Goal: Task Accomplishment & Management: Manage account settings

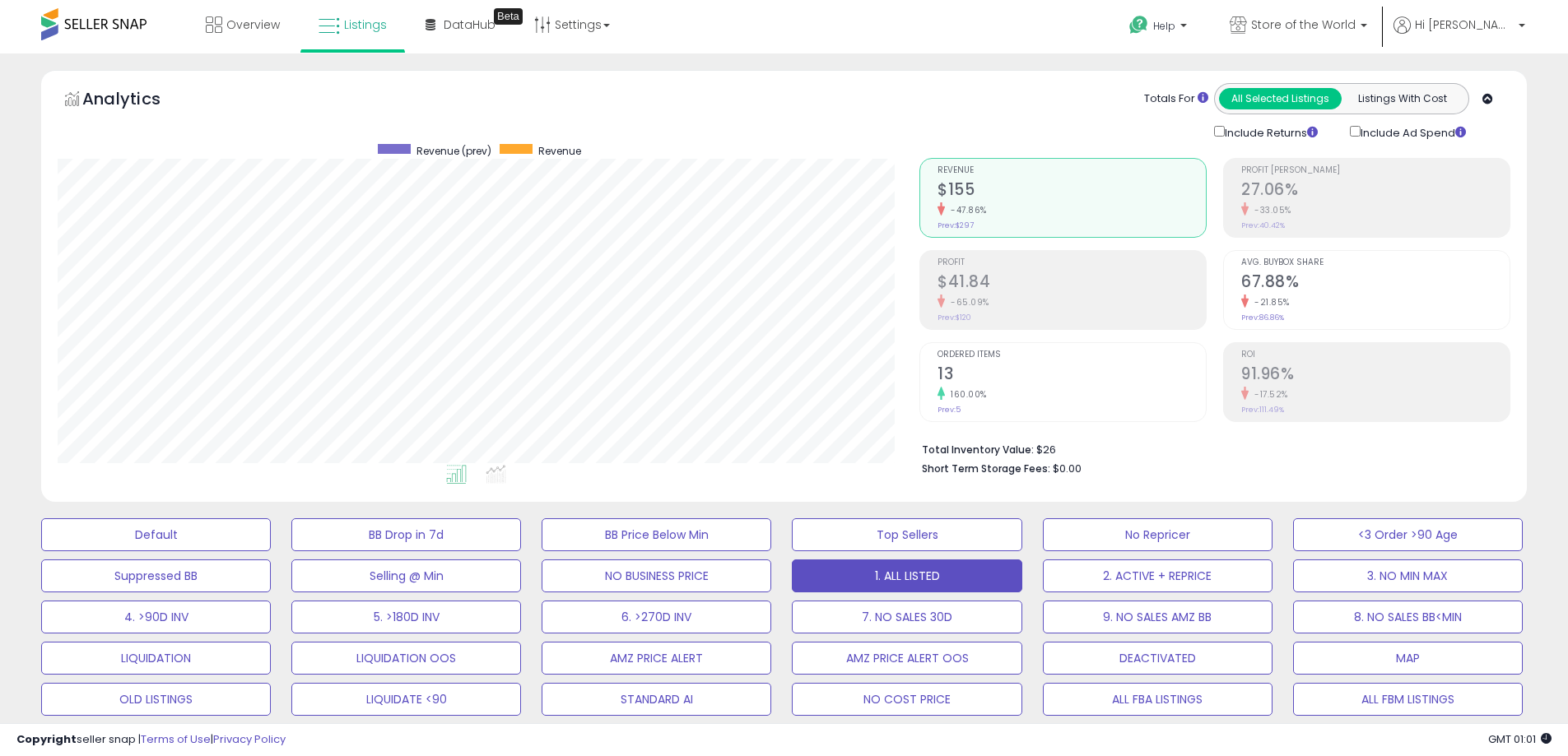
scroll to position [338, 862]
click at [223, 21] on link "Overview" at bounding box center [243, 25] width 99 height 49
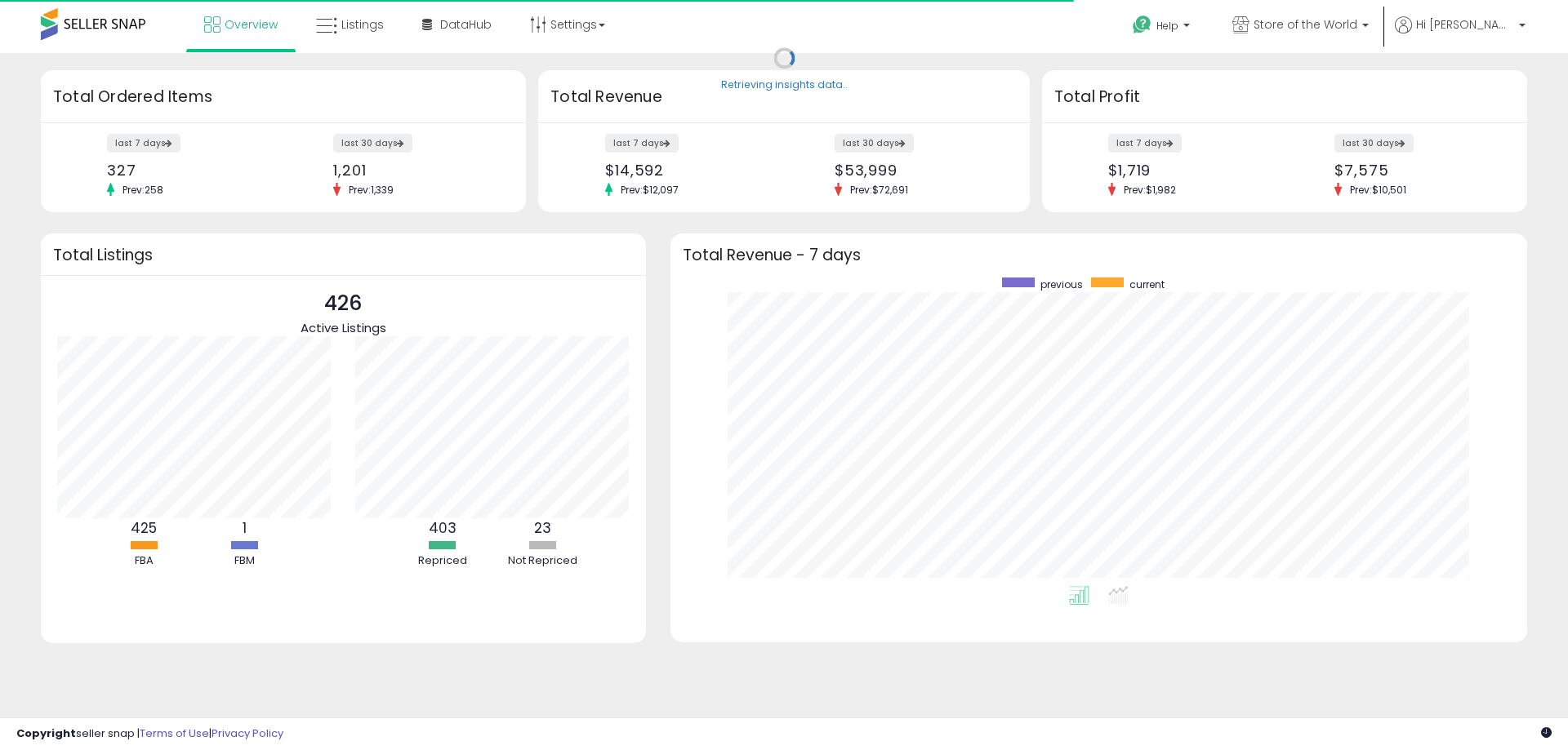
scroll to position [309, 824]
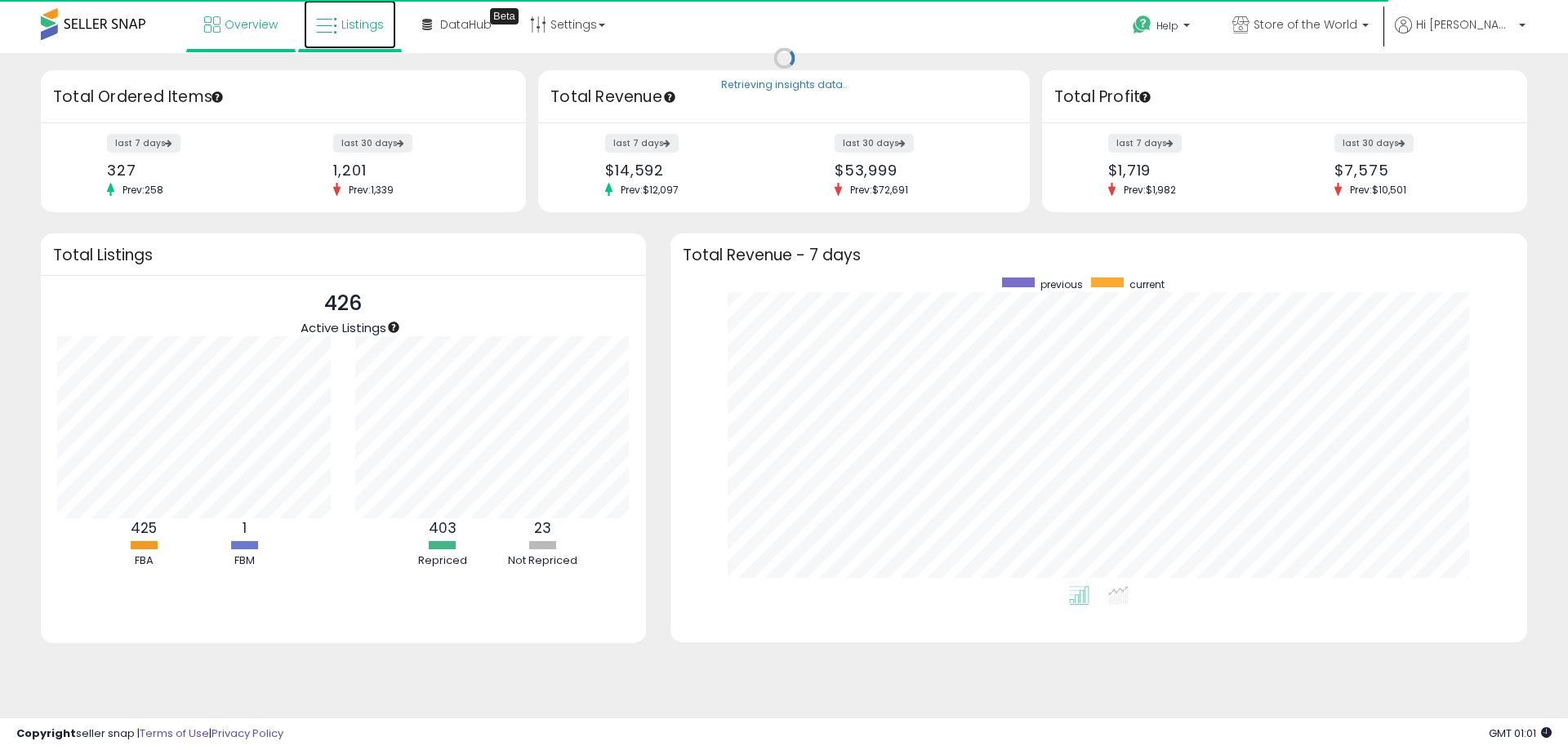
click at [369, 26] on span "Listings" at bounding box center [363, 25] width 43 height 16
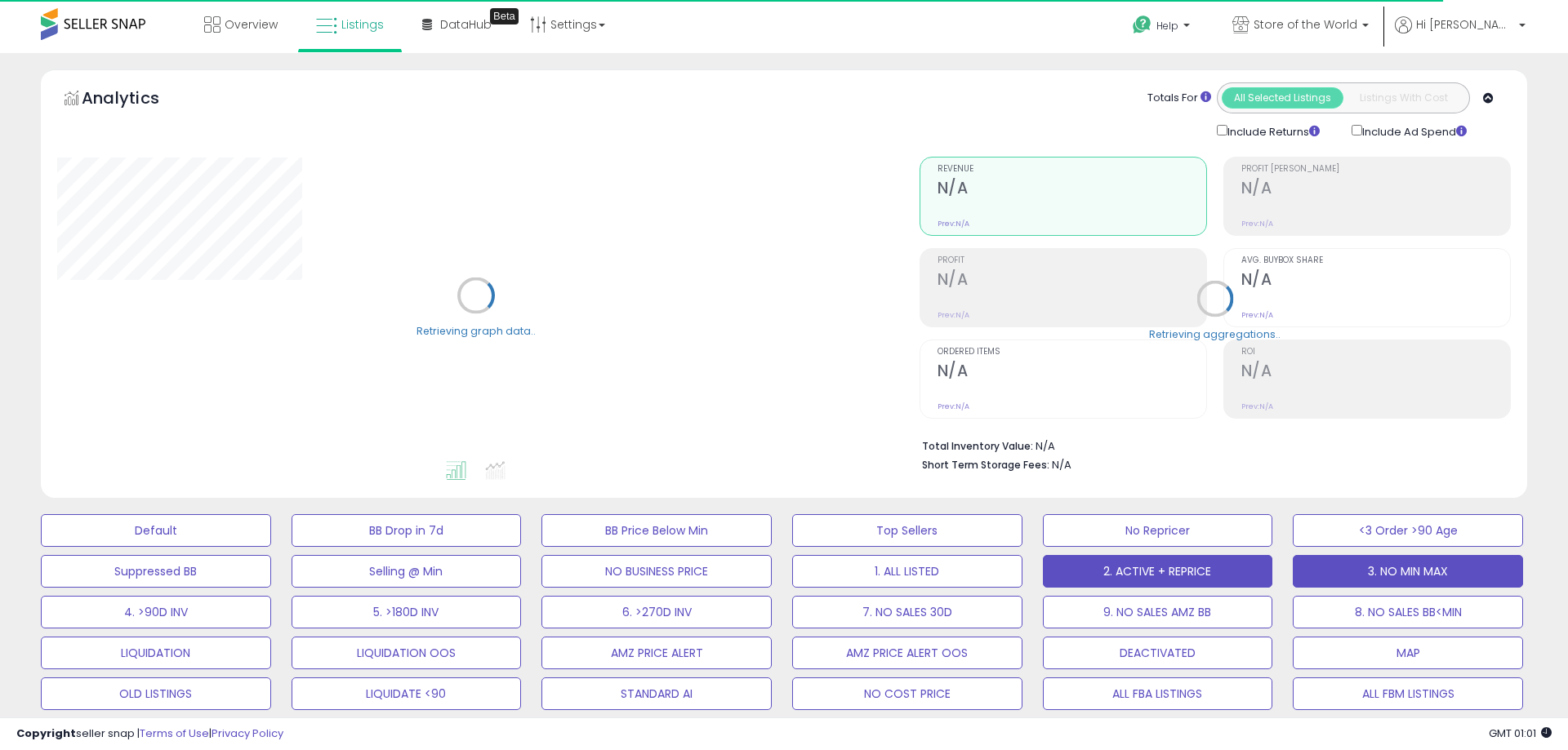
click at [271, 547] on button "3. NO MIN MAX" at bounding box center [156, 530] width 231 height 33
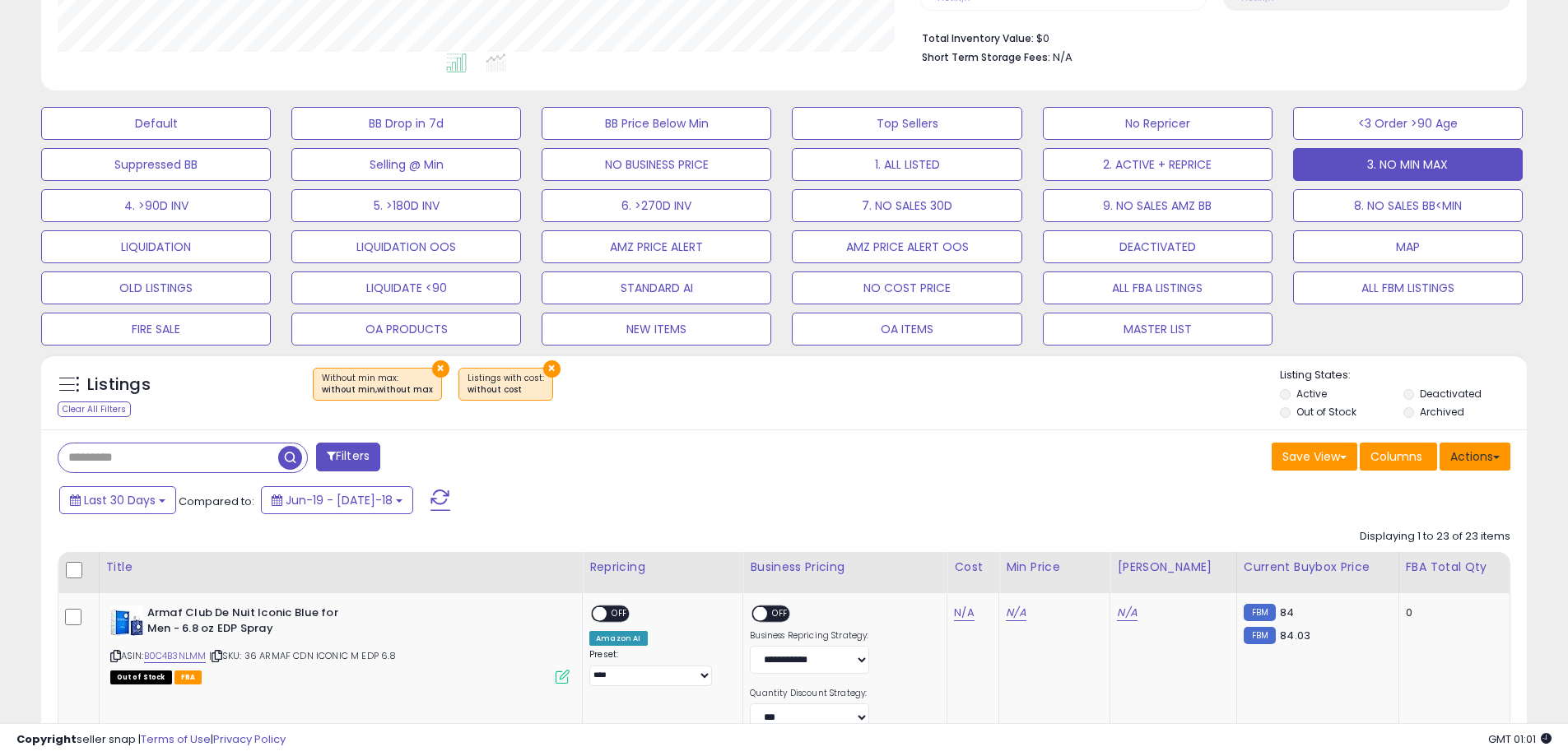
scroll to position [338, 862]
click at [1479, 467] on button "Actions" at bounding box center [1475, 456] width 71 height 28
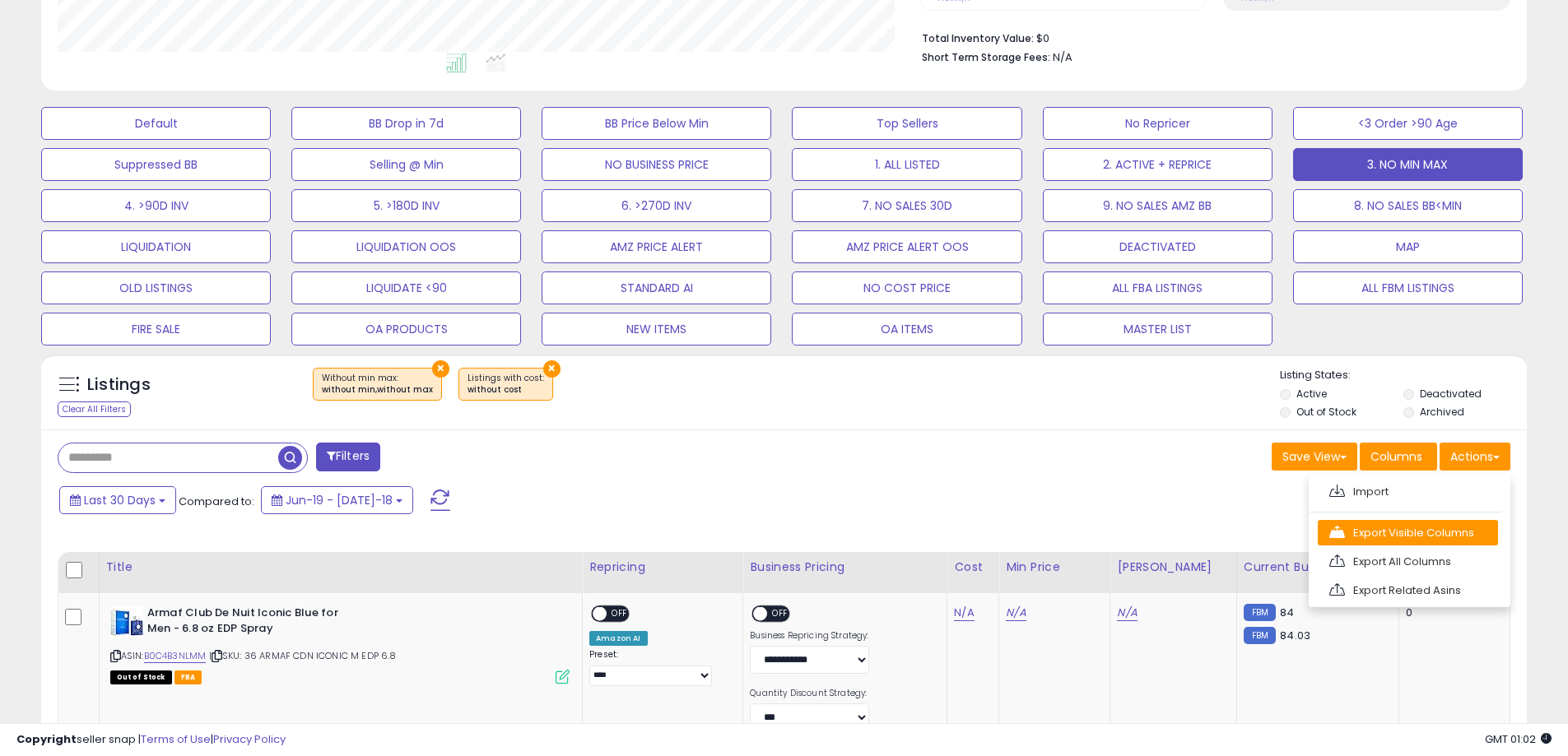
click at [1471, 527] on link "Export Visible Columns" at bounding box center [1407, 532] width 180 height 26
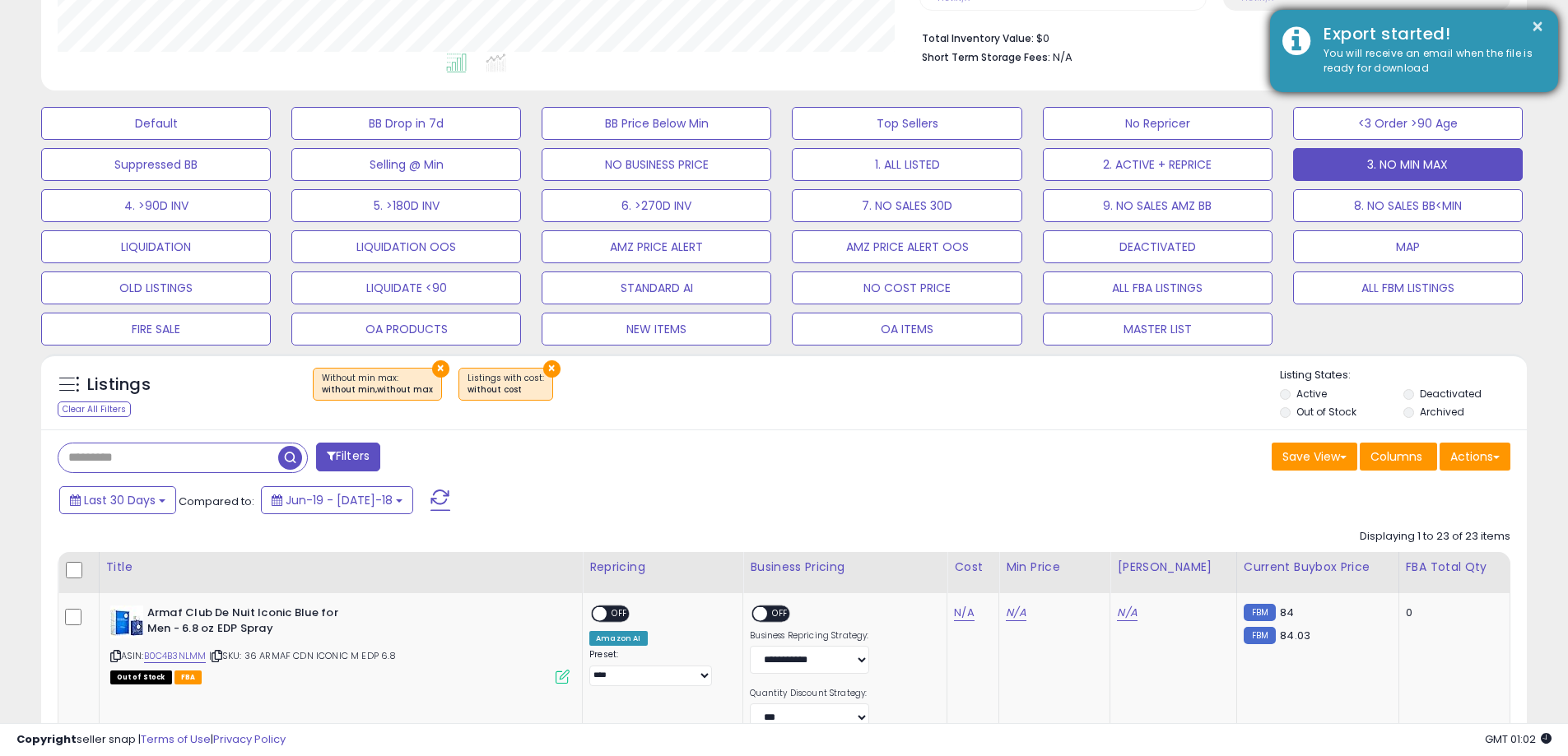
click at [1361, 69] on div "You will receive an email when the file is ready for download" at bounding box center [1428, 61] width 235 height 30
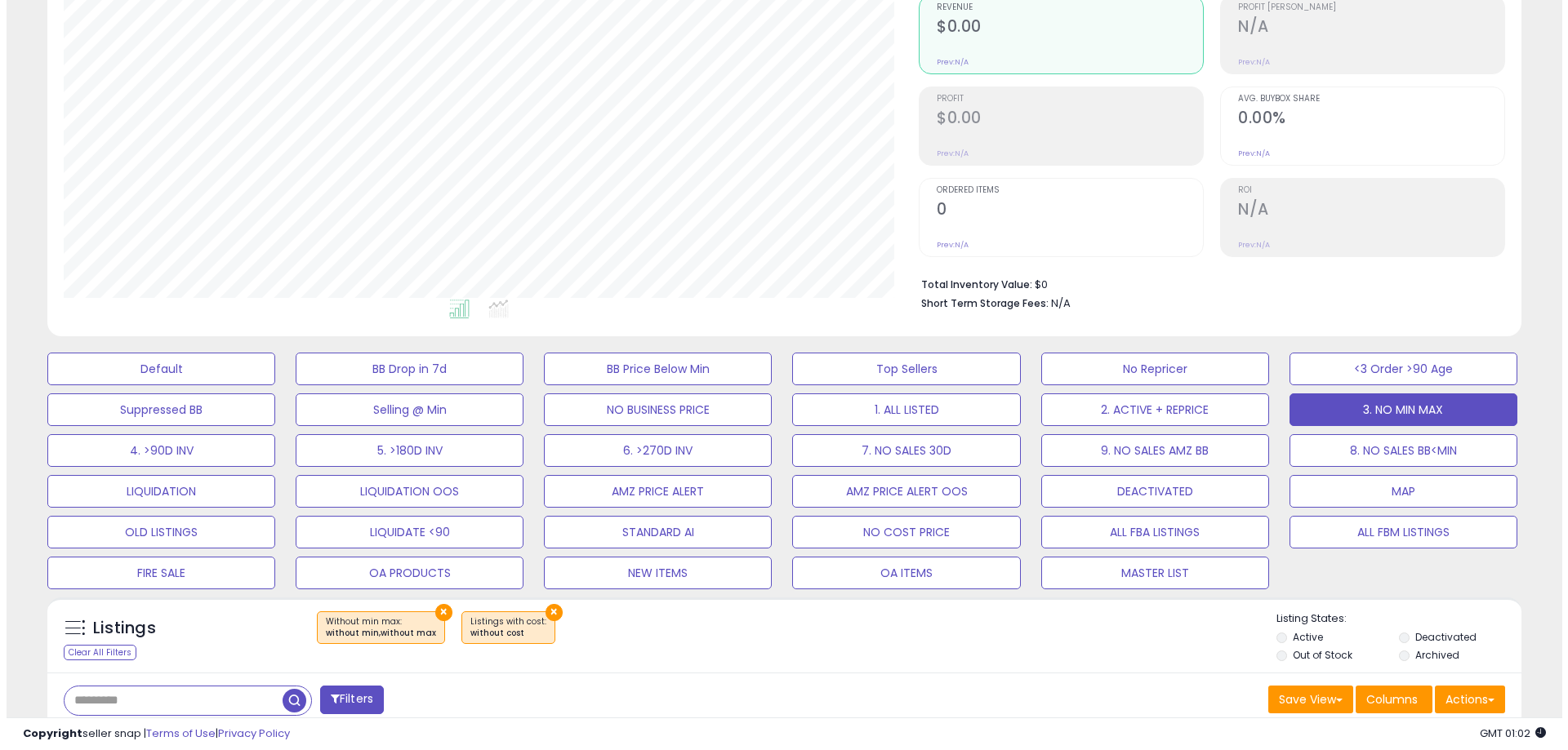
scroll to position [163, 0]
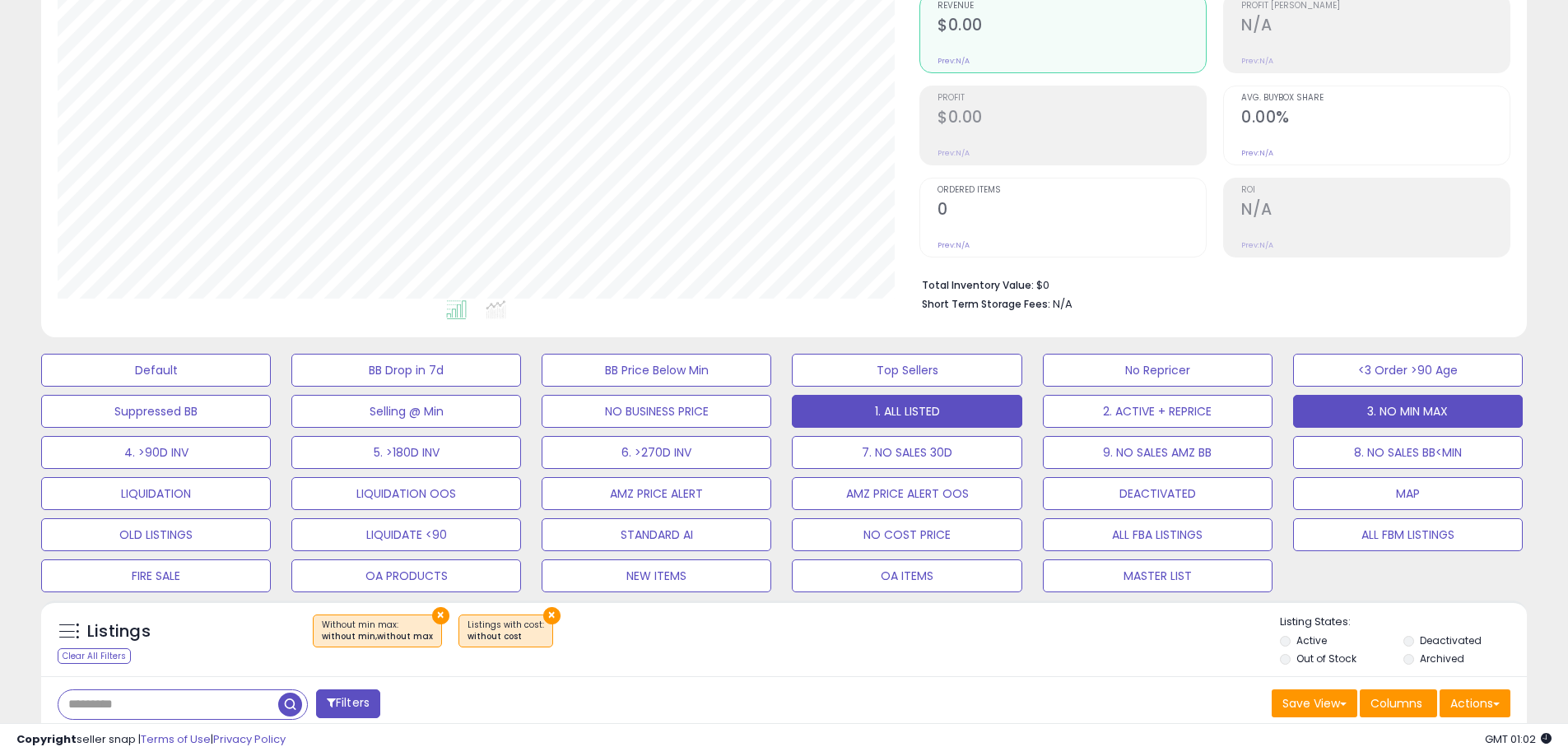
click at [271, 387] on button "1. ALL LISTED" at bounding box center [156, 371] width 230 height 33
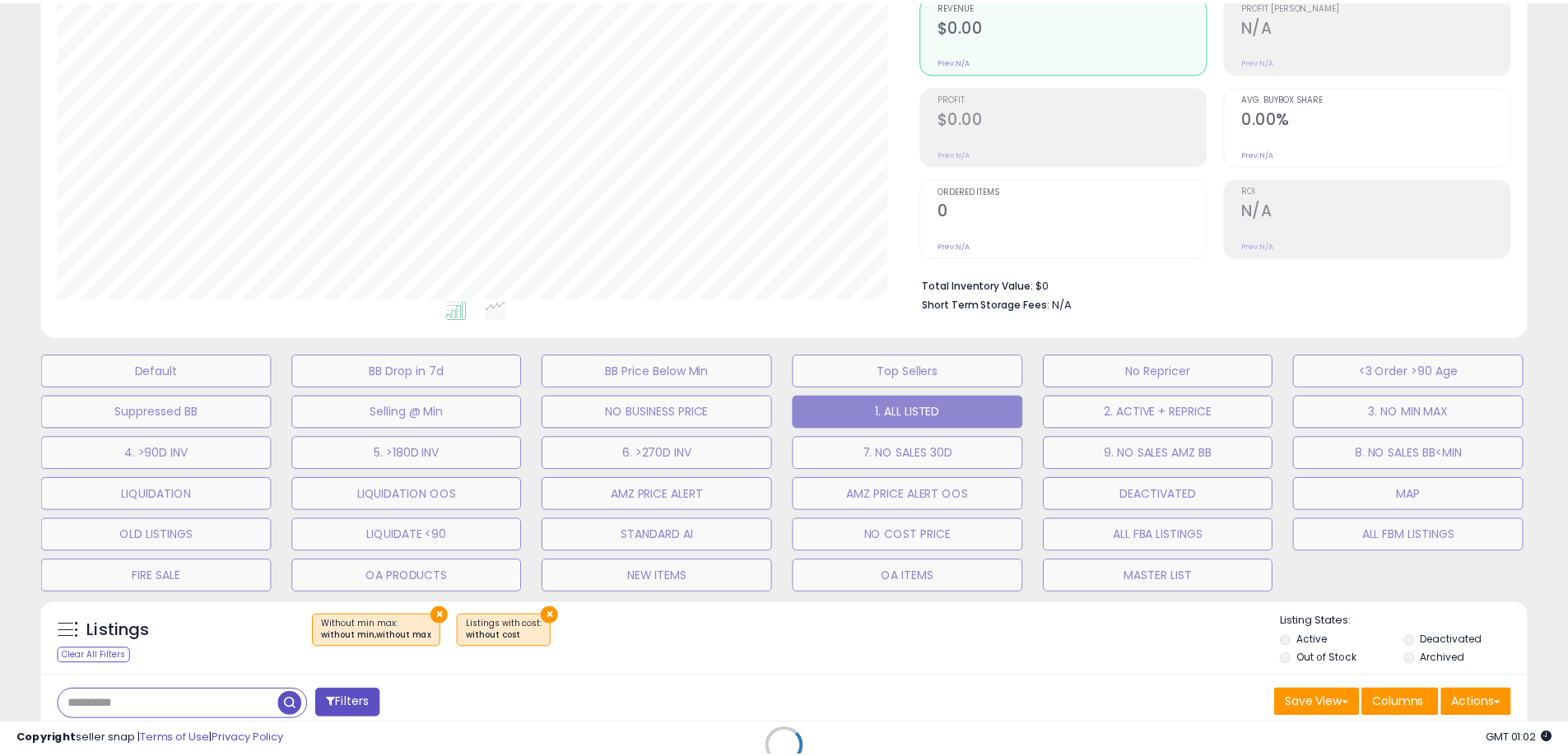
scroll to position [338, 869]
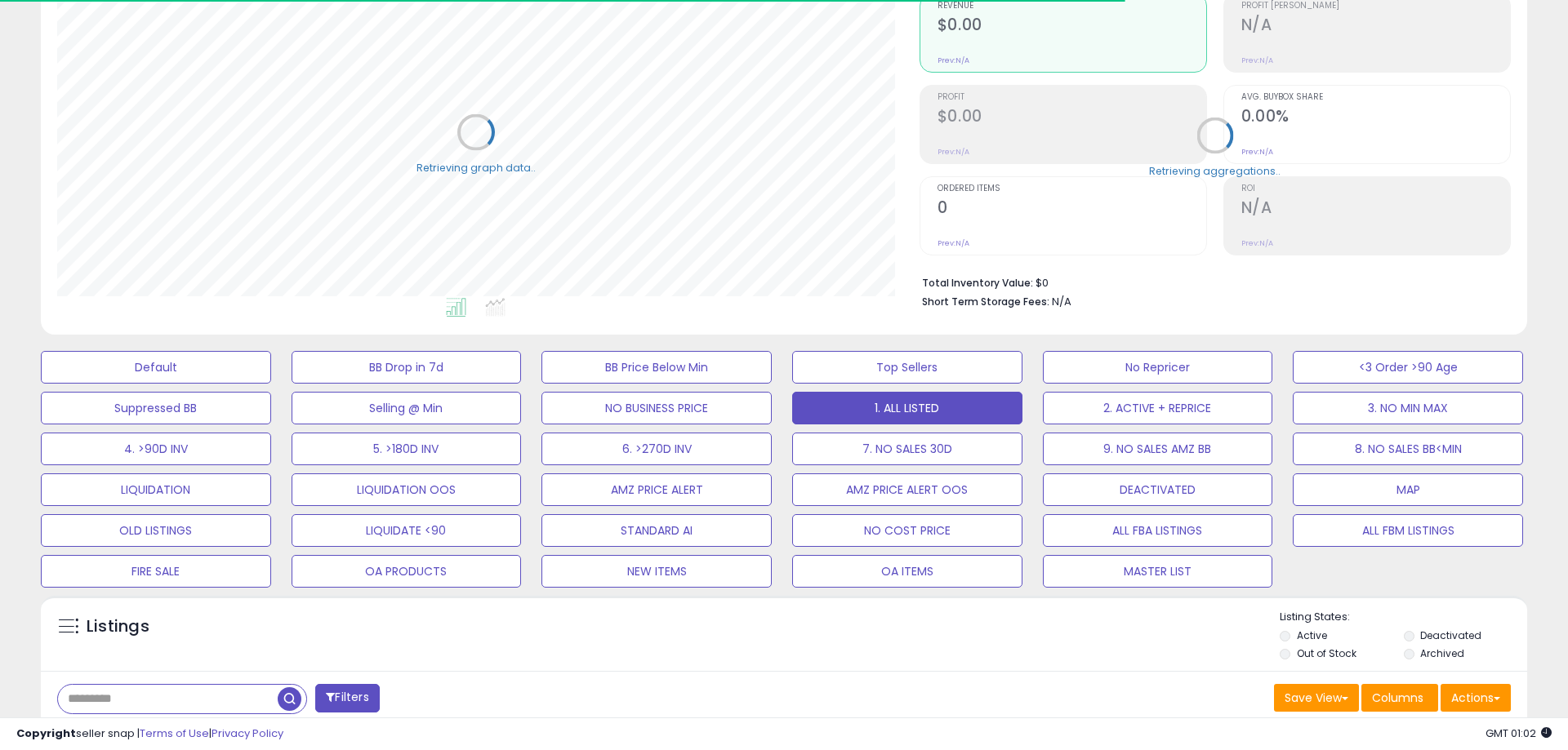
select select "**"
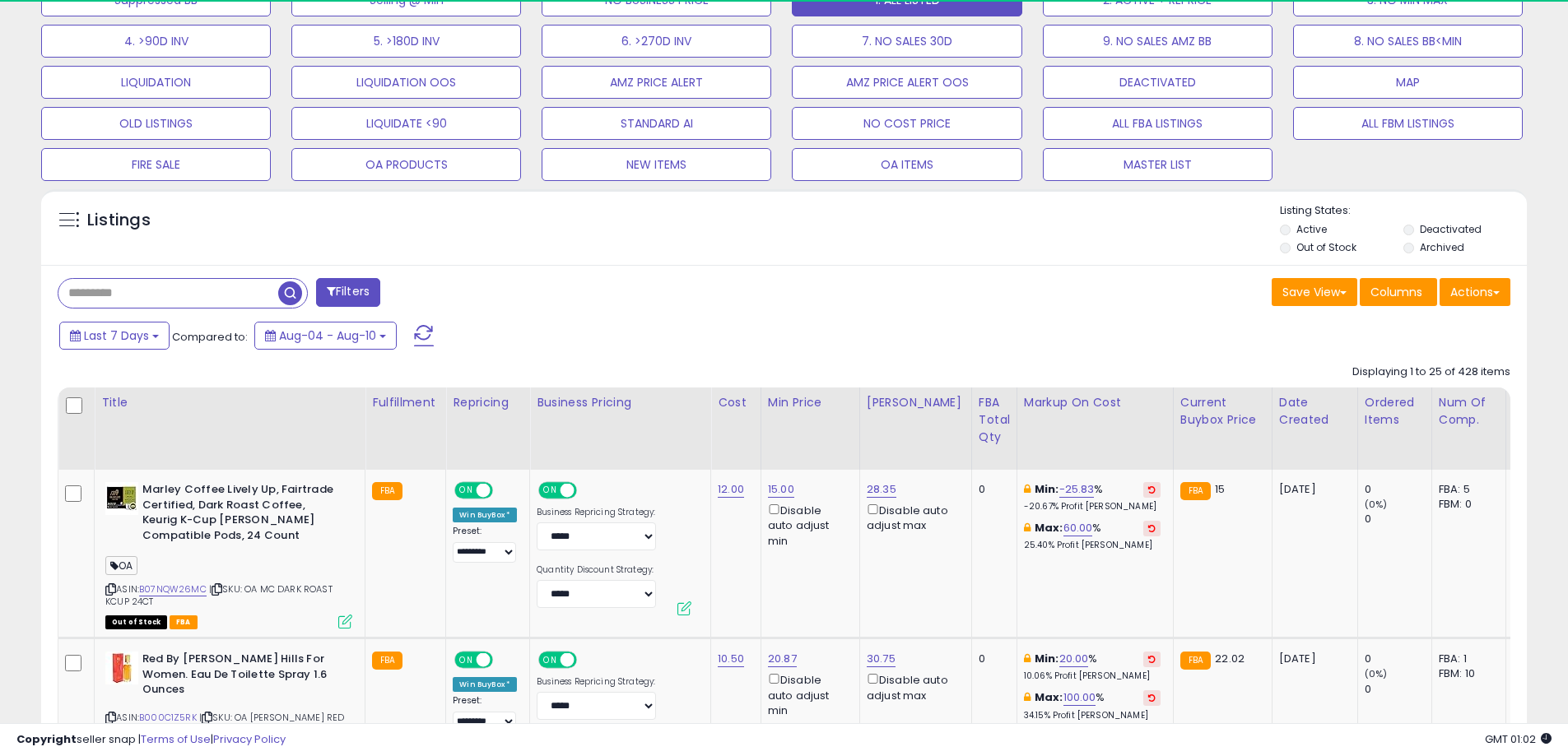
scroll to position [338, 862]
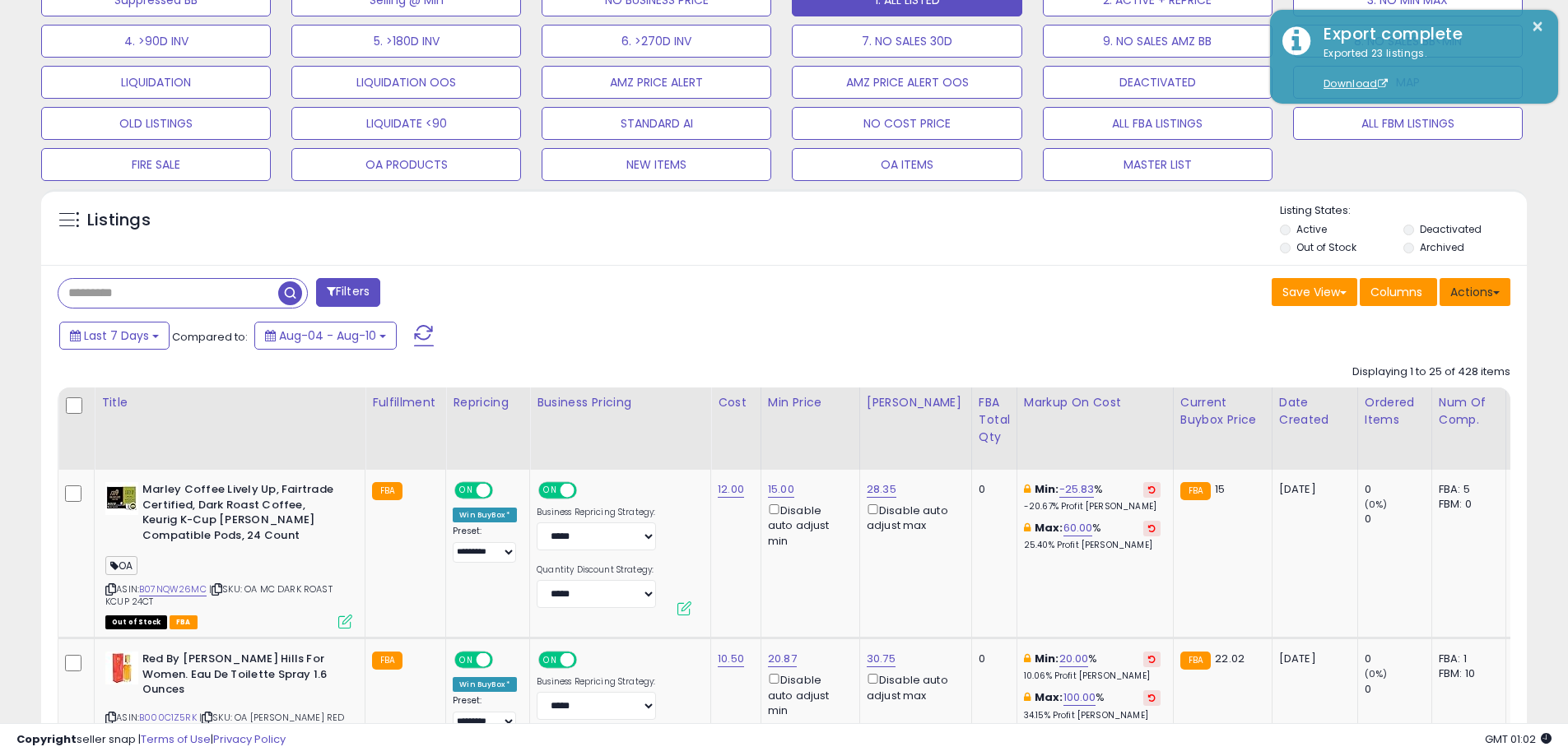
click at [1489, 298] on button "Actions" at bounding box center [1475, 292] width 71 height 28
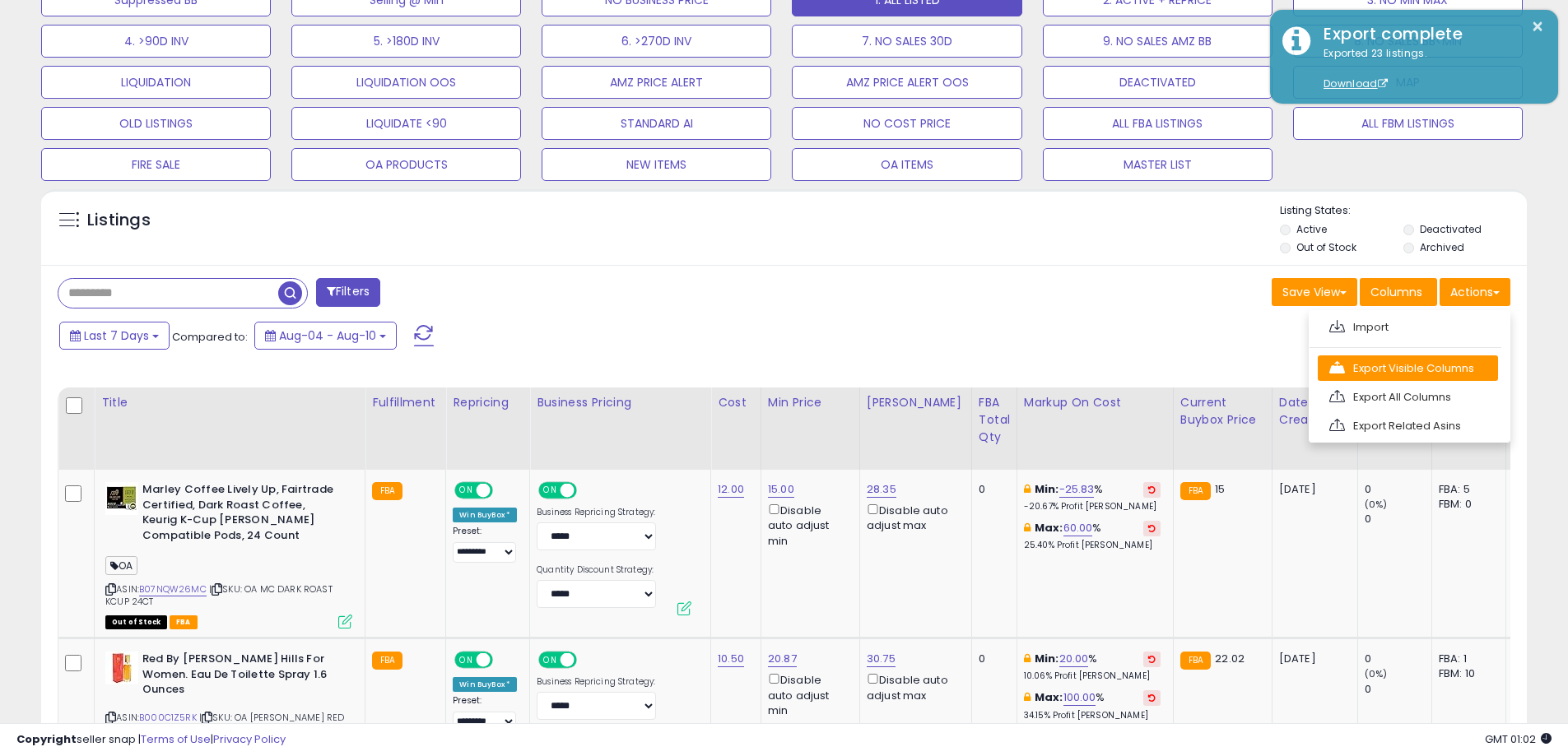
click at [1425, 358] on link "Export Visible Columns" at bounding box center [1407, 368] width 180 height 26
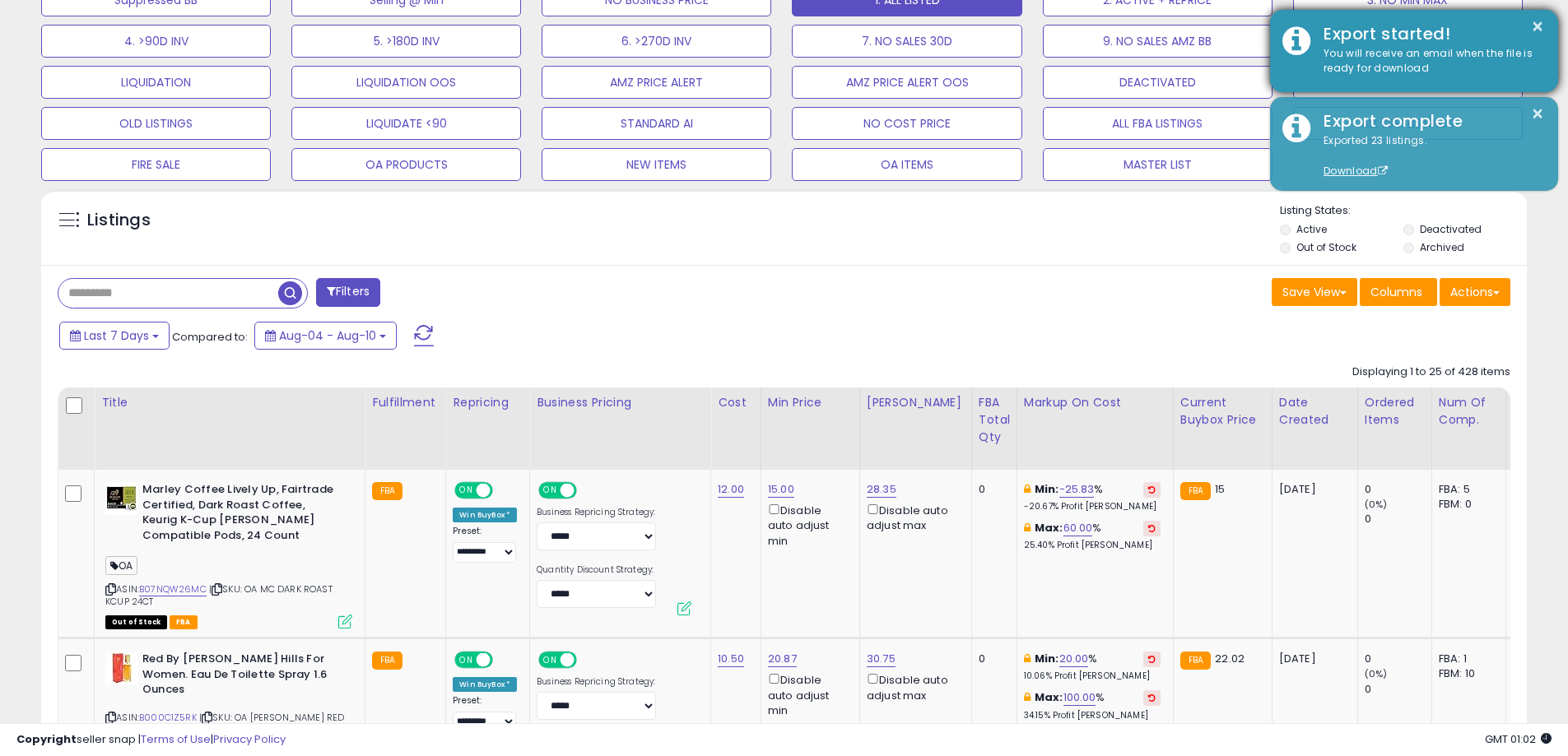
click at [1411, 48] on div "You will receive an email when the file is ready for download" at bounding box center [1428, 61] width 235 height 30
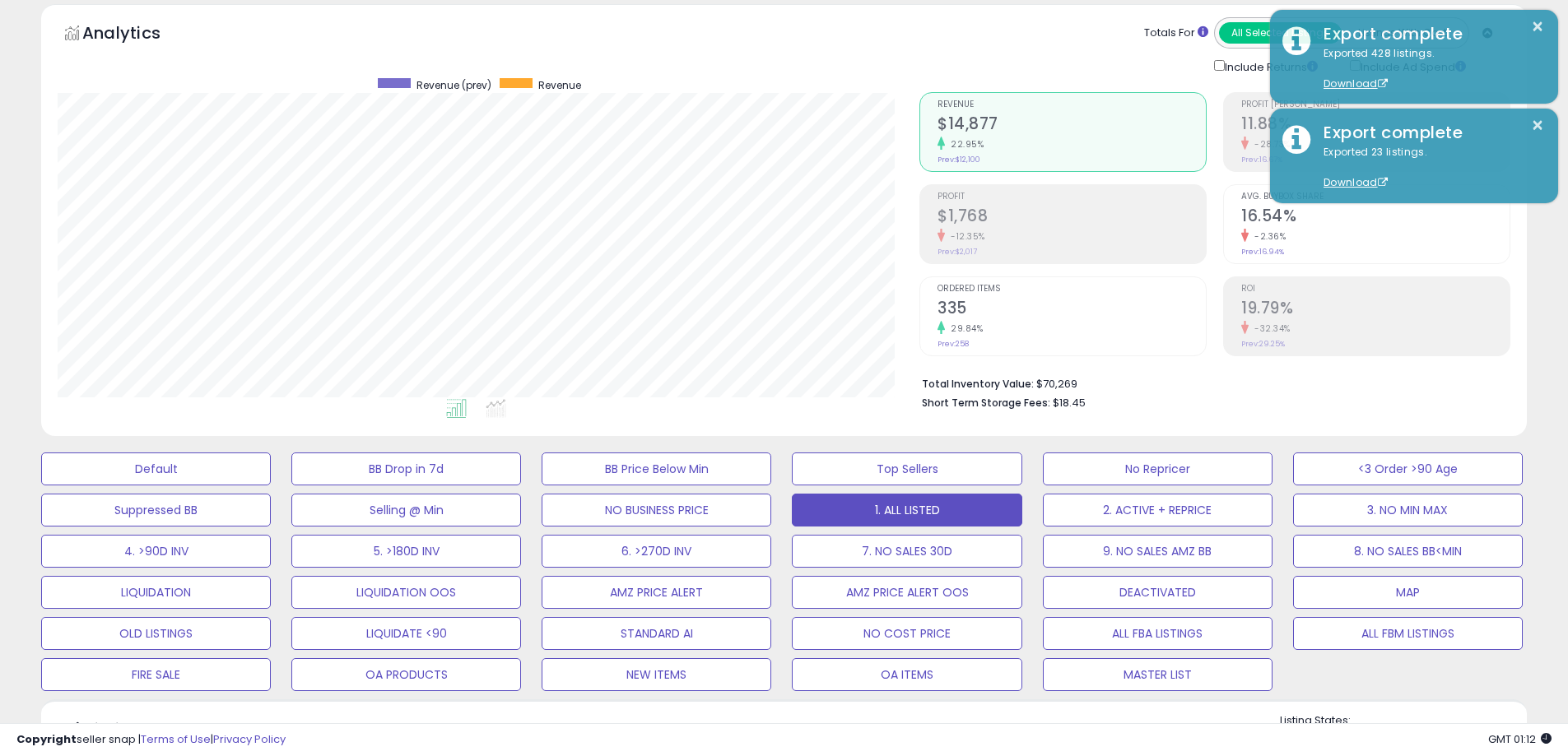
scroll to position [0, 0]
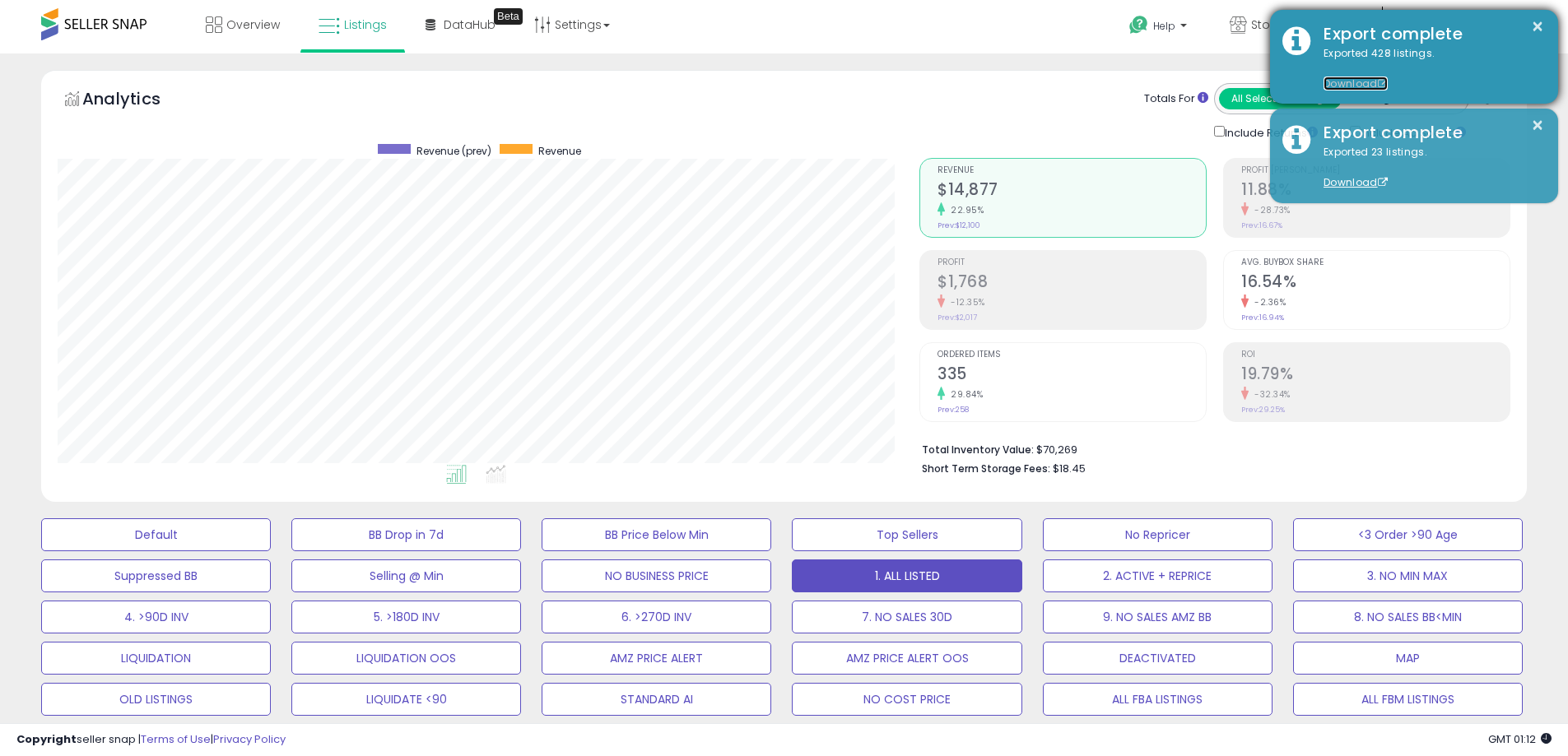
click at [1350, 78] on link "Download" at bounding box center [1355, 83] width 64 height 14
click at [1532, 21] on button "×" at bounding box center [1538, 26] width 13 height 21
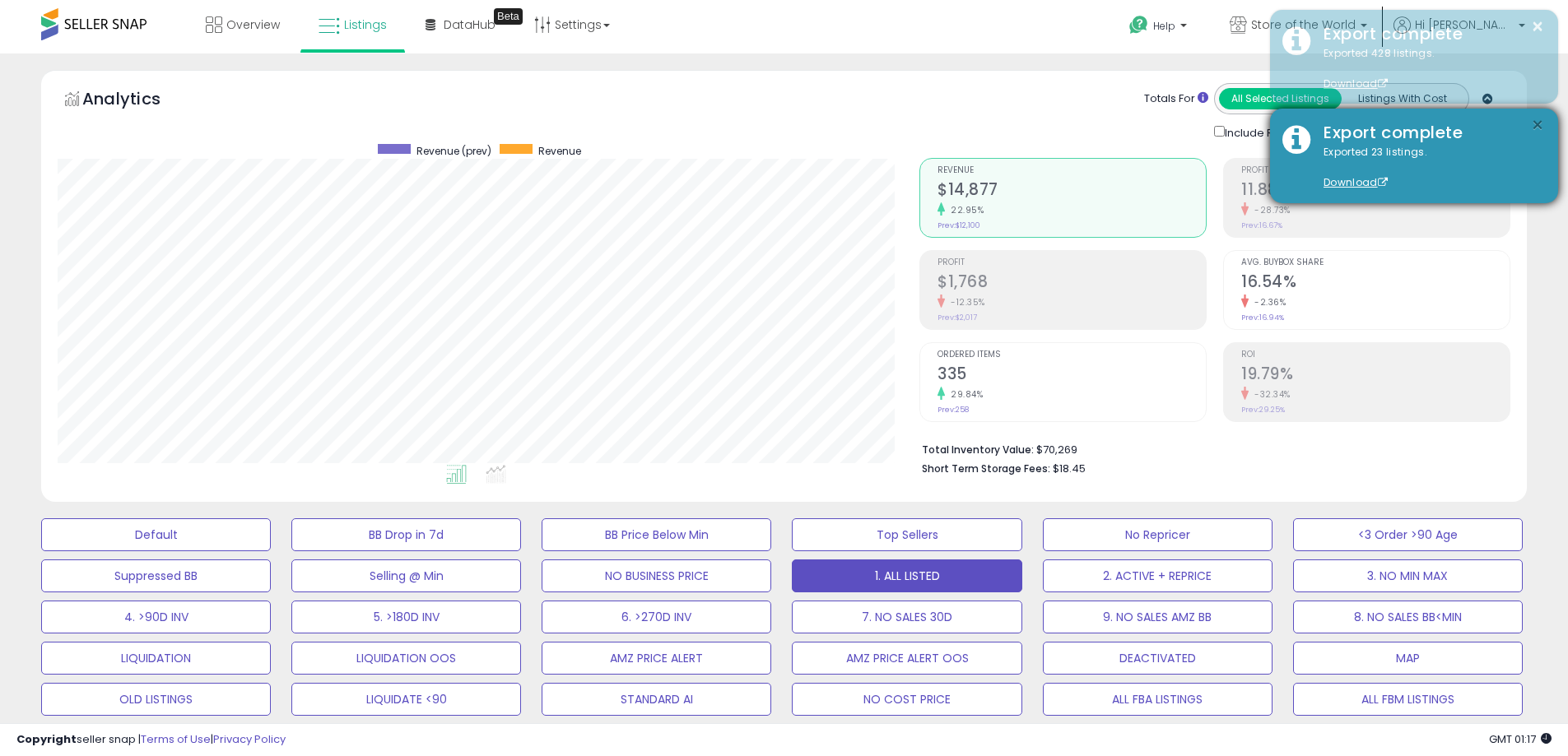
click at [1534, 117] on button "×" at bounding box center [1538, 125] width 13 height 21
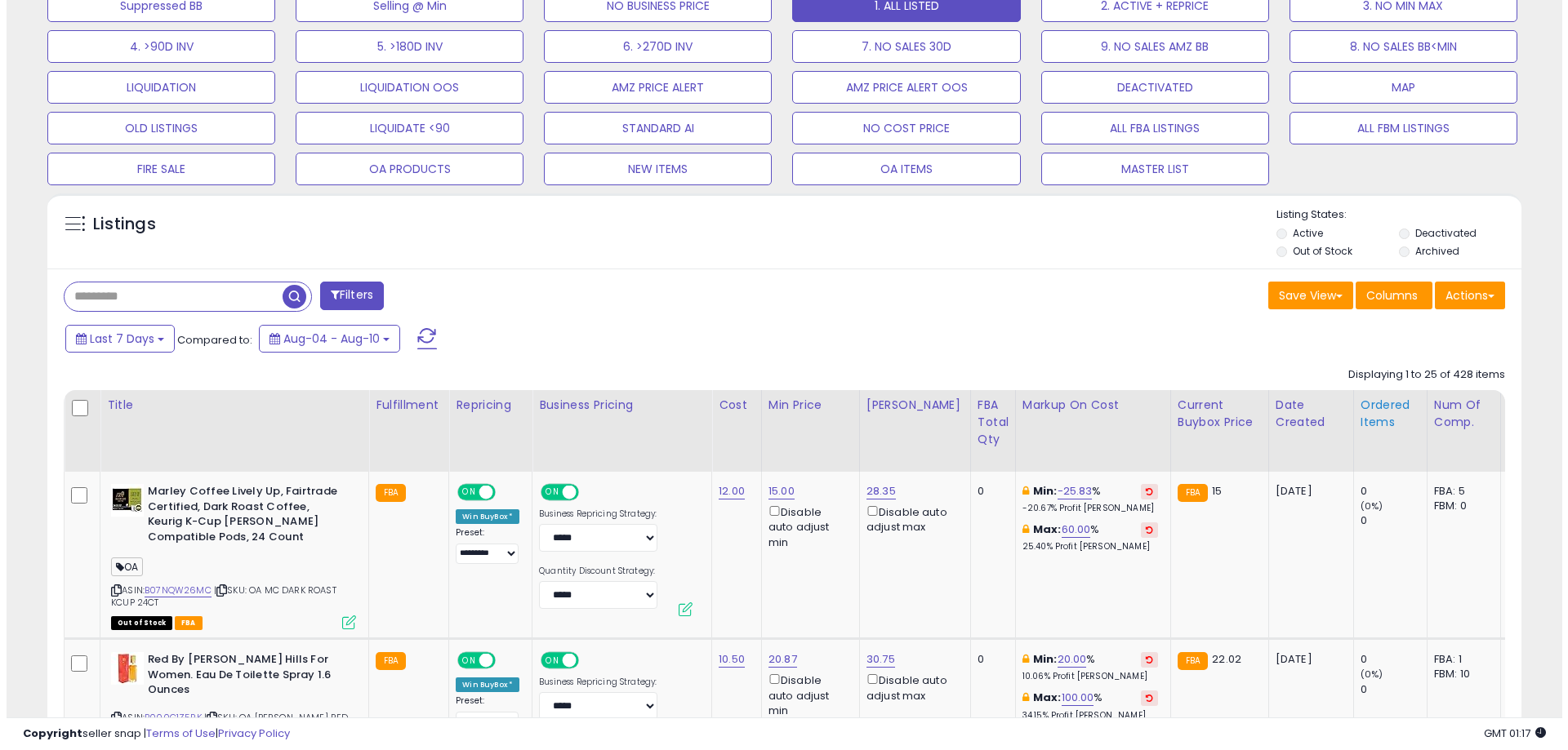
scroll to position [571, 0]
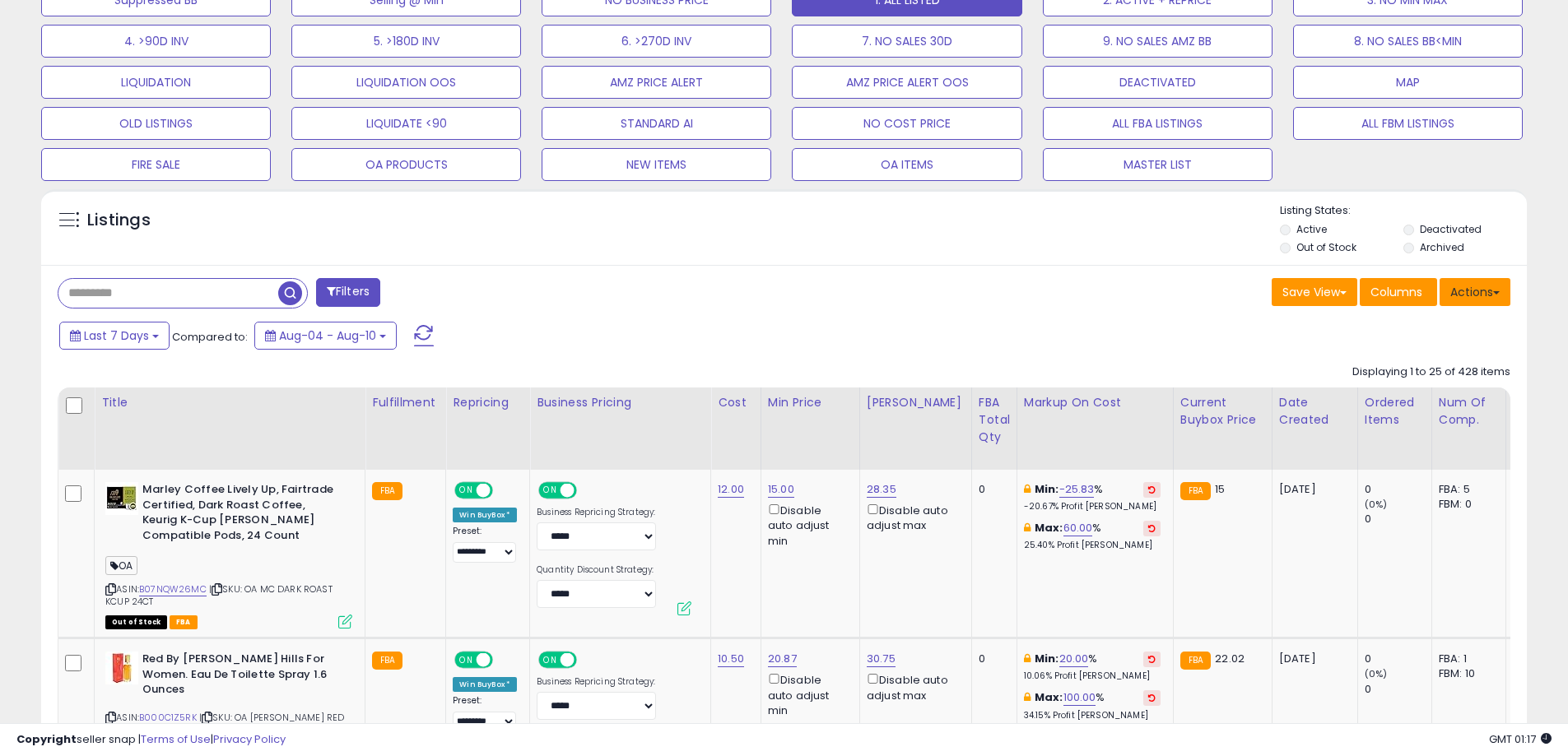
click at [1484, 286] on button "Actions" at bounding box center [1475, 292] width 71 height 28
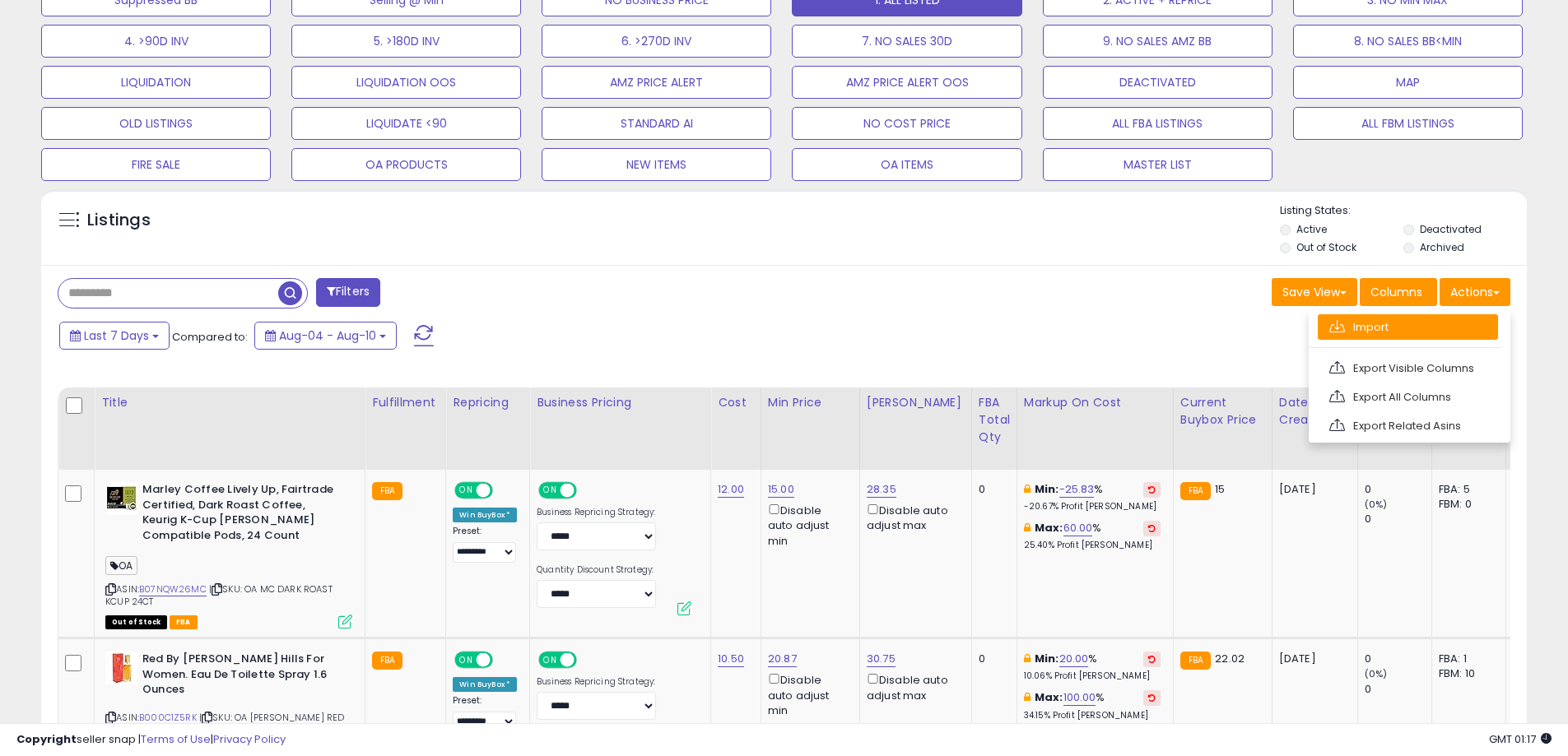
click at [1398, 323] on link "Import" at bounding box center [1407, 327] width 180 height 26
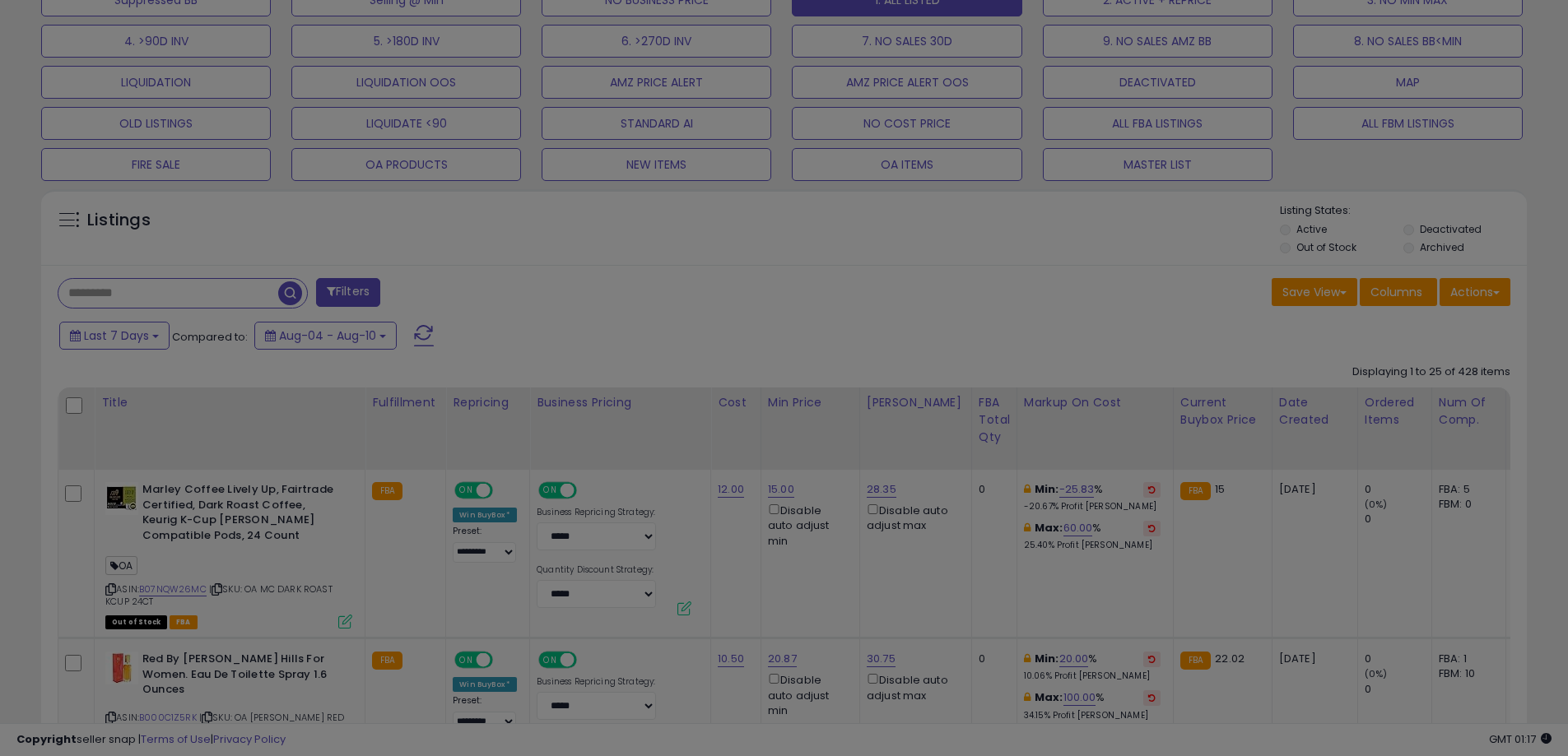
scroll to position [338, 869]
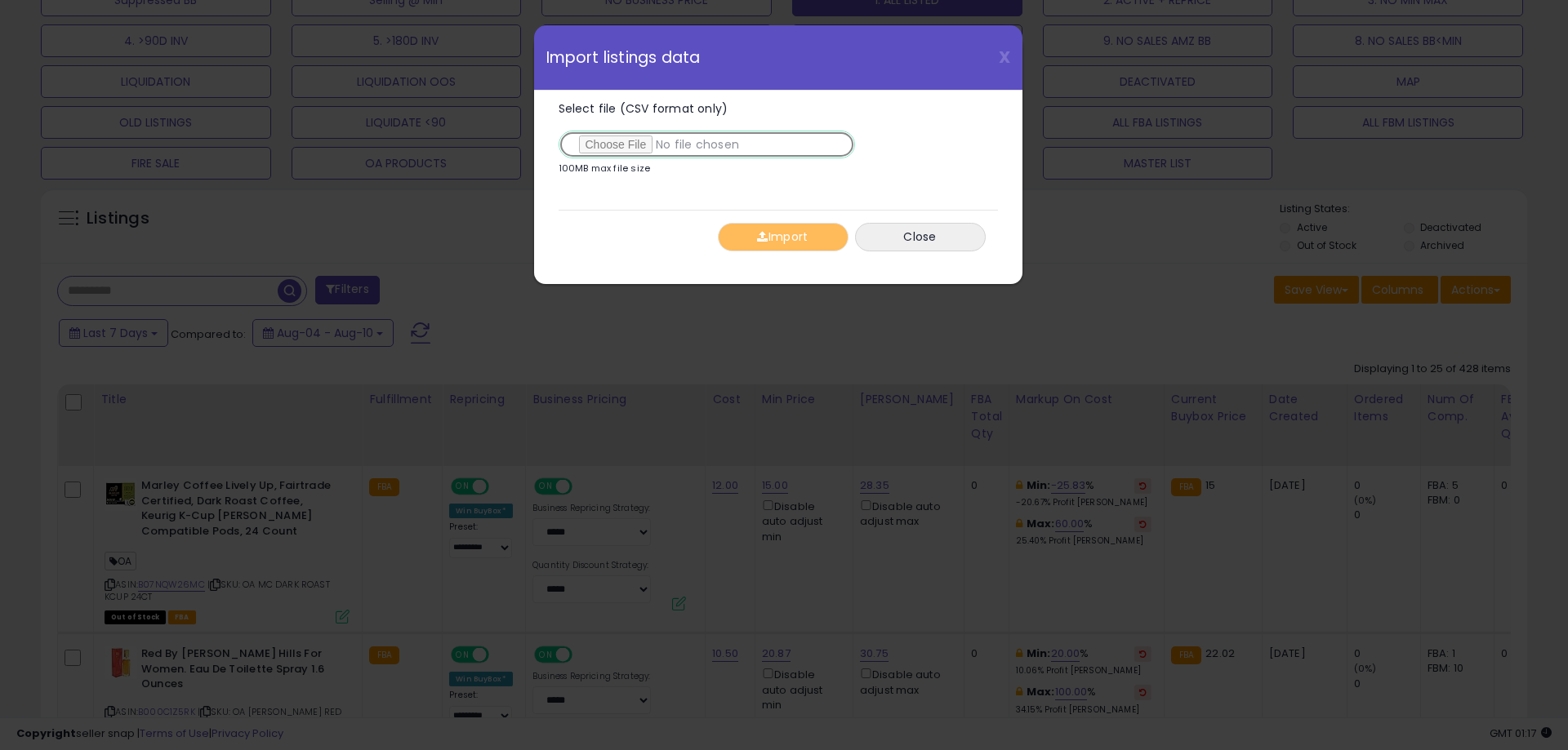
click at [635, 146] on input "Select file (CSV format only)" at bounding box center [706, 145] width 297 height 28
type input "**********"
click at [764, 234] on span "button" at bounding box center [762, 237] width 11 height 11
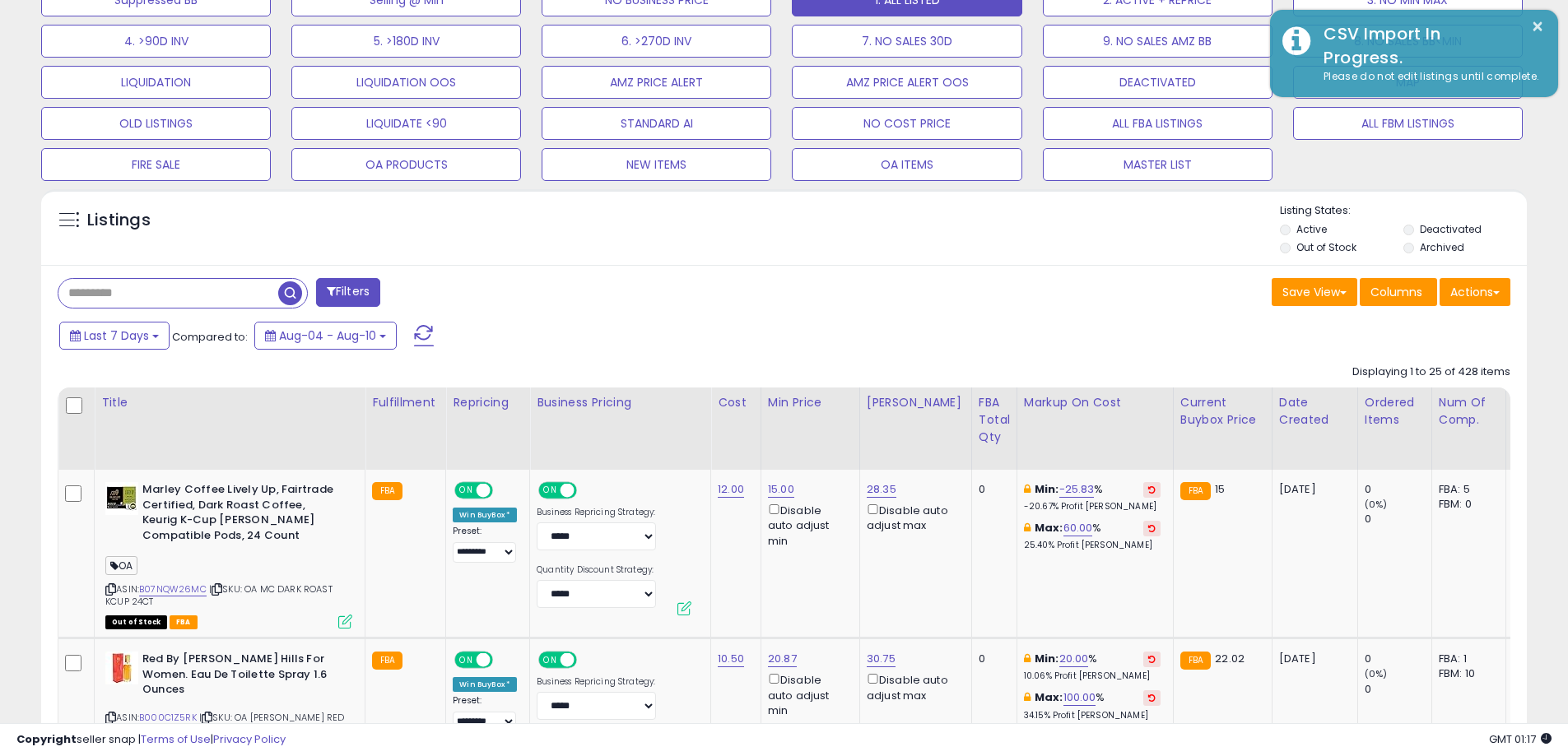
scroll to position [822369, 822277]
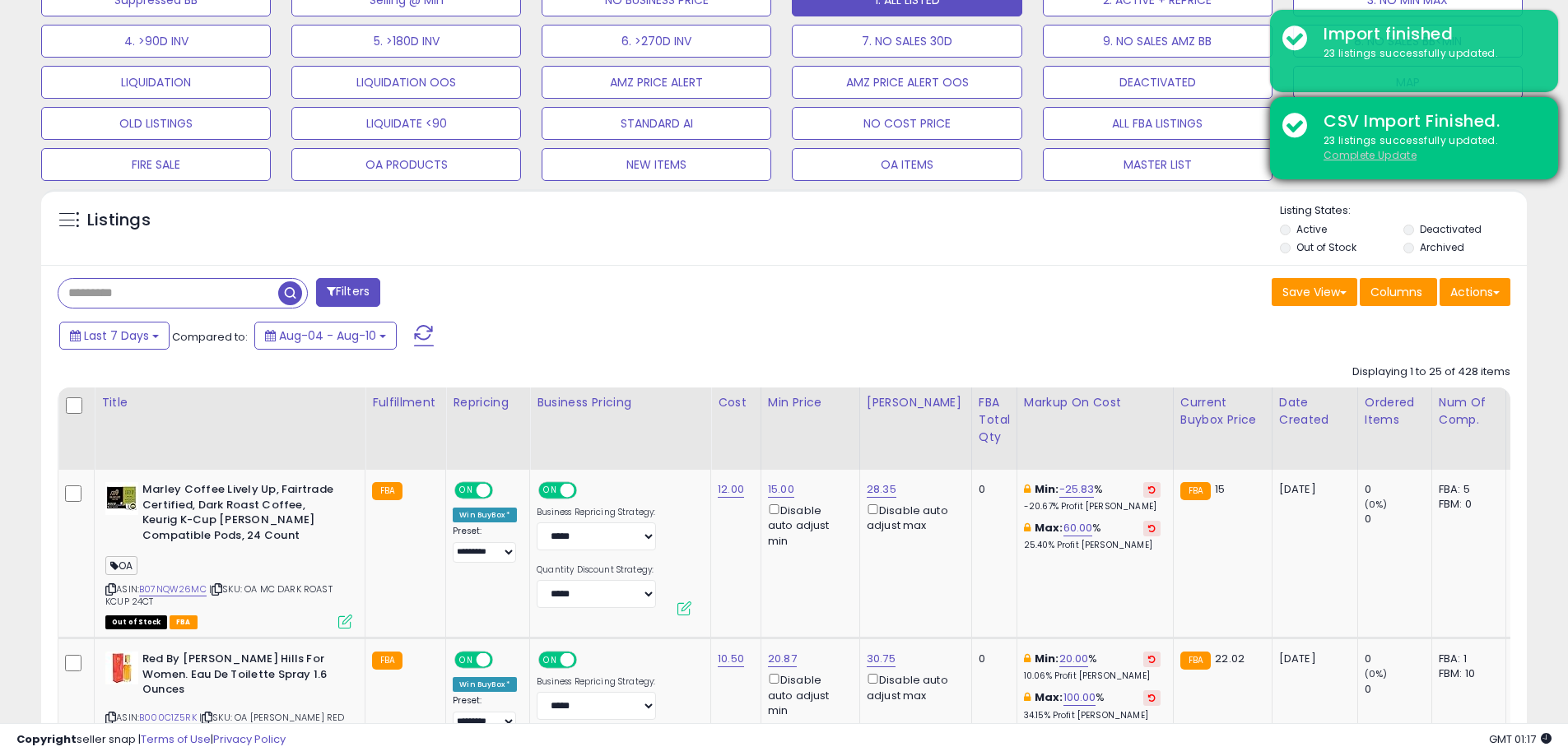
click at [1386, 156] on u "Complete Update" at bounding box center [1369, 155] width 93 height 14
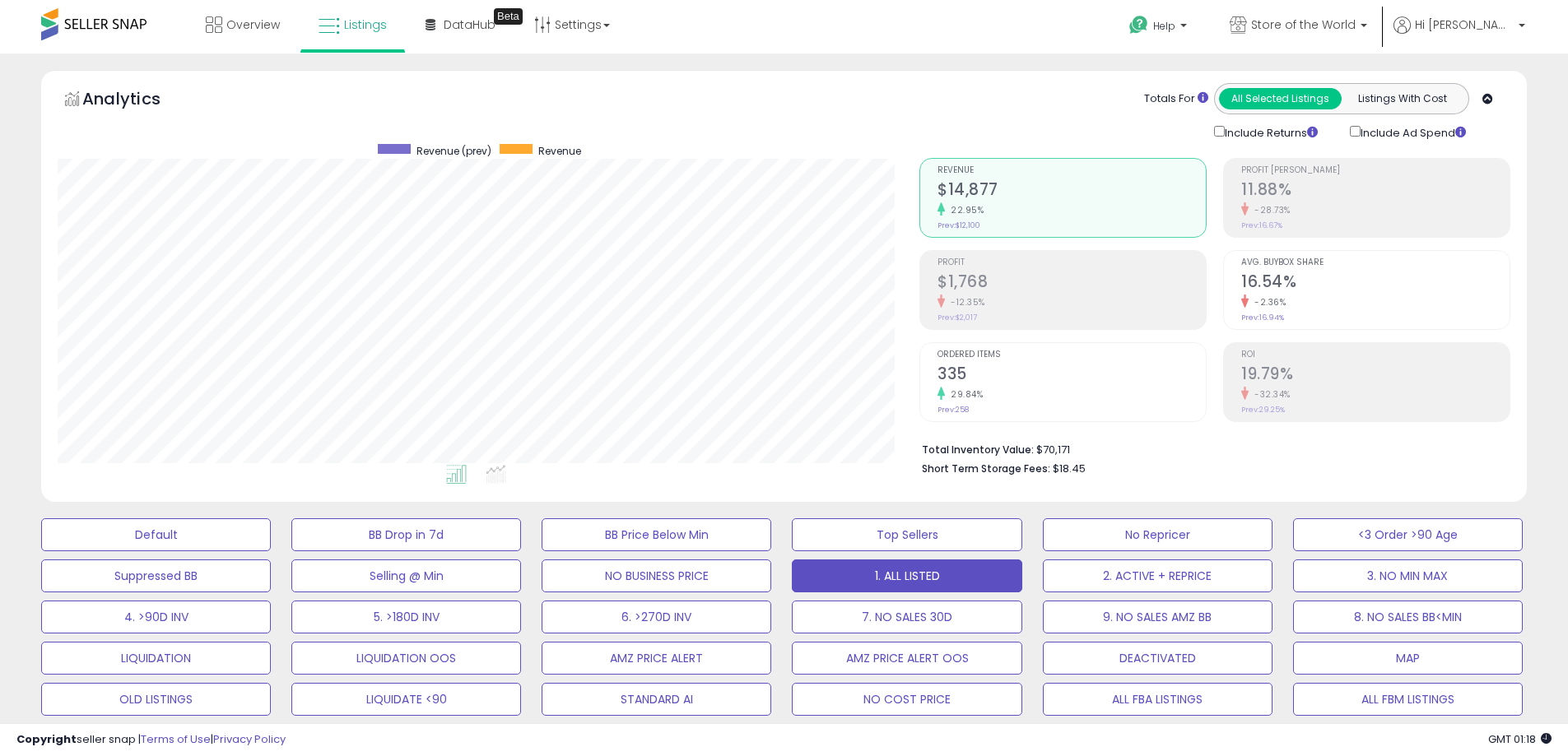
scroll to position [338, 862]
click at [225, 8] on link "Overview" at bounding box center [243, 25] width 99 height 49
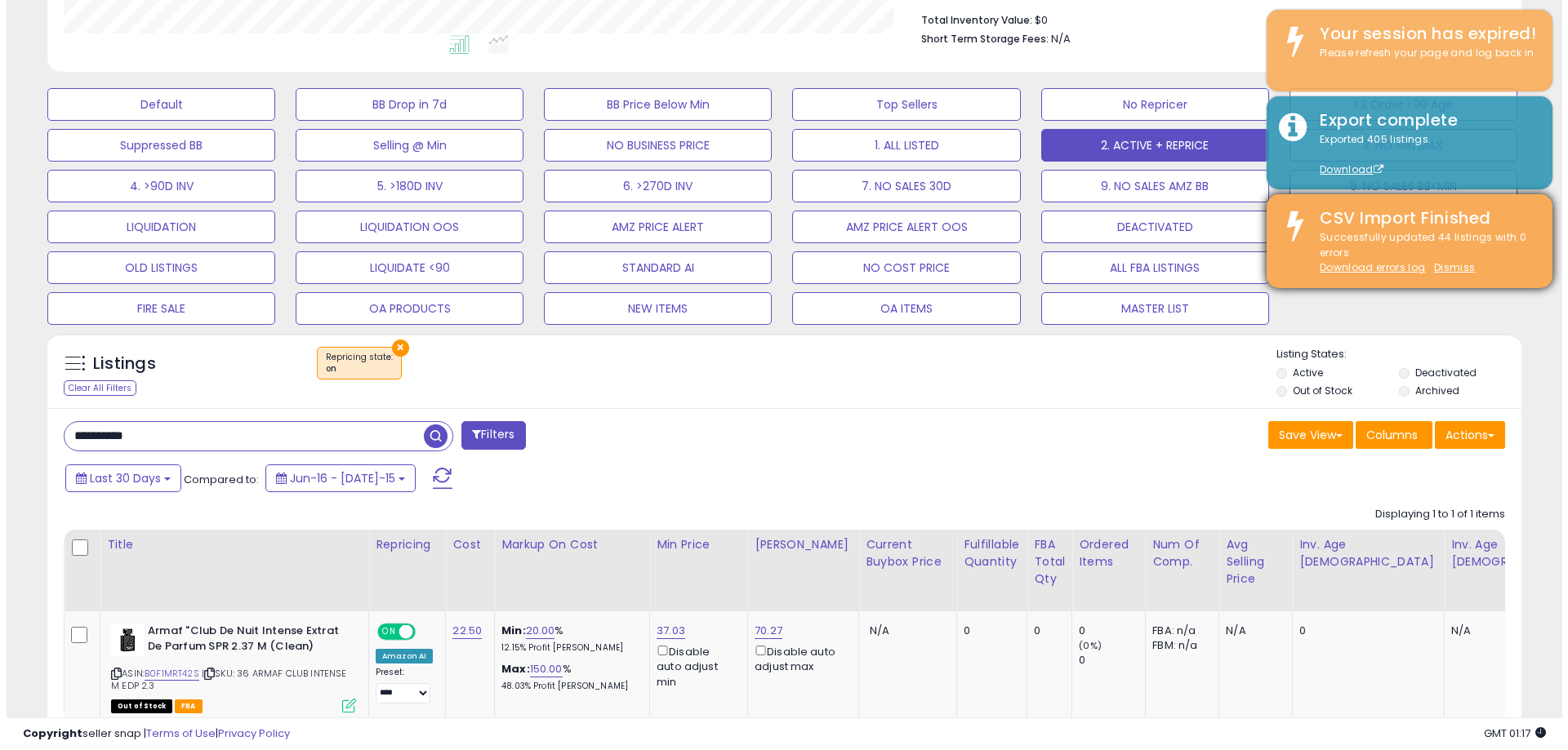
scroll to position [335, 855]
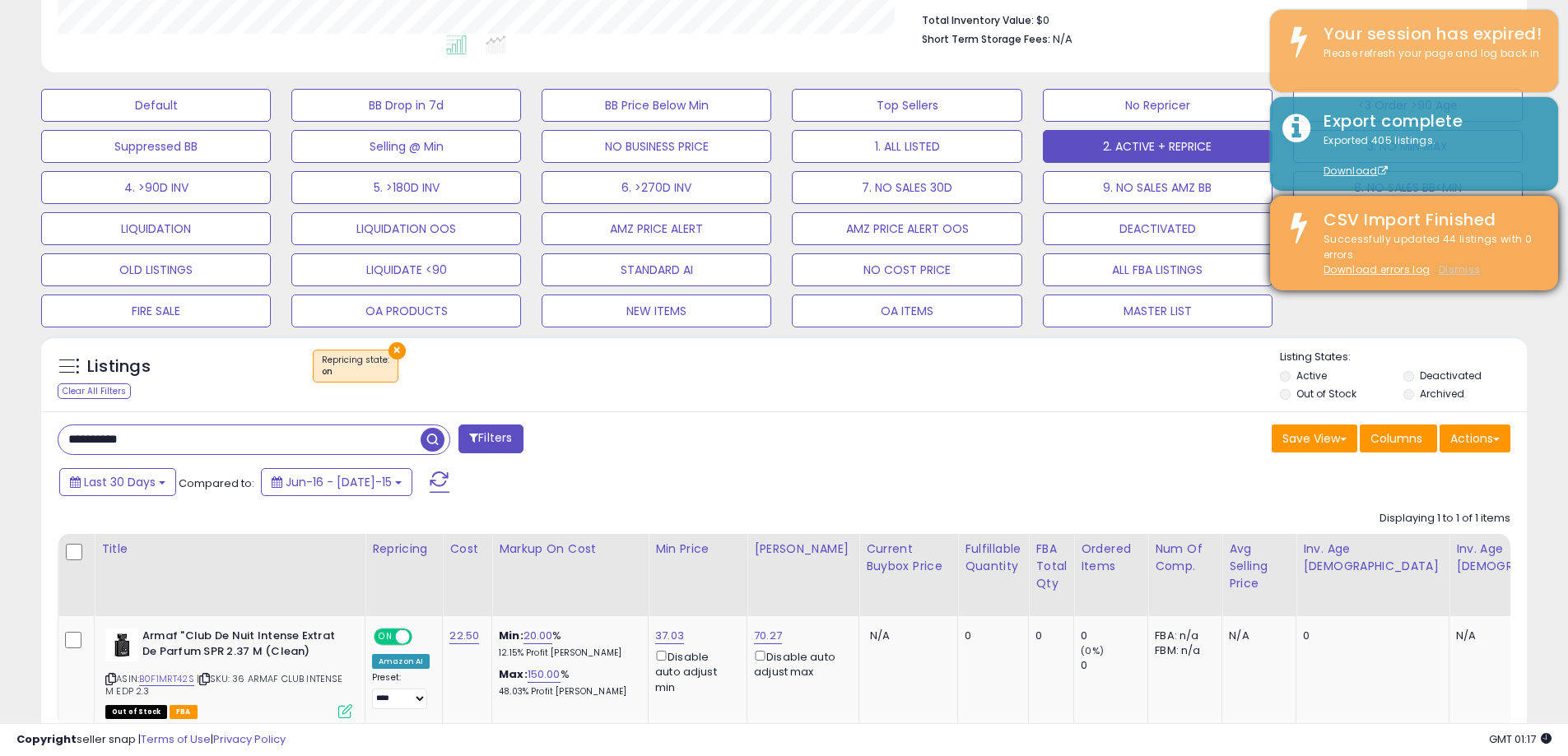
click at [1463, 272] on u "Dismiss" at bounding box center [1459, 269] width 41 height 14
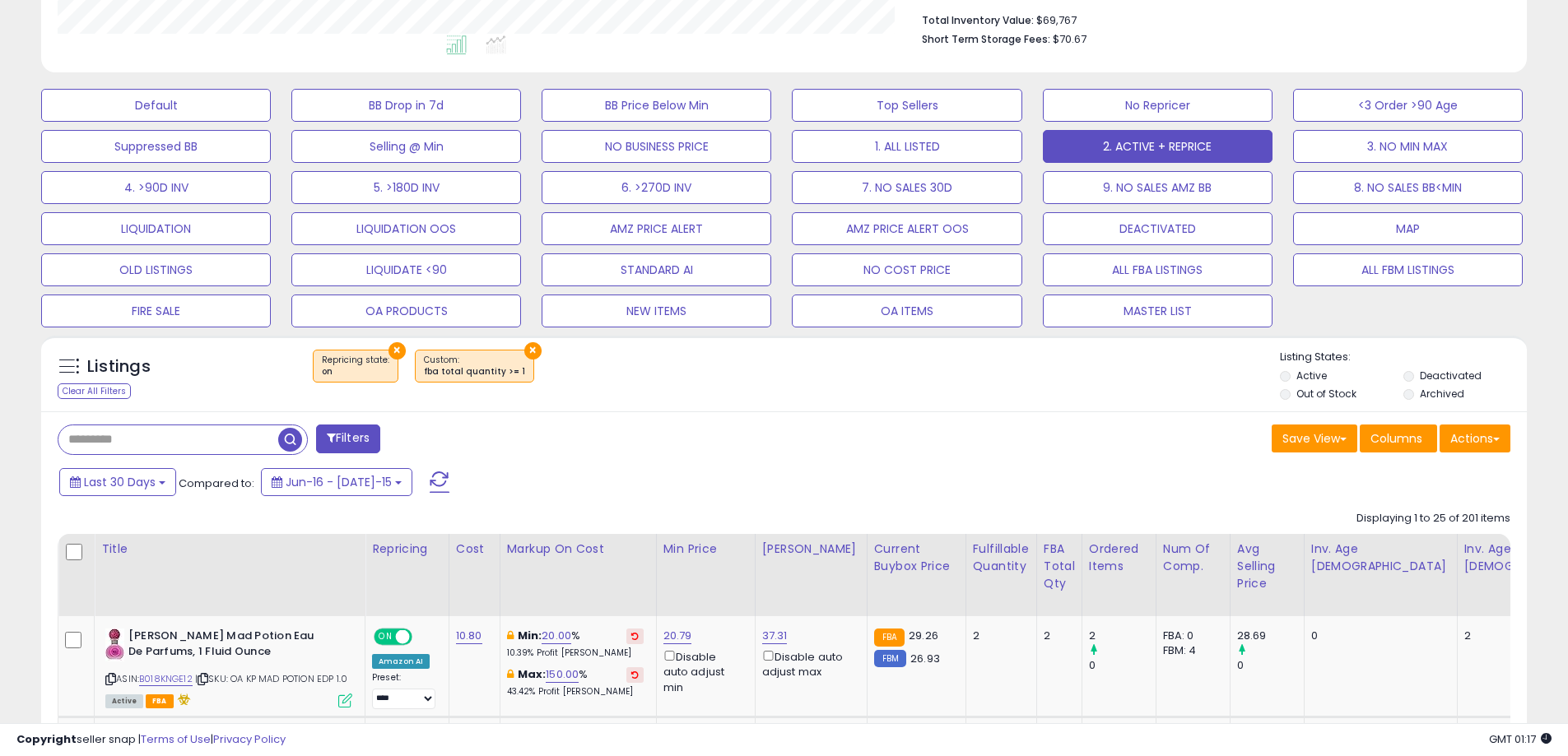
scroll to position [822369, 822277]
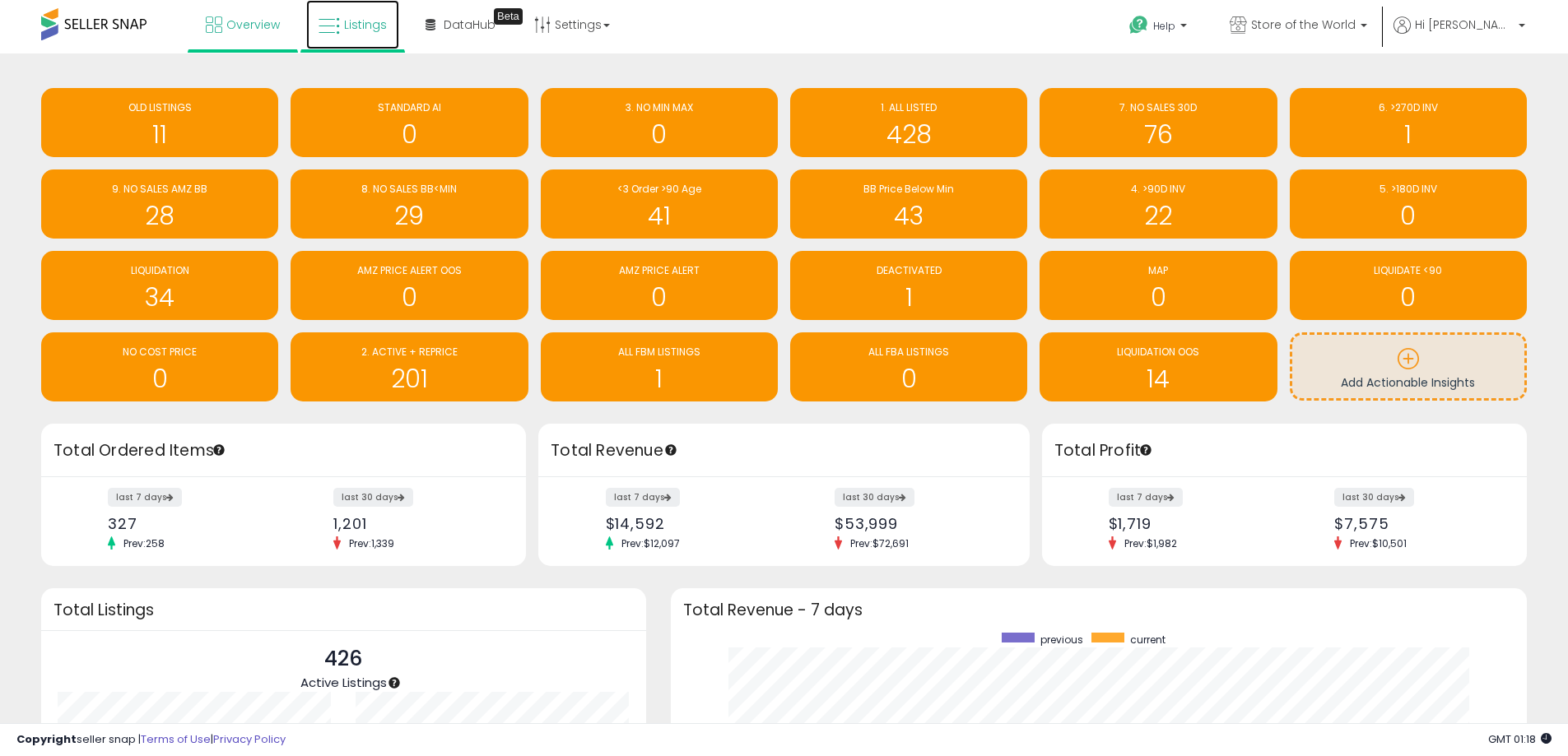
click at [374, 16] on span "Listings" at bounding box center [366, 25] width 43 height 16
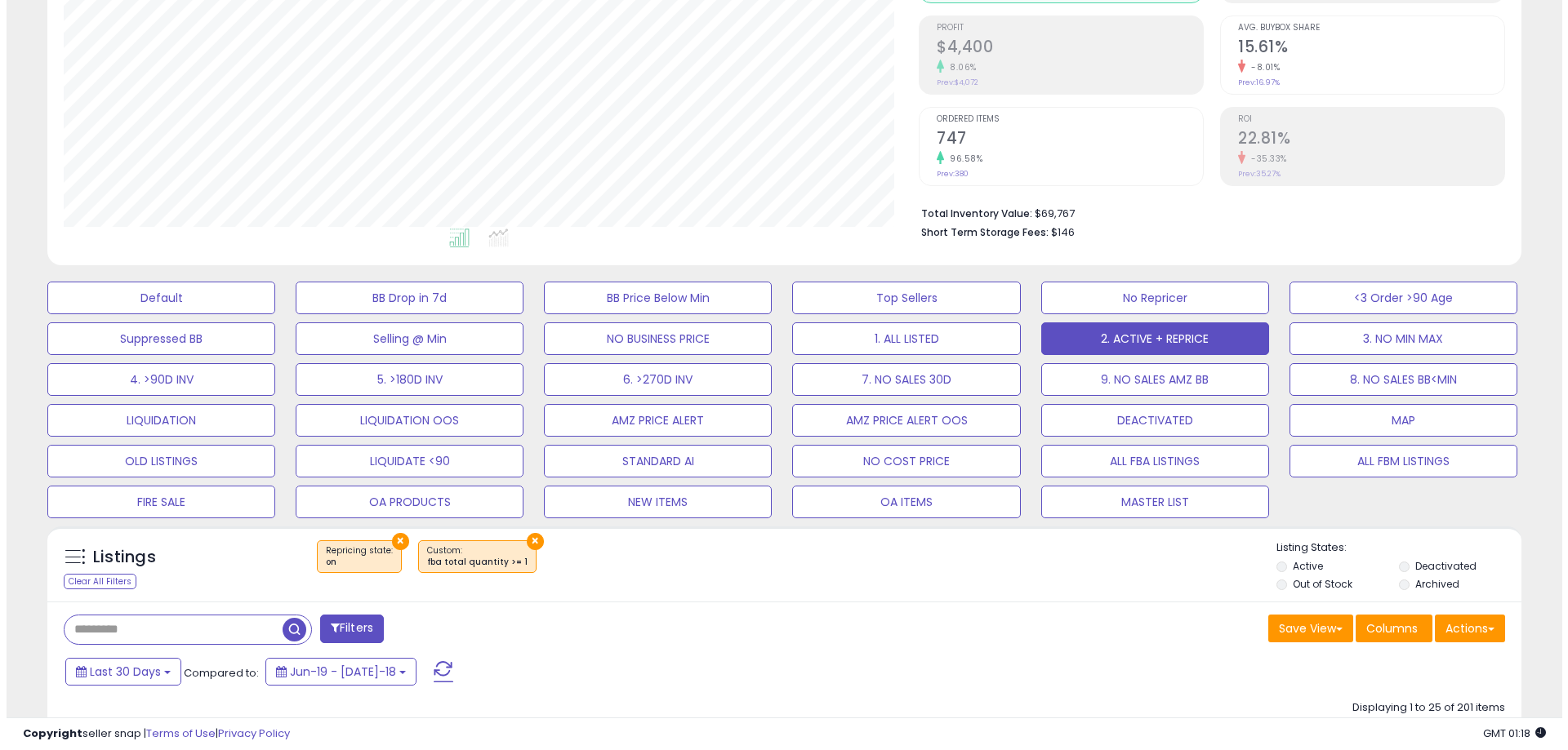
scroll to position [327, 0]
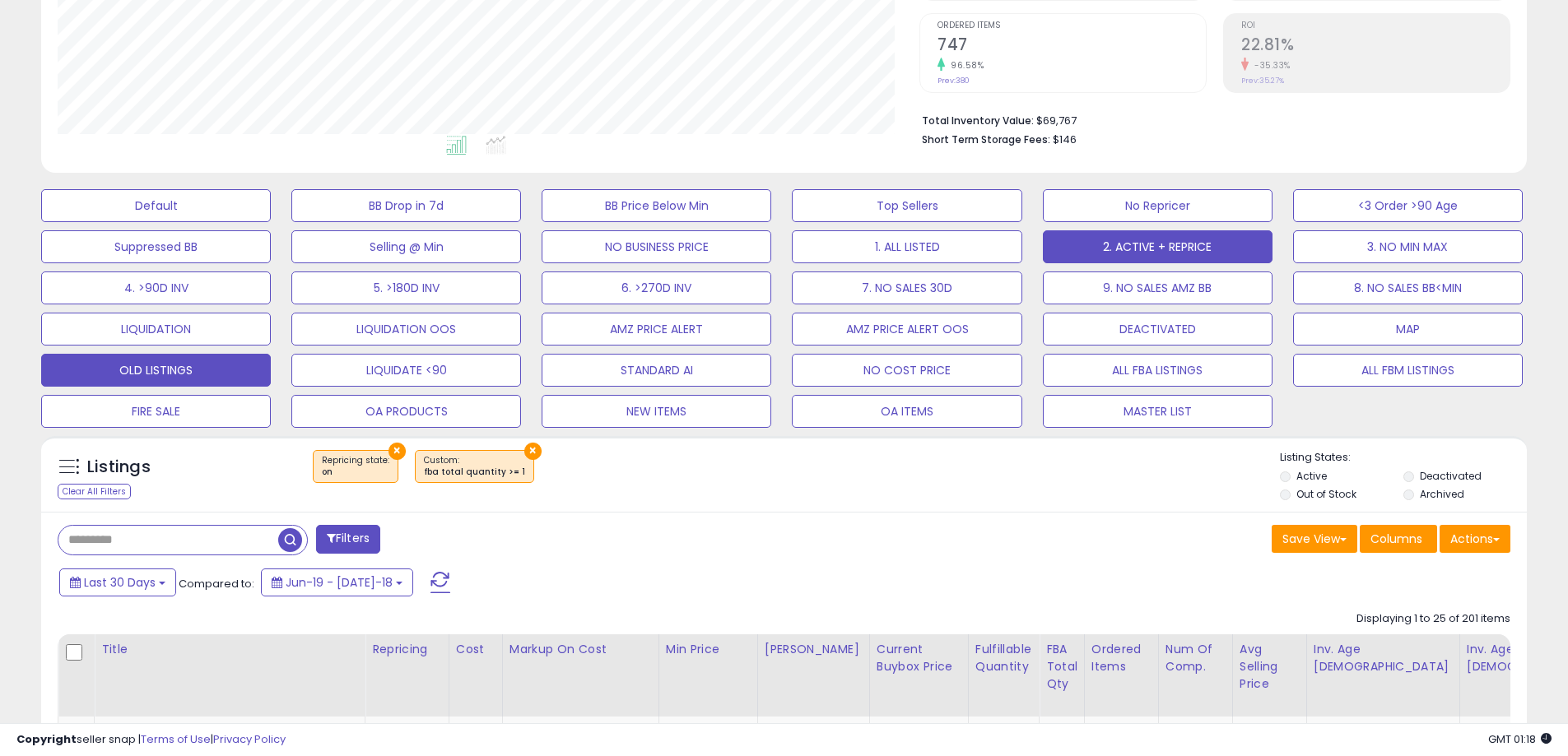
click at [199, 222] on button "OLD LISTINGS" at bounding box center [156, 206] width 230 height 33
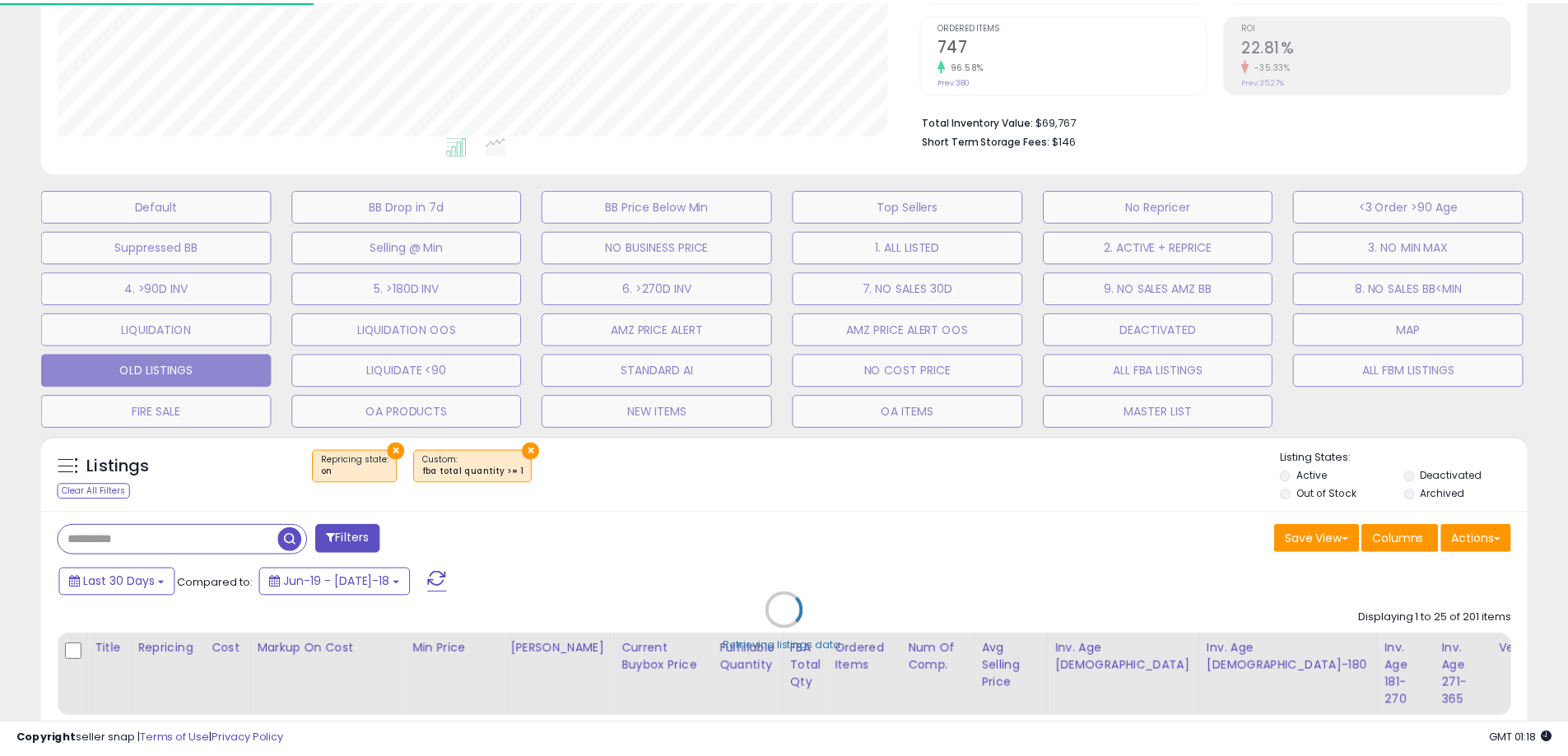
scroll to position [338, 869]
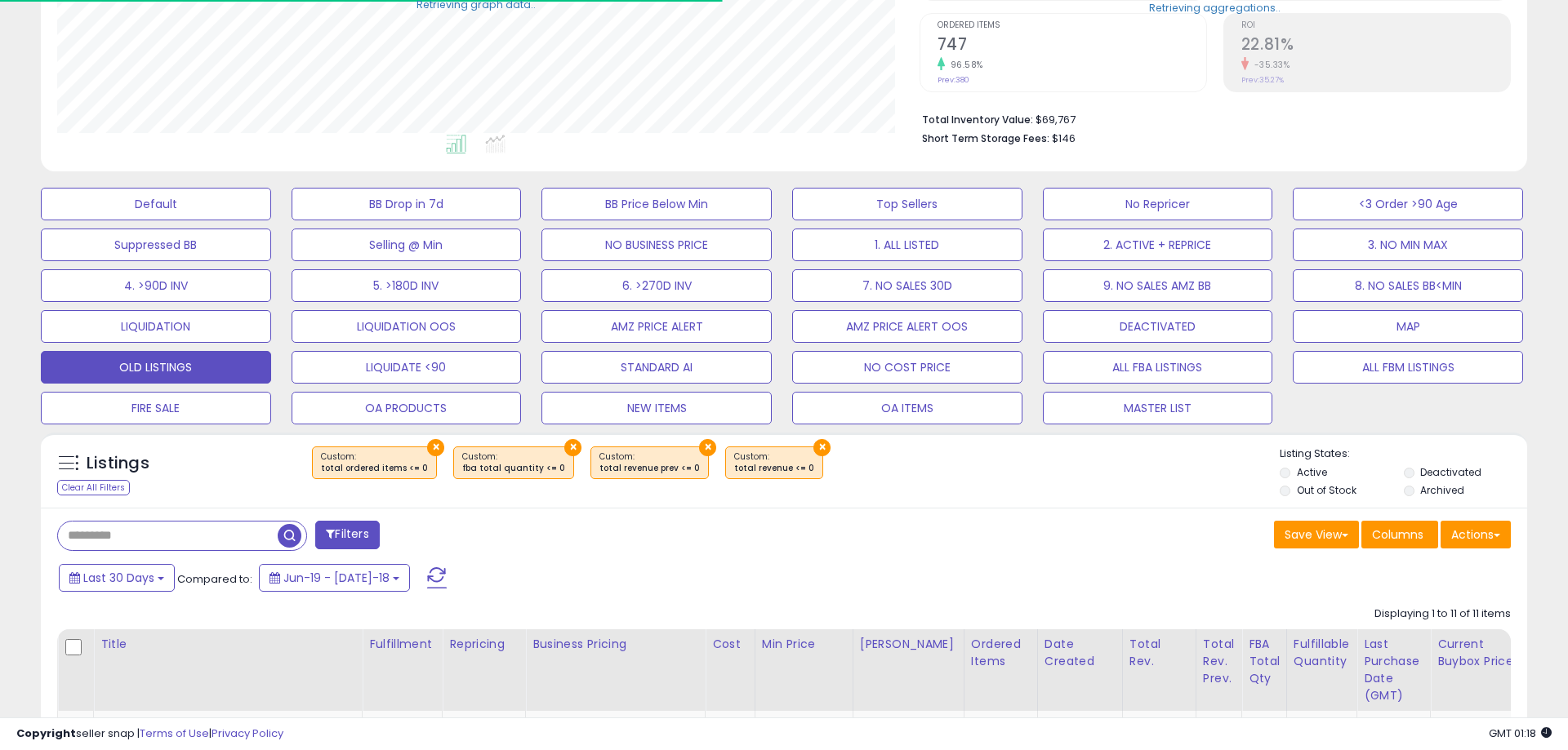
select select "**"
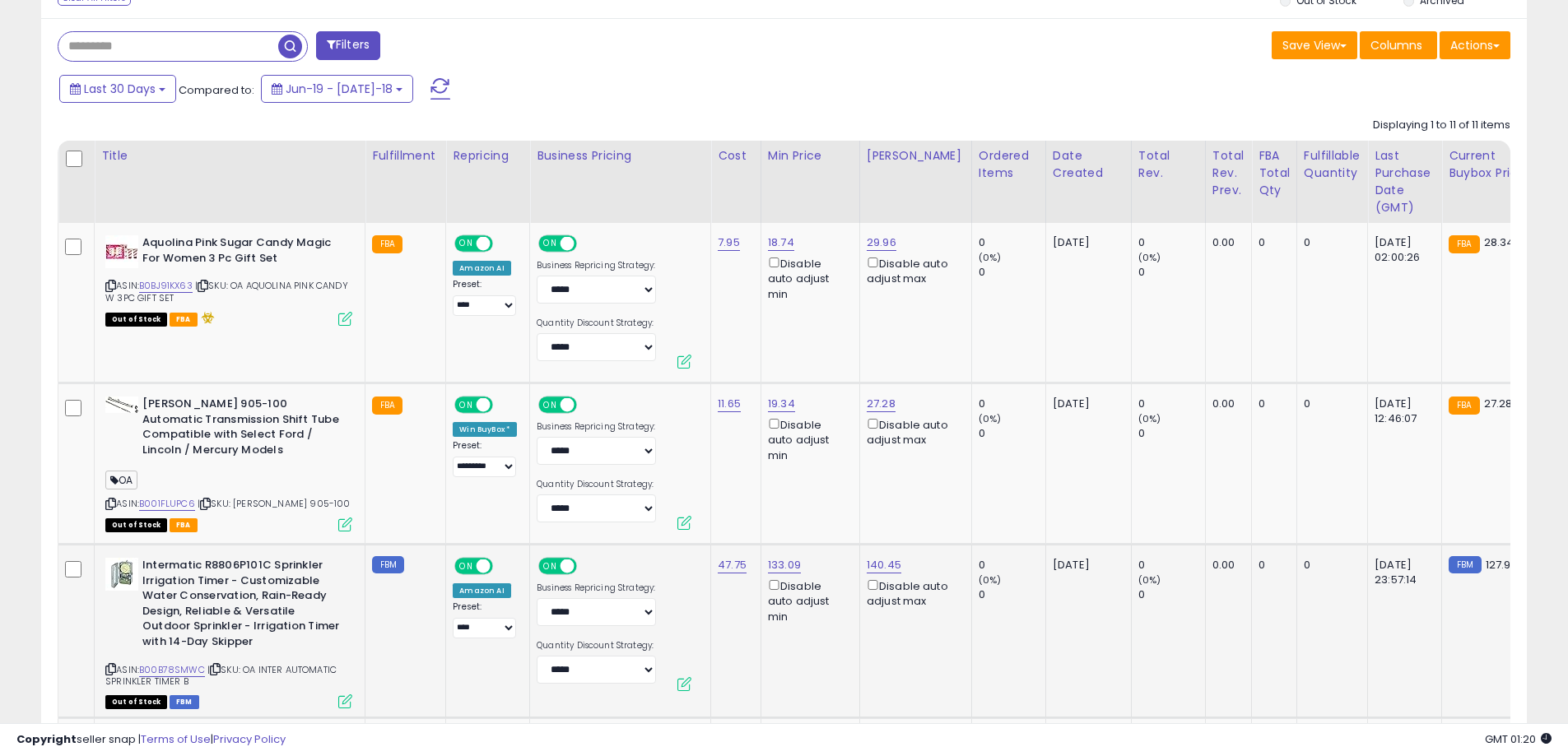
scroll to position [816, 0]
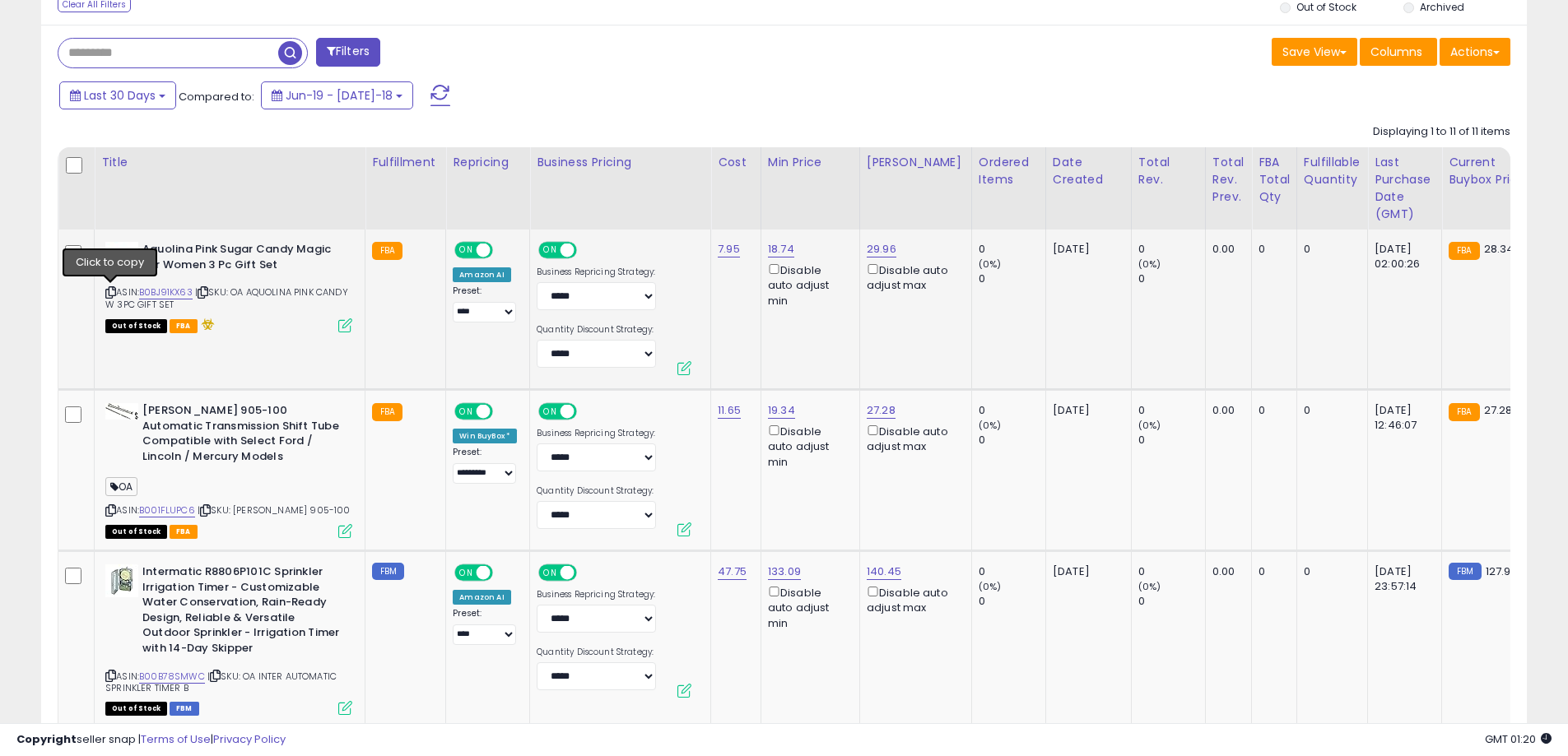
click at [112, 292] on icon at bounding box center [110, 292] width 11 height 9
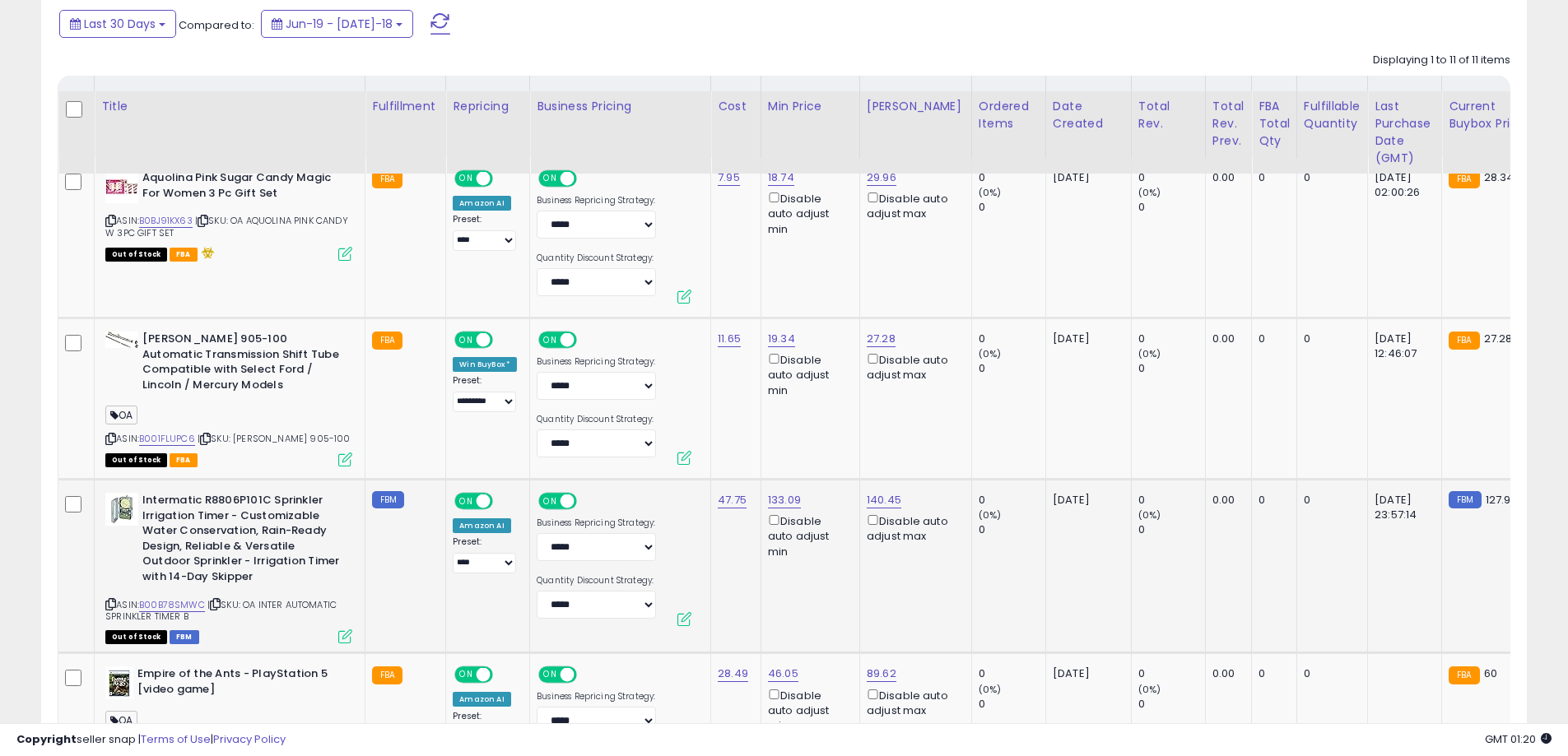
scroll to position [981, 0]
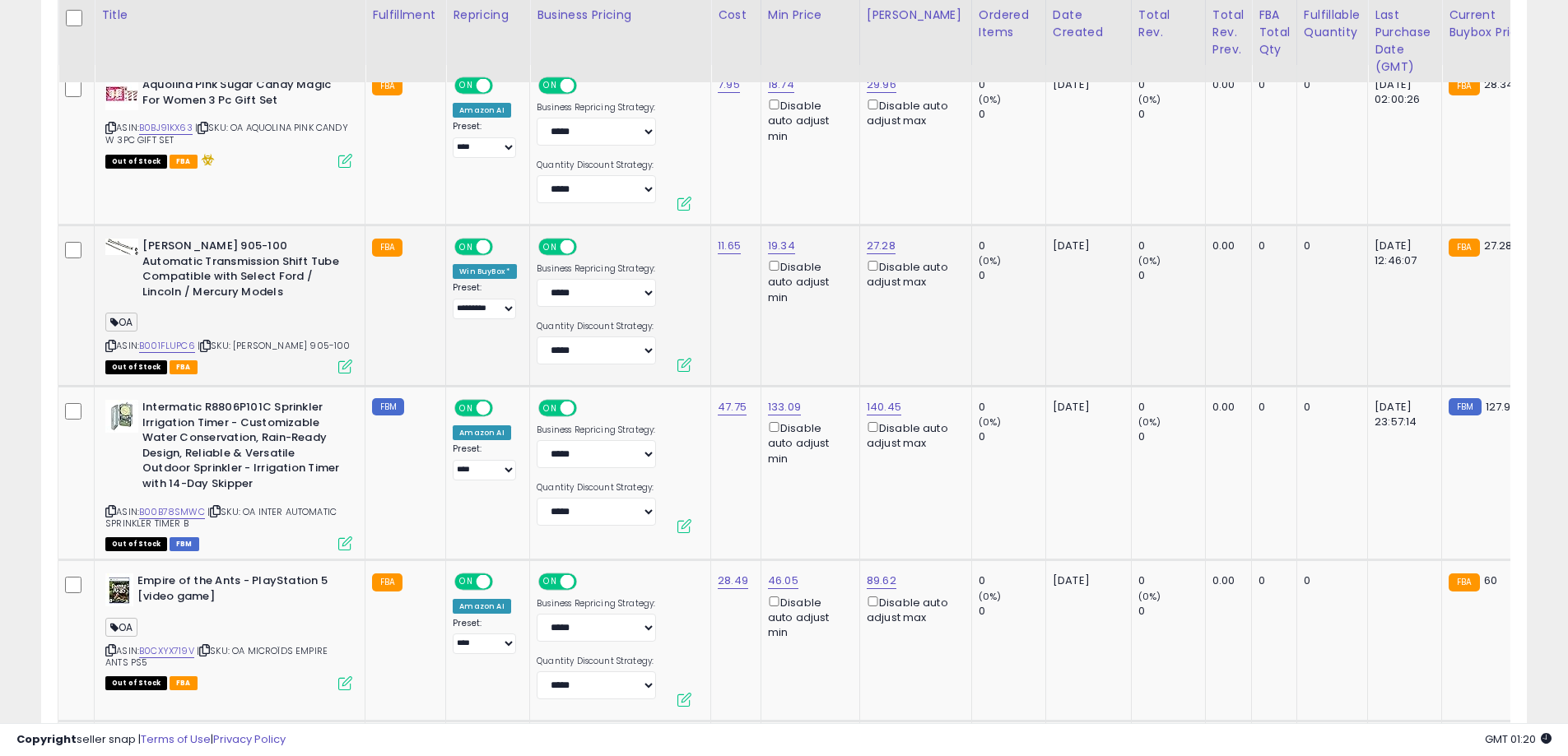
click at [110, 348] on icon at bounding box center [110, 346] width 11 height 9
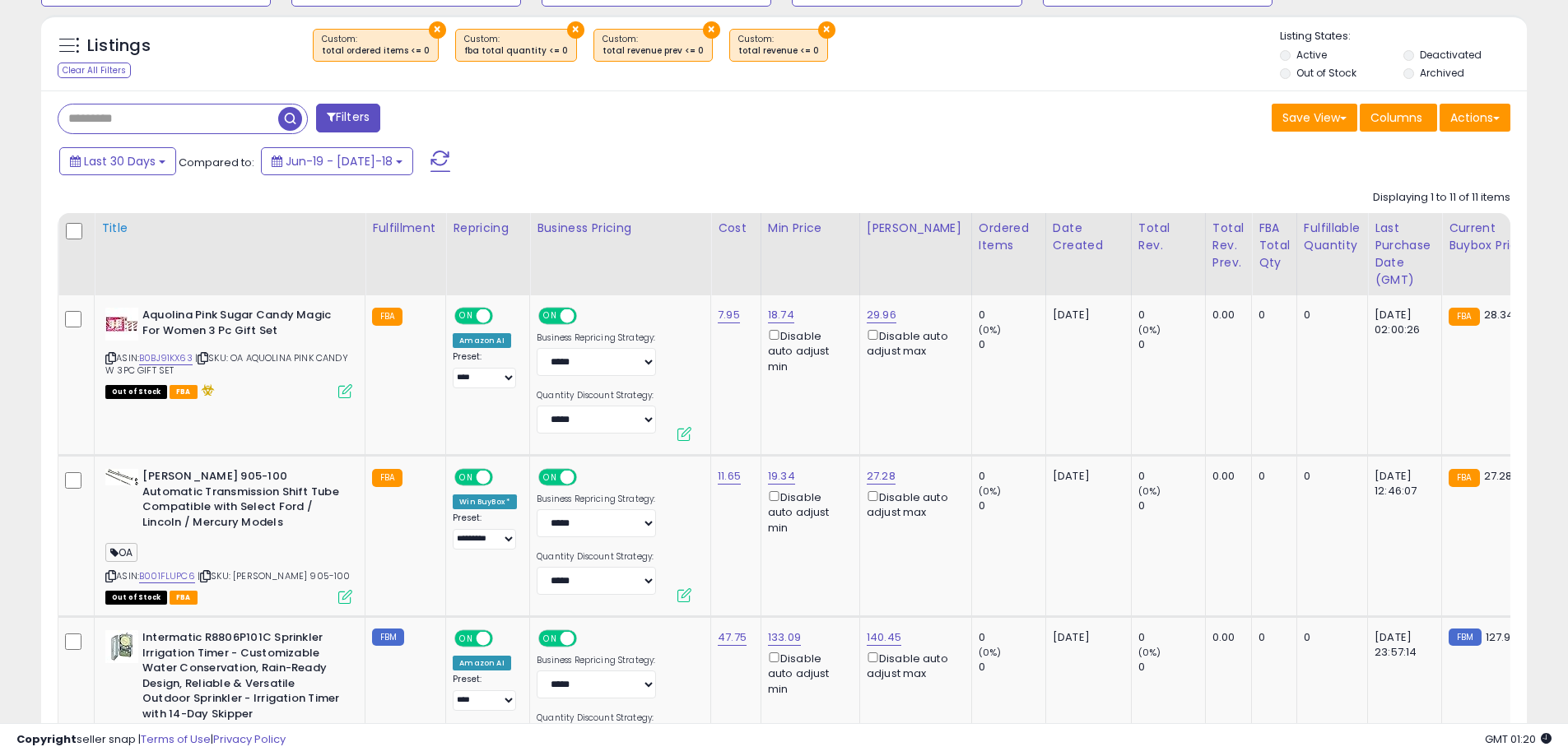
scroll to position [734, 0]
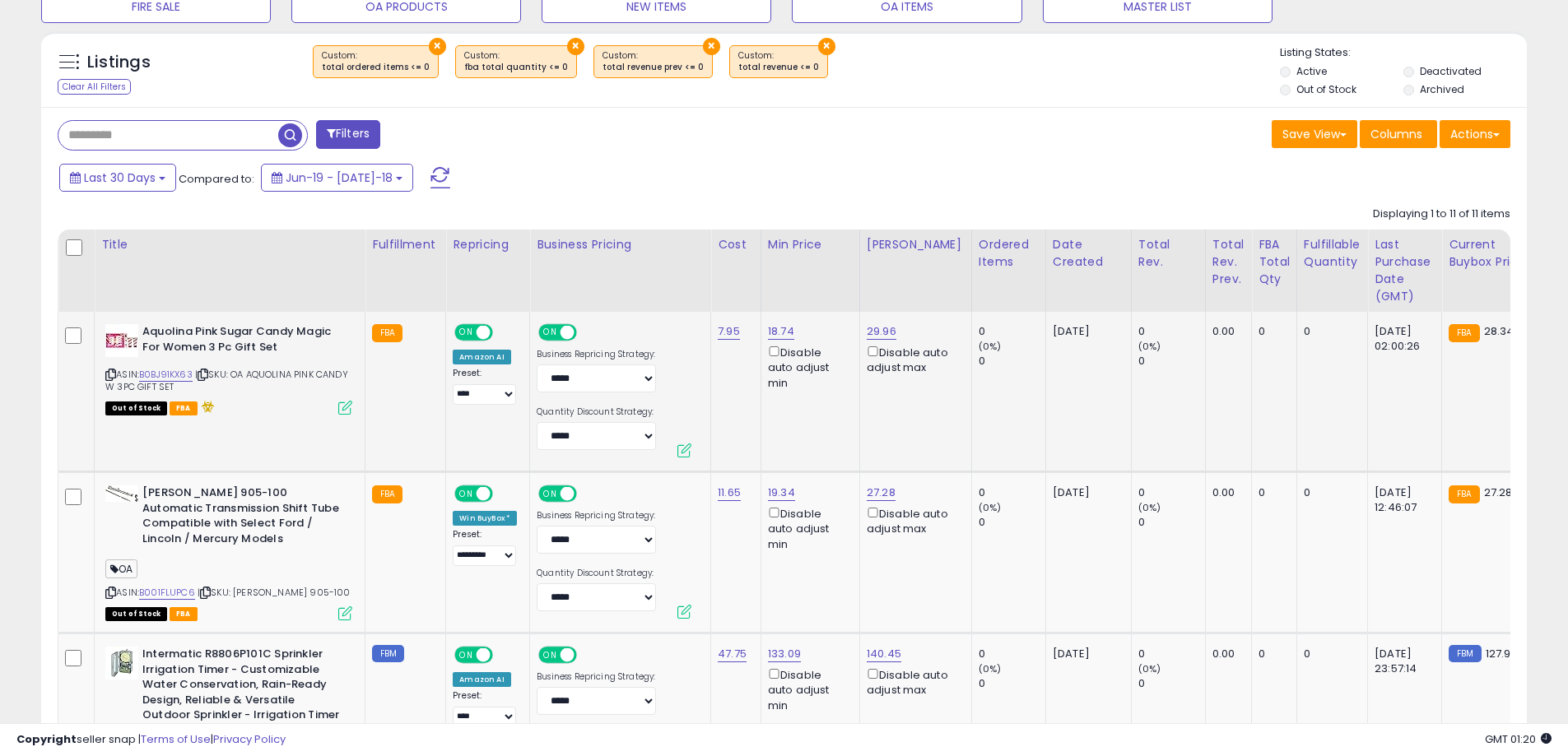
click at [110, 371] on icon at bounding box center [110, 375] width 11 height 9
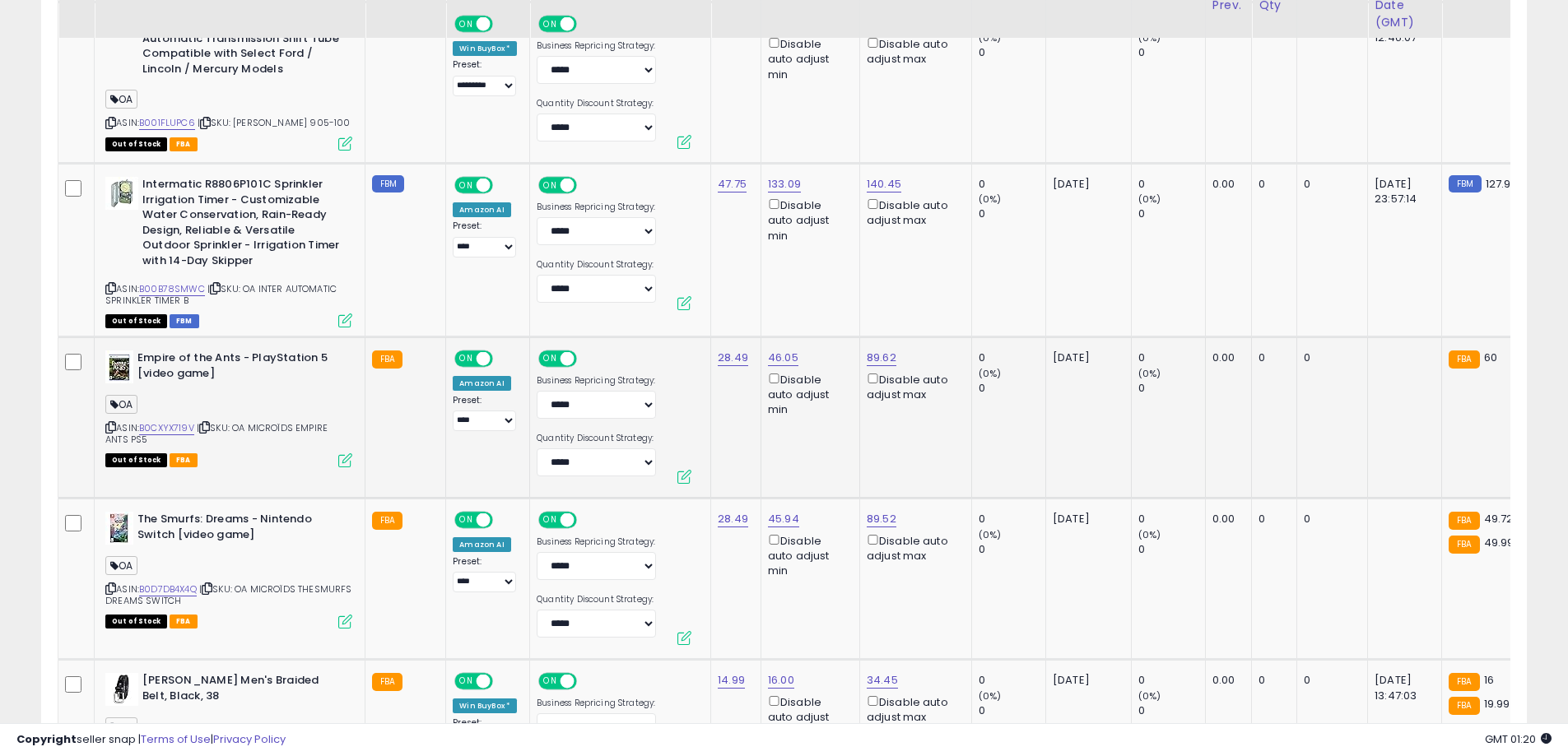
scroll to position [1228, 0]
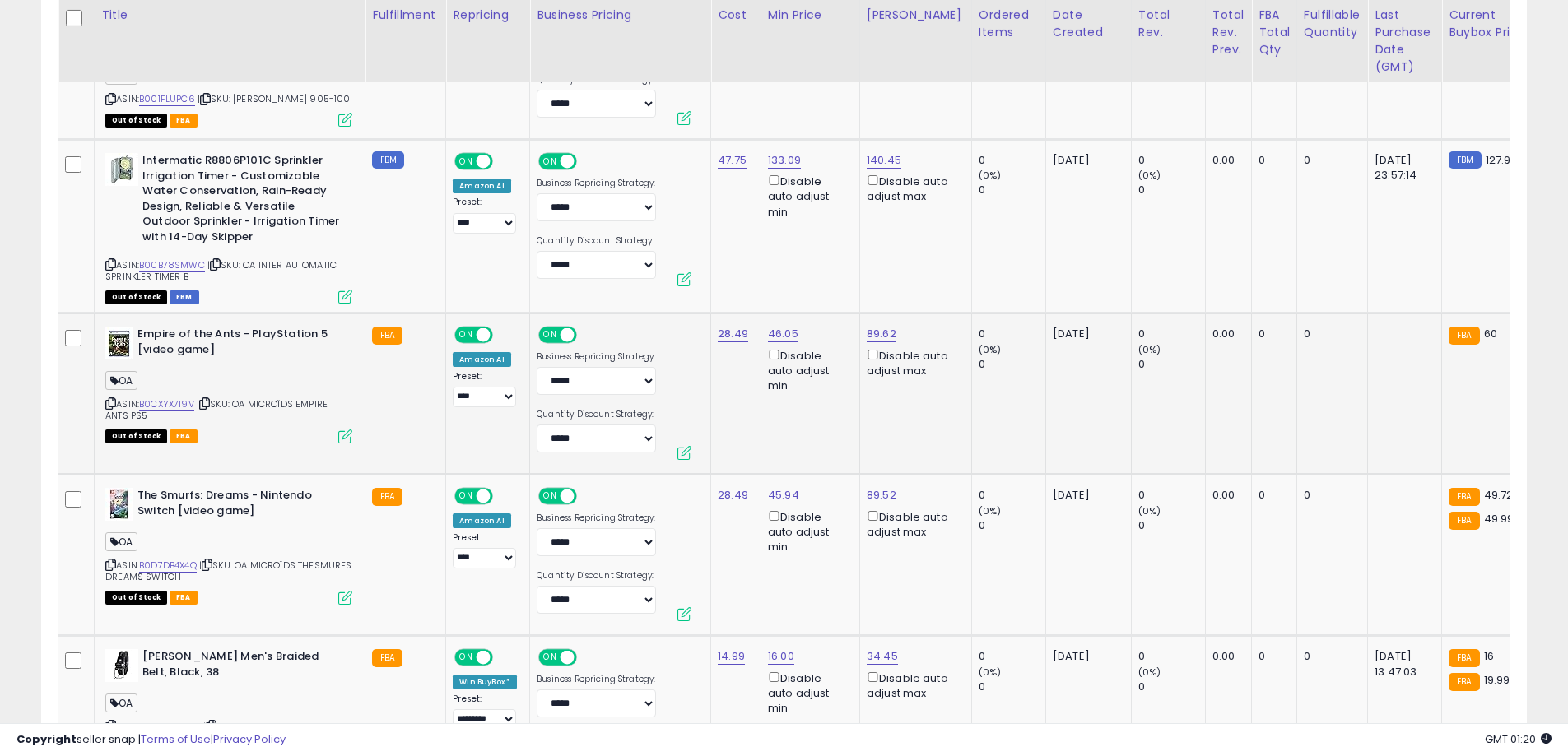
click at [108, 404] on icon at bounding box center [110, 404] width 11 height 9
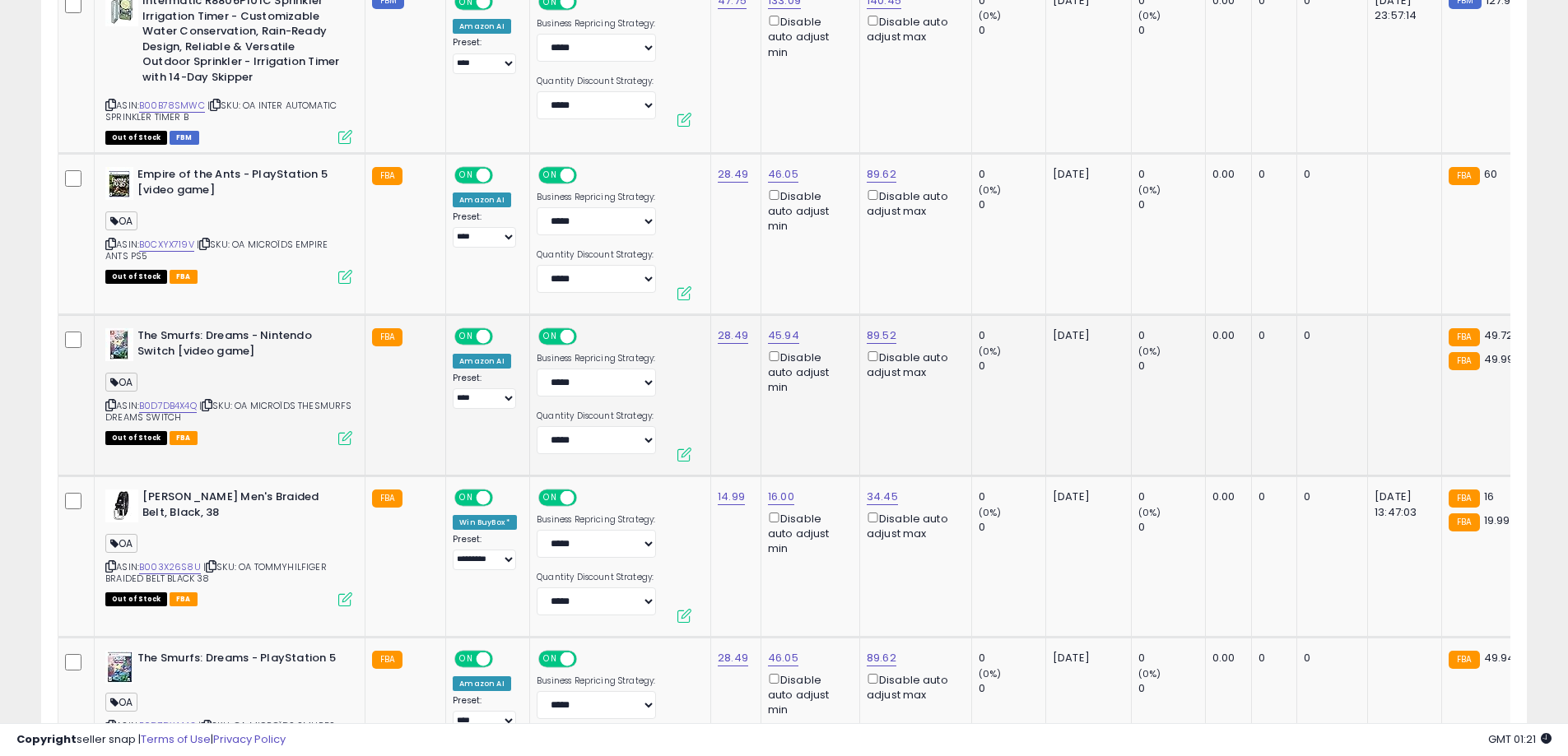
scroll to position [1392, 0]
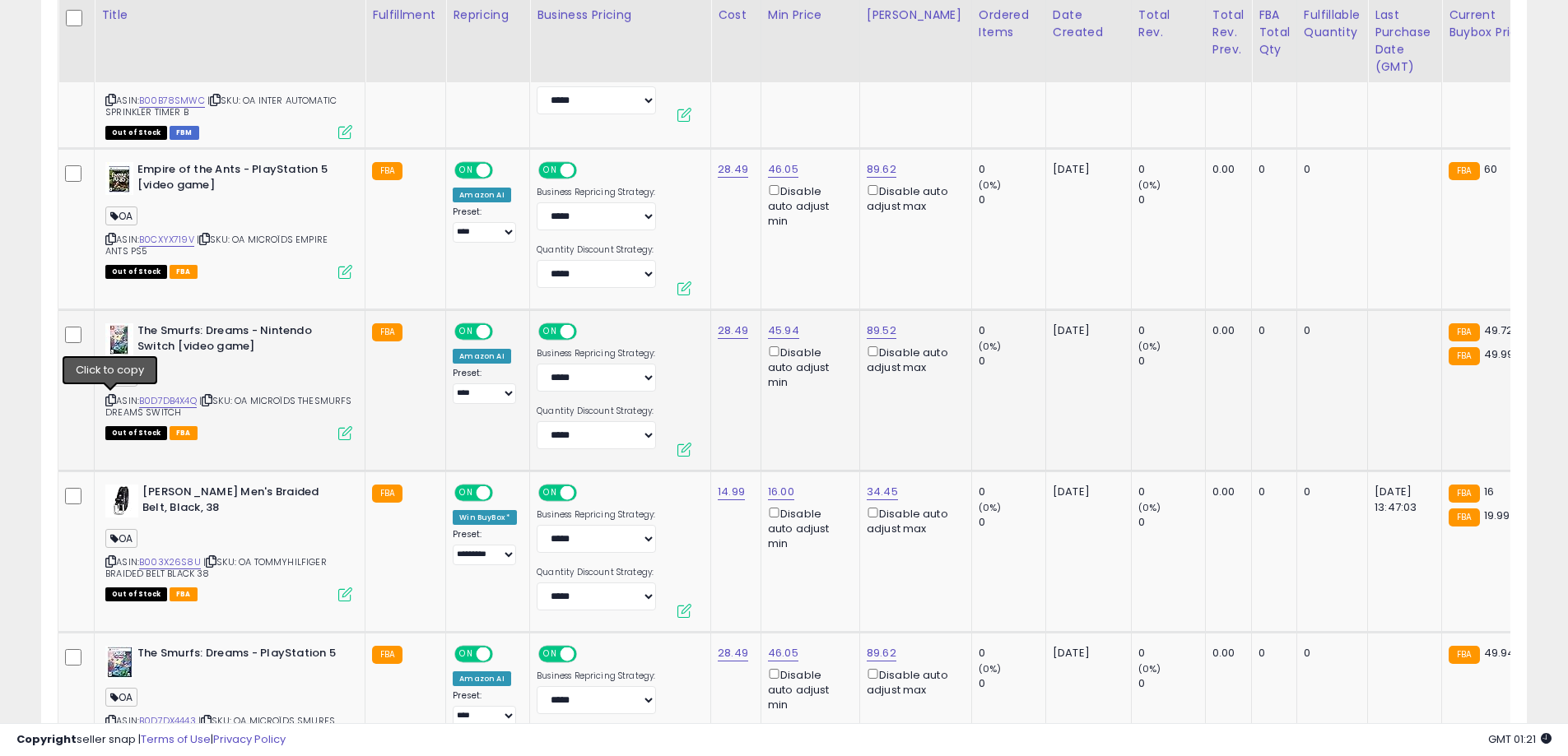
click at [111, 400] on icon at bounding box center [110, 400] width 11 height 9
click at [111, 559] on icon at bounding box center [110, 561] width 11 height 9
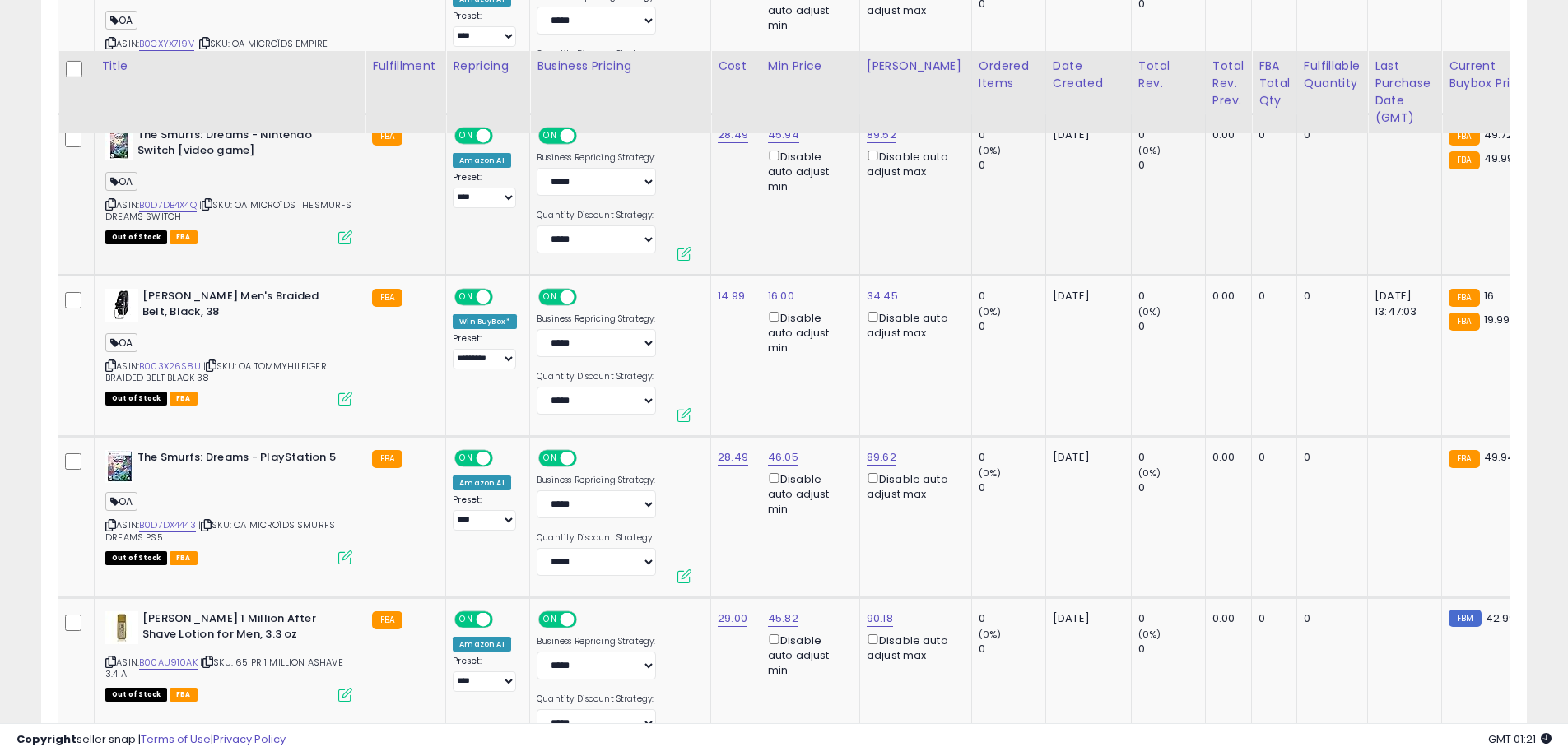
scroll to position [1639, 0]
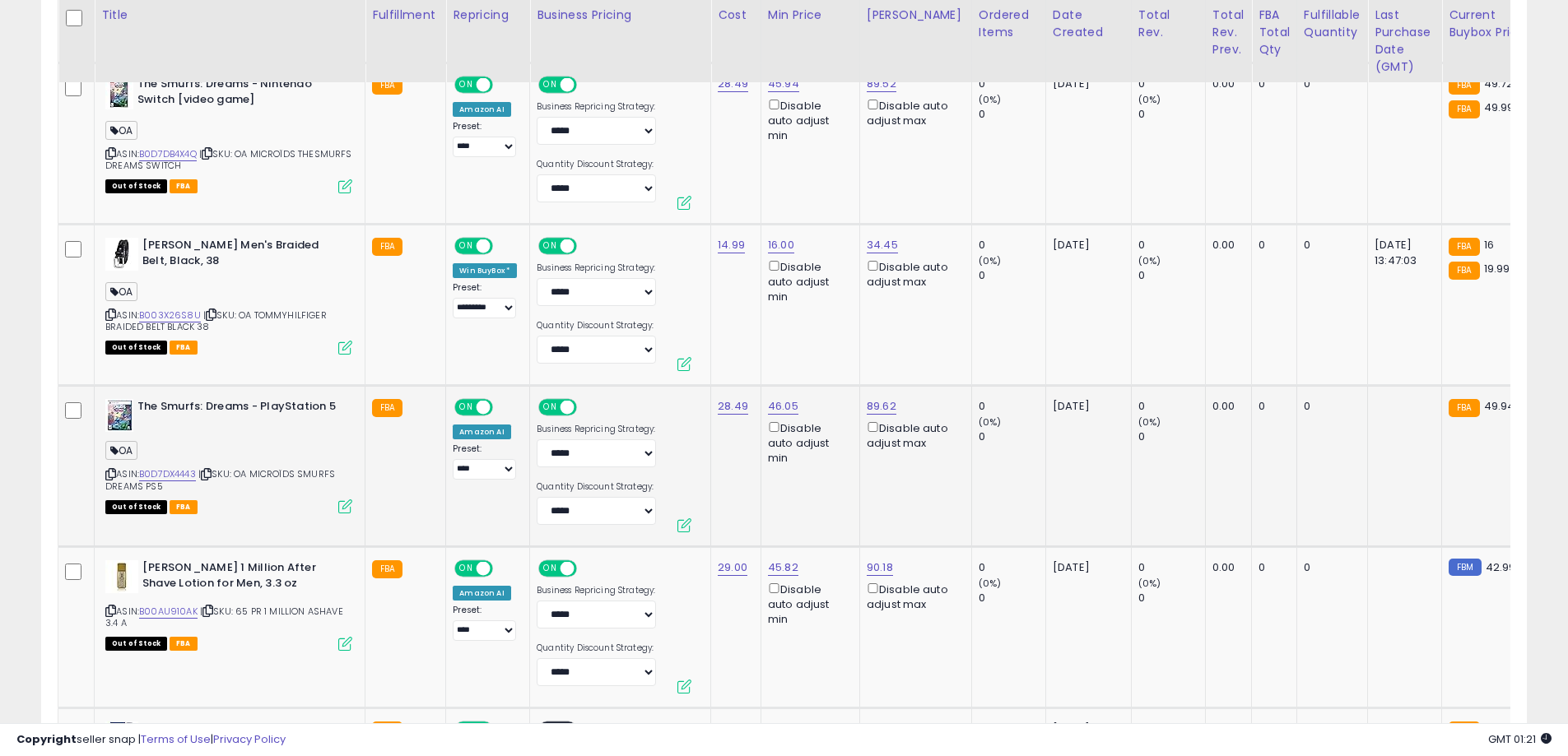
click at [110, 478] on icon at bounding box center [110, 474] width 11 height 9
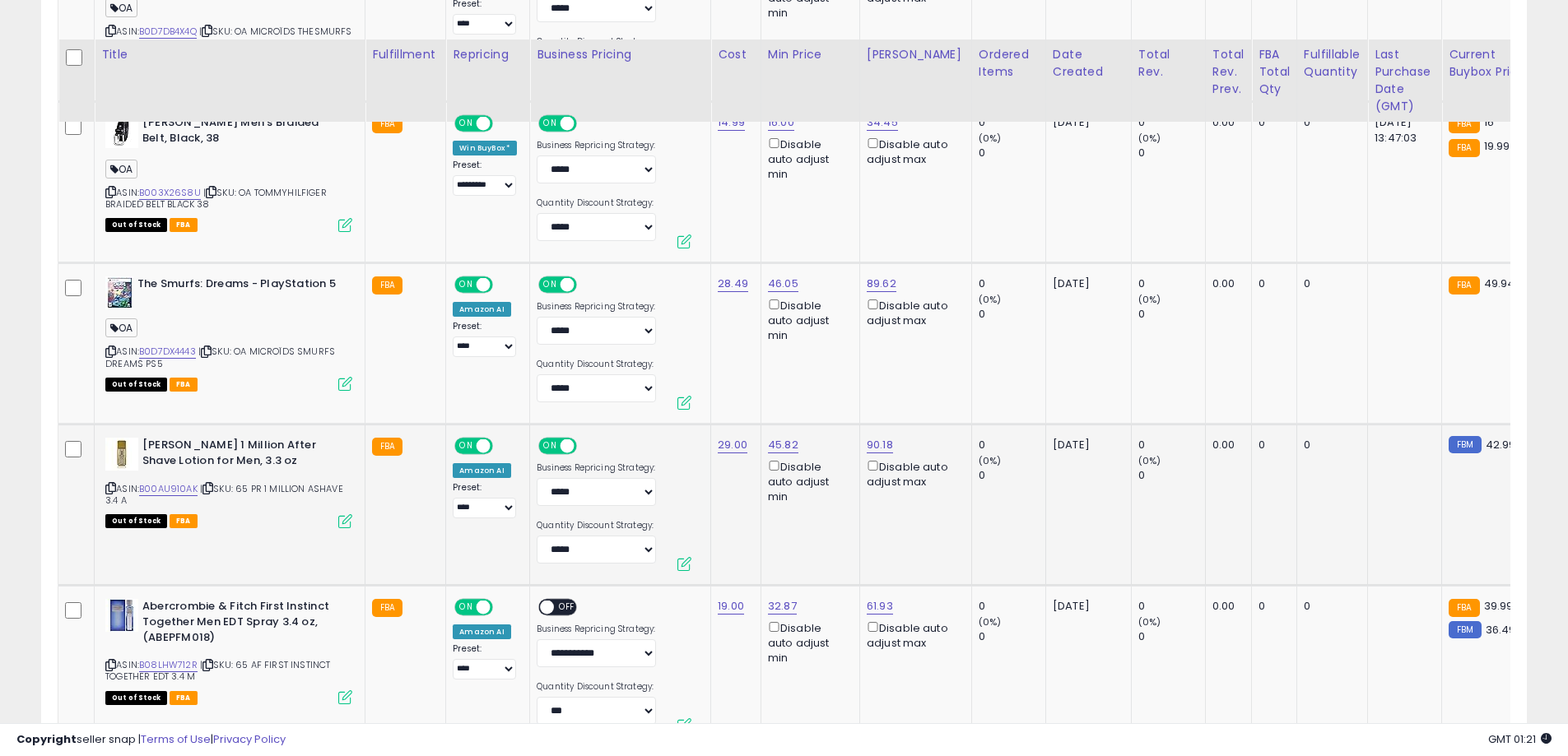
scroll to position [1804, 0]
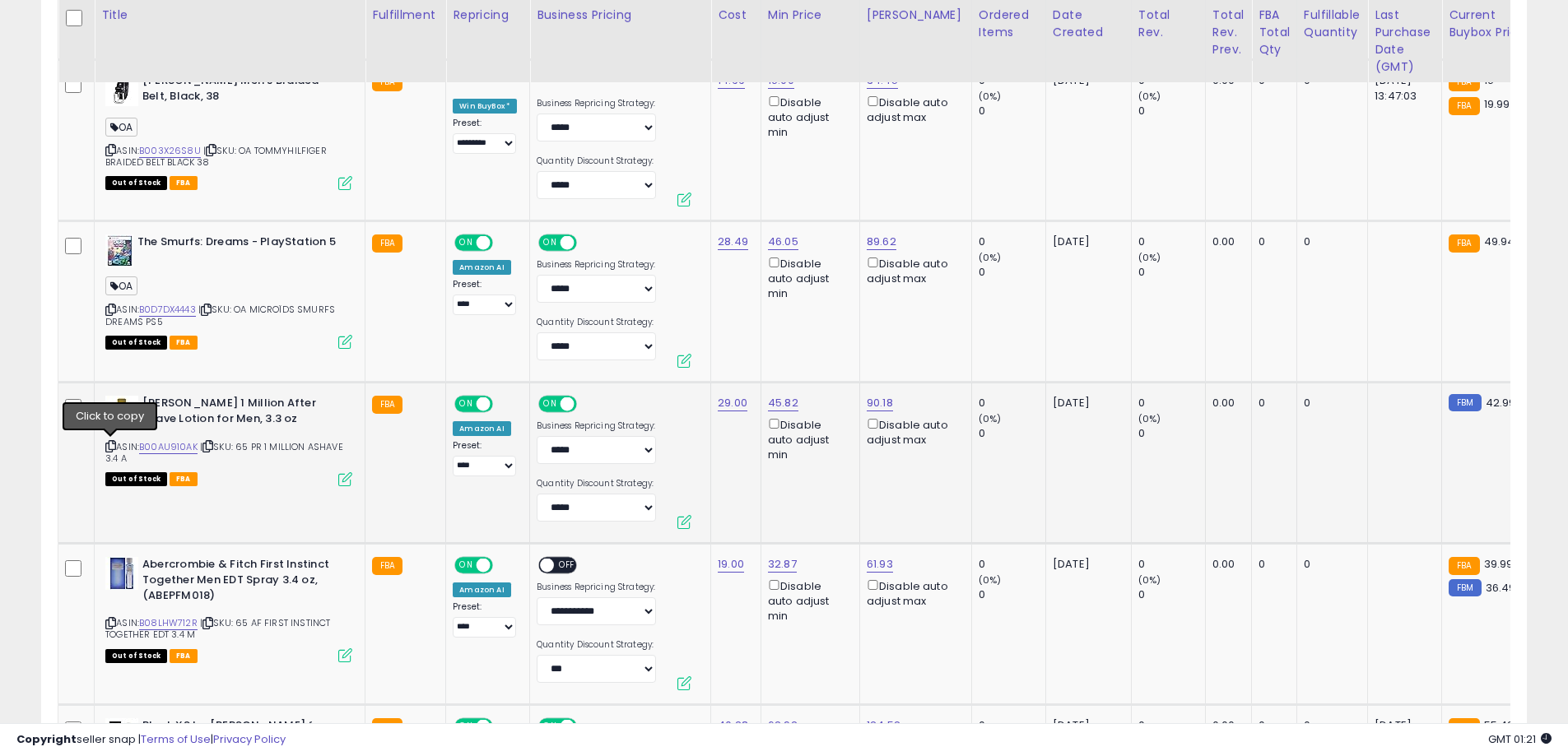
click at [105, 442] on icon at bounding box center [110, 446] width 11 height 9
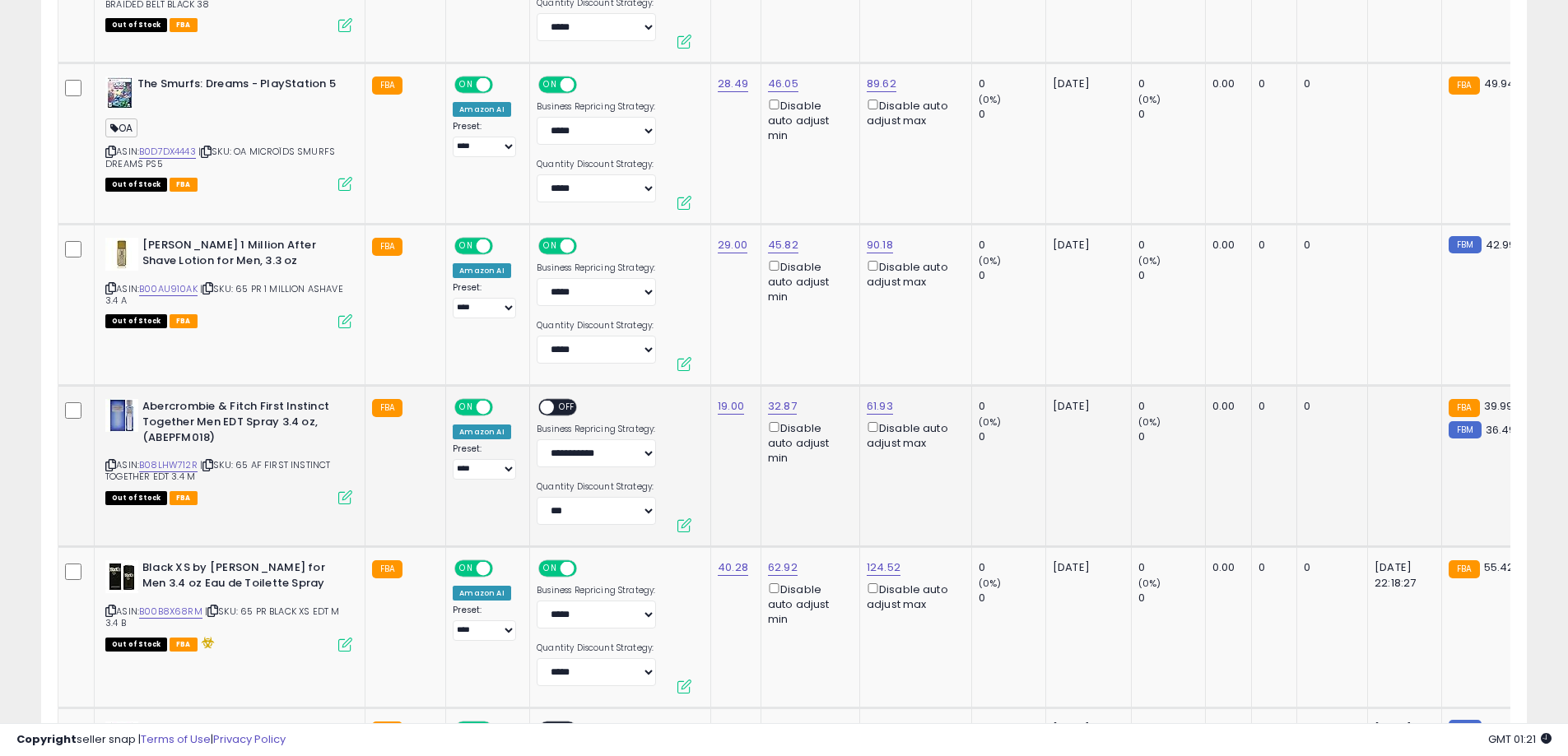
scroll to position [1968, 0]
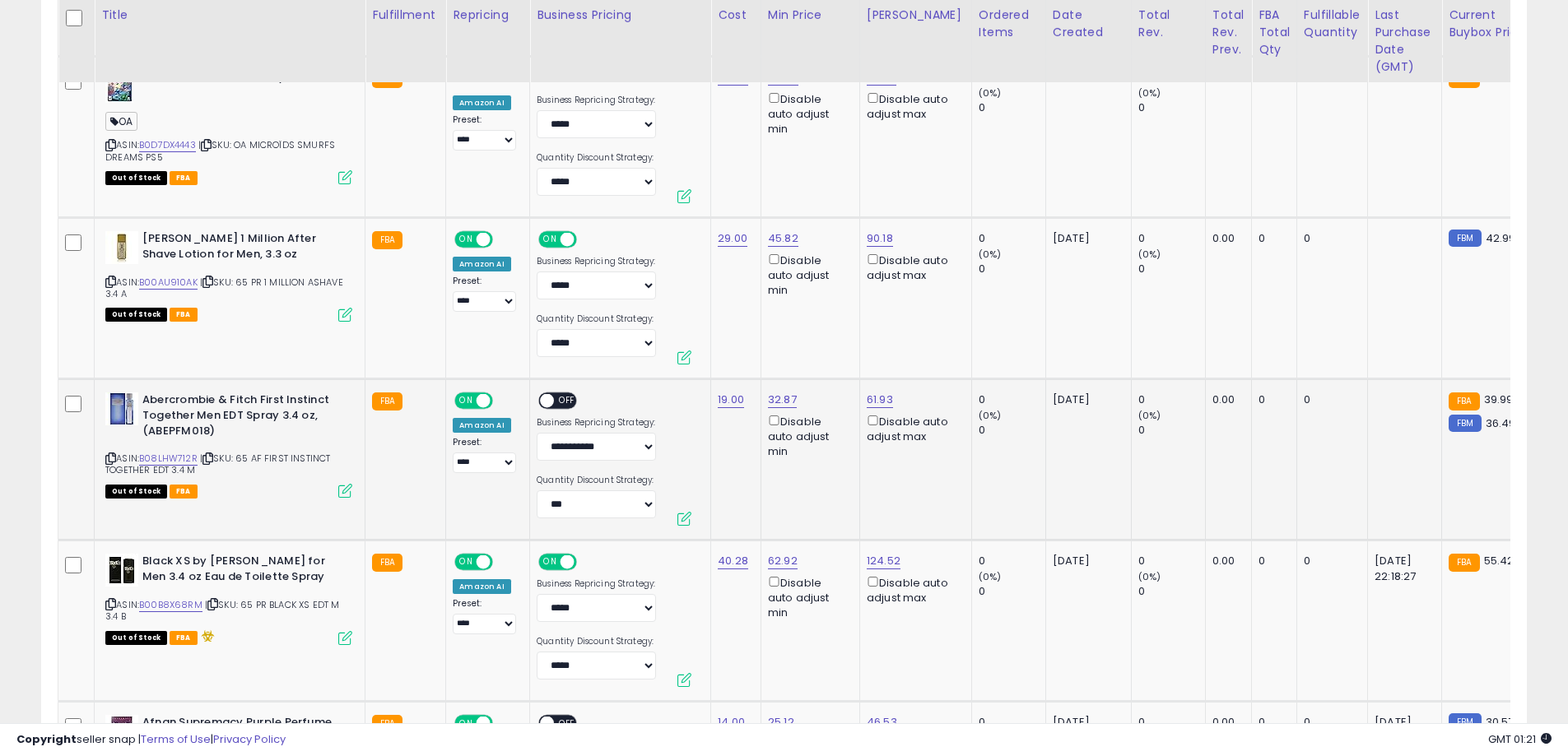
click at [108, 460] on icon at bounding box center [110, 458] width 11 height 9
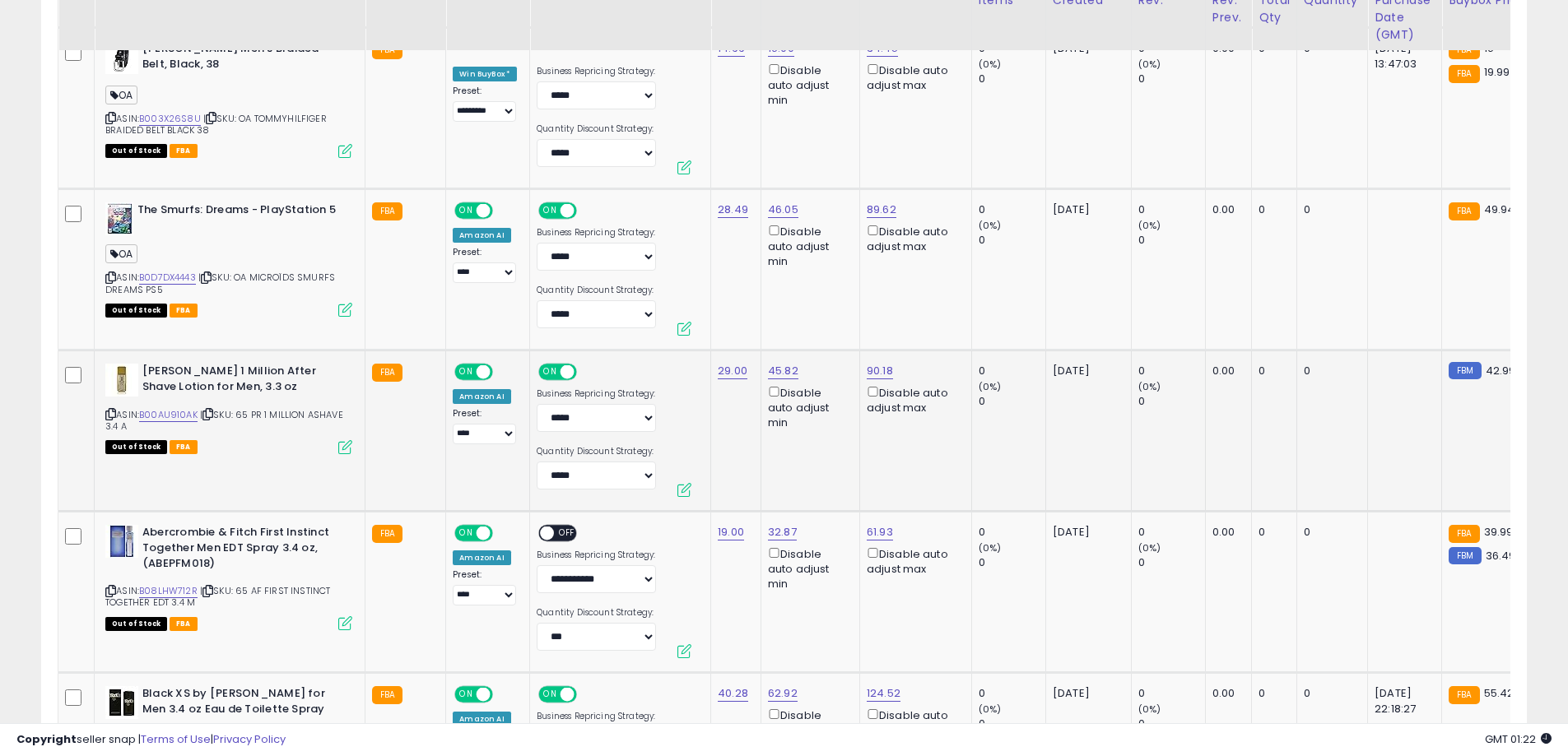
scroll to position [1804, 0]
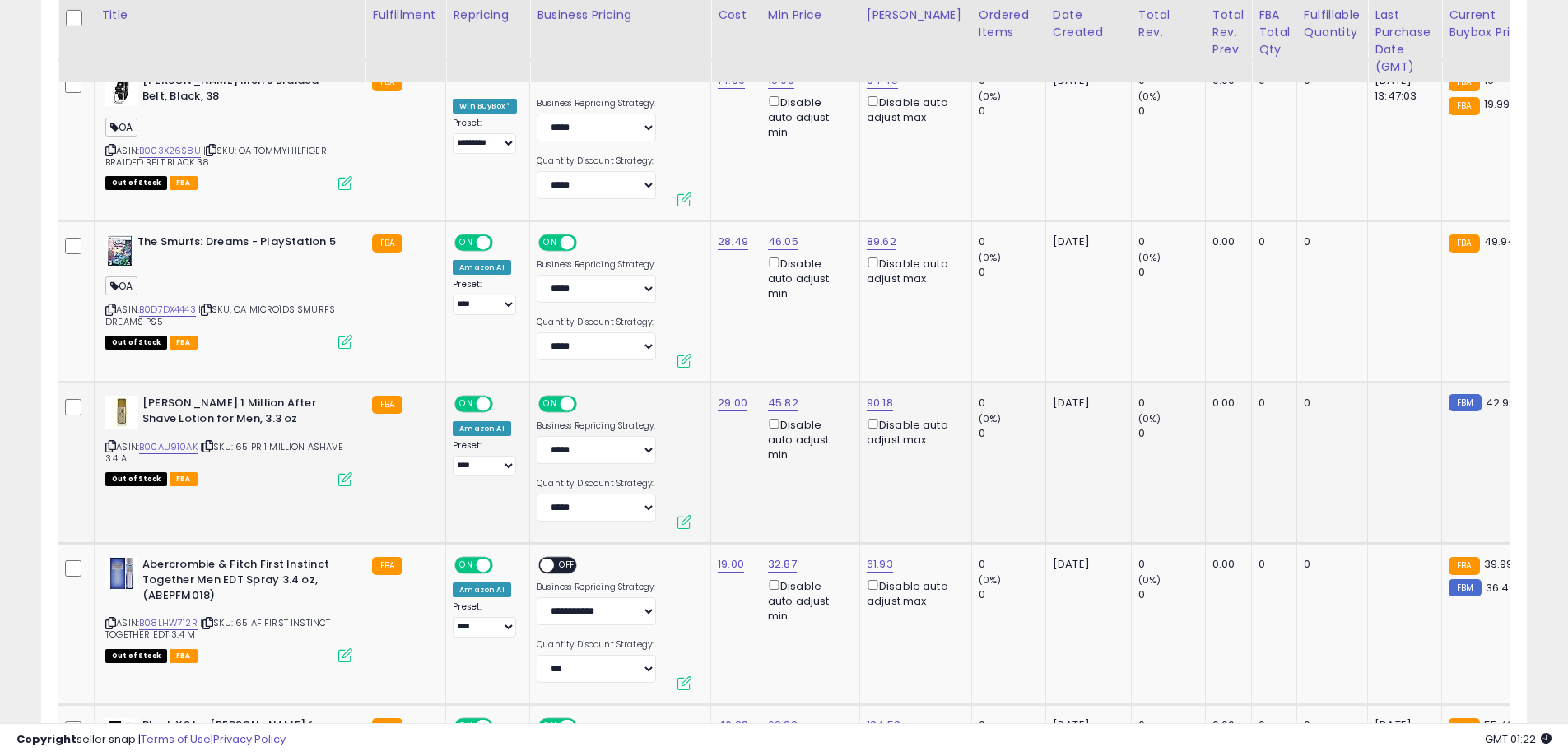
click at [105, 444] on div "[PERSON_NAME] 1 Million After Shave Lotion for Men, 3.3 oz ASIN: B00AU910AK | S…" at bounding box center [227, 440] width 251 height 88
click at [106, 442] on icon at bounding box center [110, 446] width 11 height 9
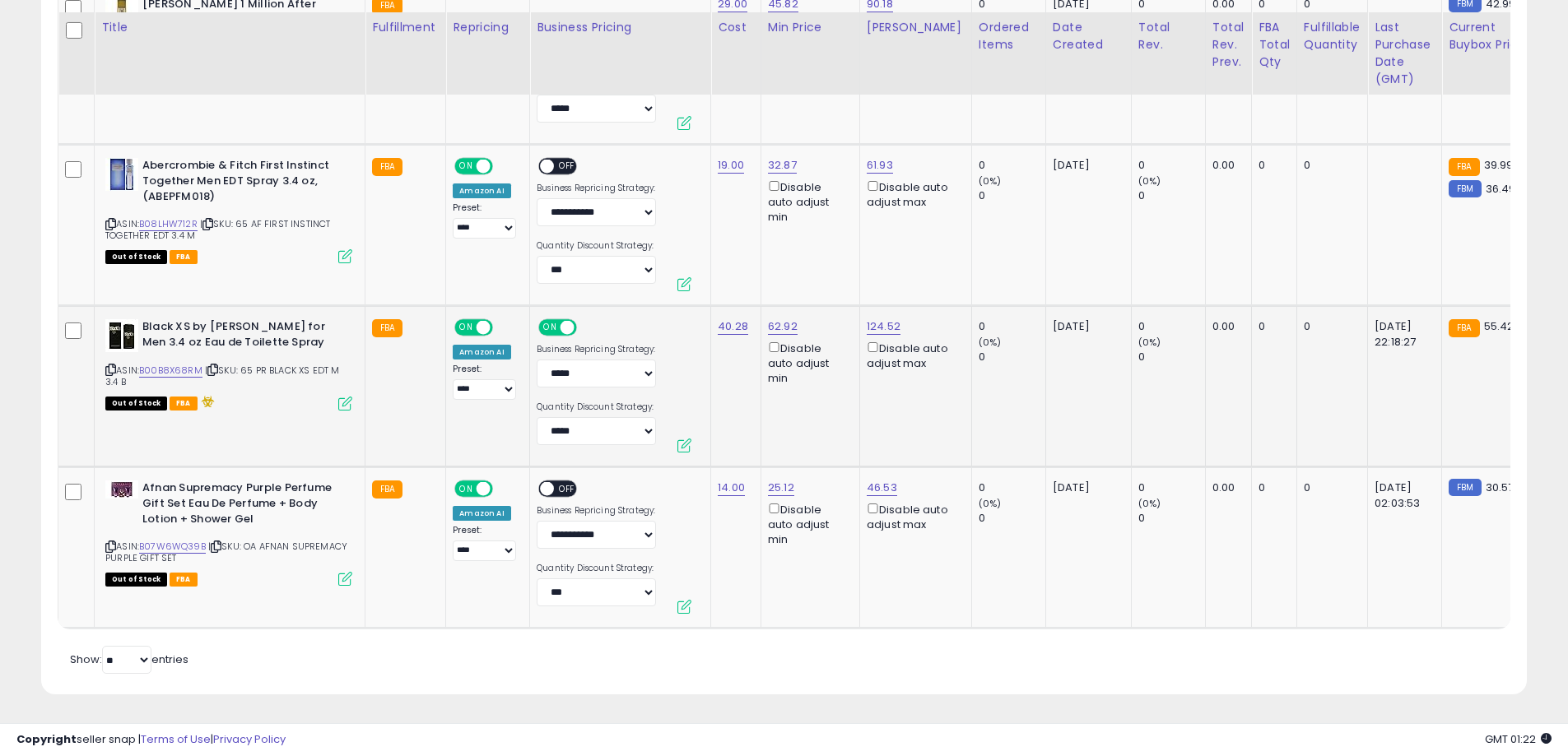
scroll to position [2214, 0]
click at [112, 366] on icon at bounding box center [110, 370] width 11 height 9
click at [109, 366] on icon at bounding box center [110, 370] width 11 height 9
click at [218, 542] on icon at bounding box center [216, 546] width 11 height 9
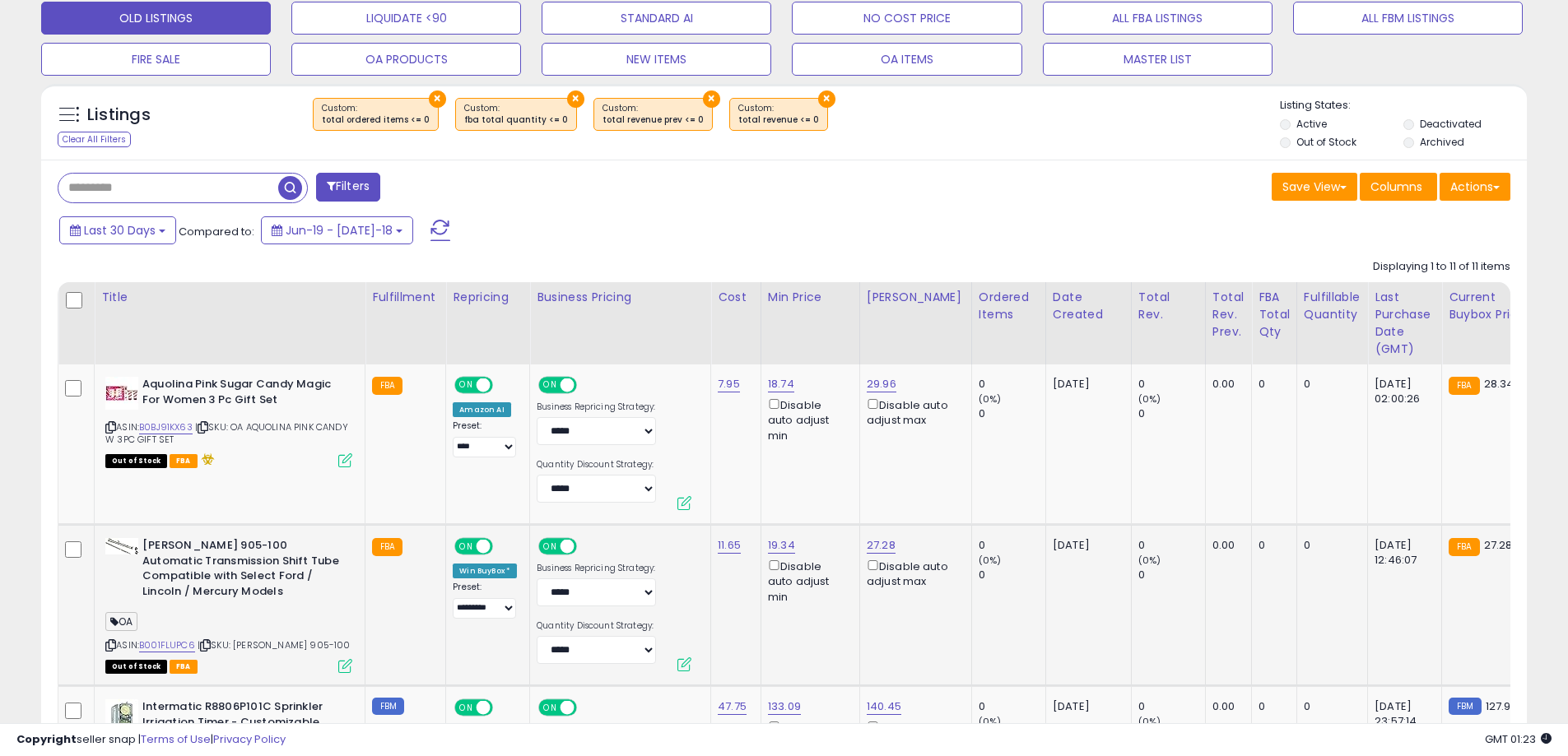
scroll to position [651, 0]
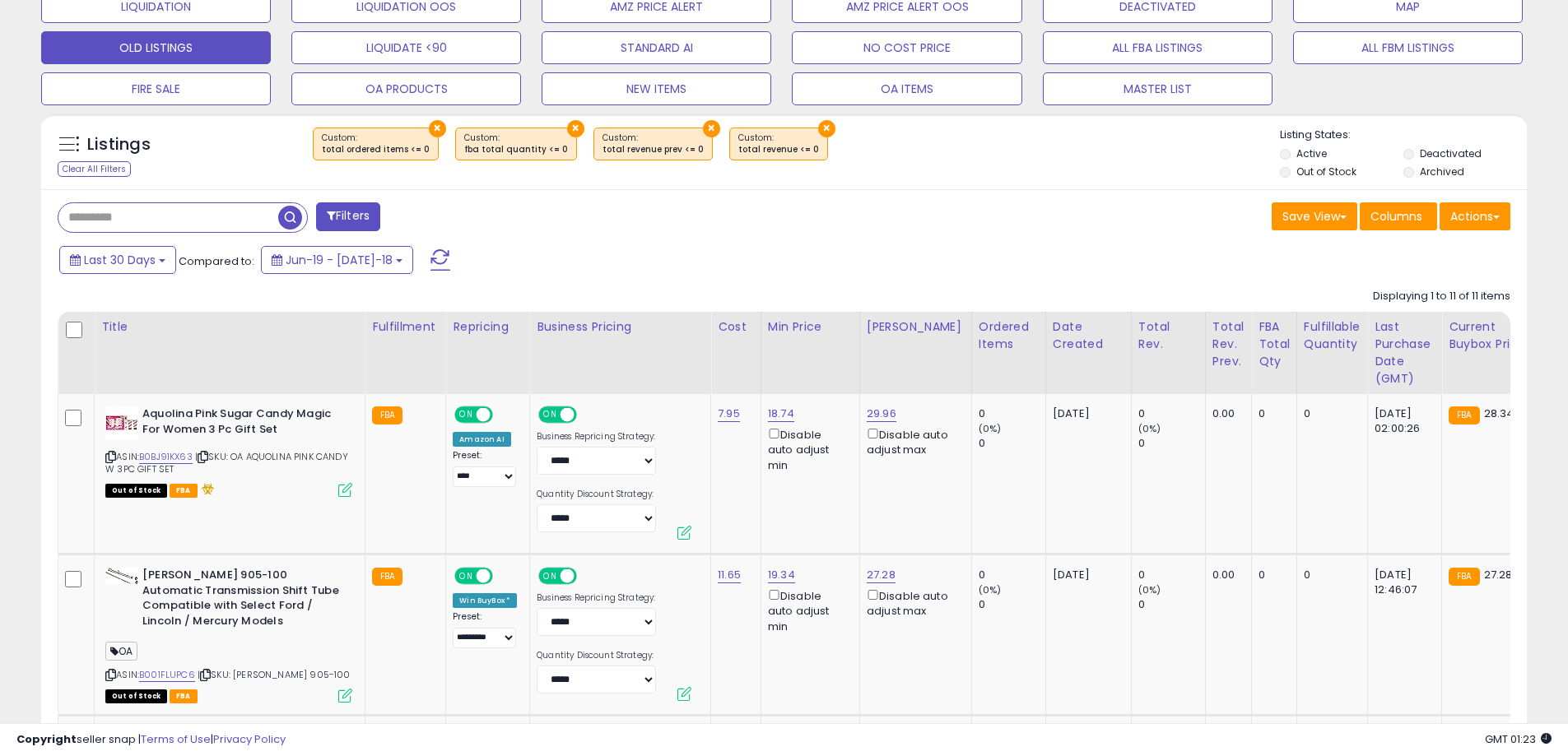
click at [703, 126] on button "×" at bounding box center [711, 128] width 17 height 17
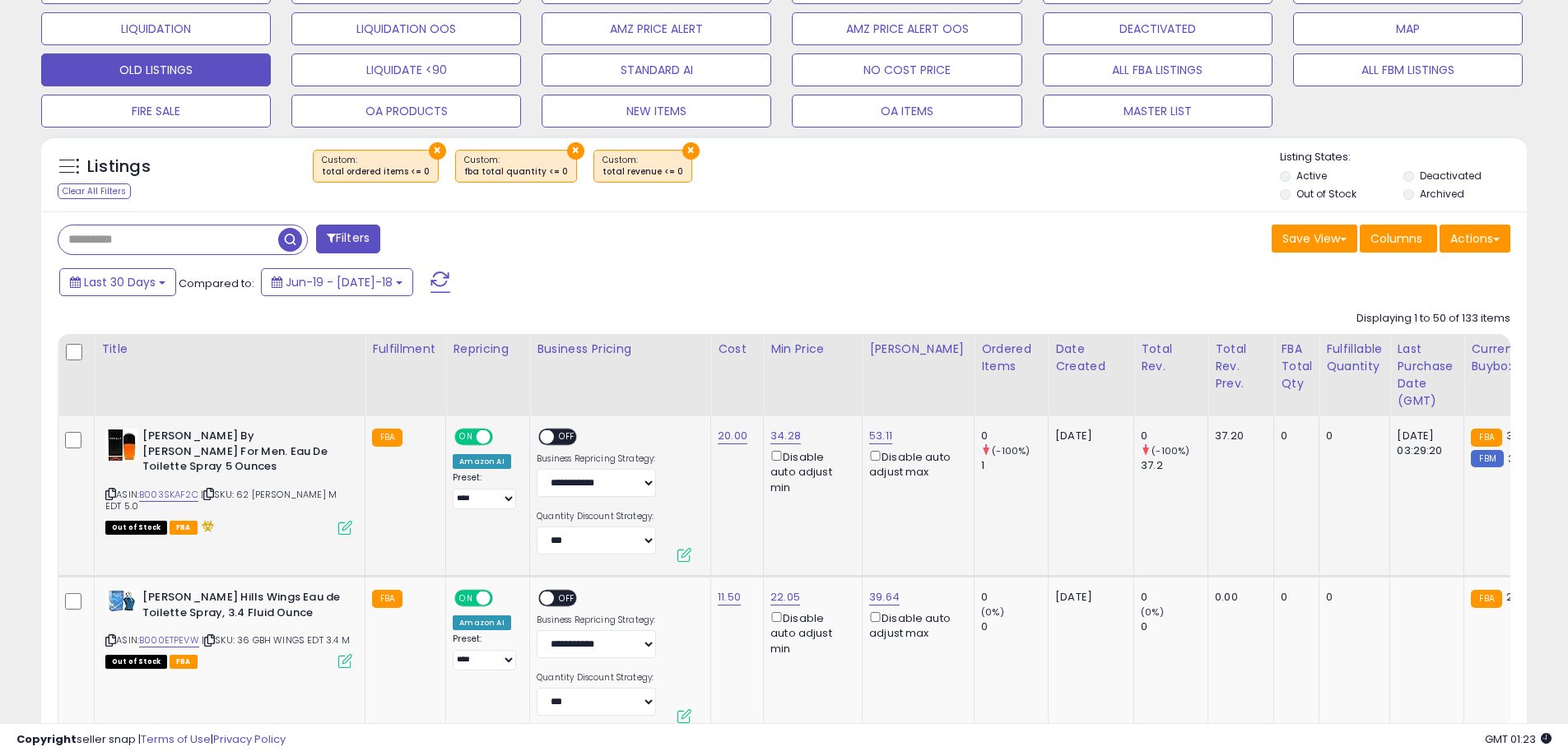
scroll to position [338, 862]
click at [682, 148] on button "×" at bounding box center [690, 151] width 17 height 17
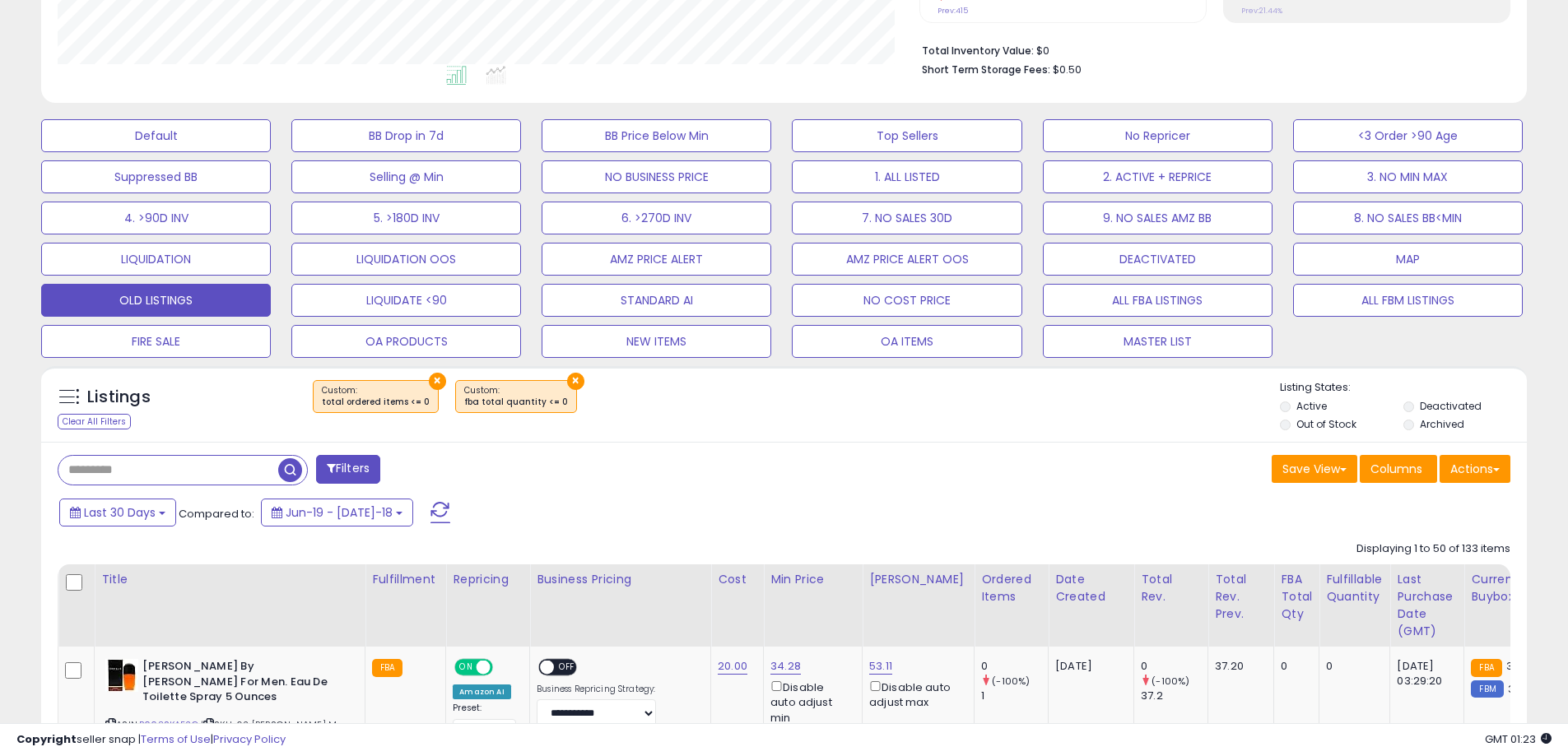
click at [428, 380] on button "×" at bounding box center [437, 381] width 17 height 17
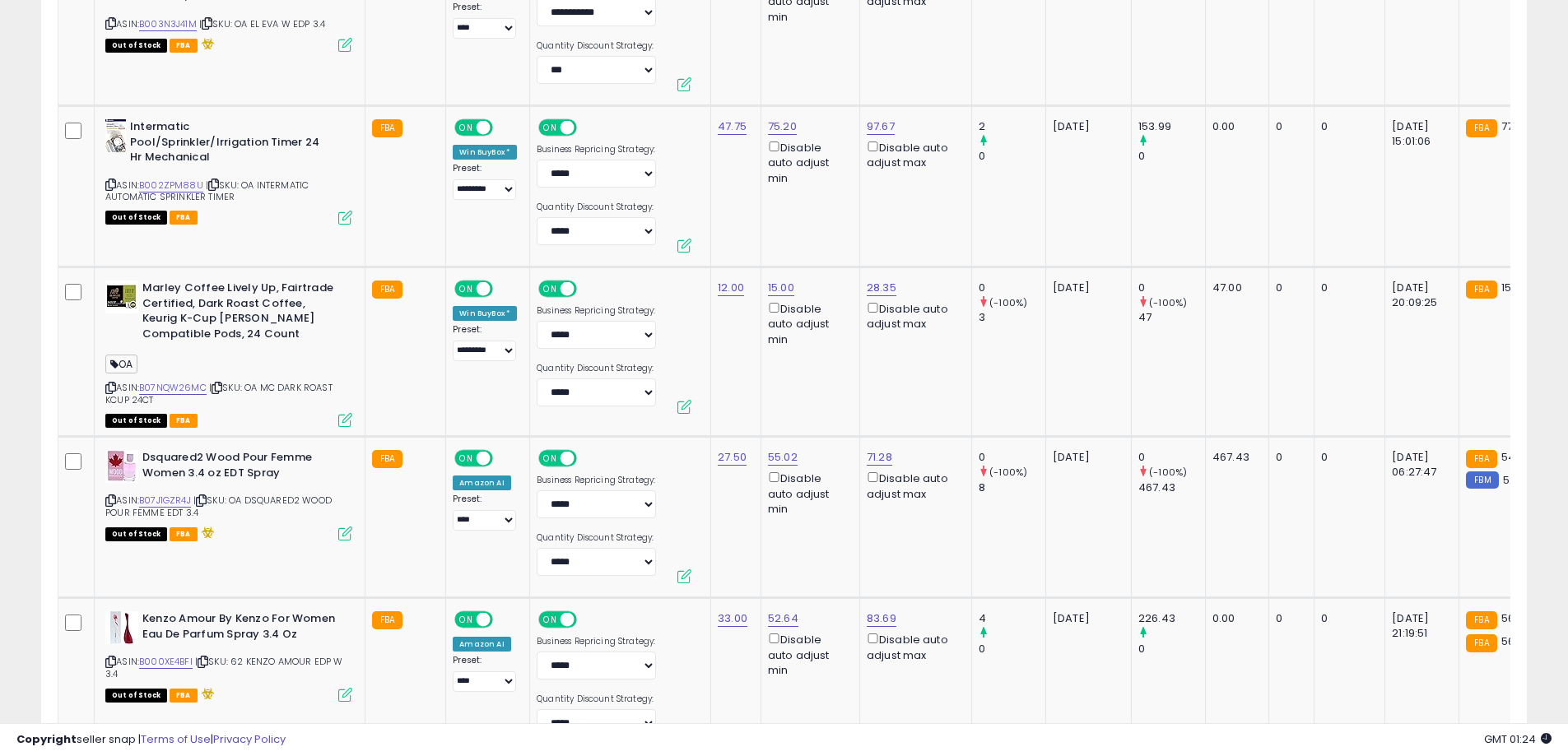
scroll to position [3361, 0]
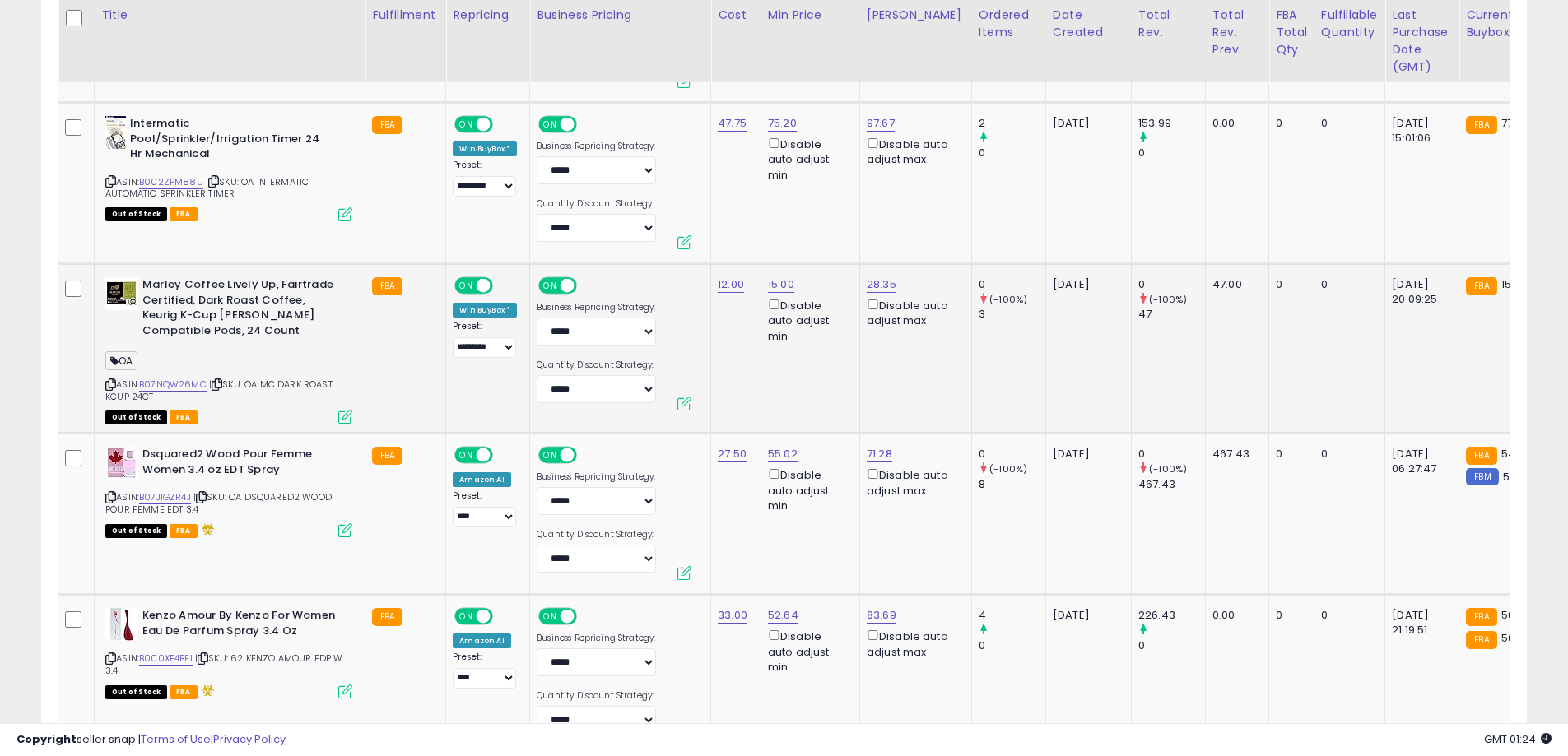
click at [108, 382] on icon at bounding box center [110, 385] width 11 height 9
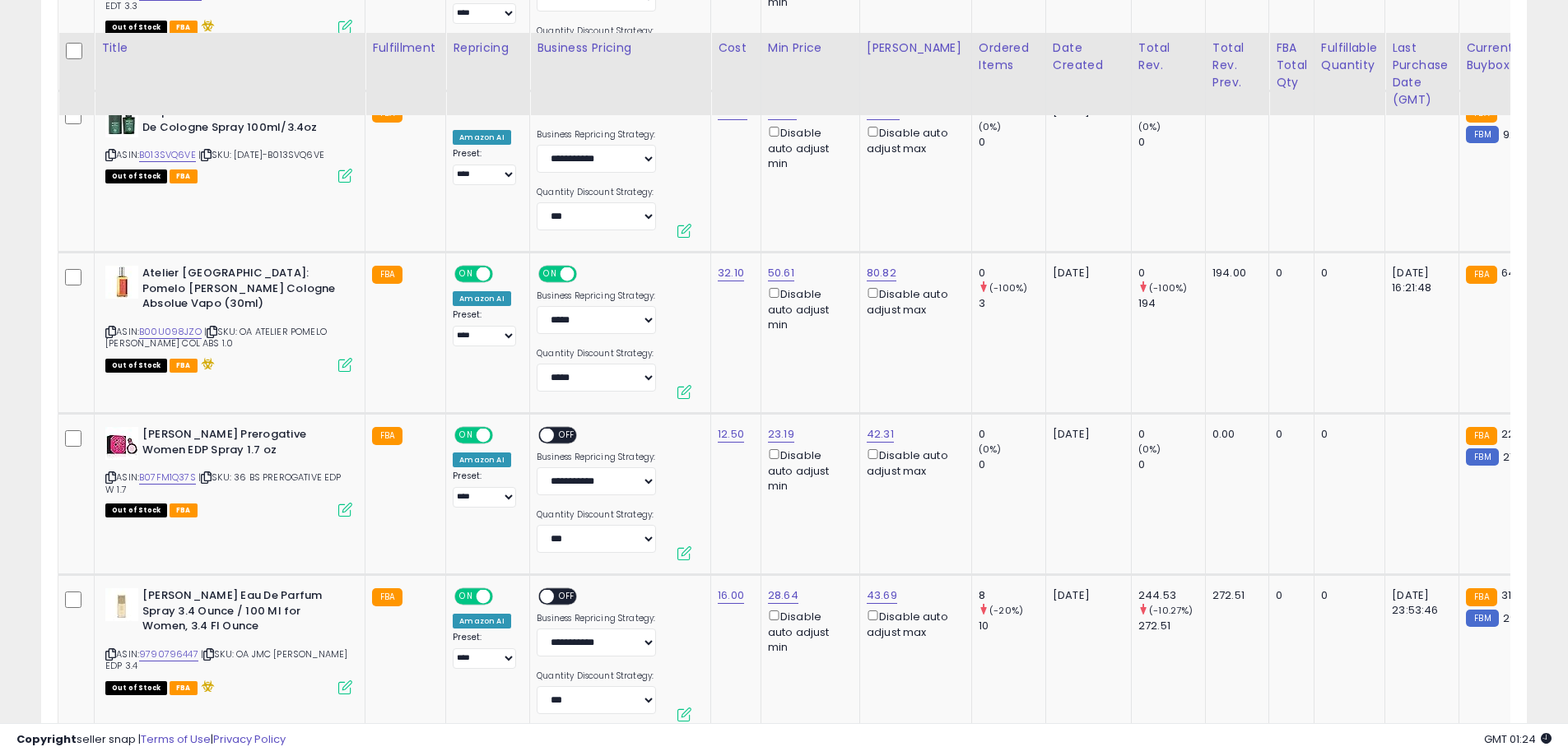
scroll to position [8516, 0]
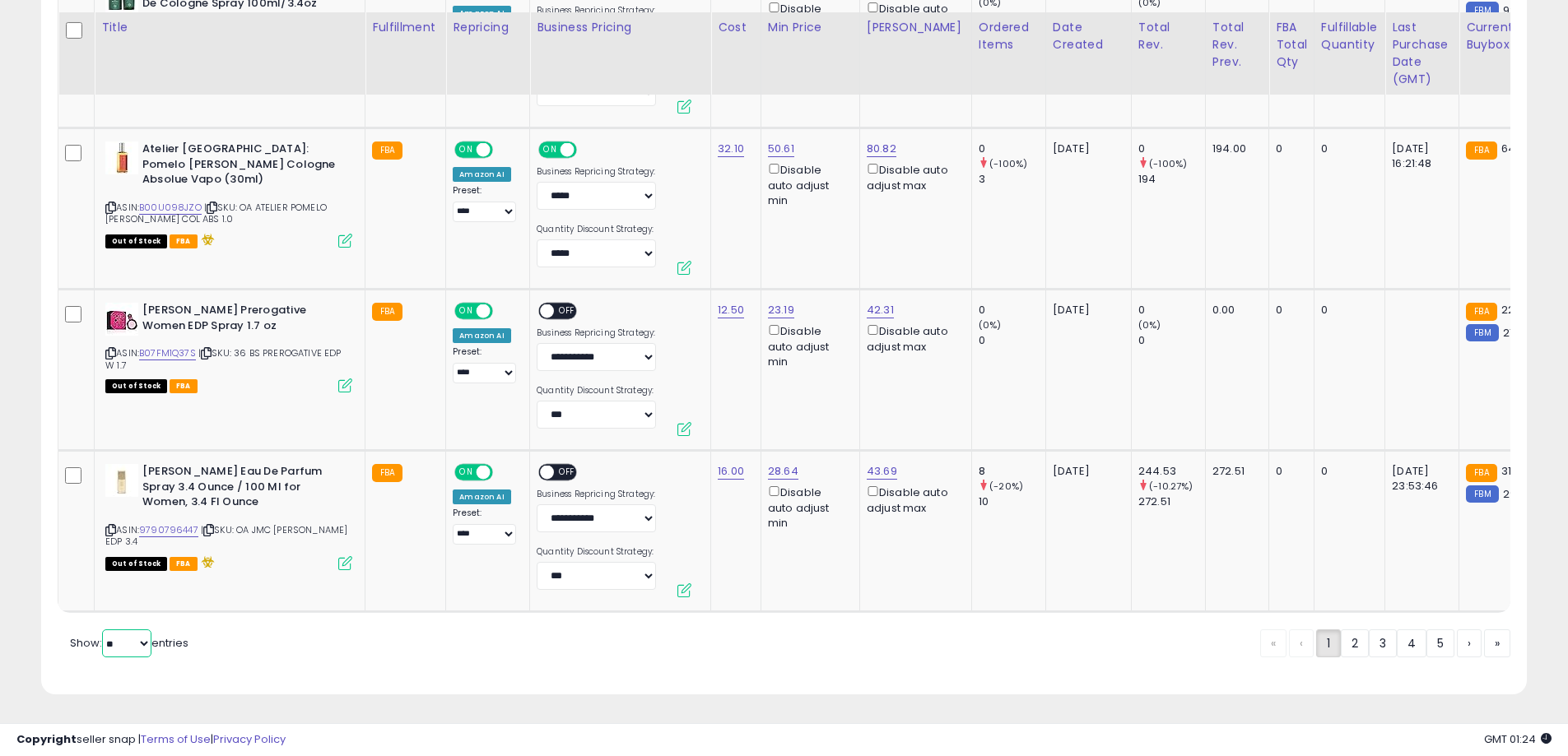
click at [146, 652] on select "** **" at bounding box center [127, 643] width 49 height 28
click at [1397, 645] on link "2" at bounding box center [1411, 643] width 30 height 28
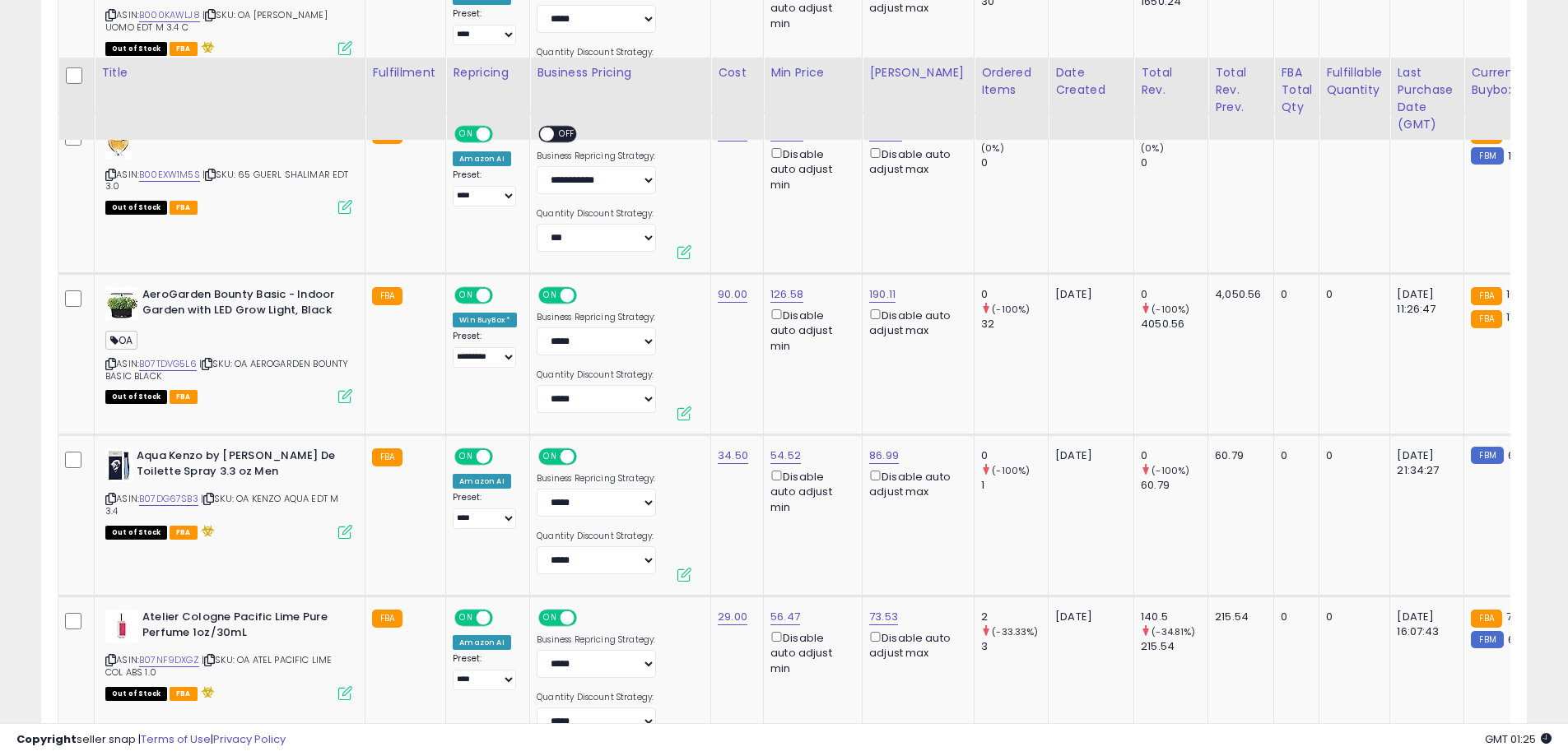
scroll to position [1962, 0]
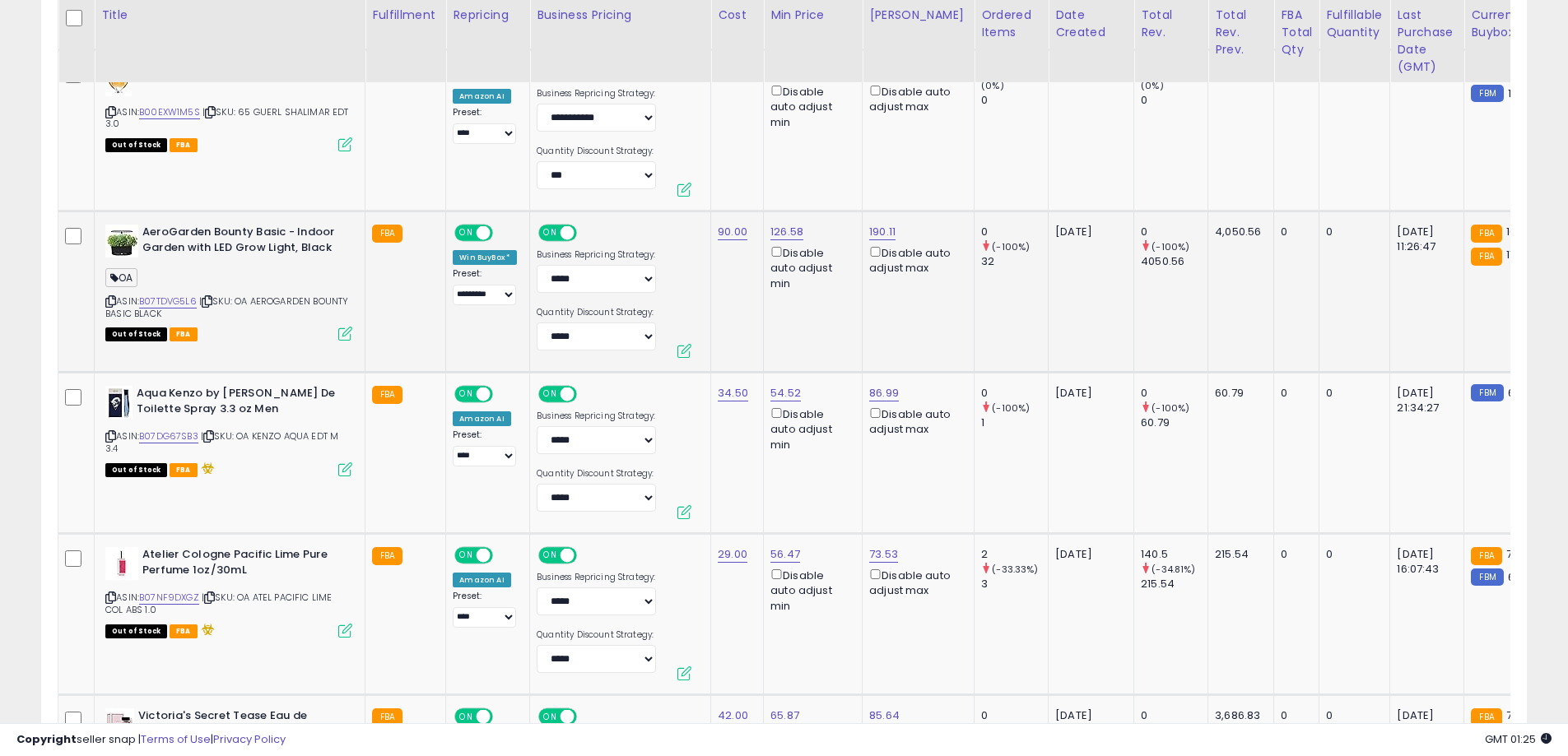
click at [110, 299] on icon at bounding box center [110, 301] width 11 height 9
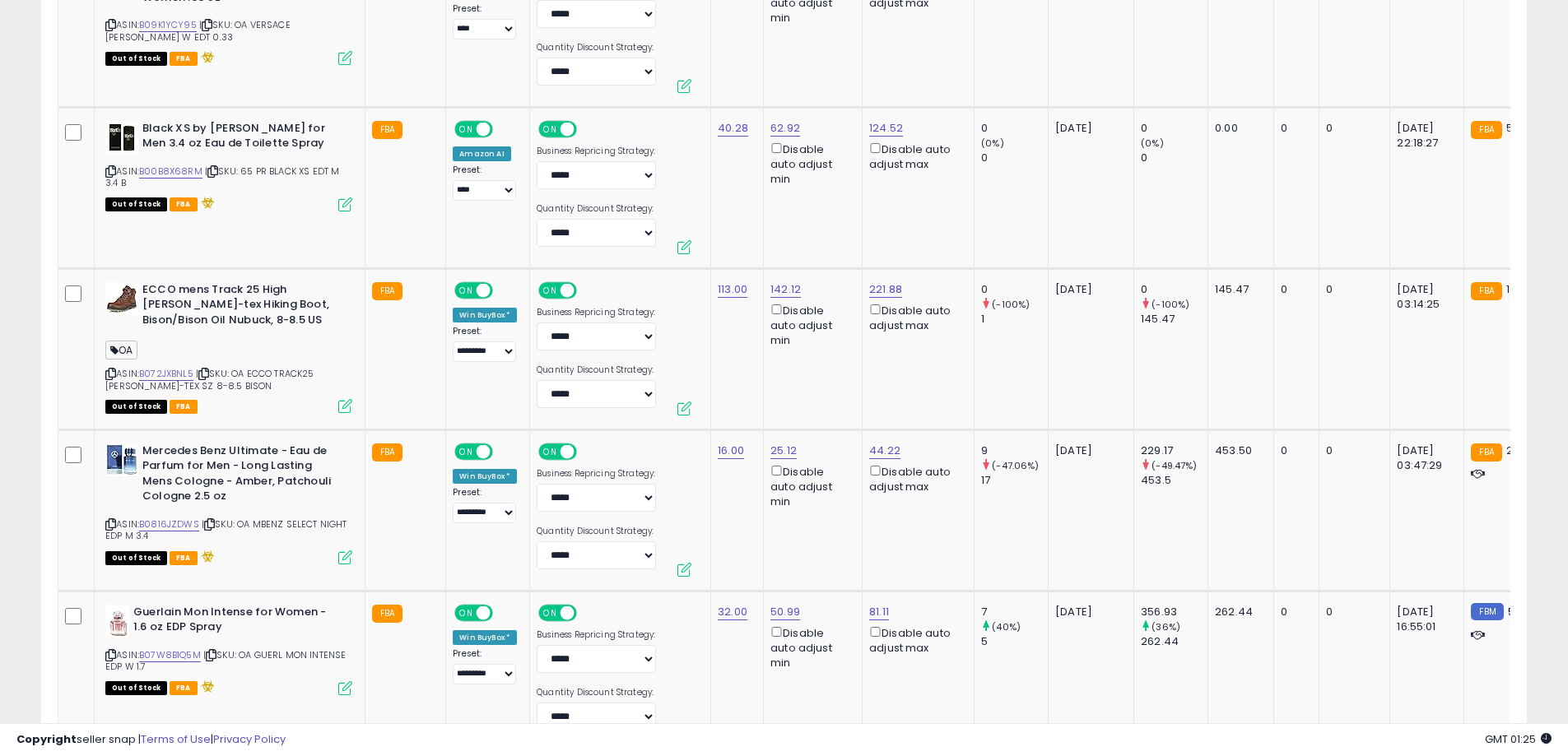
scroll to position [5664, 0]
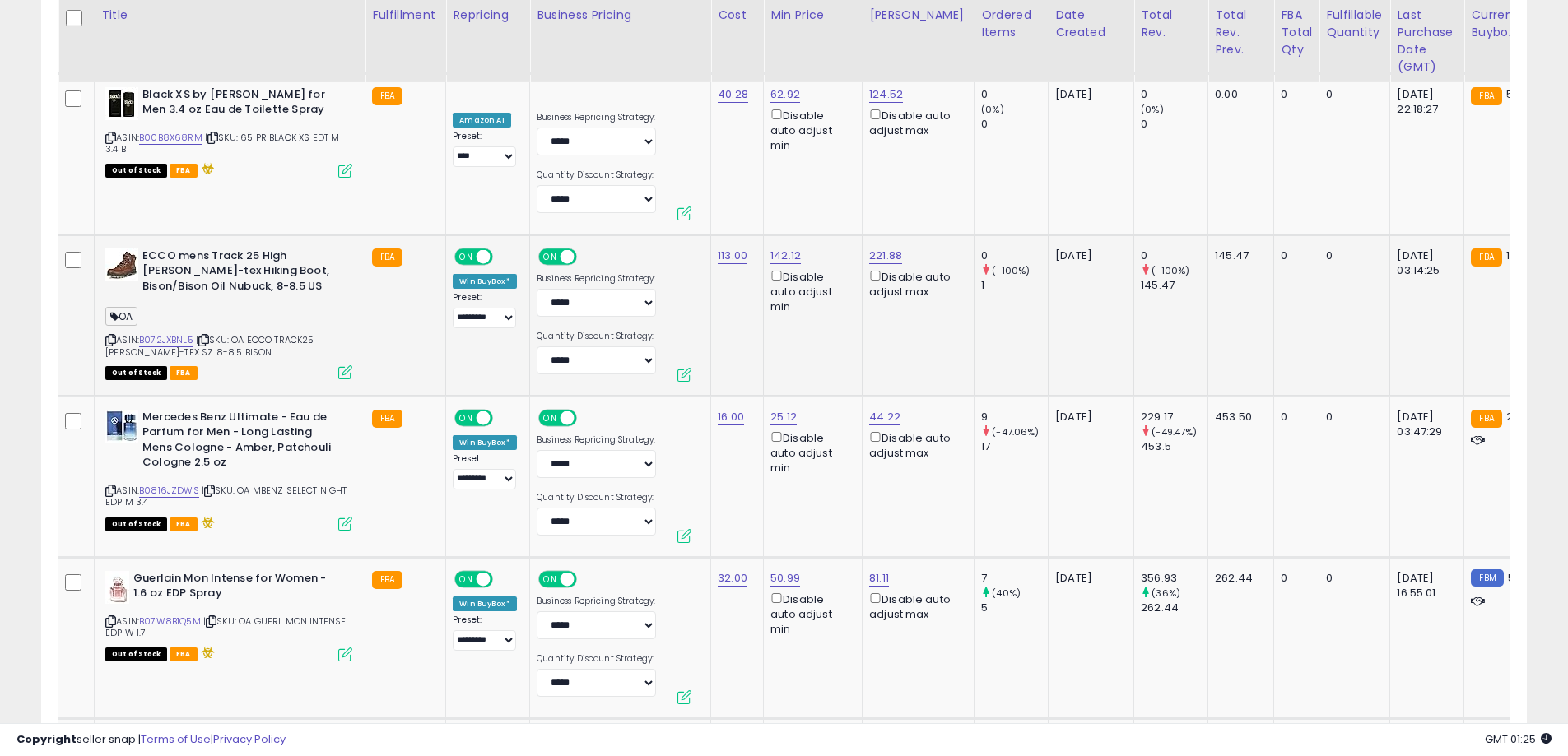
click at [108, 336] on icon at bounding box center [110, 340] width 11 height 9
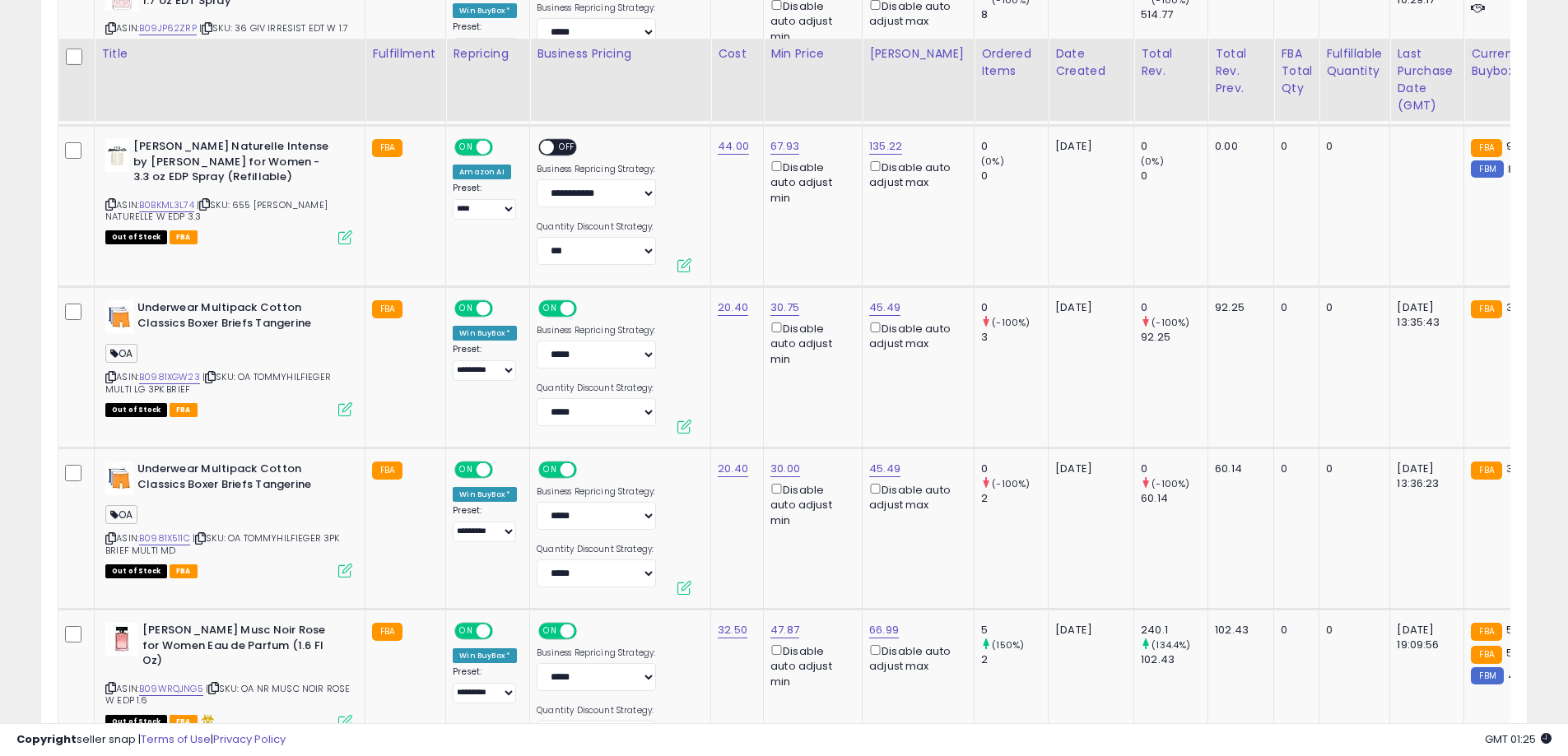
scroll to position [7885, 0]
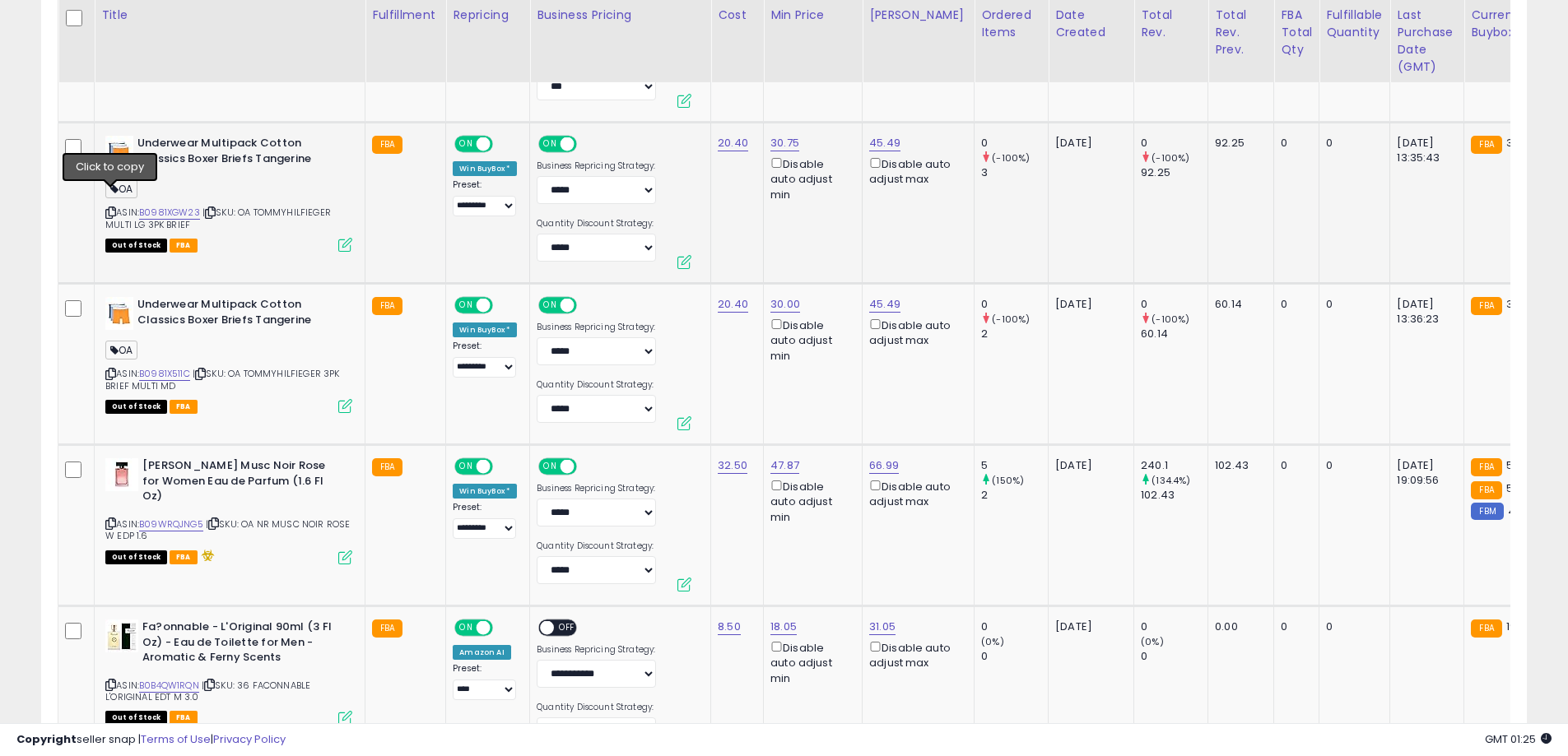
click at [110, 208] on icon at bounding box center [110, 212] width 11 height 9
click at [108, 370] on icon at bounding box center [110, 374] width 11 height 9
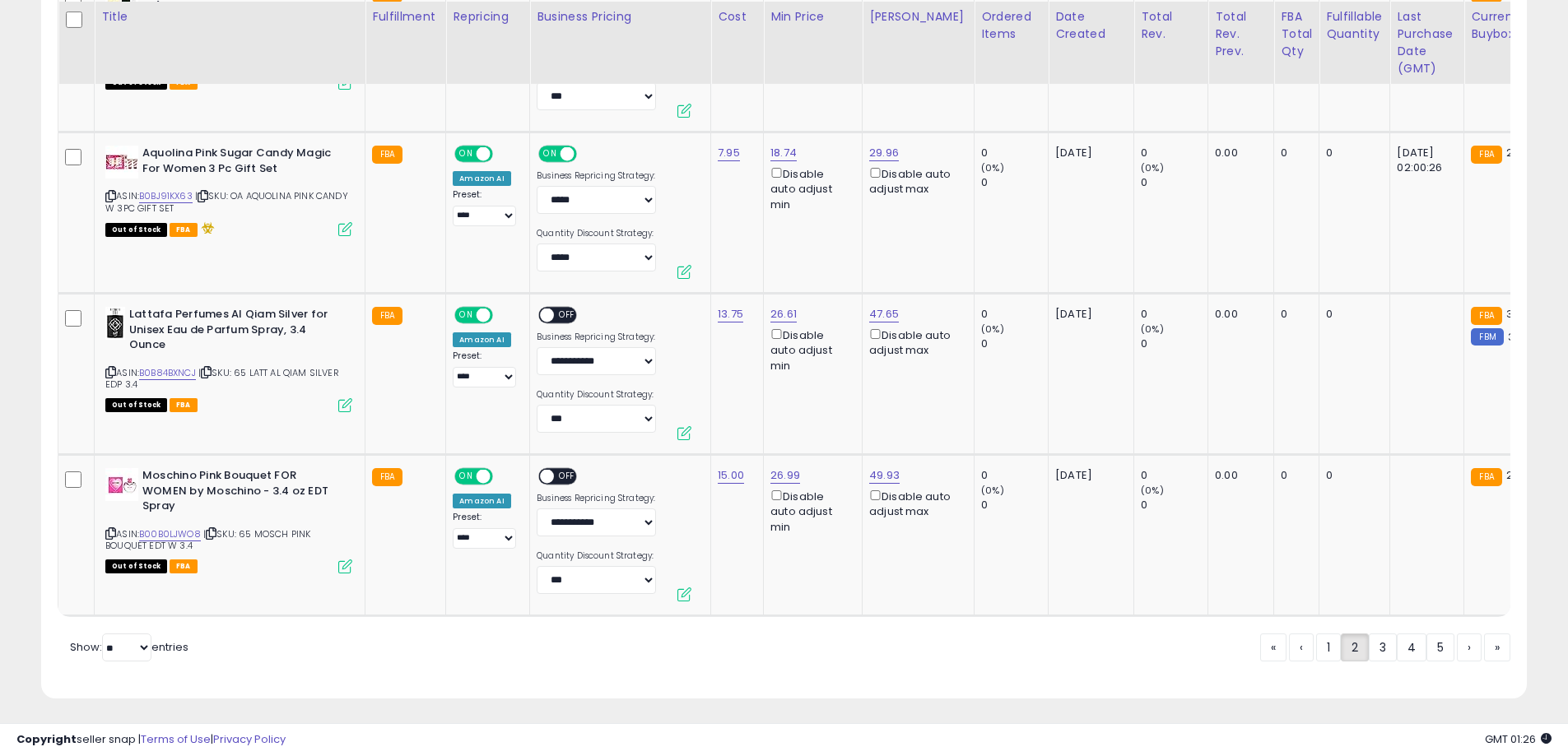
scroll to position [8523, 0]
click at [1426, 644] on link "3" at bounding box center [1440, 646] width 28 height 28
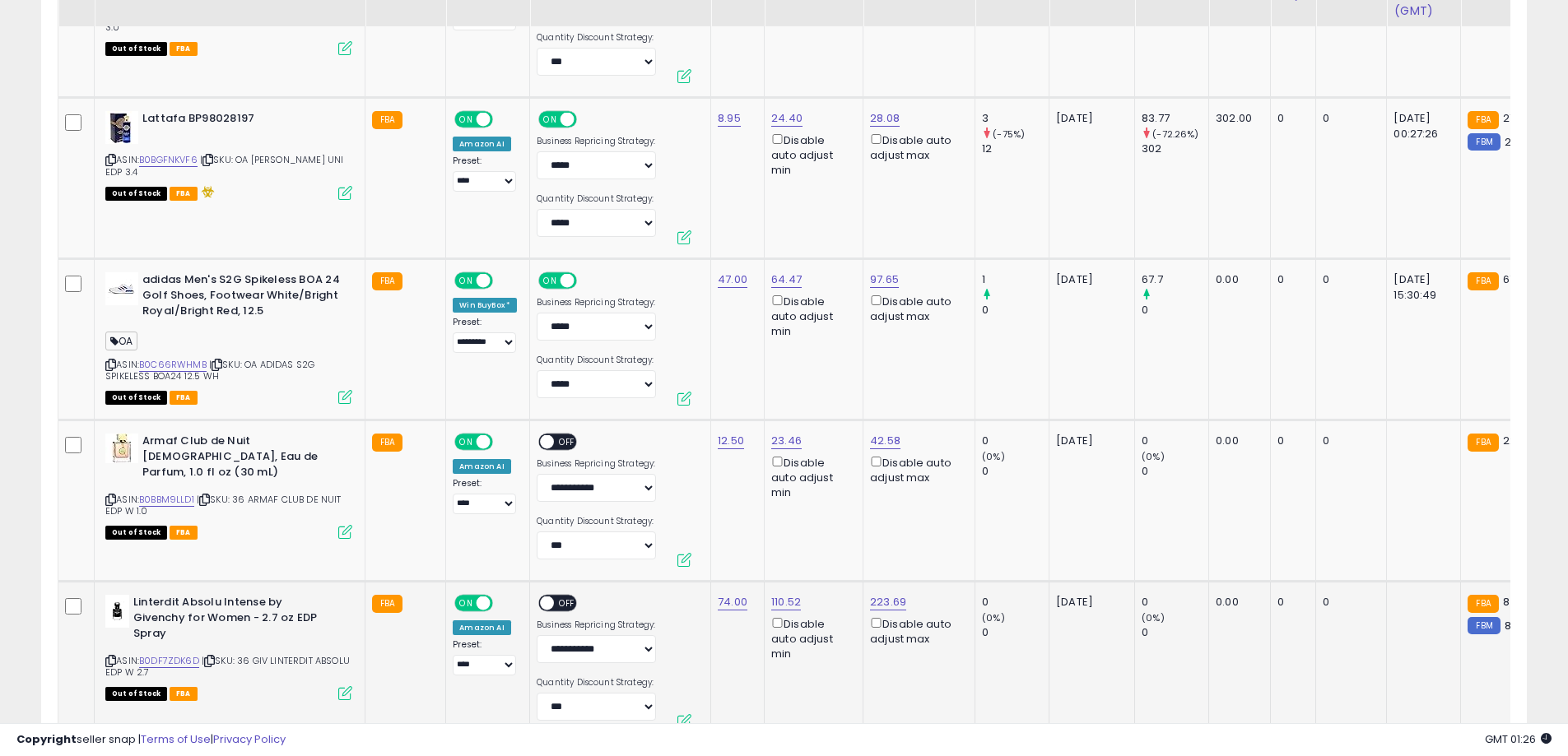
scroll to position [5994, 0]
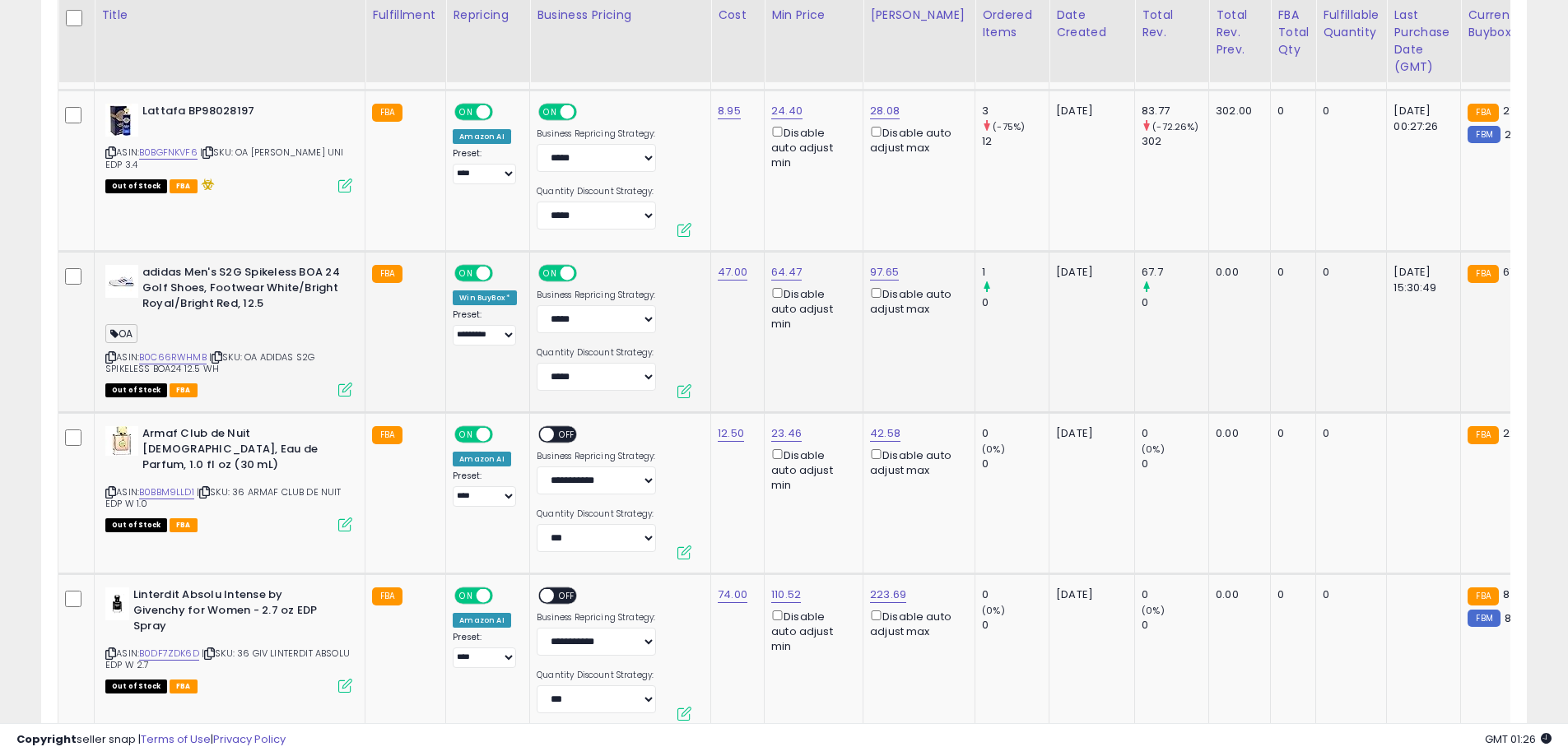
click at [112, 354] on icon at bounding box center [110, 357] width 11 height 9
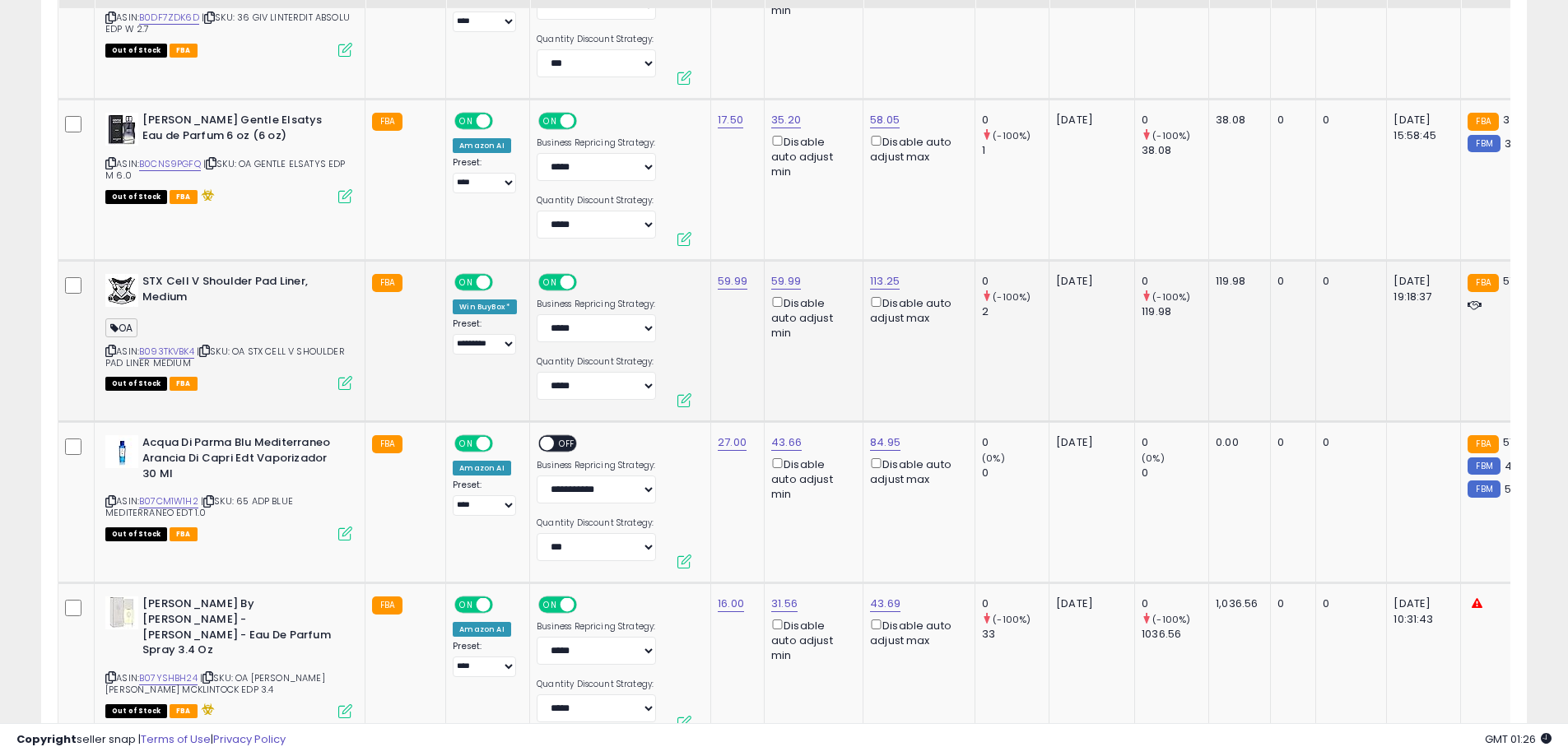
scroll to position [6652, 0]
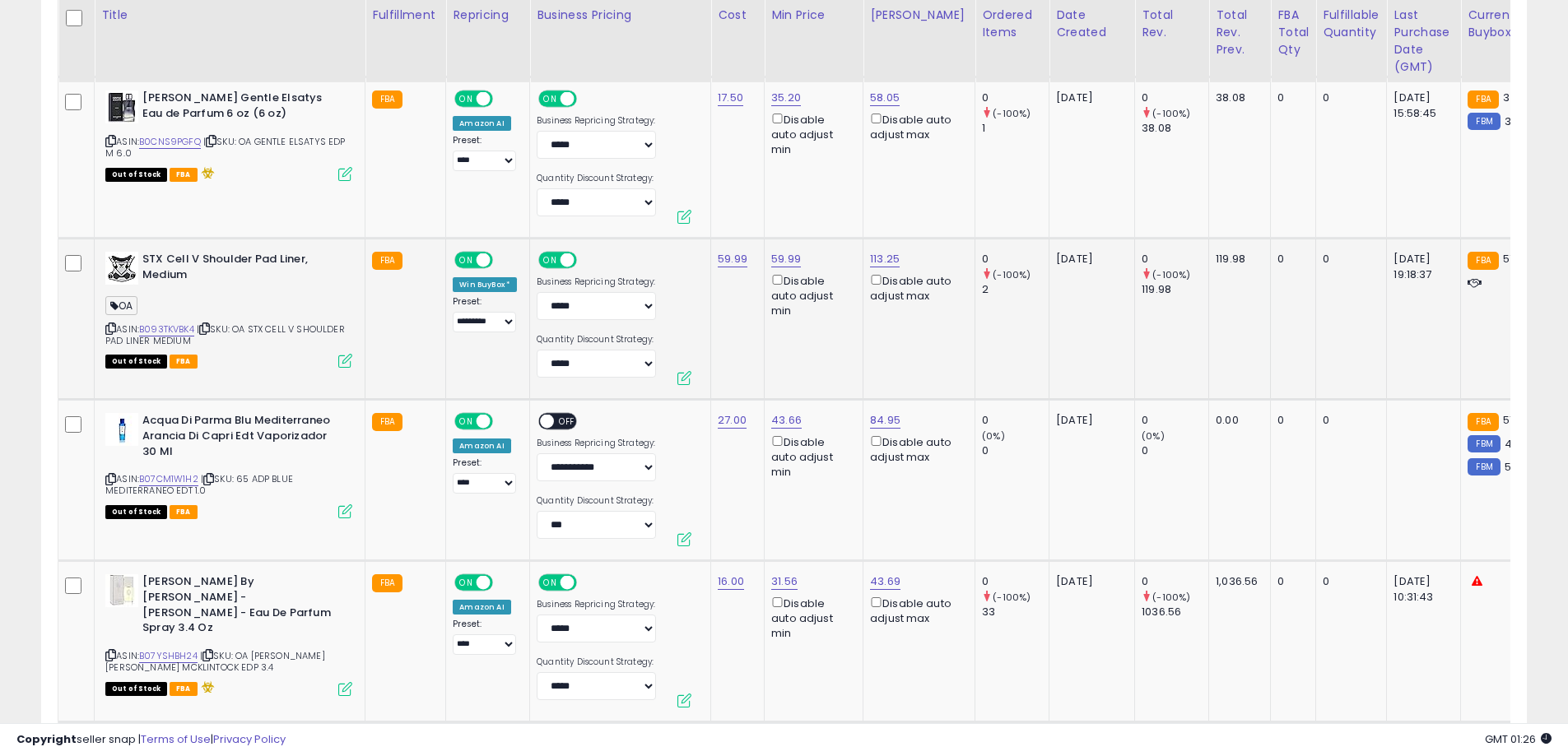
click at [112, 329] on icon at bounding box center [110, 329] width 11 height 9
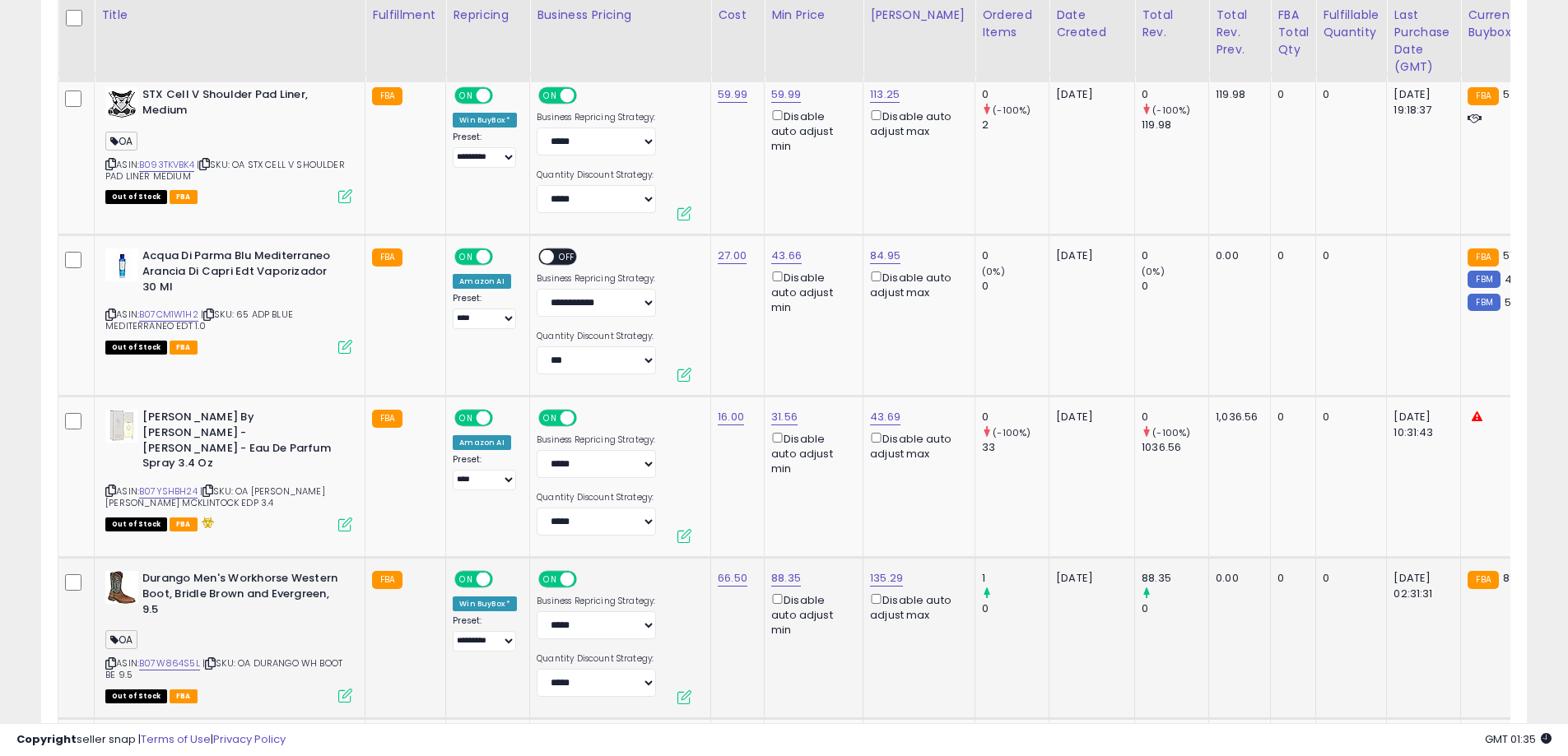
scroll to position [6981, 0]
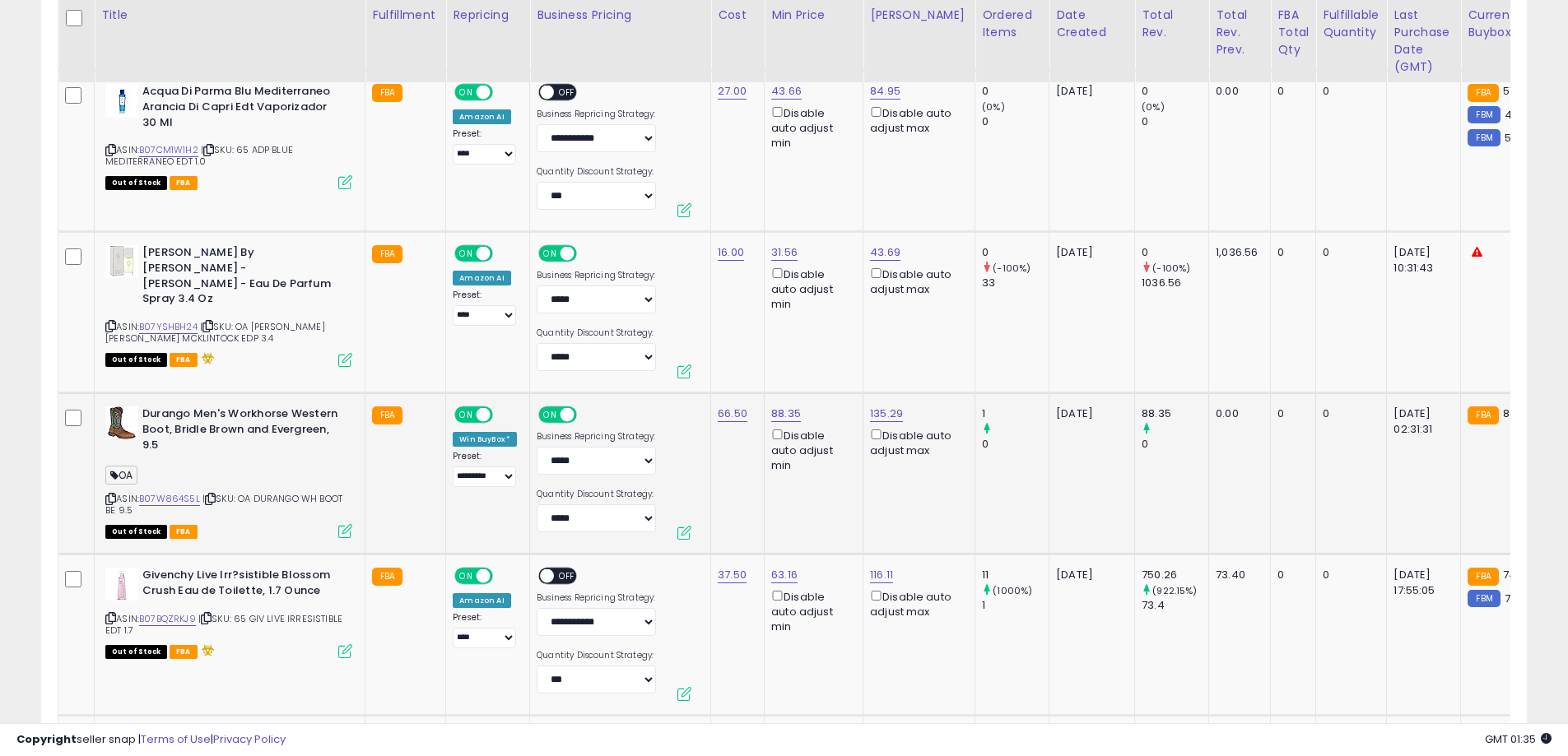
click at [109, 501] on icon at bounding box center [110, 498] width 11 height 9
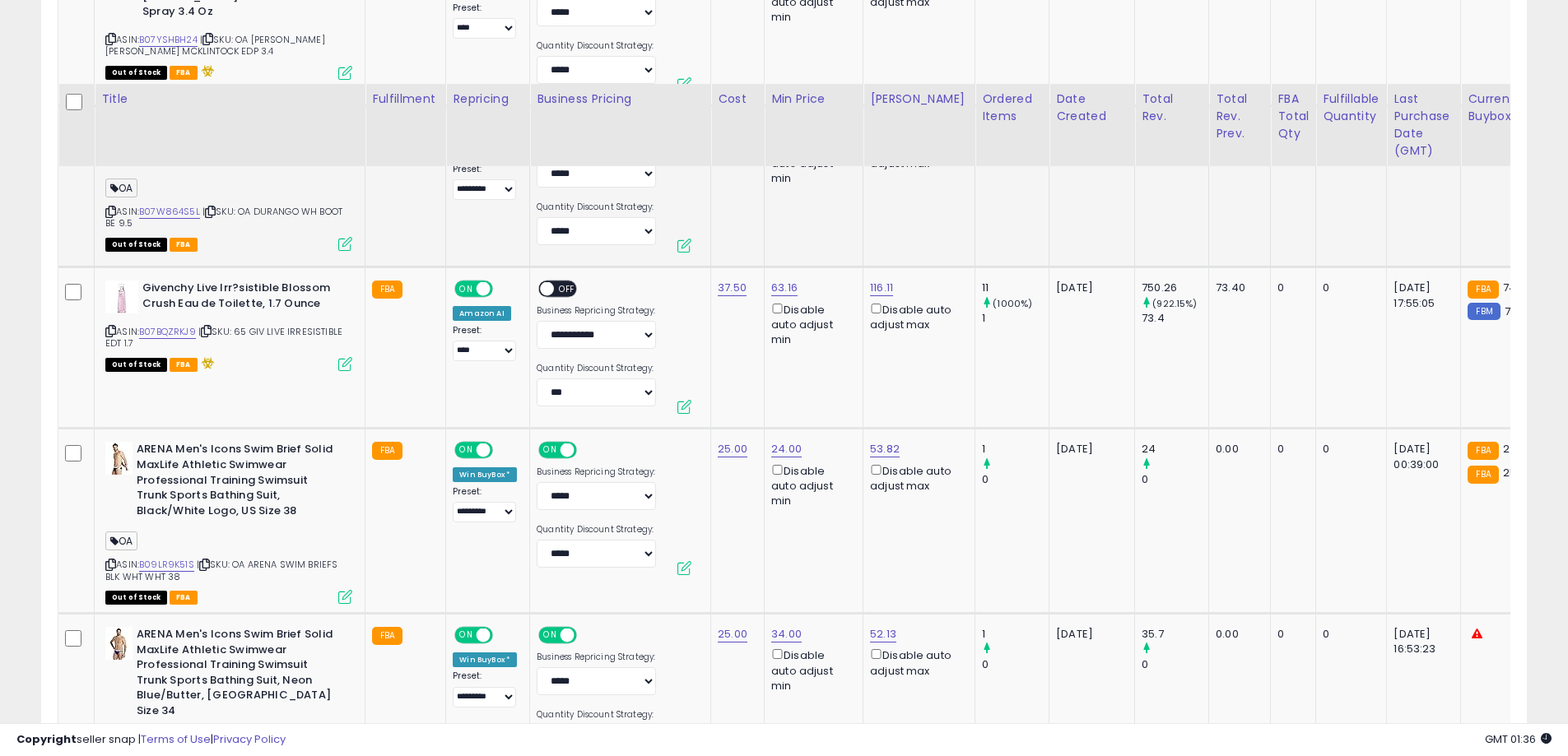
scroll to position [7392, 0]
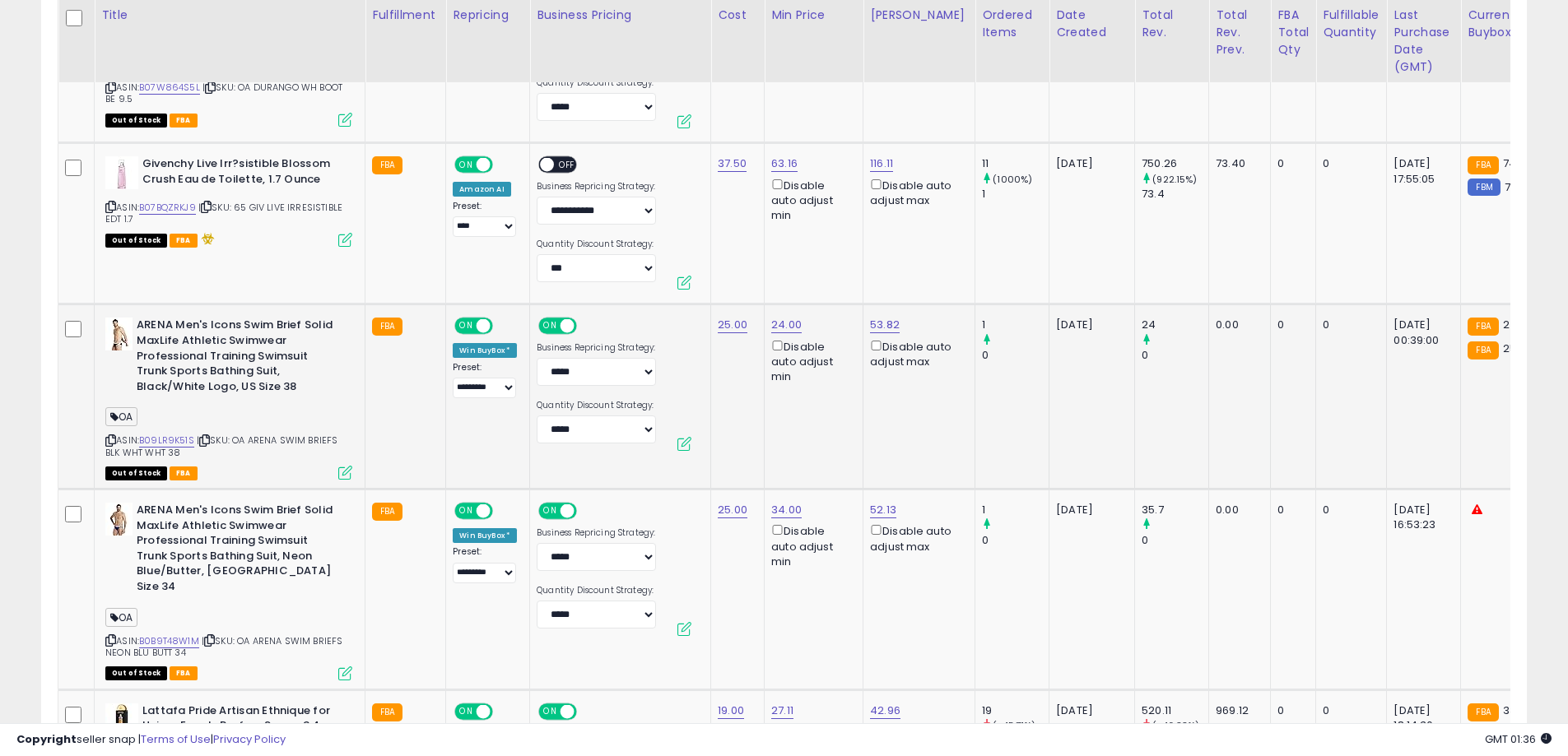
click at [107, 441] on icon at bounding box center [110, 440] width 11 height 9
click at [106, 636] on icon at bounding box center [110, 640] width 11 height 9
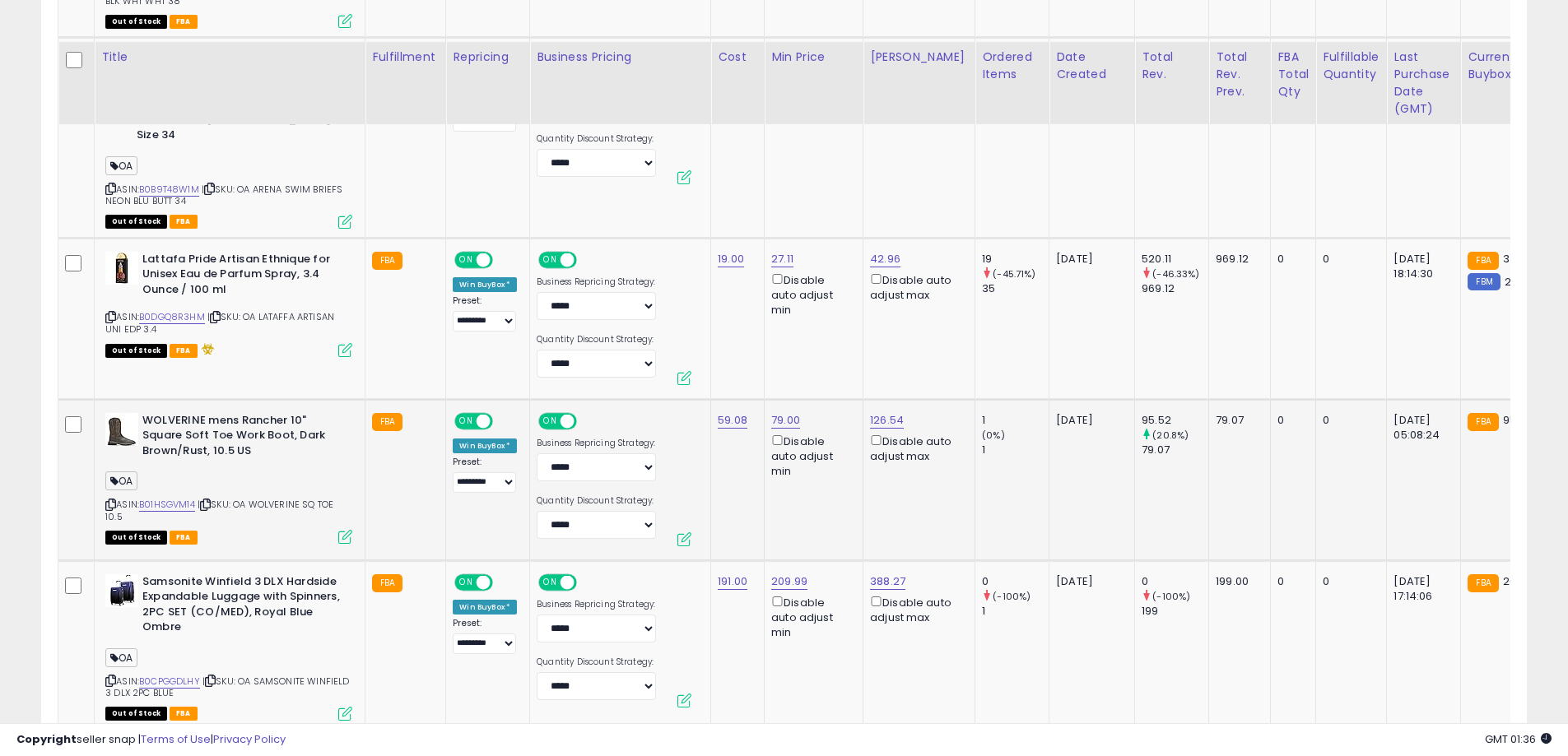
scroll to position [7885, 0]
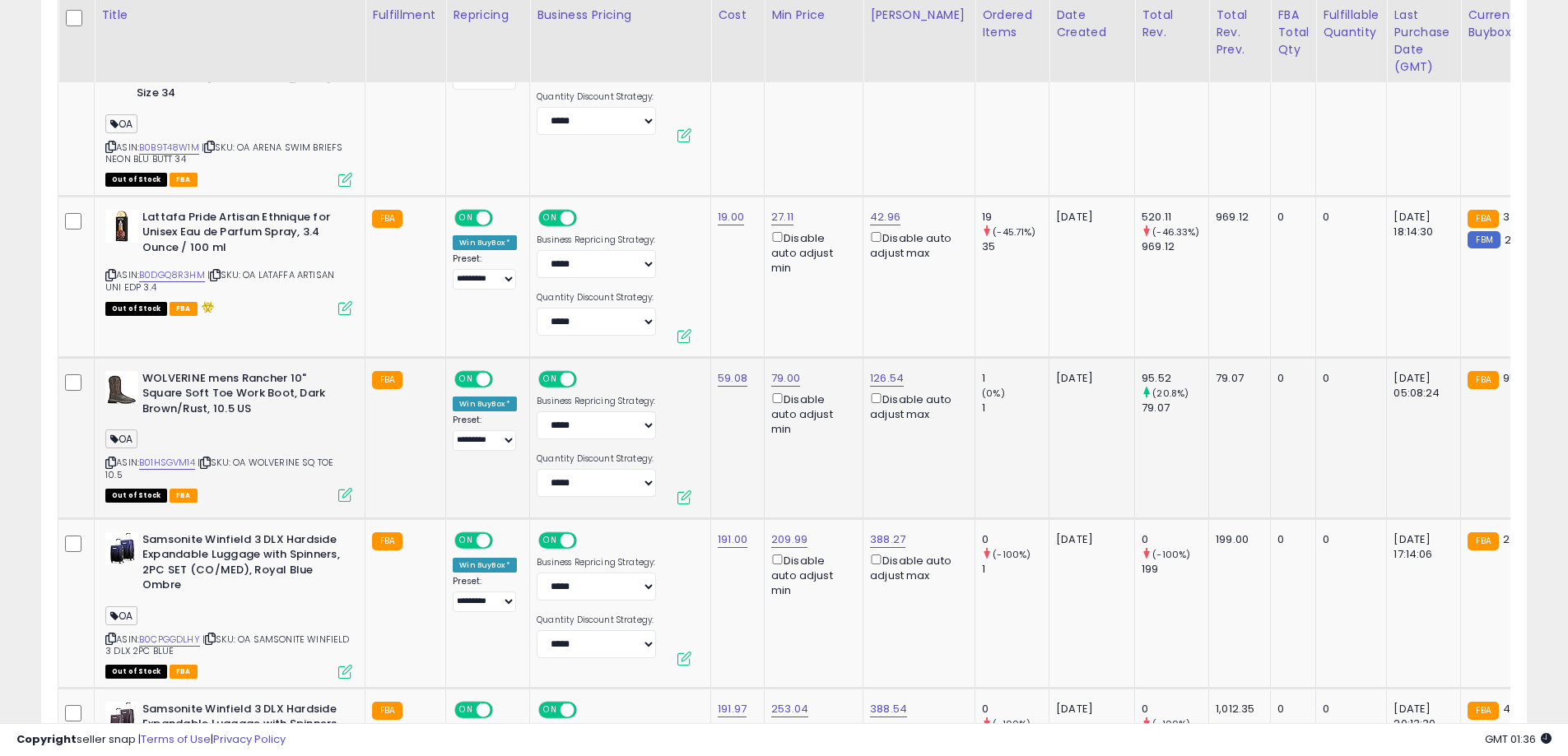
click at [107, 458] on icon at bounding box center [110, 462] width 11 height 9
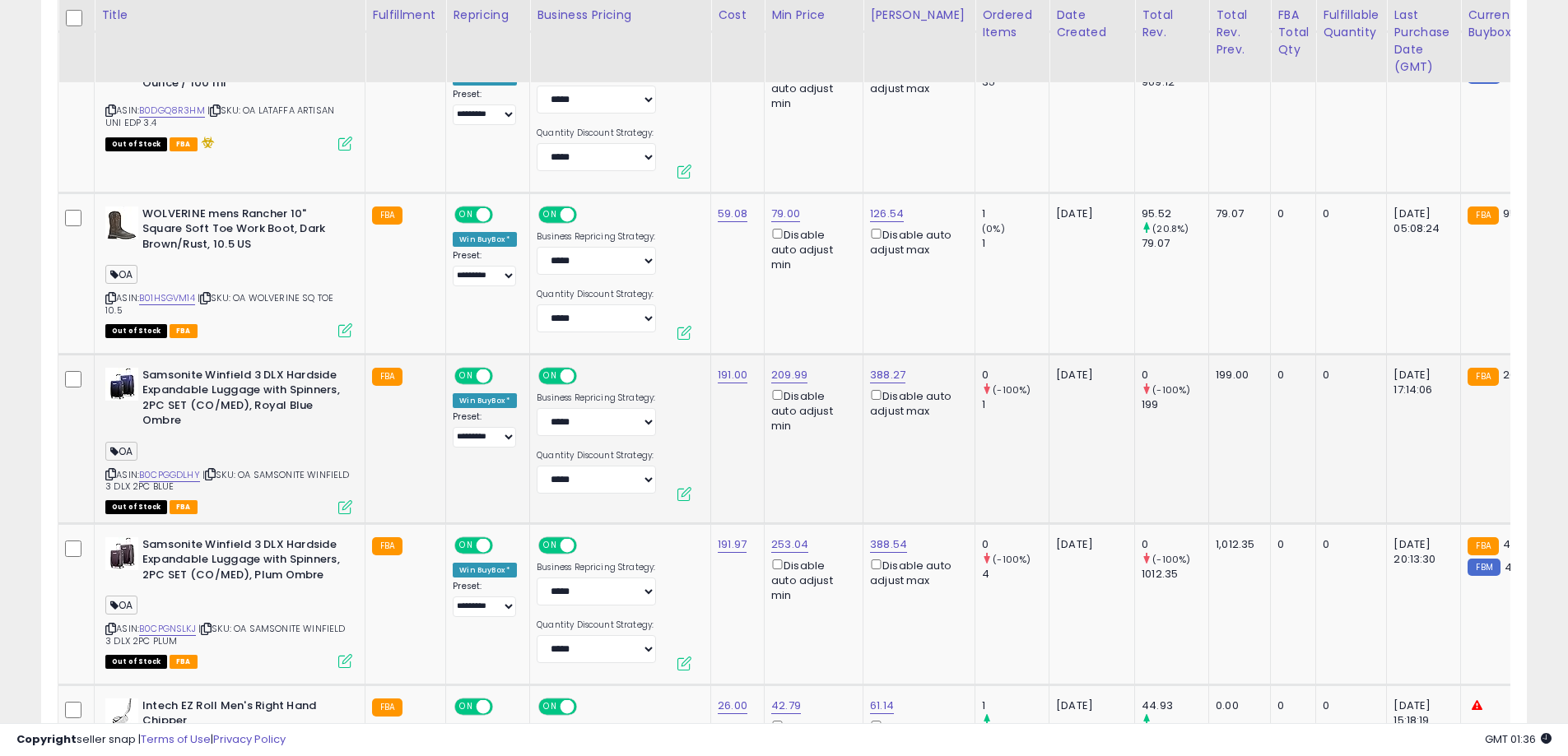
click at [107, 469] on icon at bounding box center [110, 474] width 11 height 9
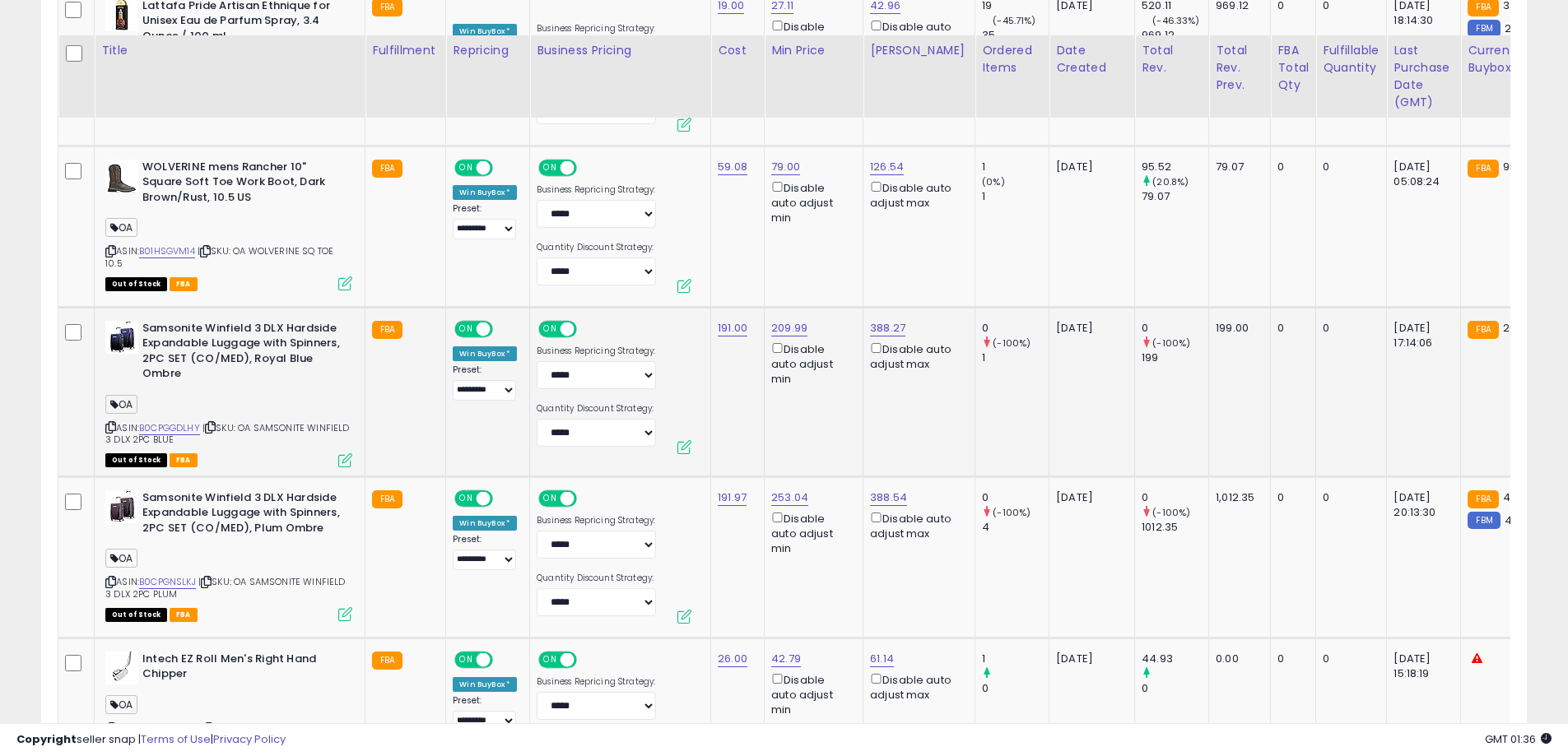
scroll to position [8132, 0]
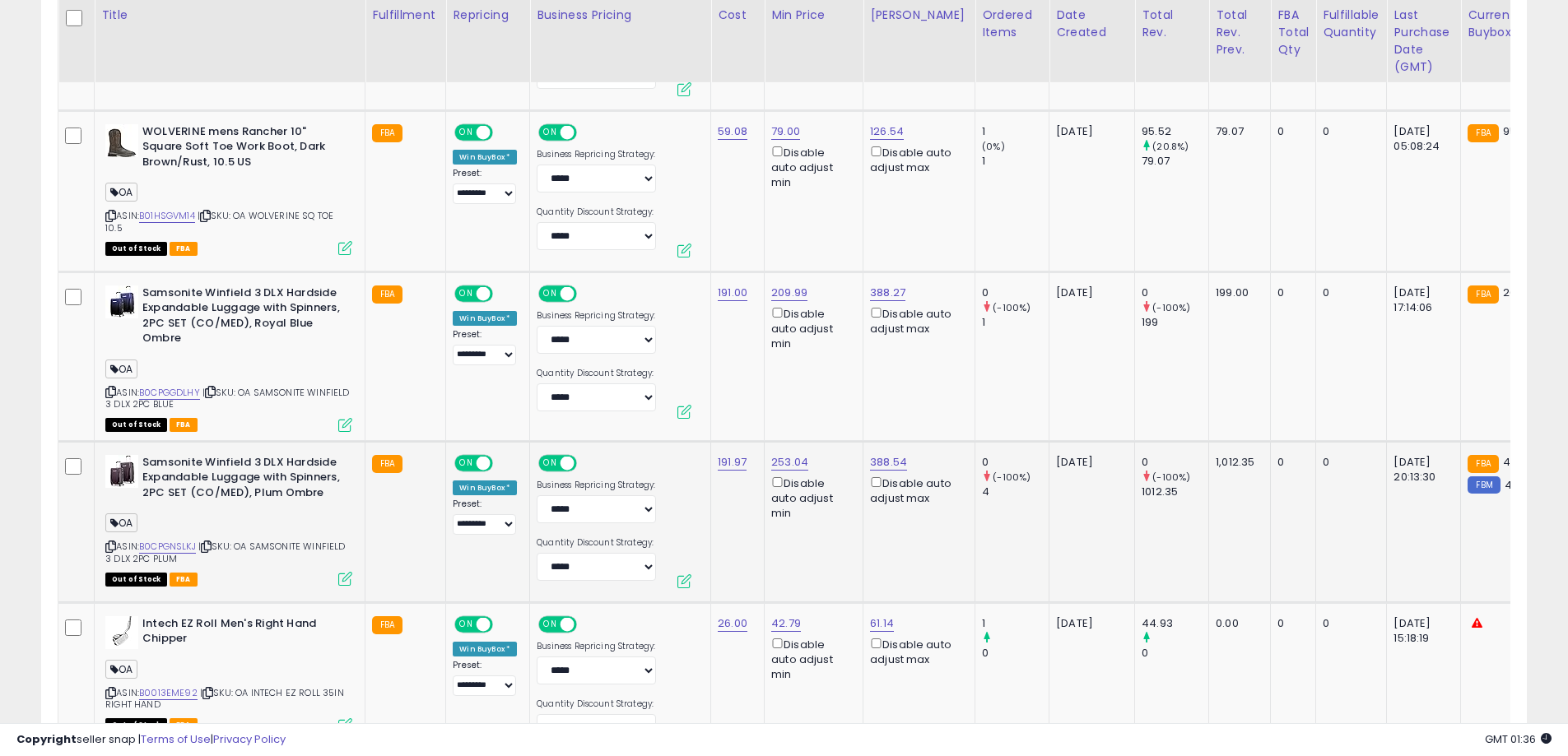
click at [109, 542] on icon at bounding box center [110, 546] width 11 height 9
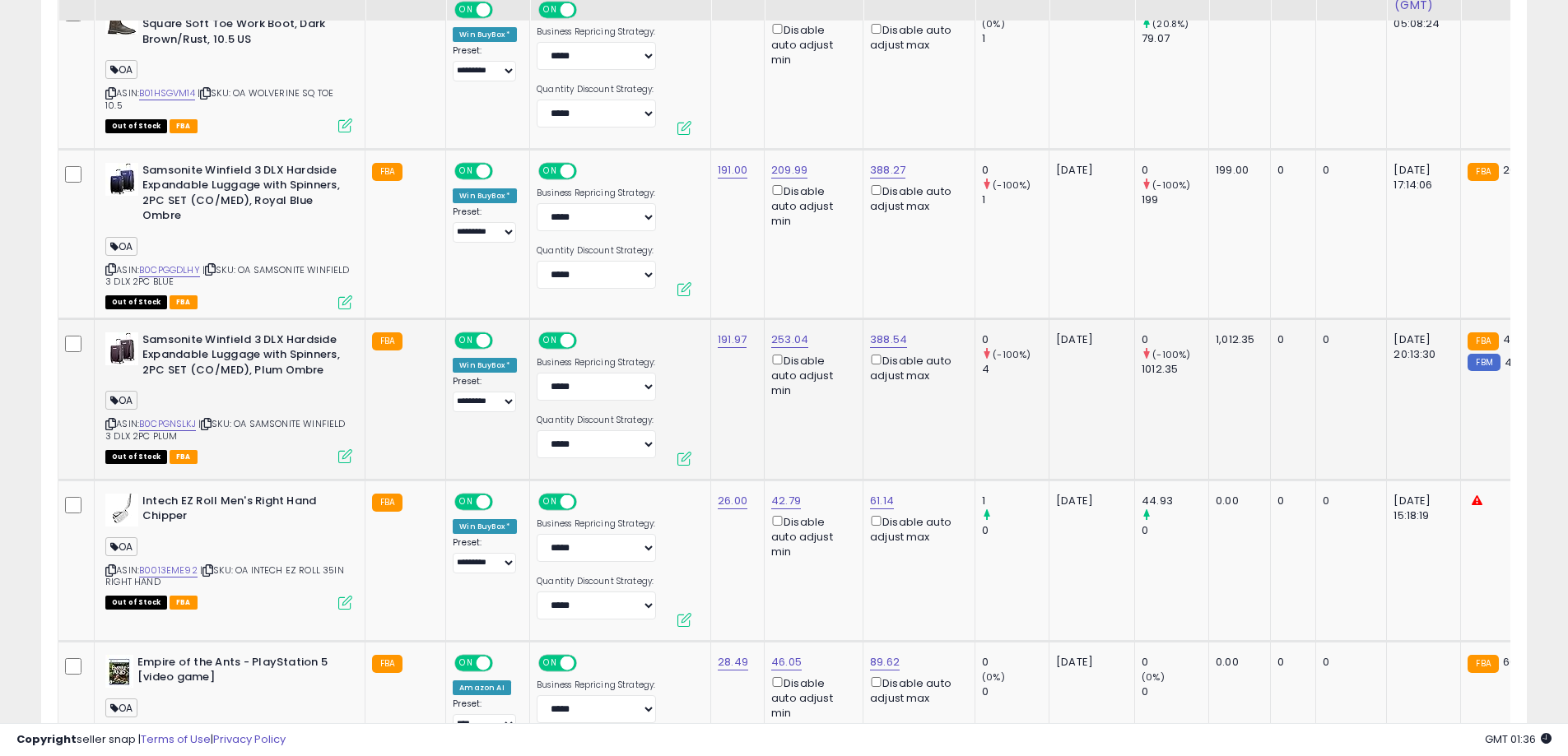
scroll to position [8297, 0]
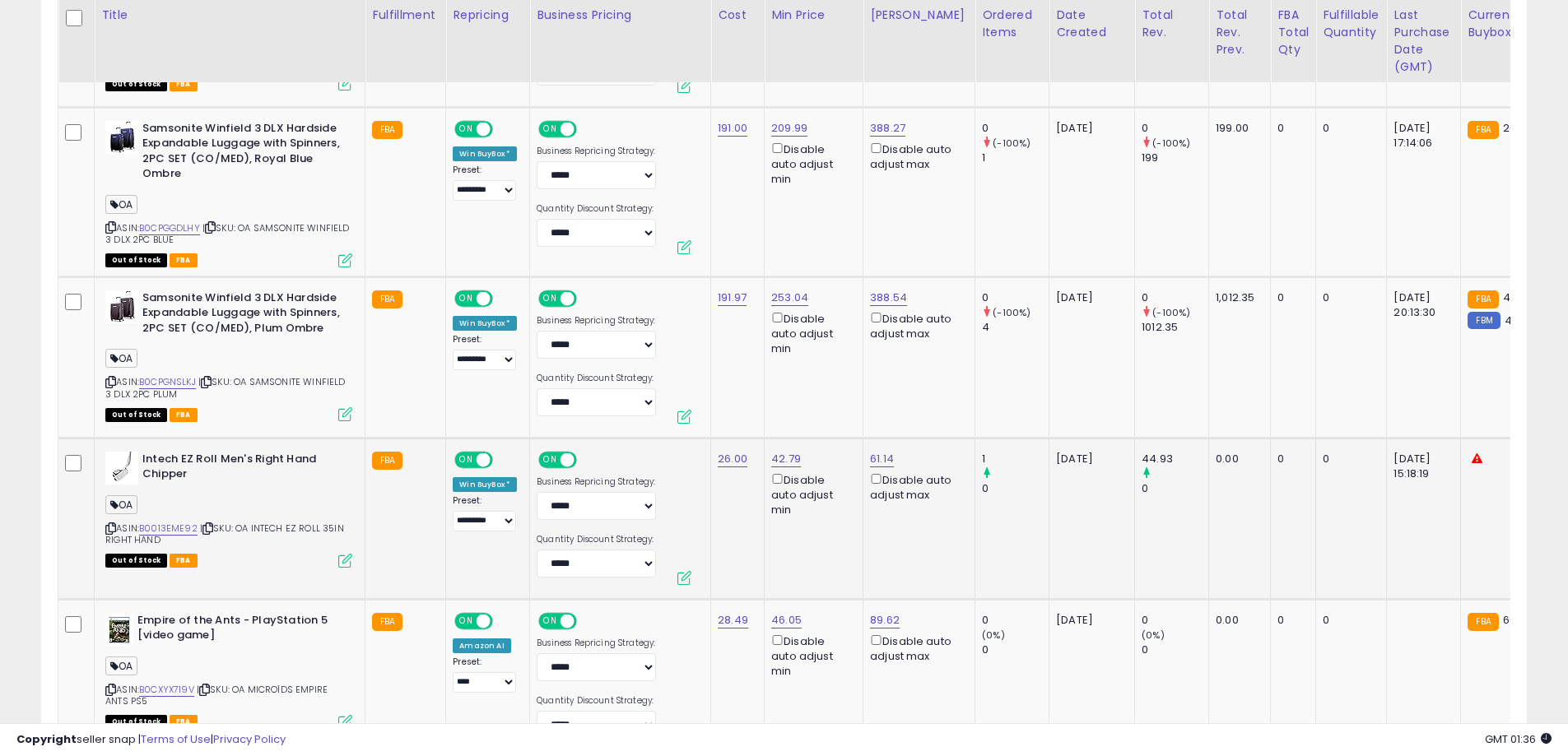
click at [113, 524] on icon at bounding box center [110, 528] width 11 height 9
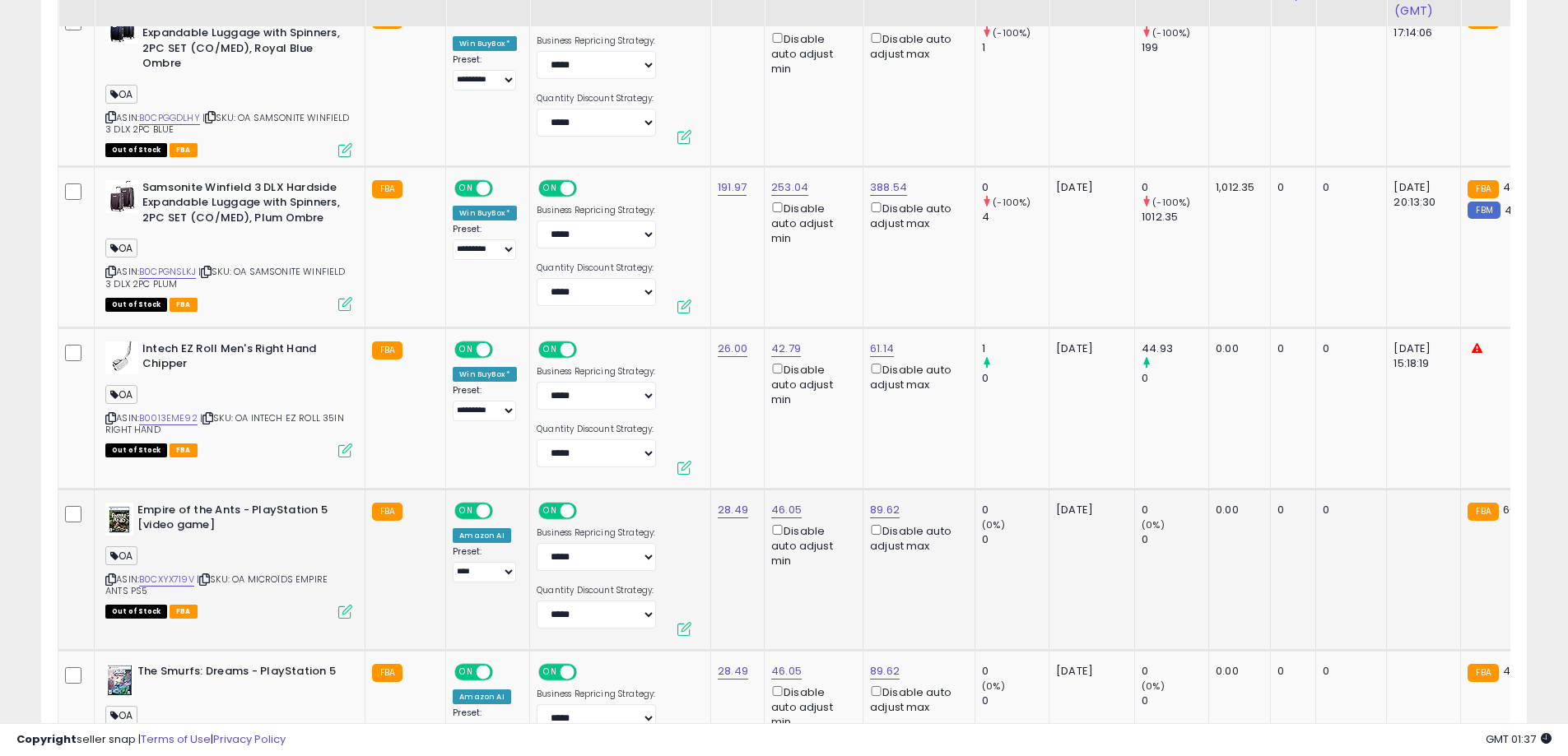
scroll to position [8462, 0]
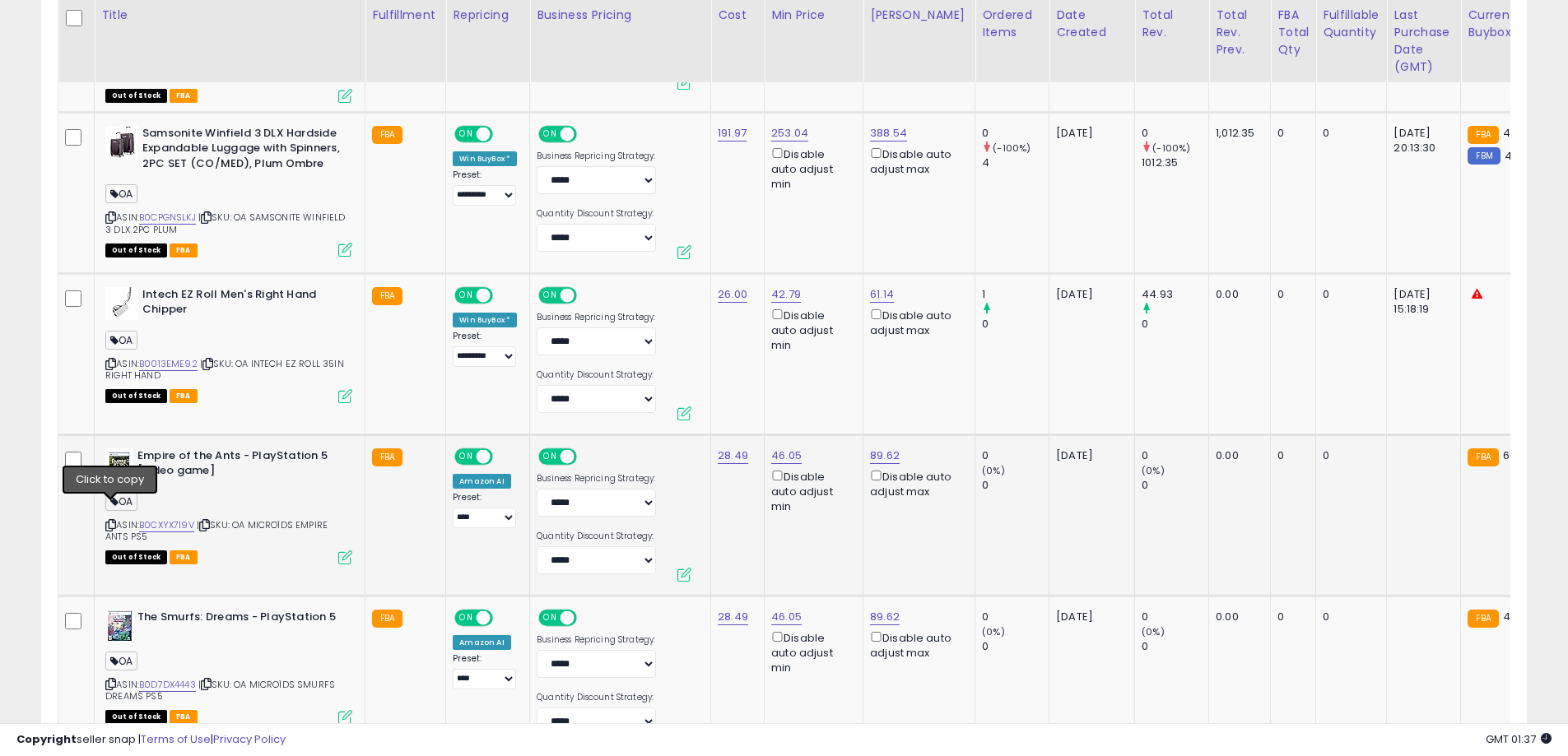
click at [115, 520] on icon at bounding box center [110, 525] width 11 height 9
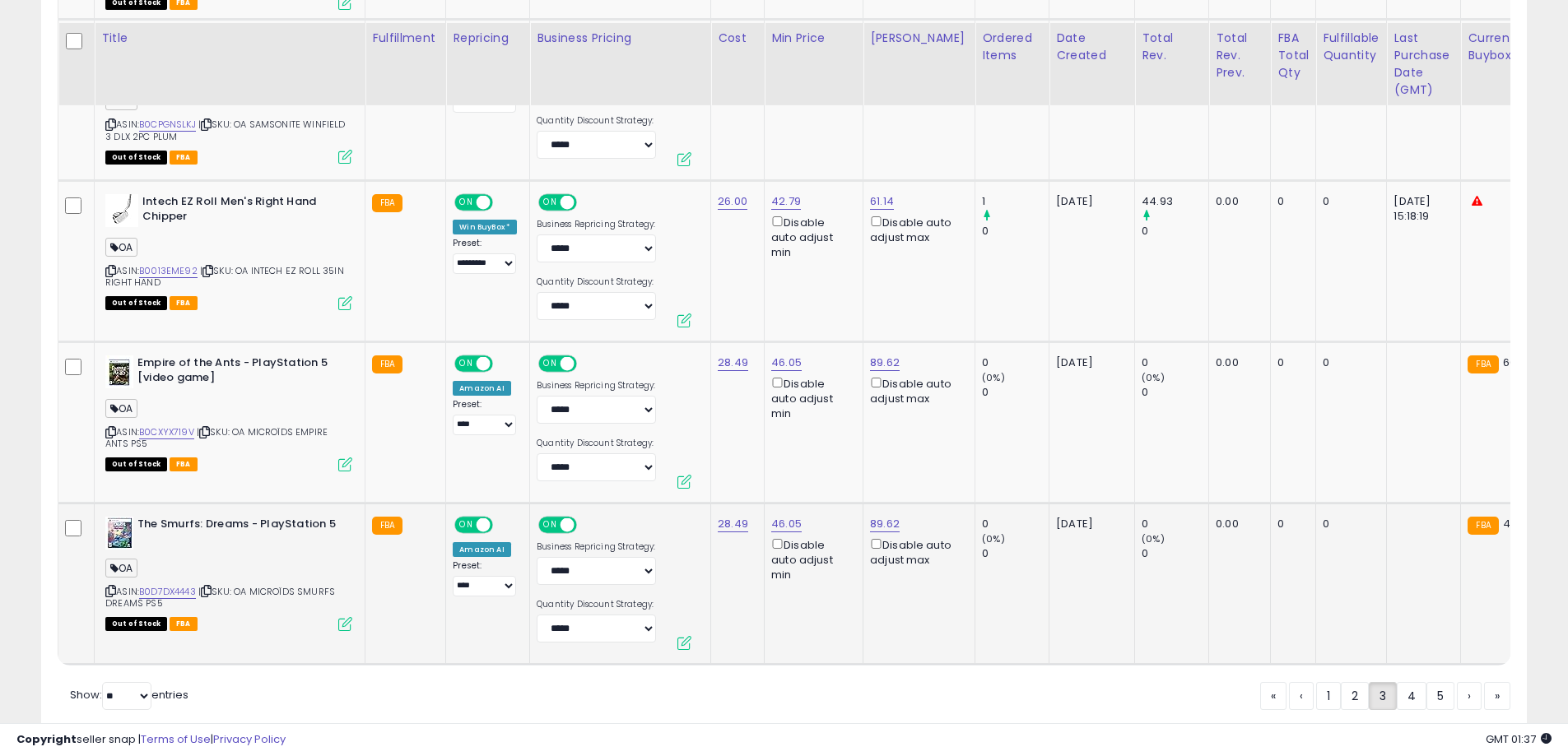
scroll to position [8604, 0]
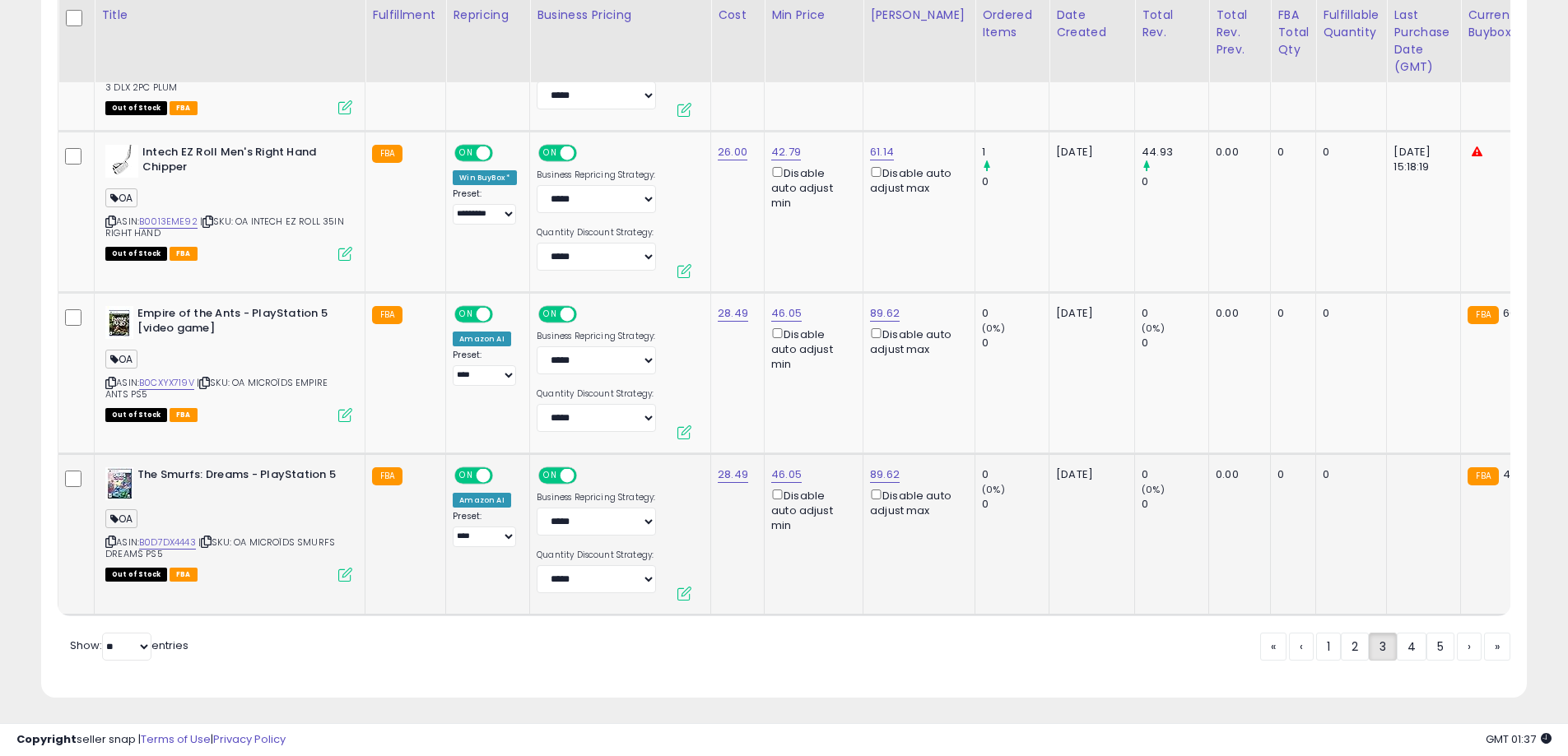
click at [111, 537] on icon at bounding box center [110, 541] width 11 height 9
click at [1457, 640] on link "4" at bounding box center [1469, 646] width 25 height 28
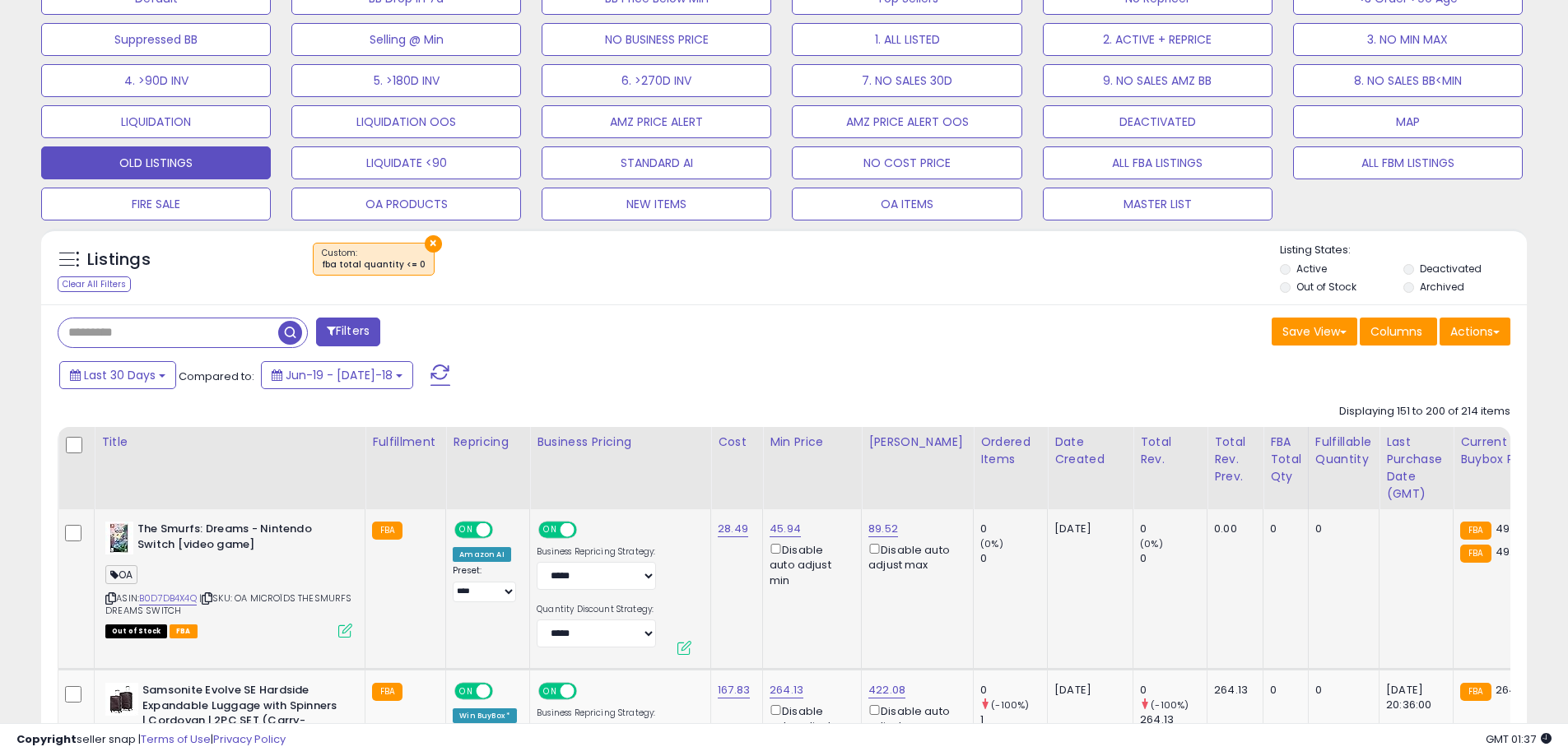
scroll to position [646, 0]
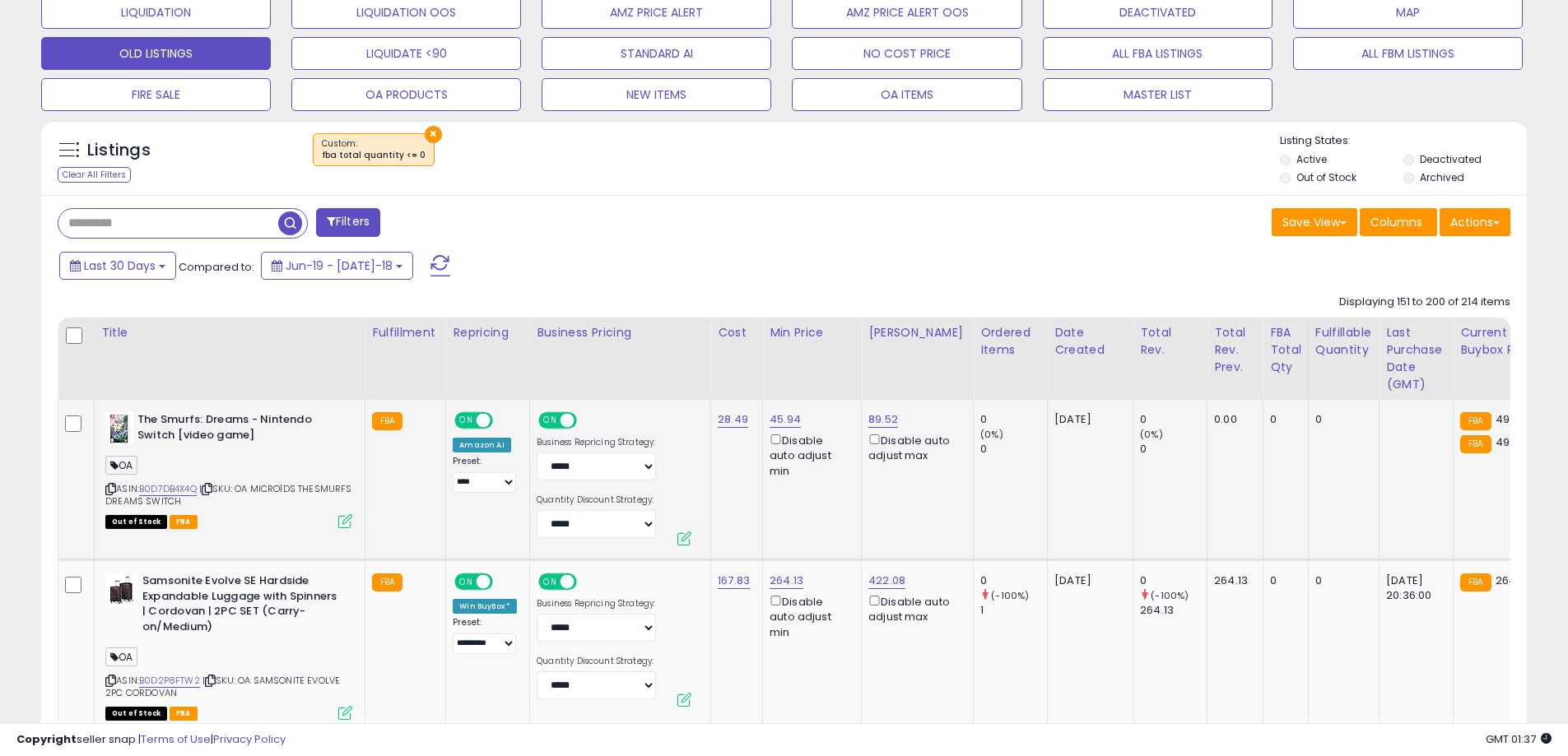
click at [114, 486] on icon at bounding box center [110, 488] width 11 height 9
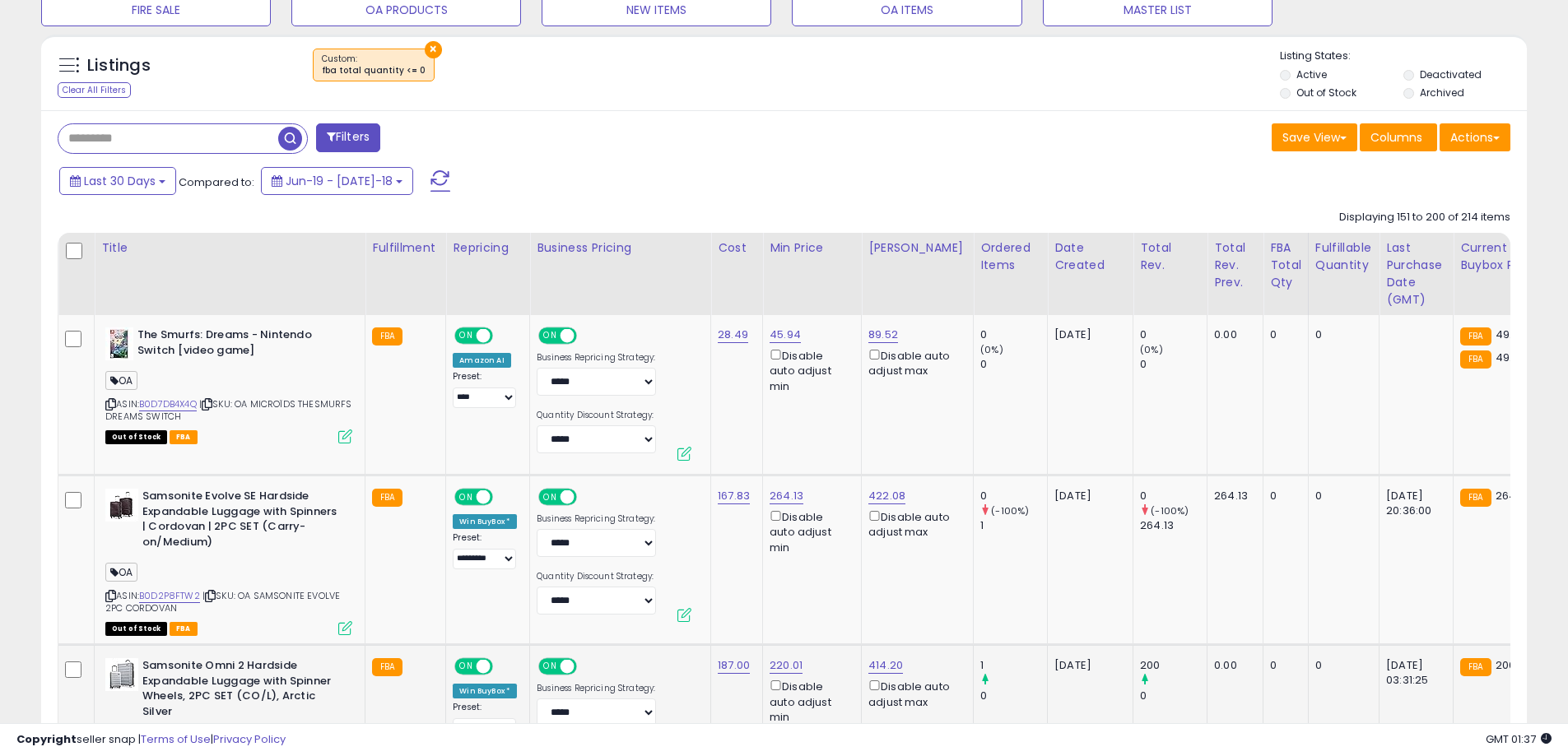
scroll to position [810, 0]
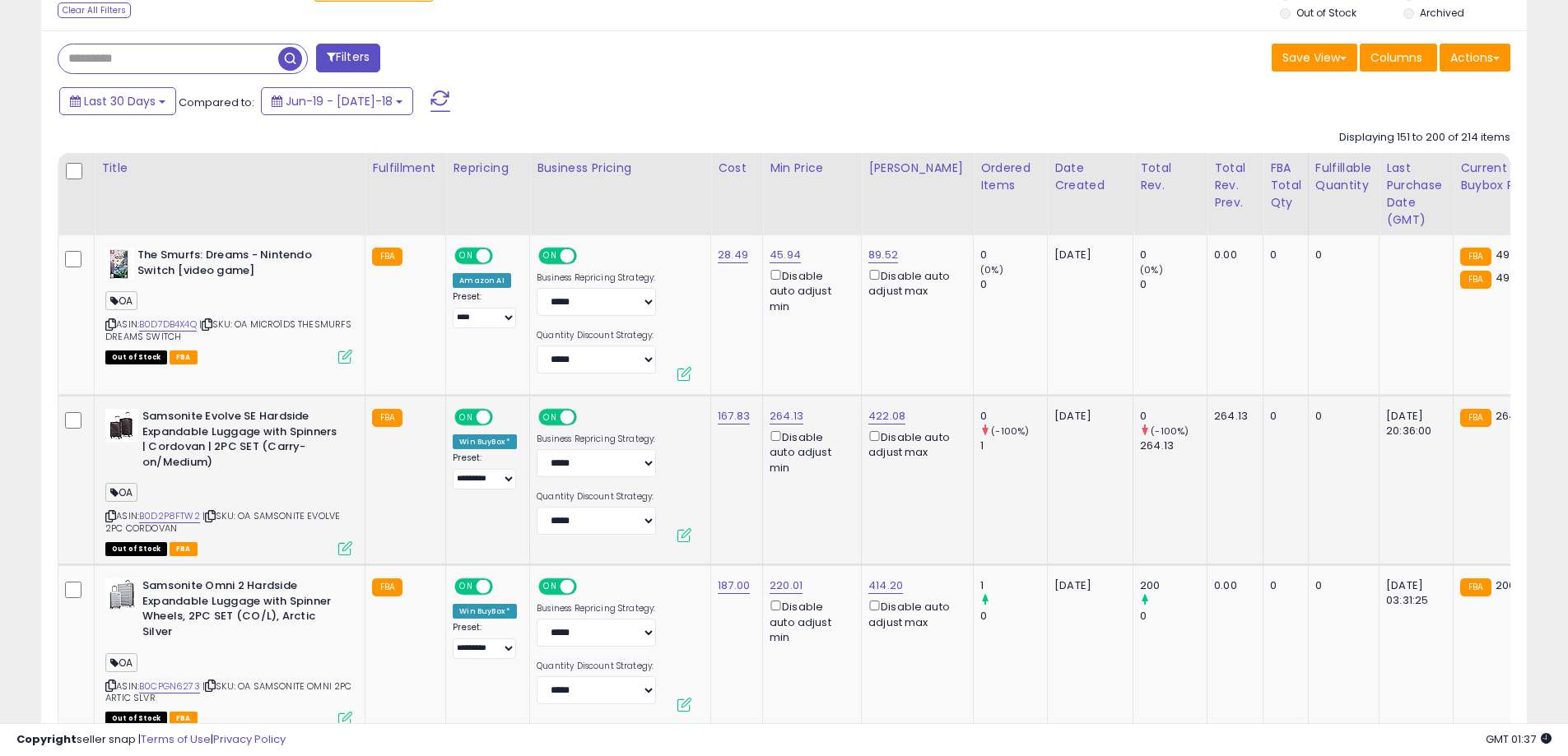
click at [109, 520] on icon at bounding box center [110, 516] width 11 height 9
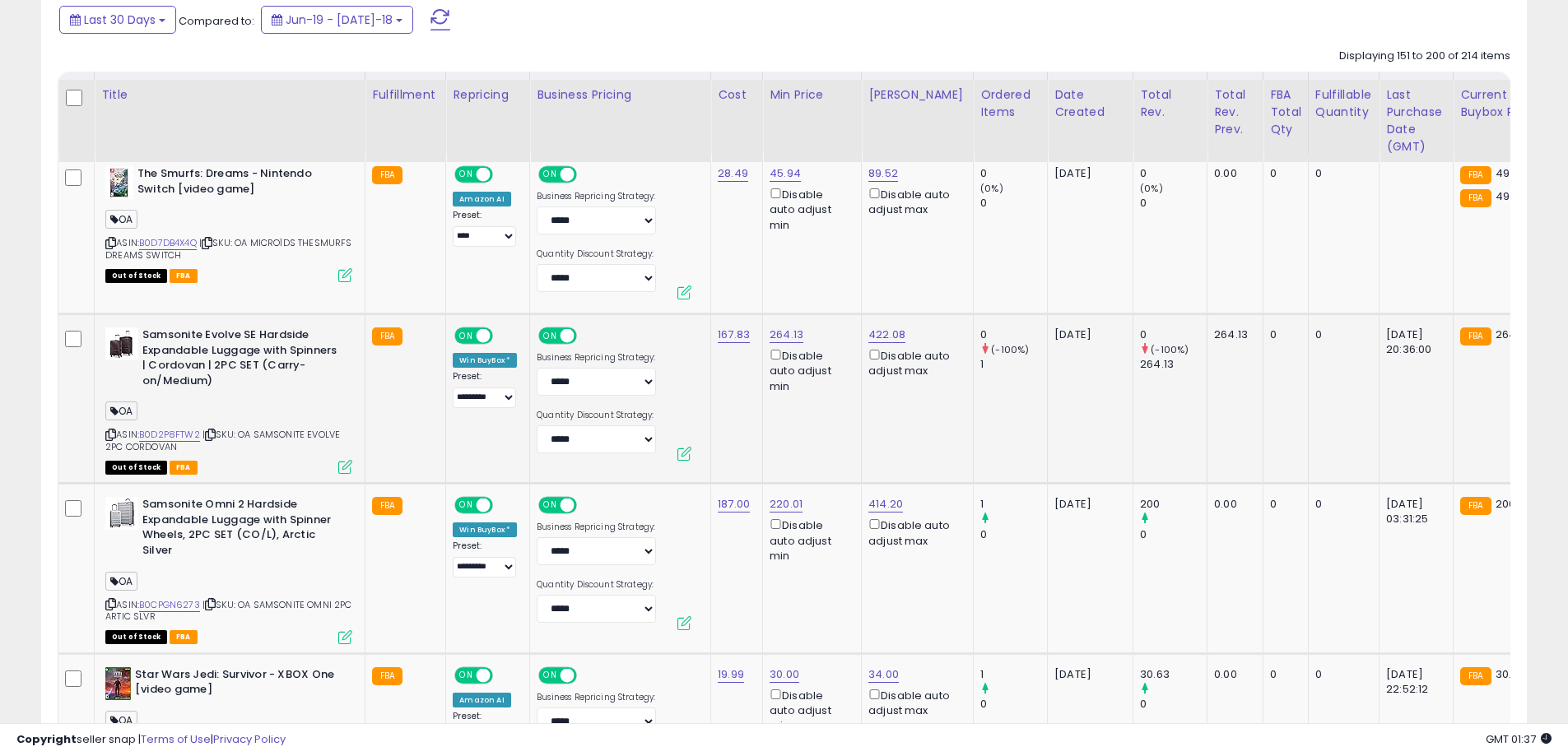
scroll to position [975, 0]
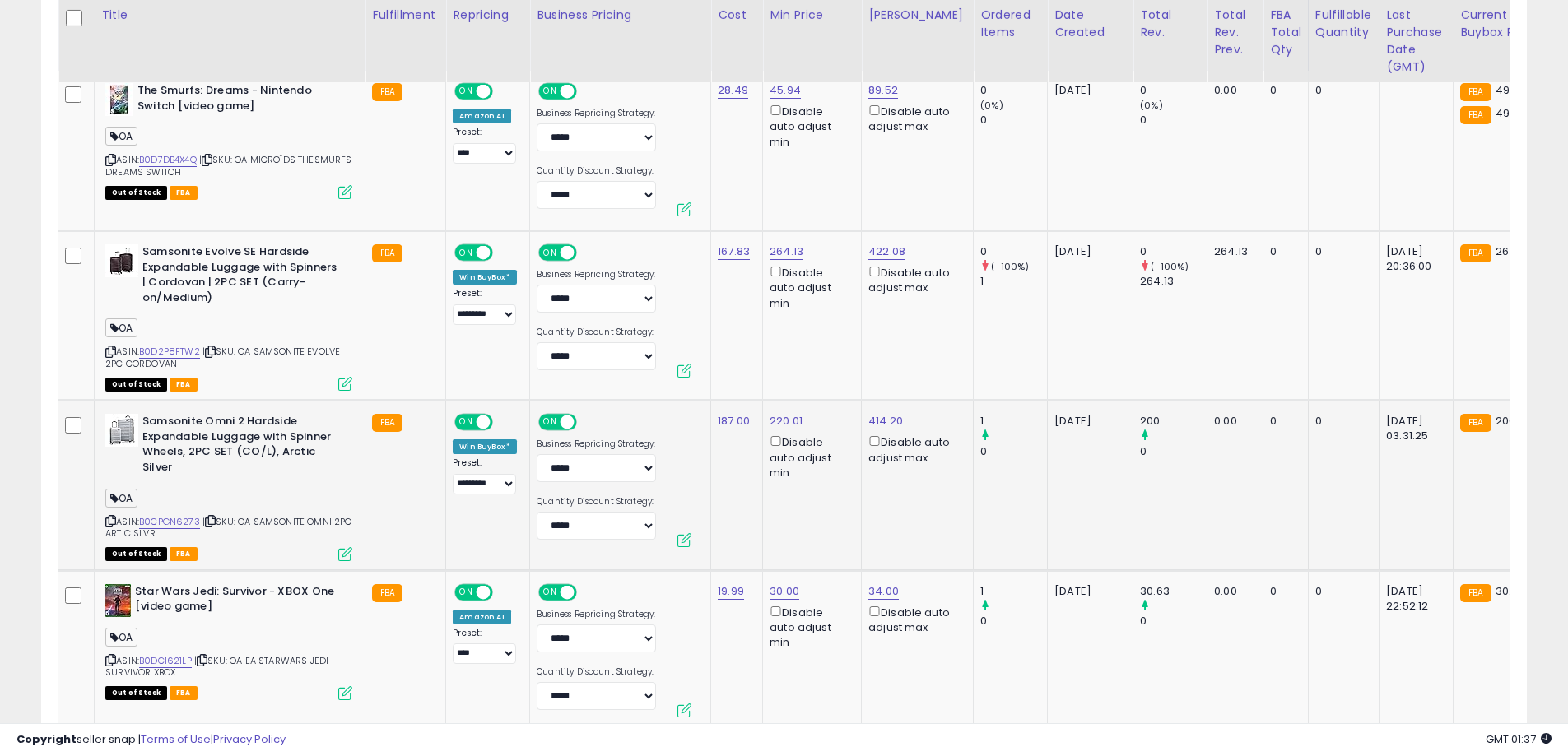
click at [110, 522] on icon at bounding box center [110, 520] width 11 height 9
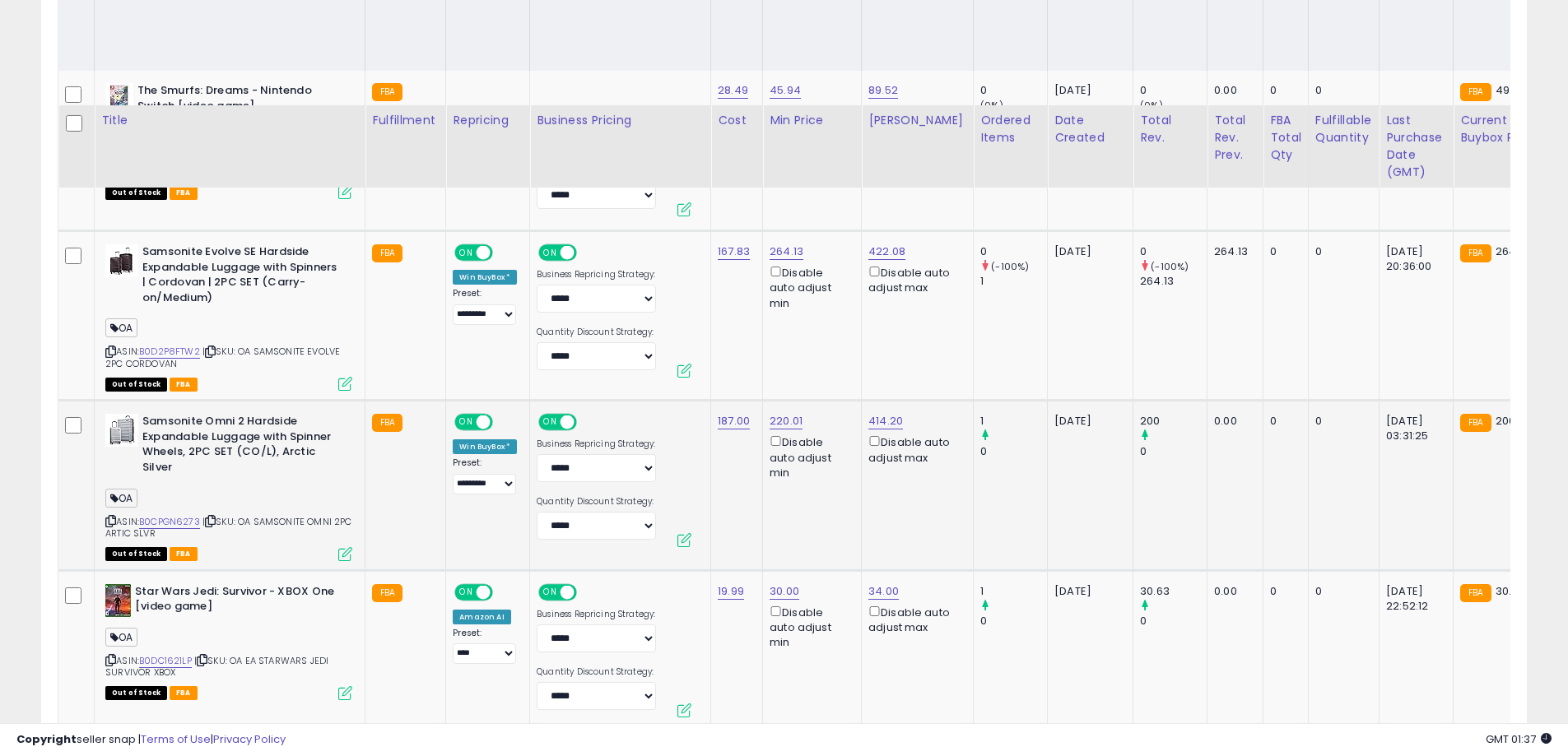
scroll to position [1140, 0]
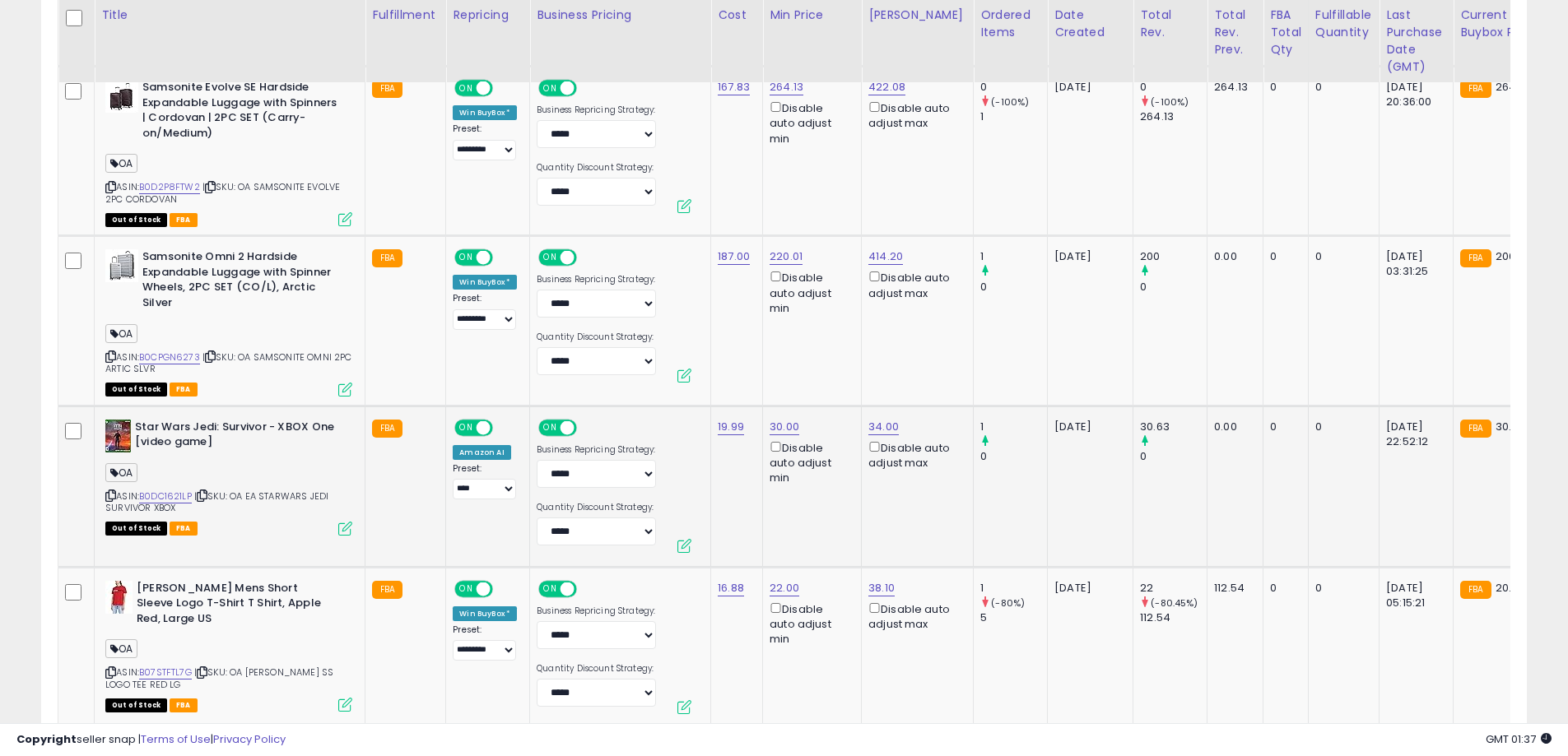
click at [110, 496] on icon at bounding box center [110, 495] width 11 height 9
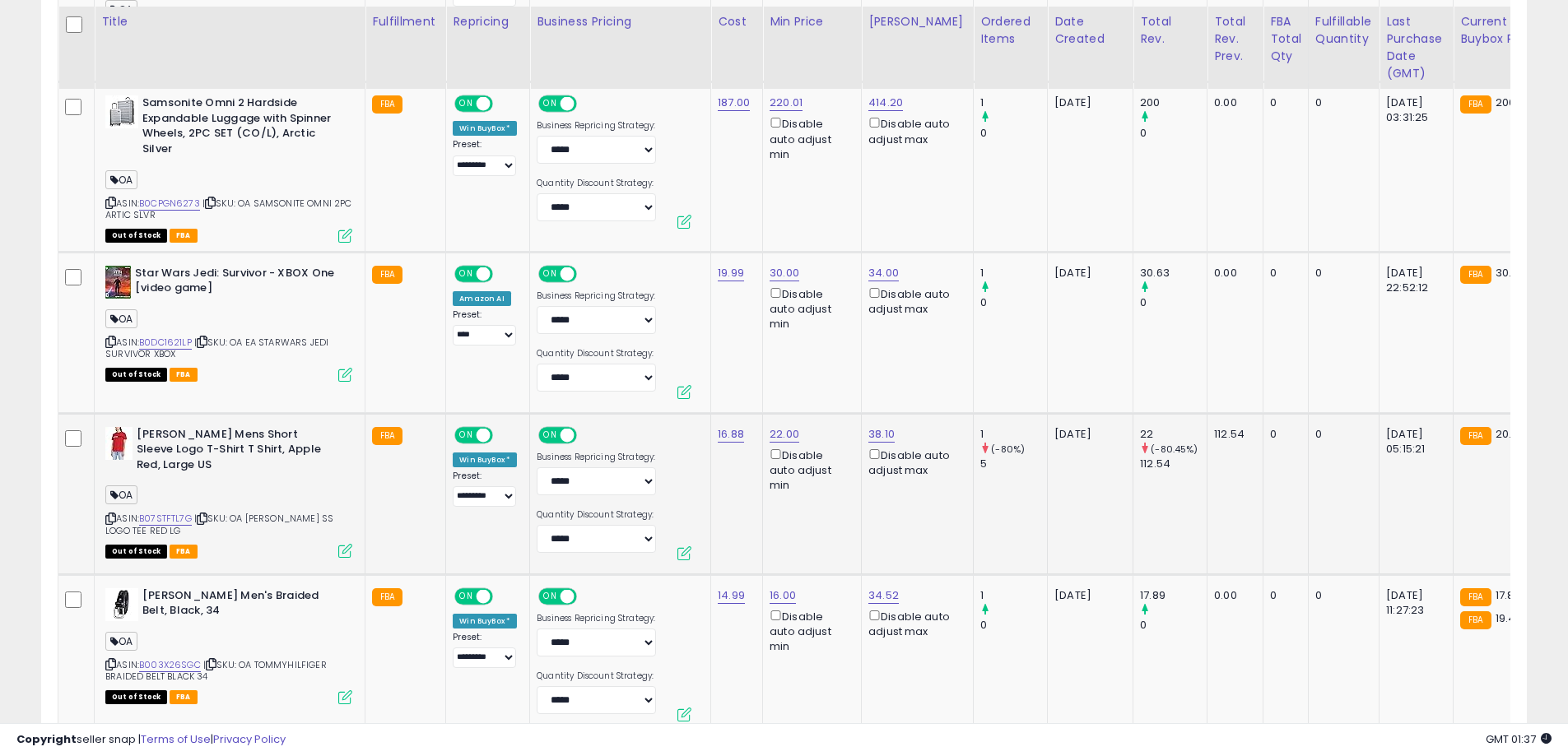
scroll to position [1304, 0]
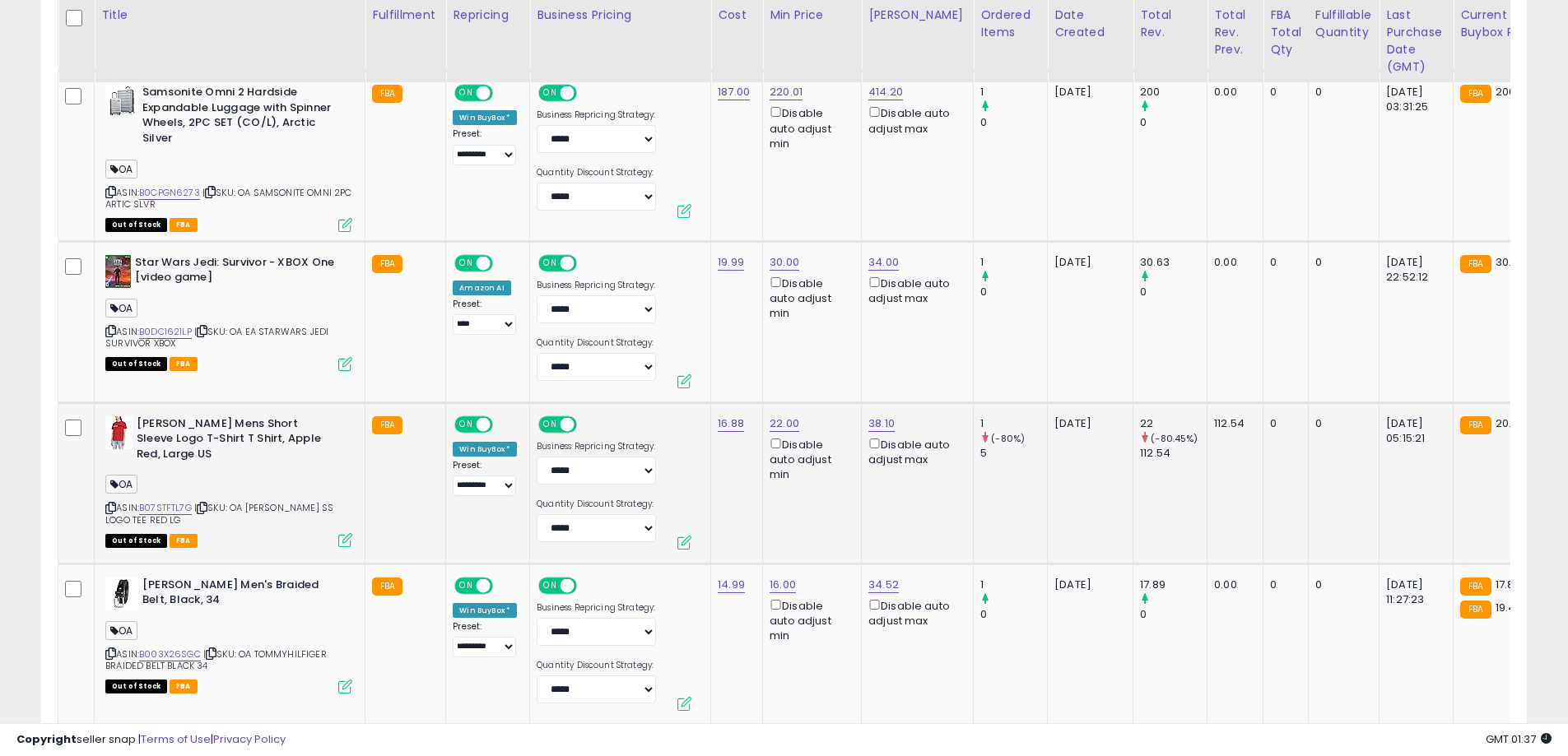
click at [109, 511] on icon at bounding box center [110, 507] width 11 height 9
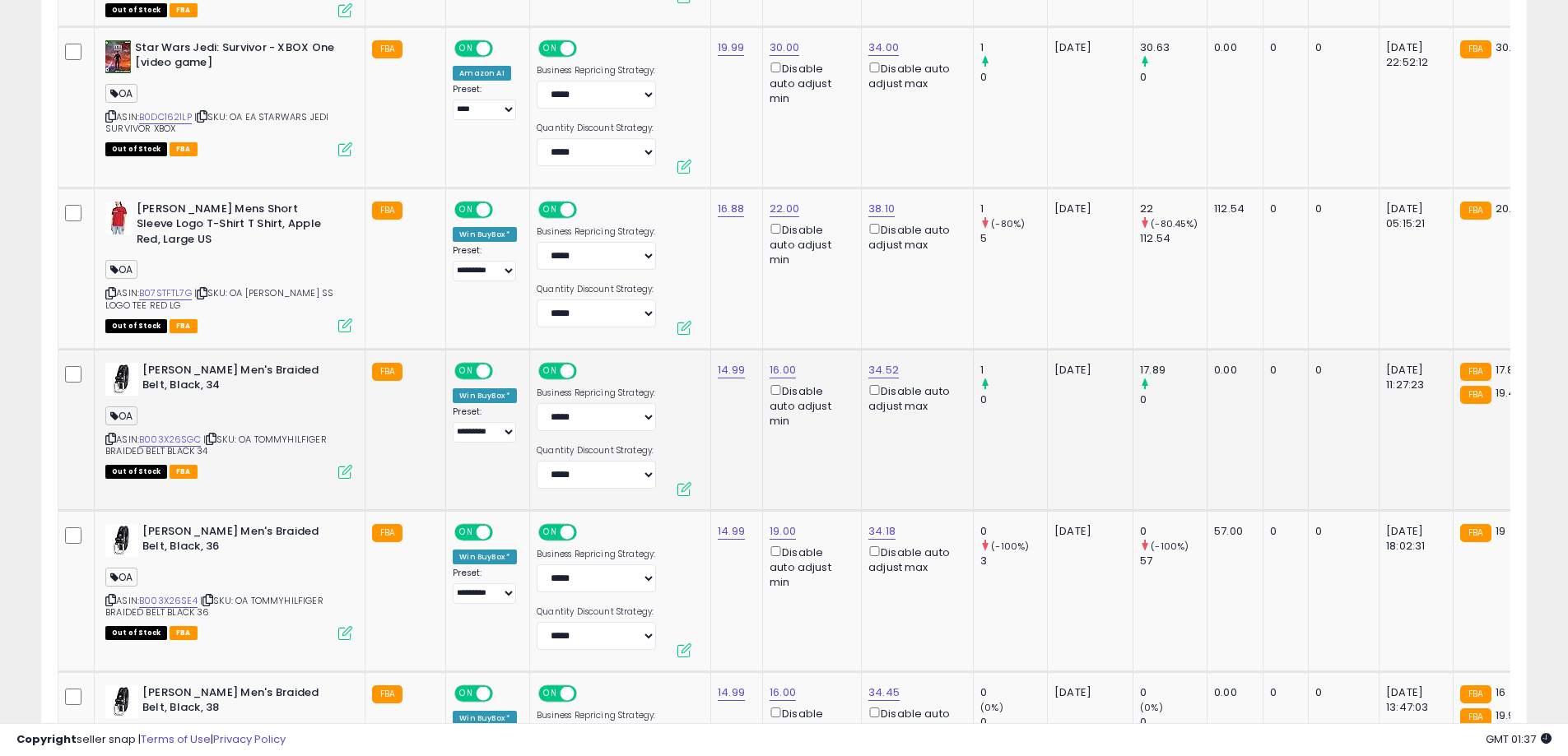
scroll to position [1551, 0]
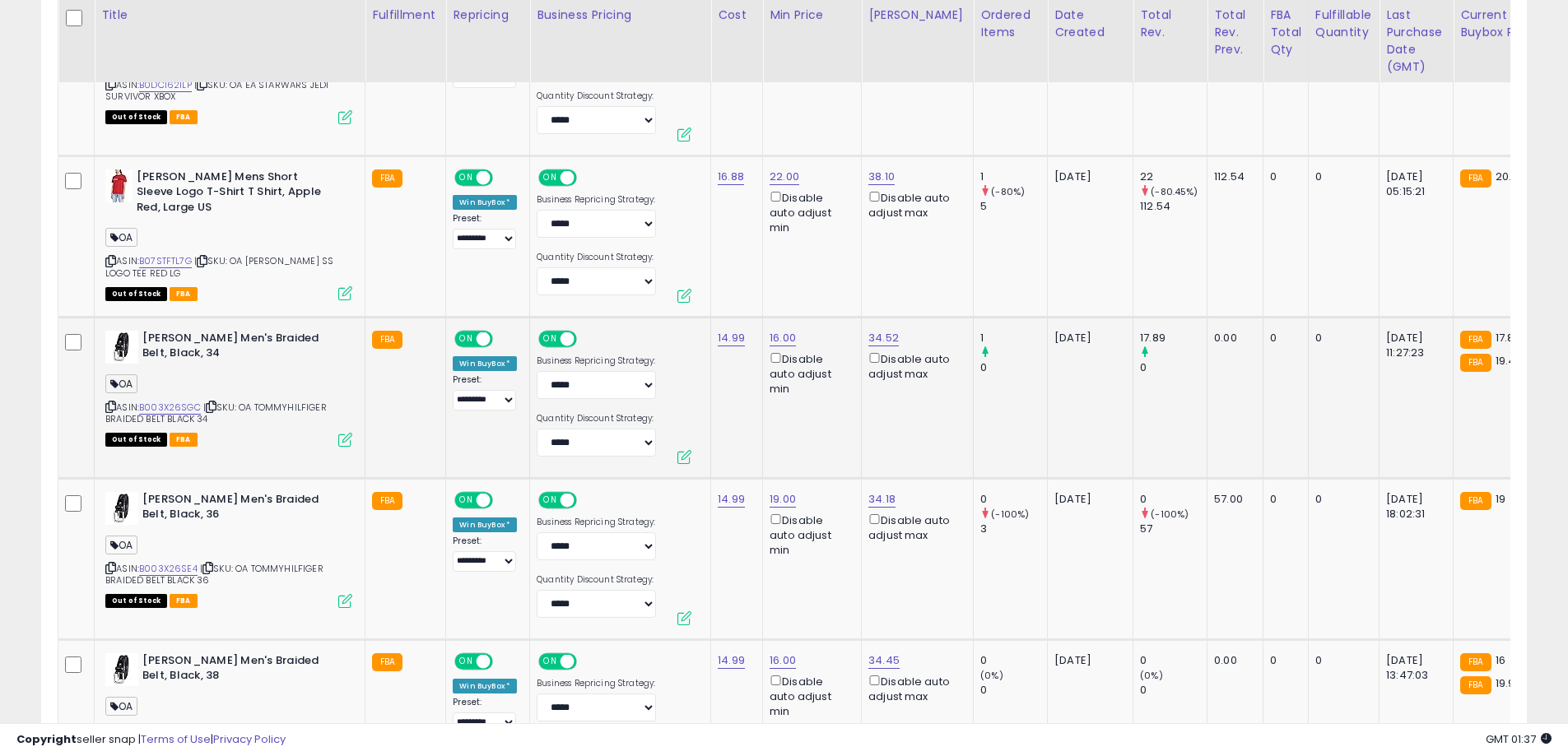
click at [108, 405] on icon at bounding box center [110, 407] width 11 height 9
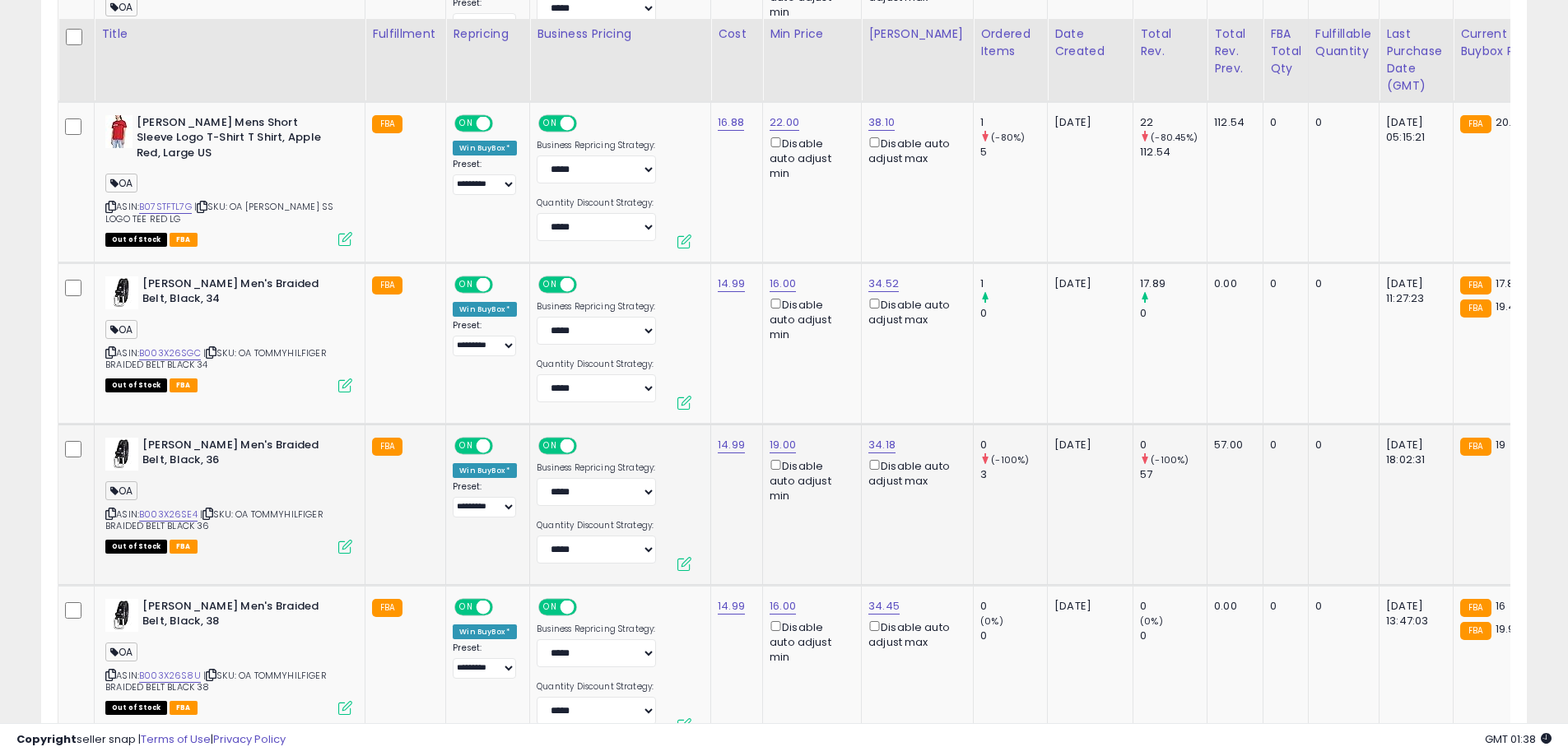
scroll to position [1633, 0]
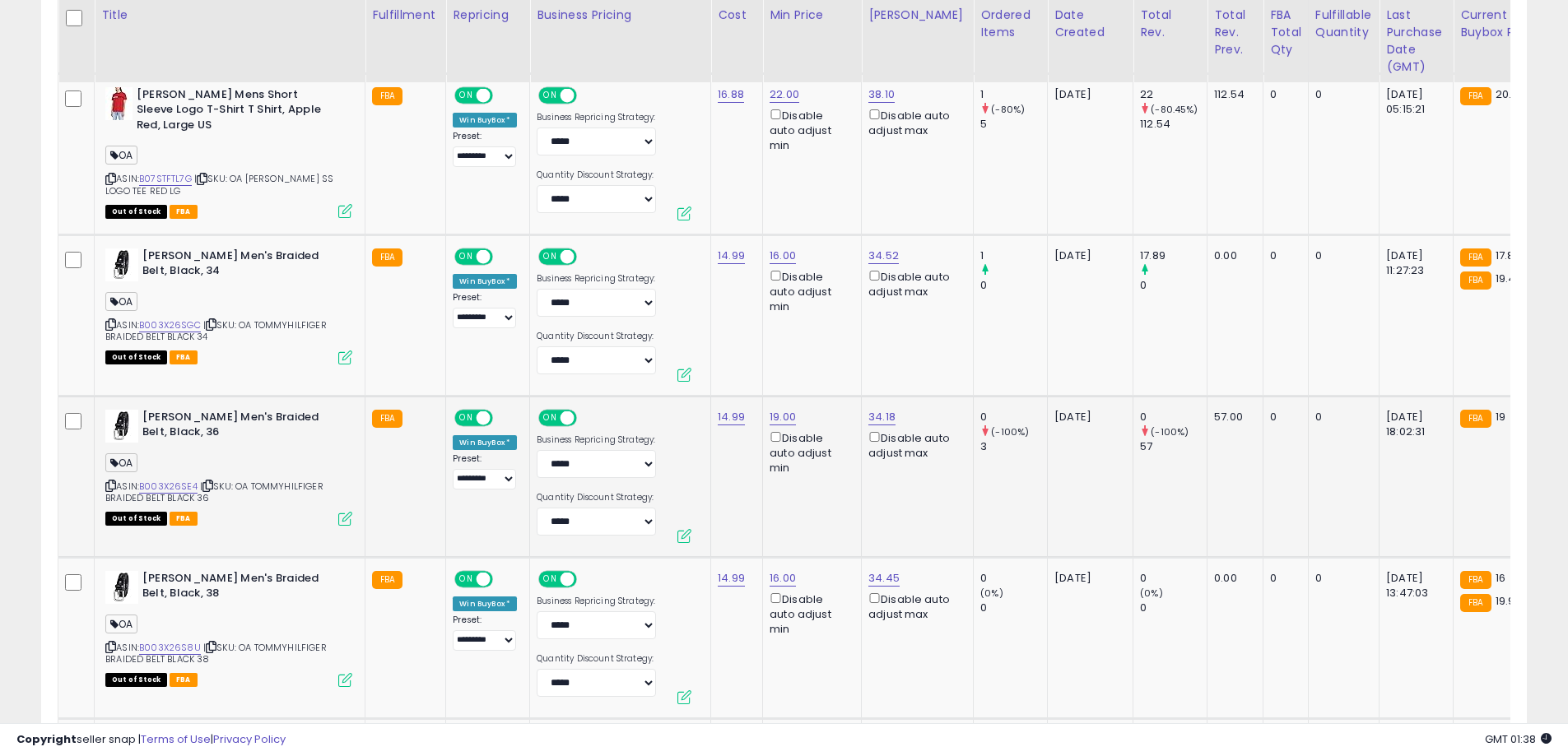
click at [108, 488] on icon at bounding box center [110, 485] width 11 height 9
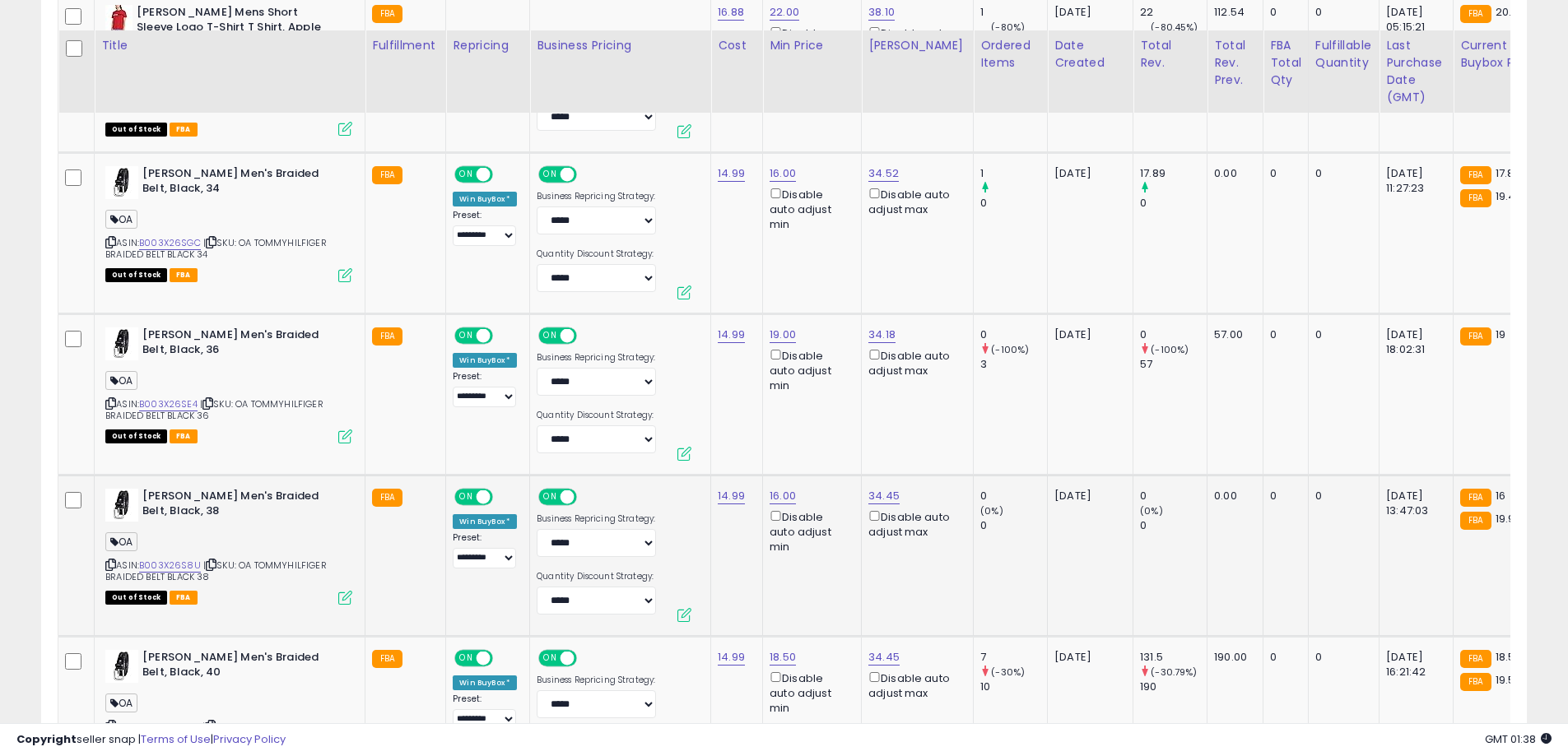
scroll to position [1798, 0]
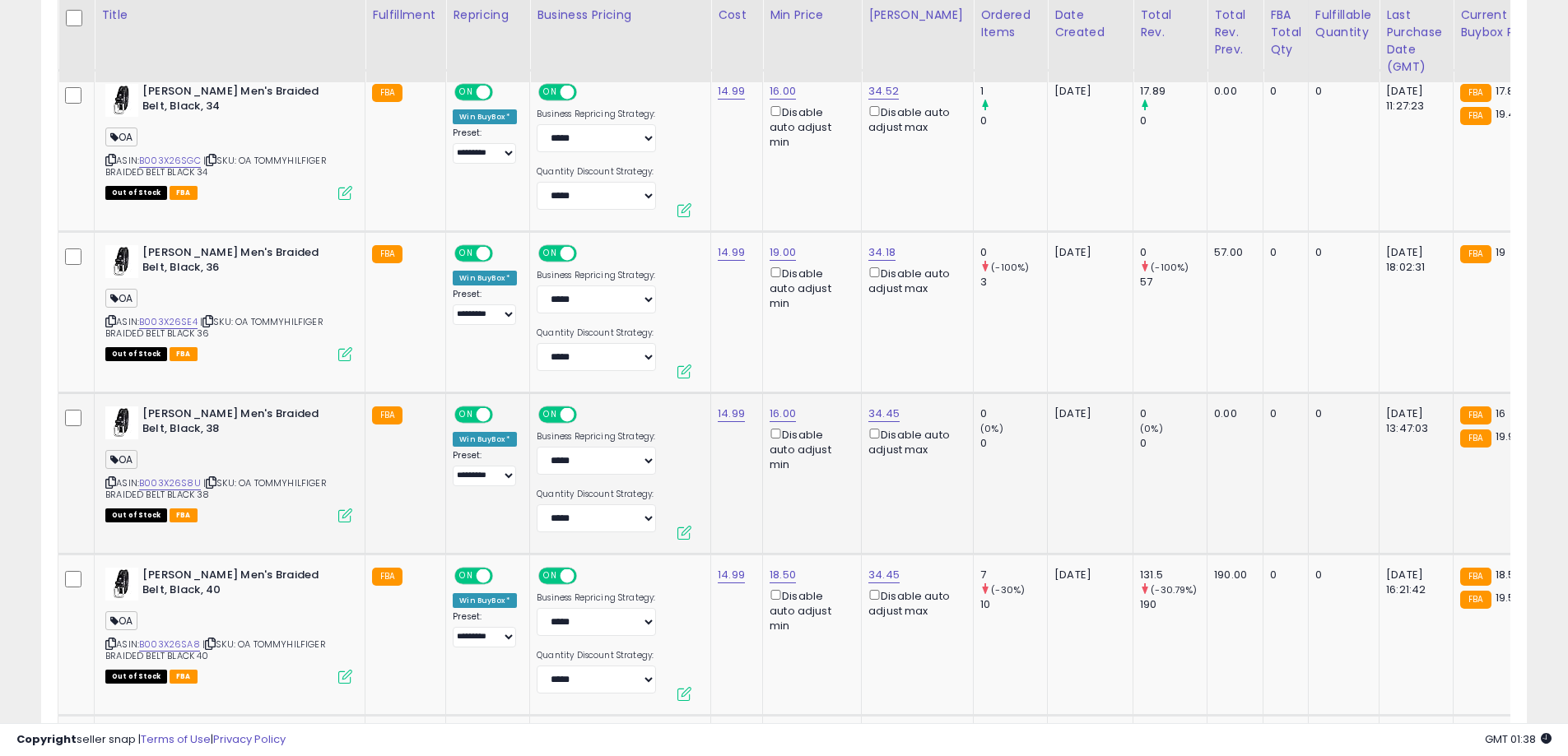
click at [114, 482] on icon at bounding box center [110, 482] width 11 height 9
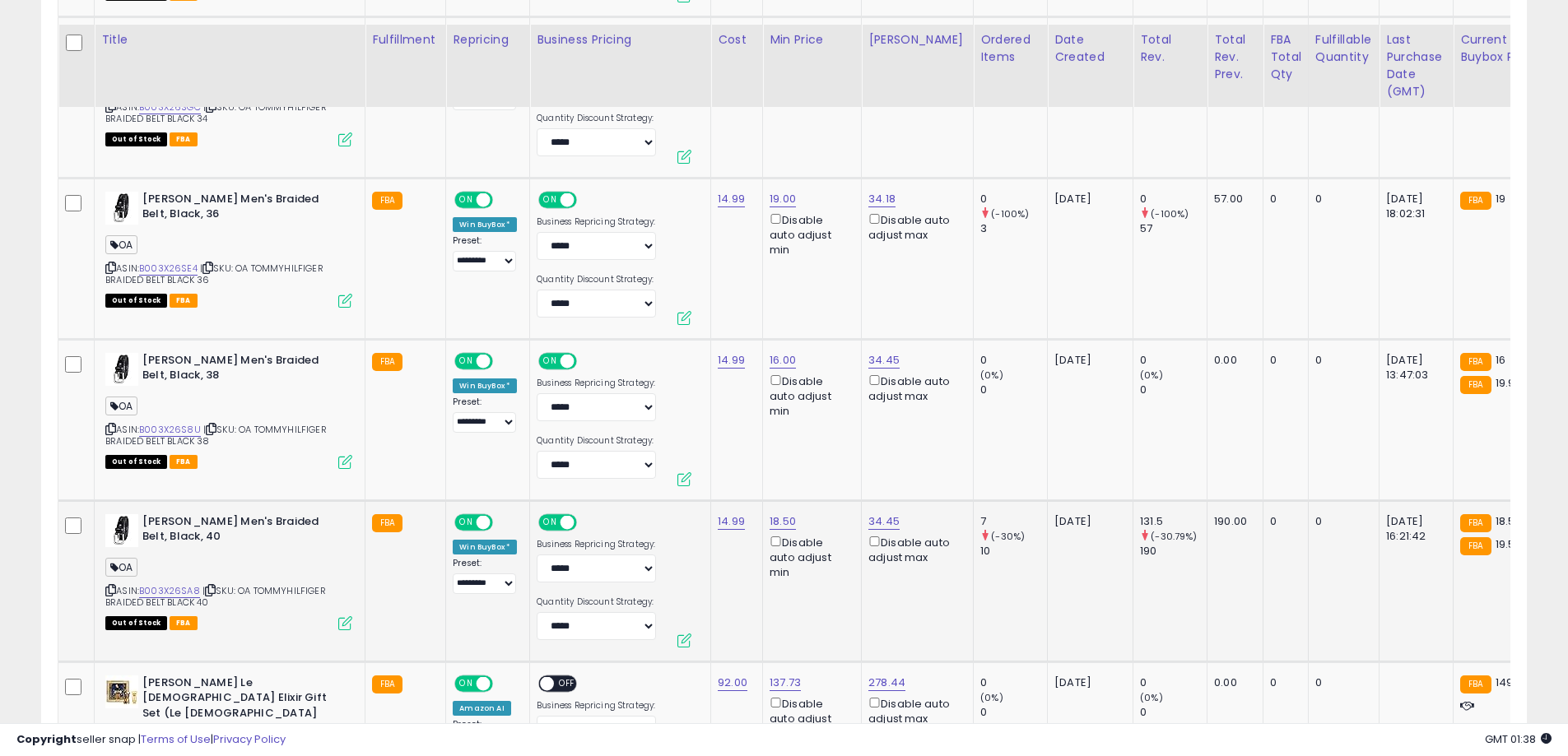
scroll to position [1880, 0]
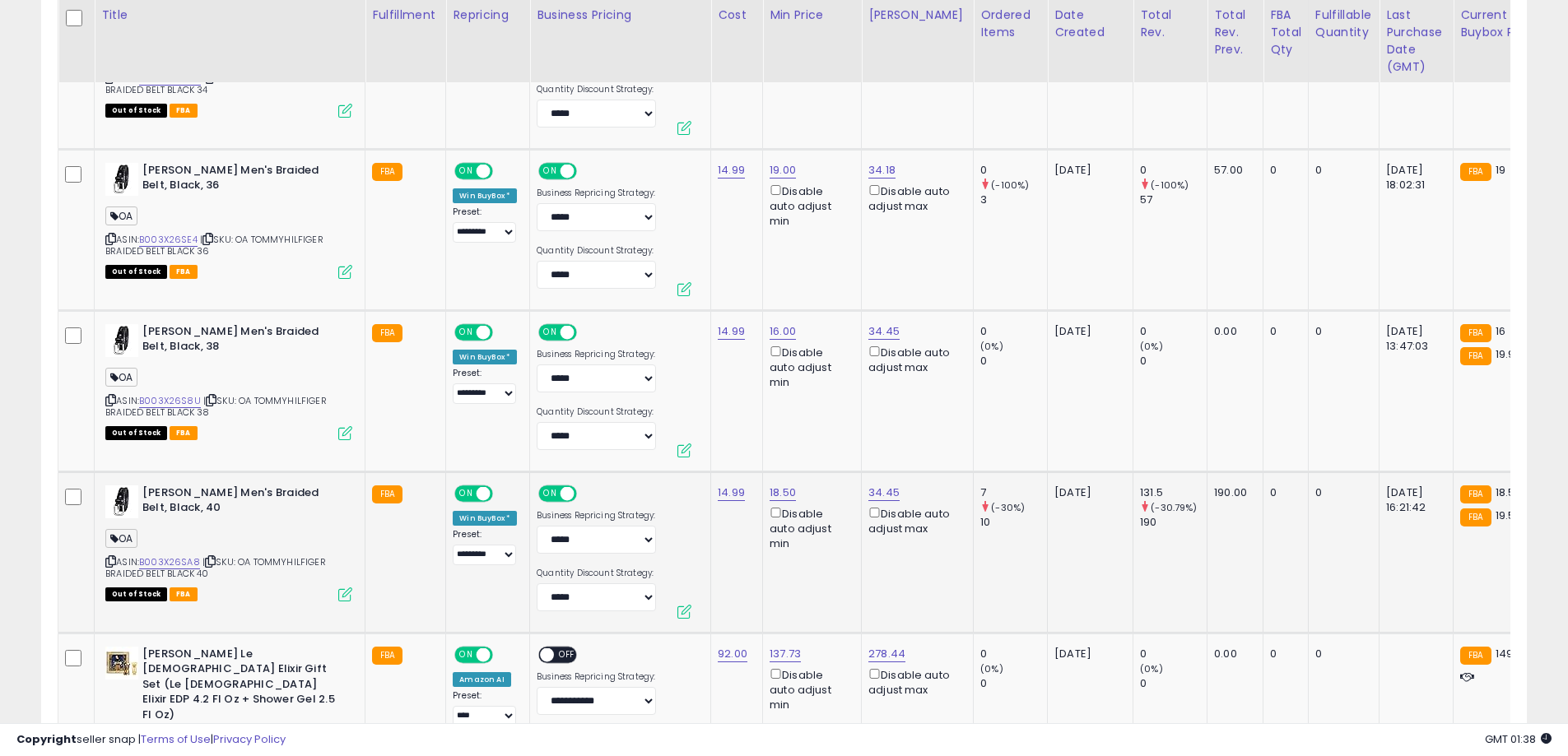
click at [113, 565] on icon at bounding box center [110, 561] width 11 height 9
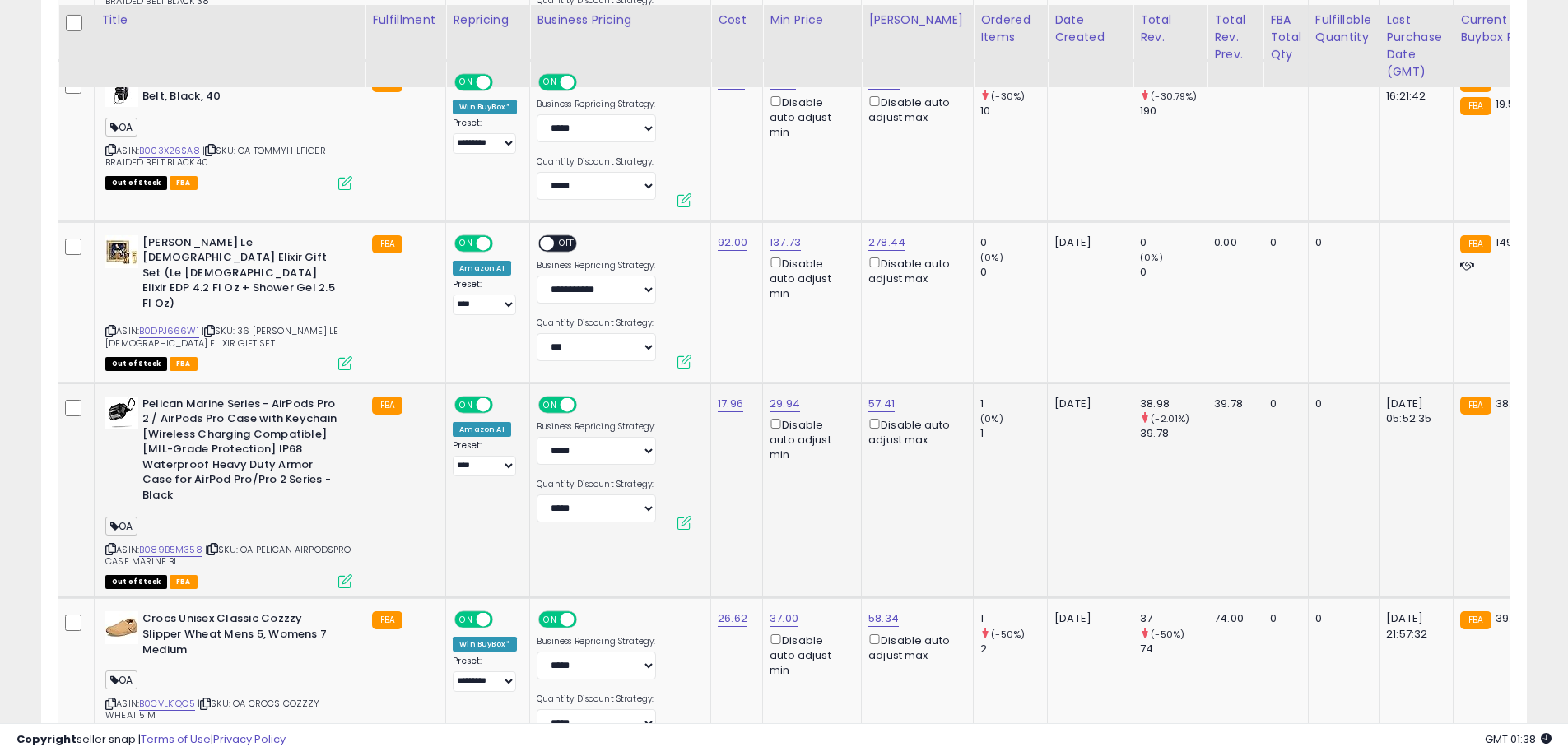
scroll to position [2373, 0]
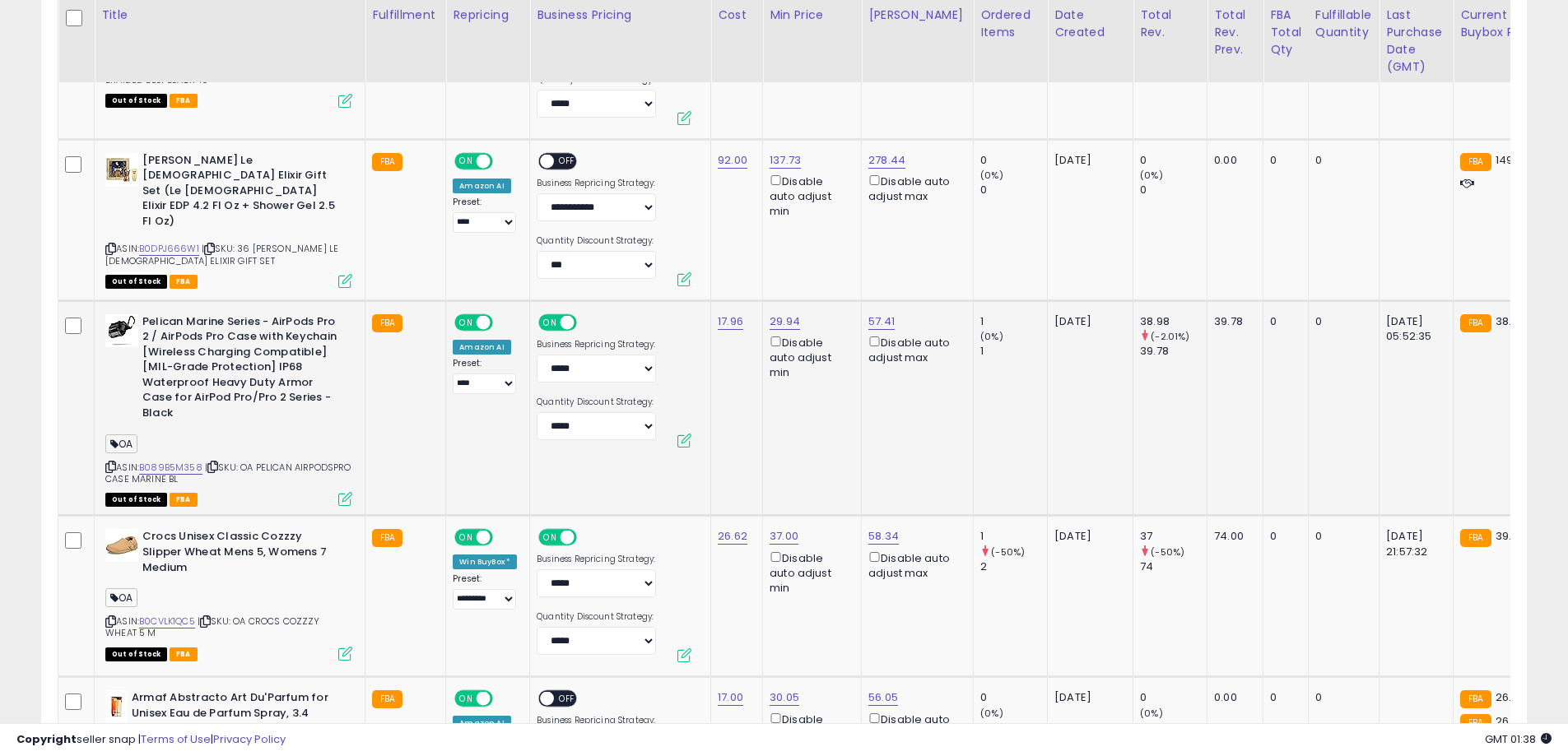
click at [112, 462] on icon at bounding box center [110, 466] width 11 height 9
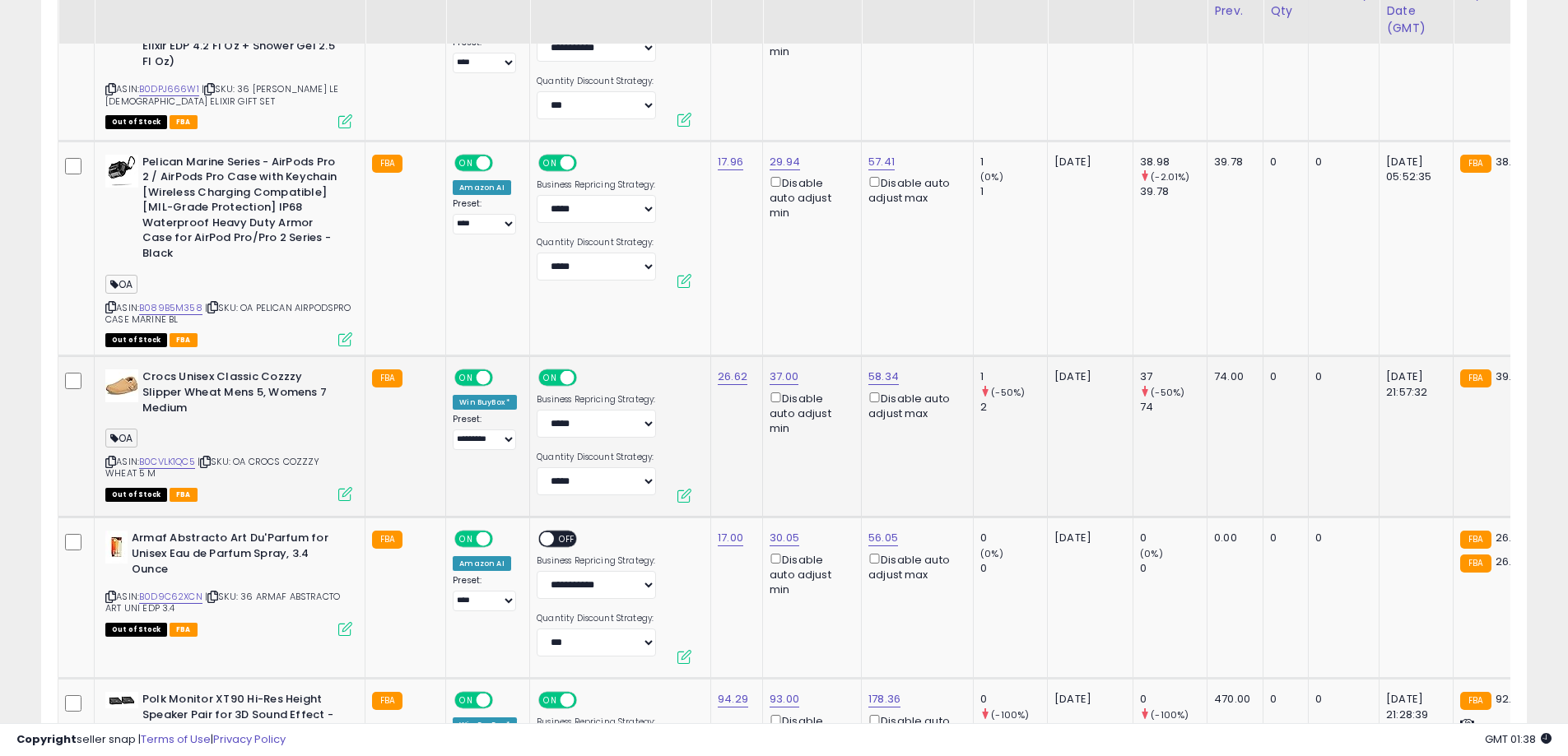
scroll to position [2538, 0]
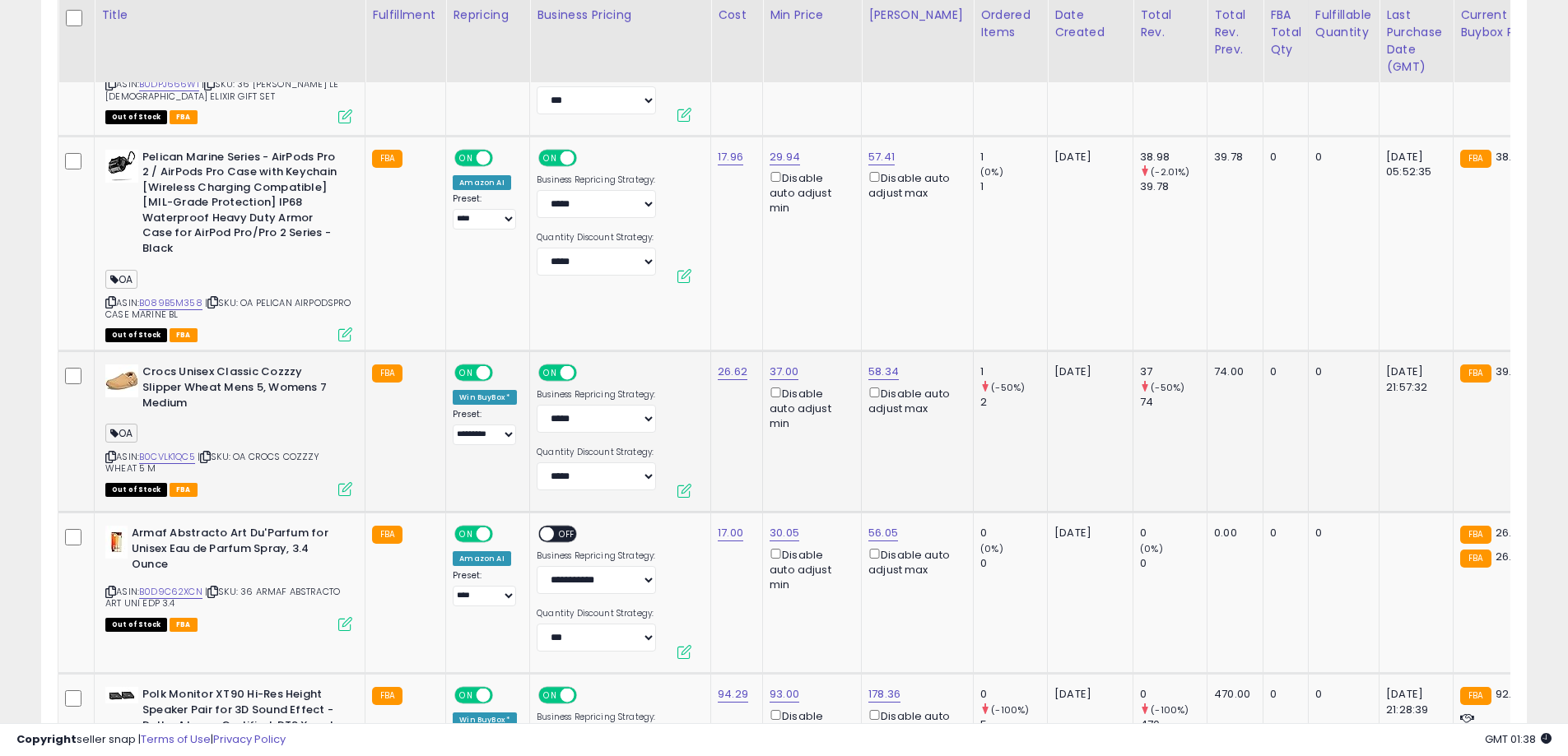
click at [110, 452] on icon at bounding box center [110, 456] width 11 height 9
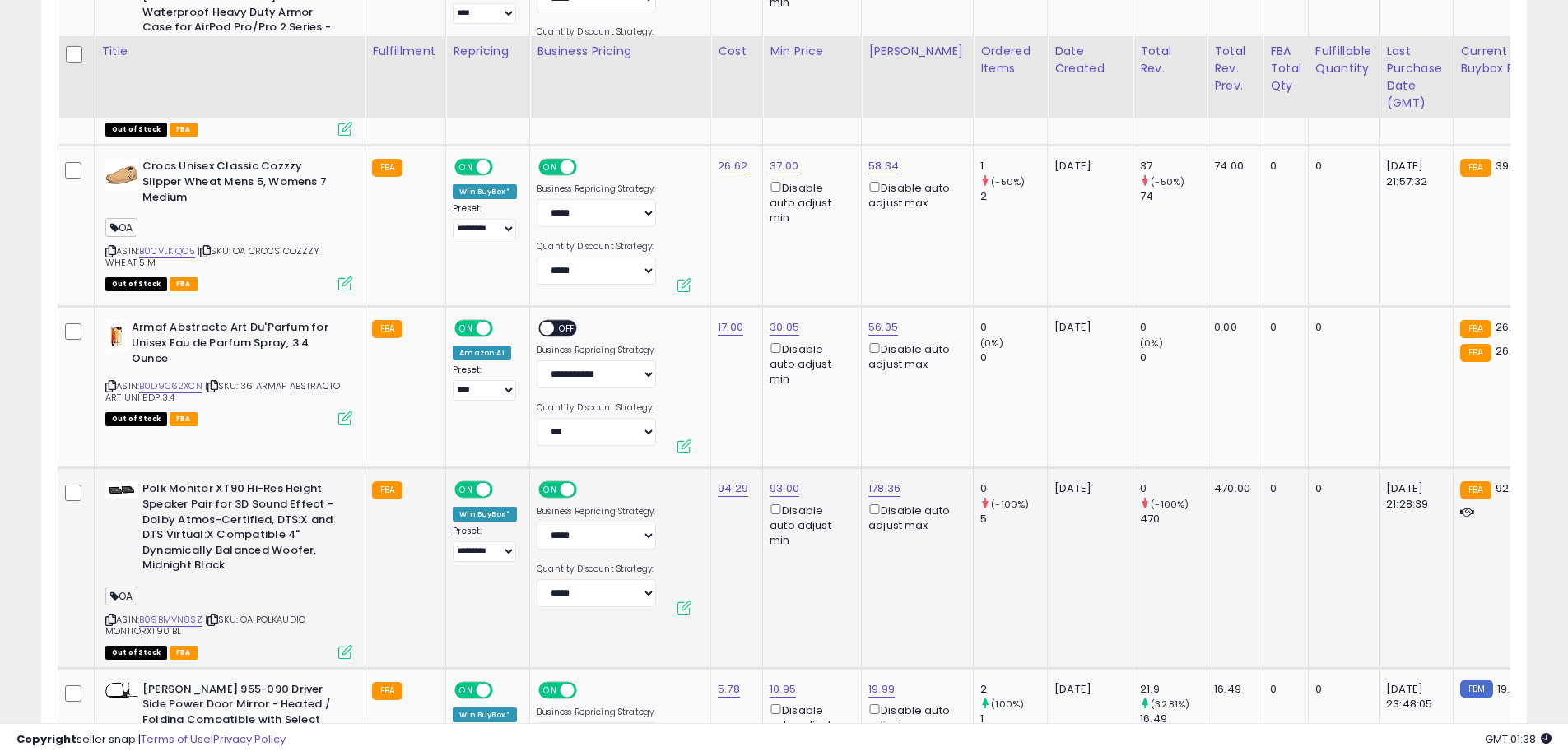
scroll to position [2785, 0]
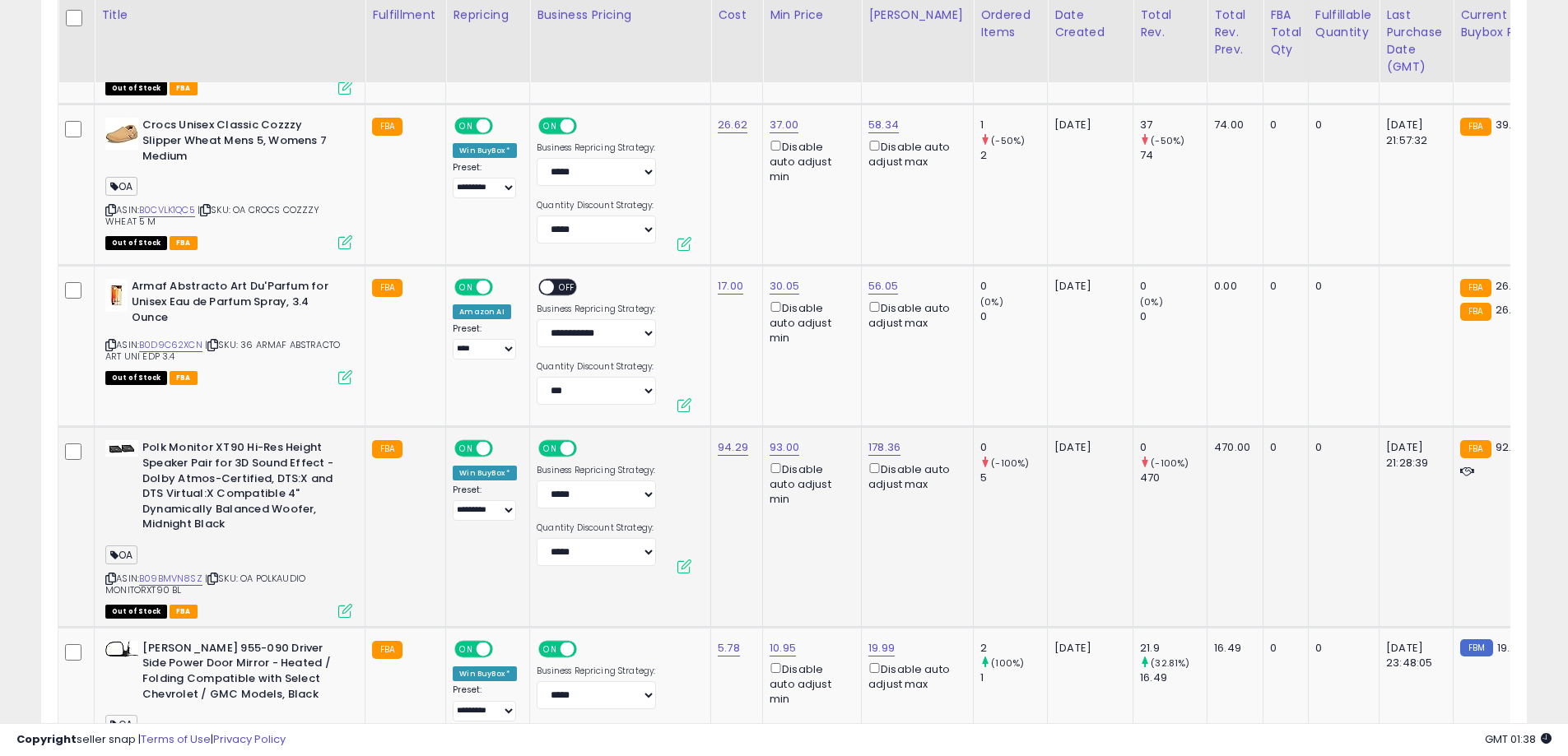
click at [115, 574] on icon at bounding box center [110, 578] width 11 height 9
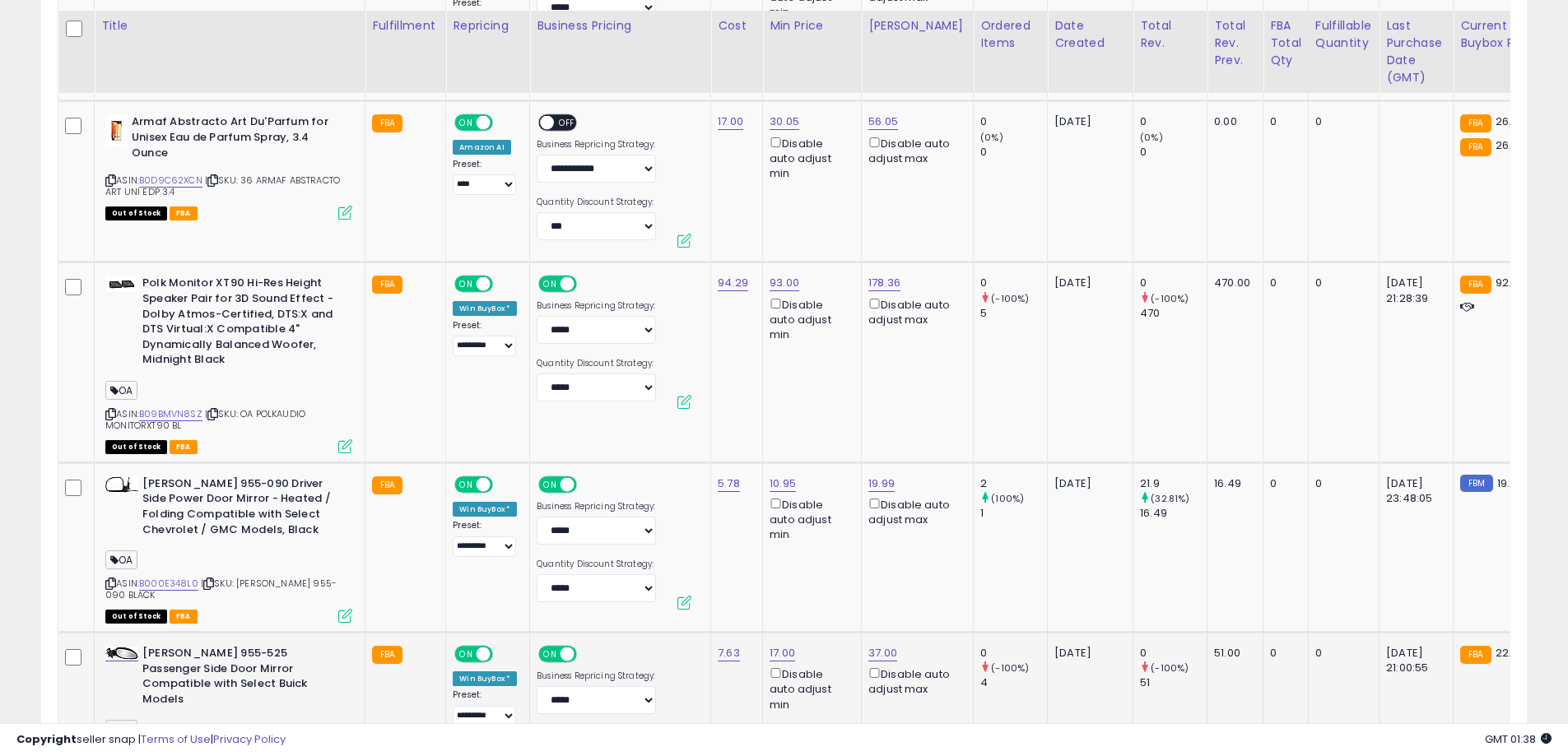
scroll to position [3031, 0]
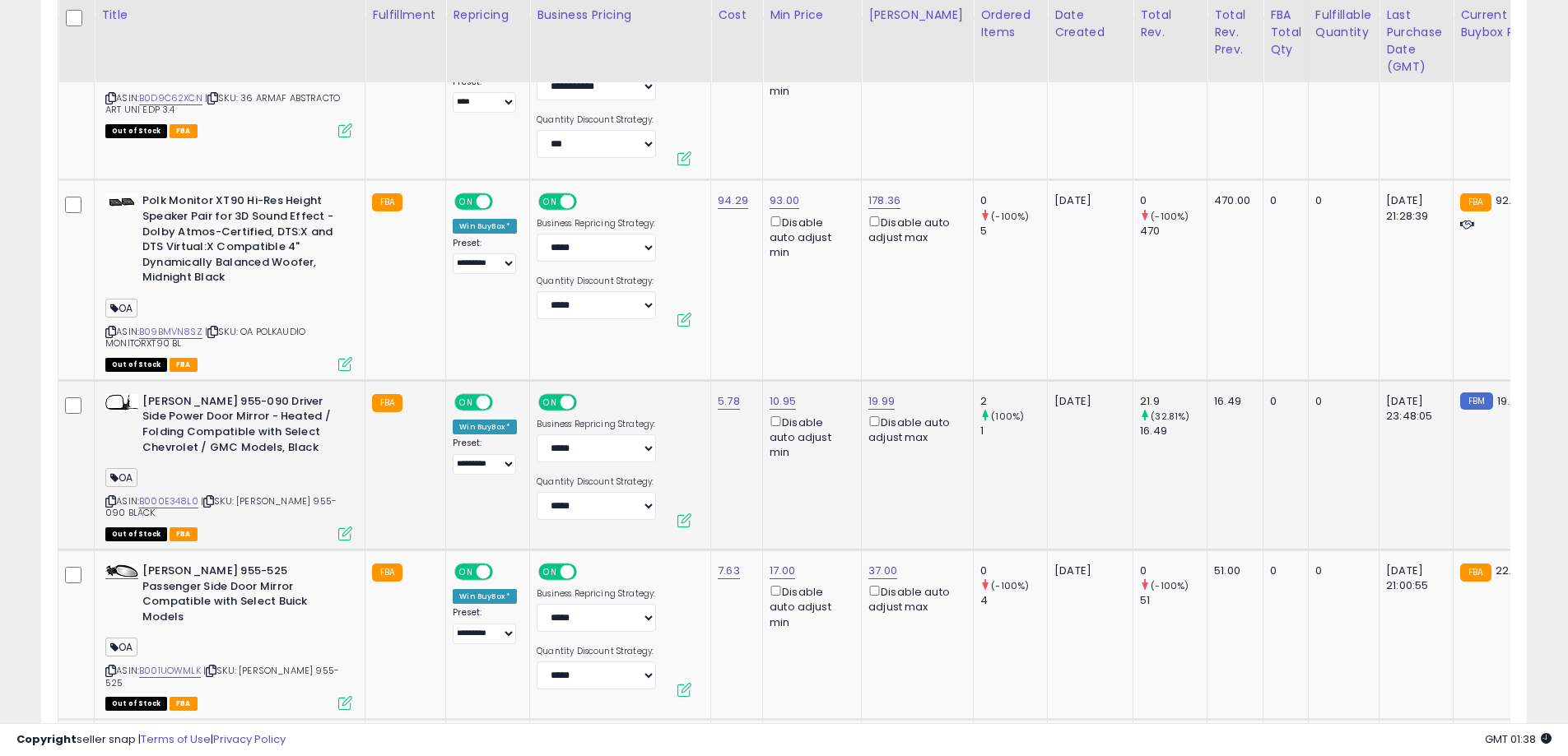
click at [108, 497] on icon at bounding box center [110, 501] width 11 height 9
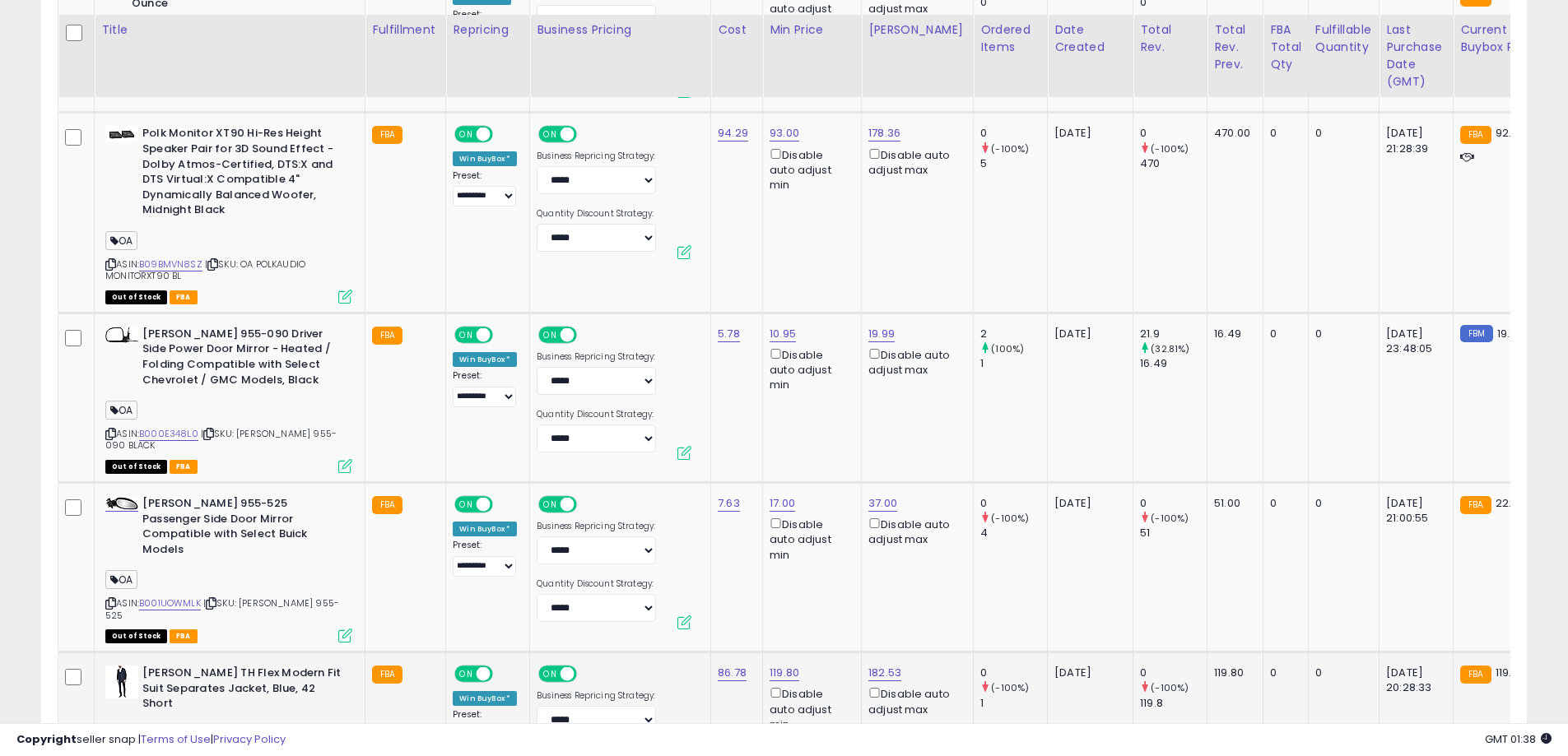
scroll to position [3114, 0]
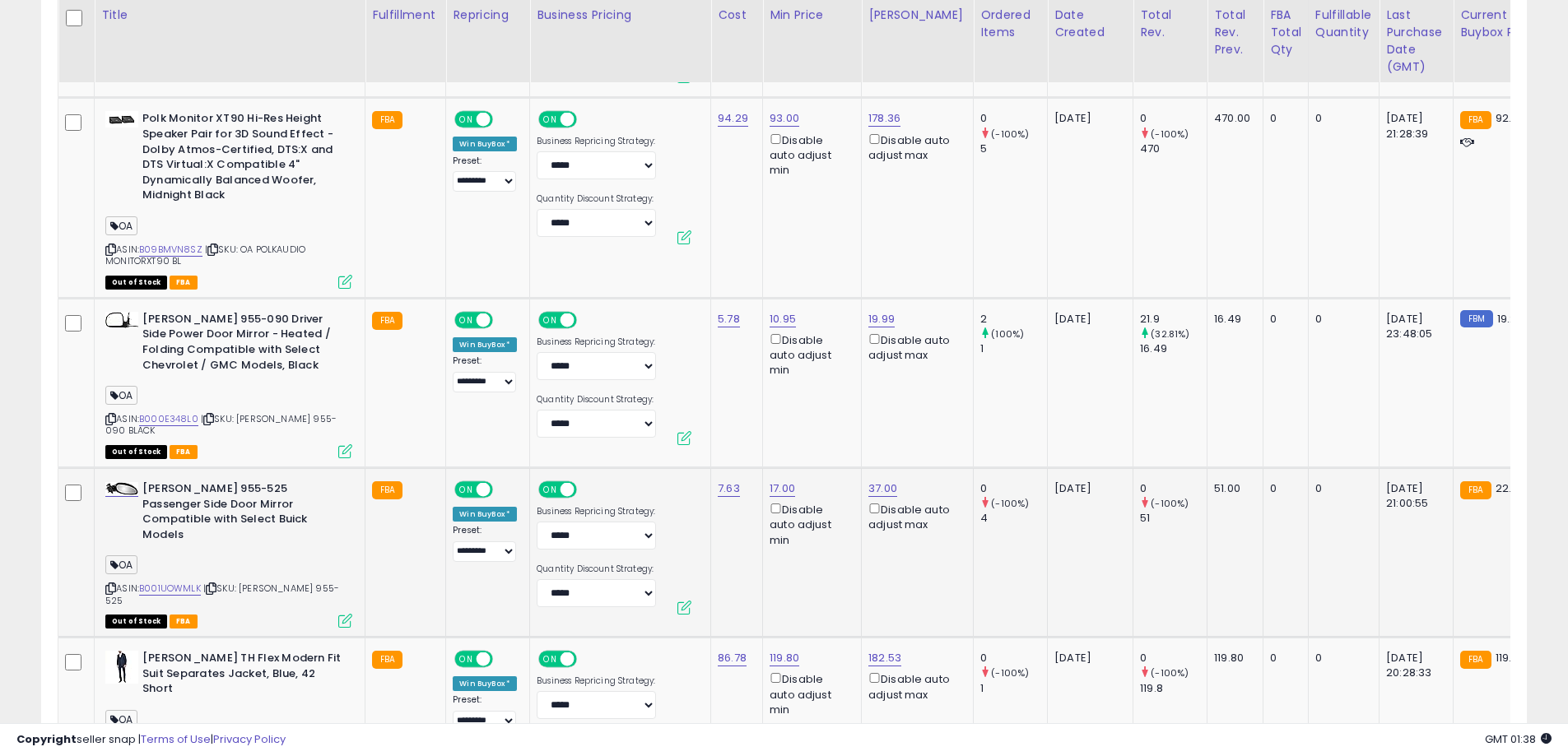
click at [111, 584] on icon at bounding box center [110, 588] width 11 height 9
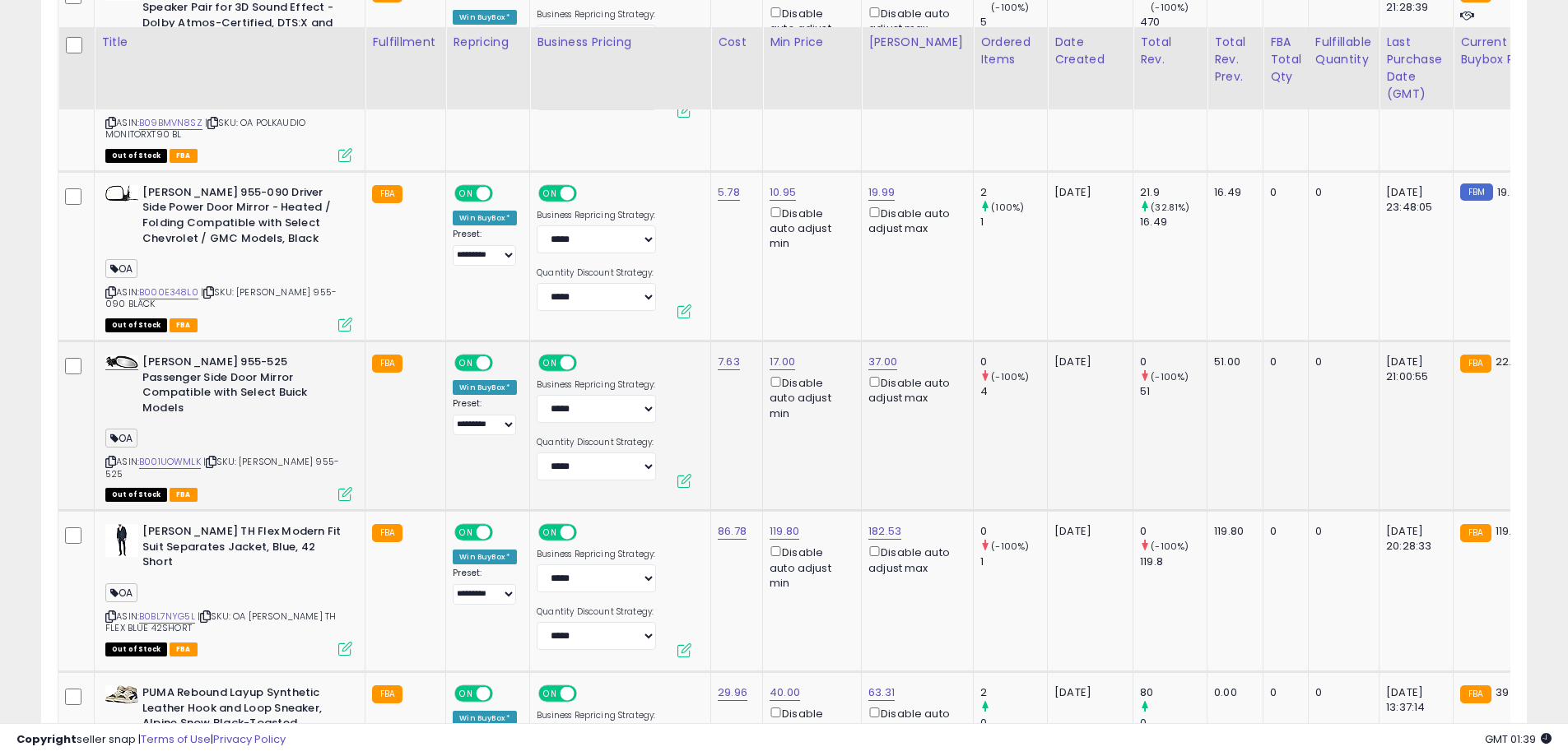
scroll to position [3361, 0]
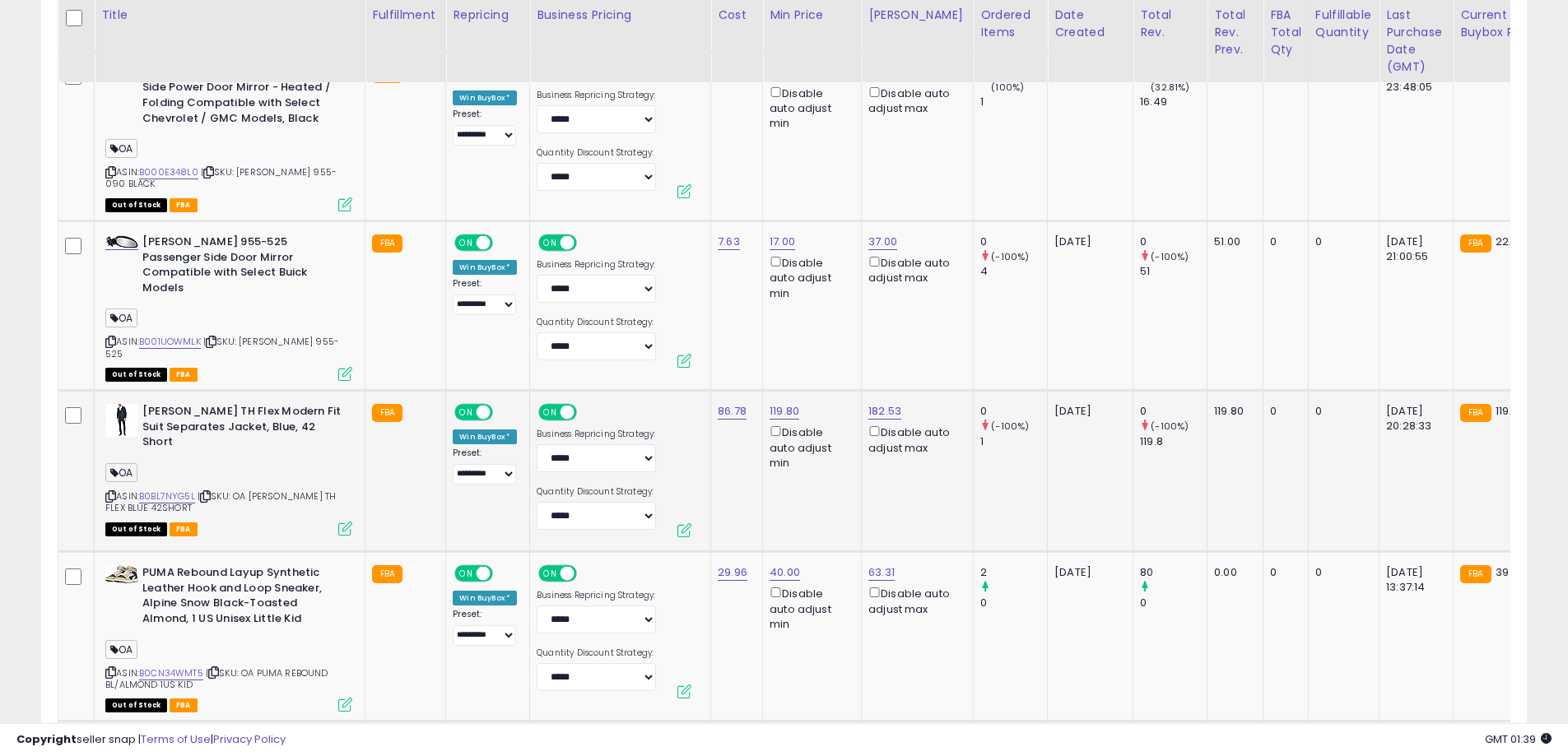
click at [109, 492] on icon at bounding box center [110, 496] width 11 height 9
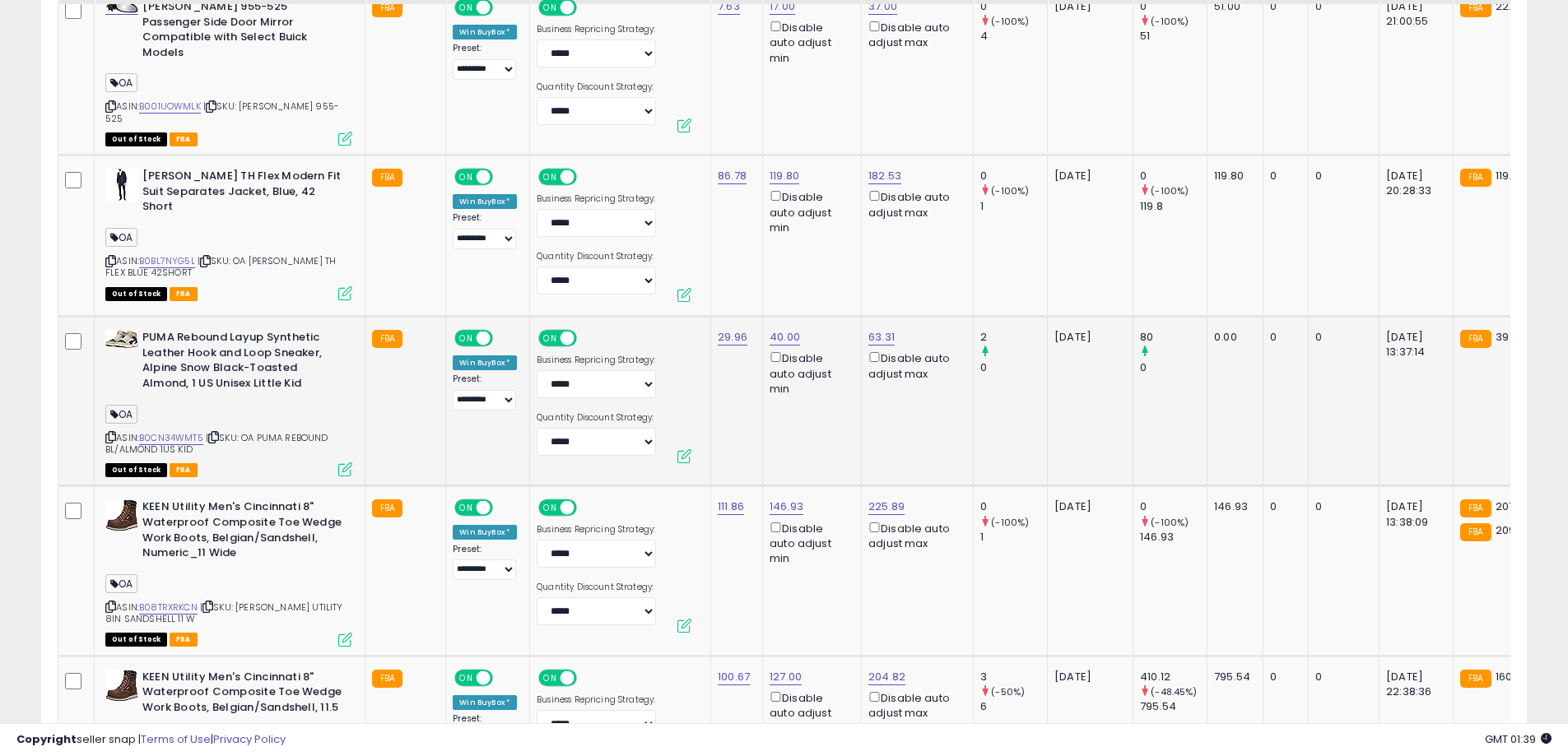
scroll to position [3608, 0]
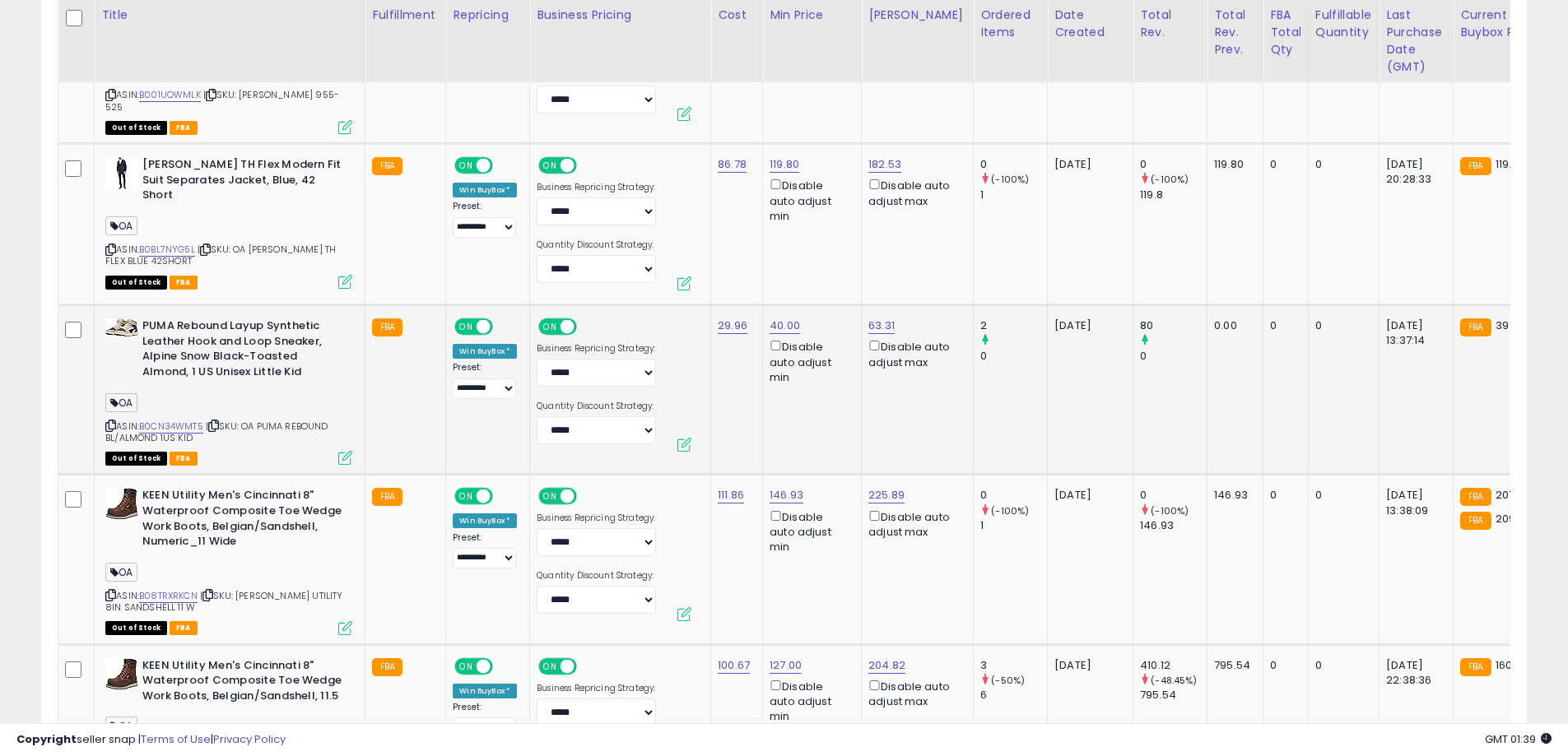
click at [109, 421] on icon at bounding box center [110, 425] width 11 height 9
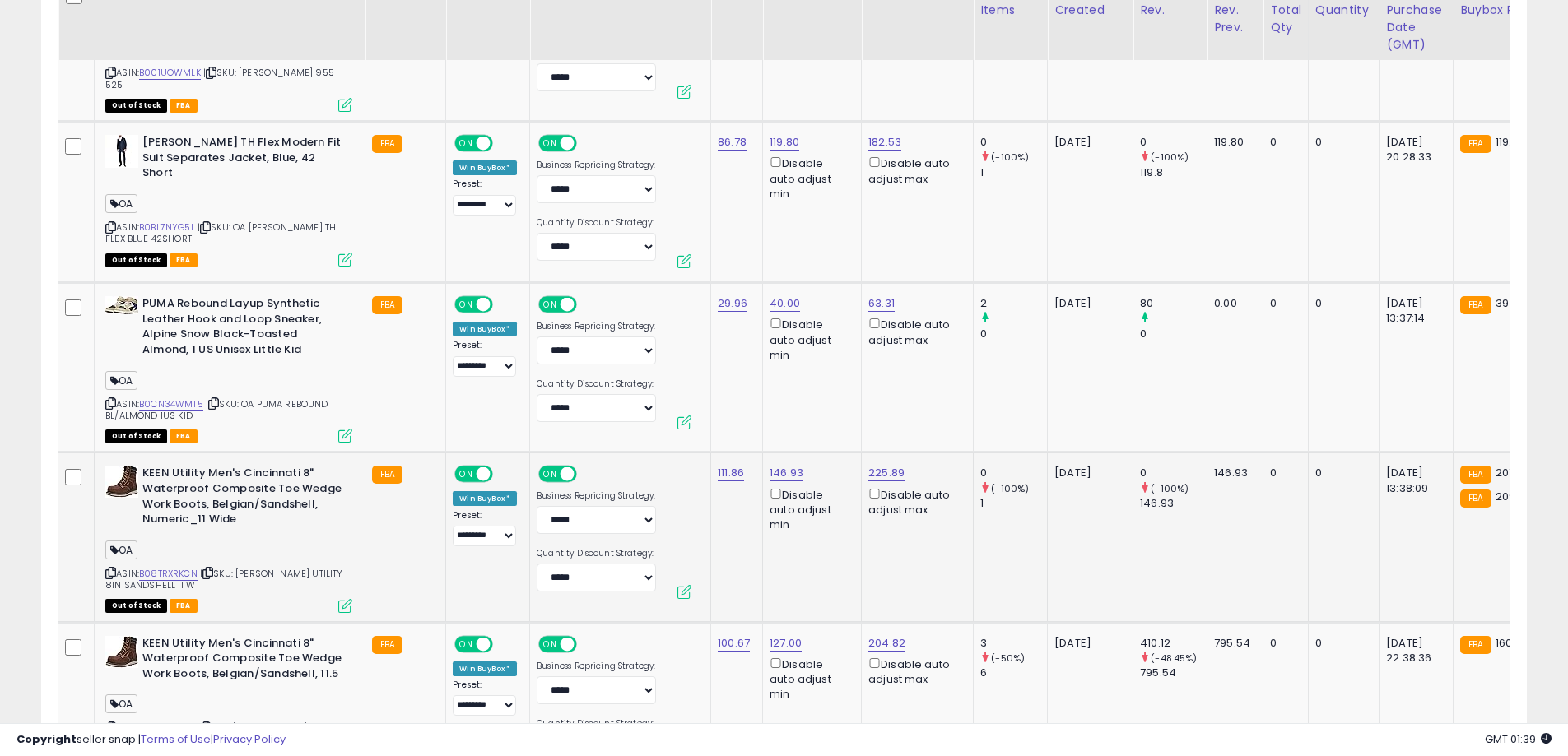
scroll to position [3690, 0]
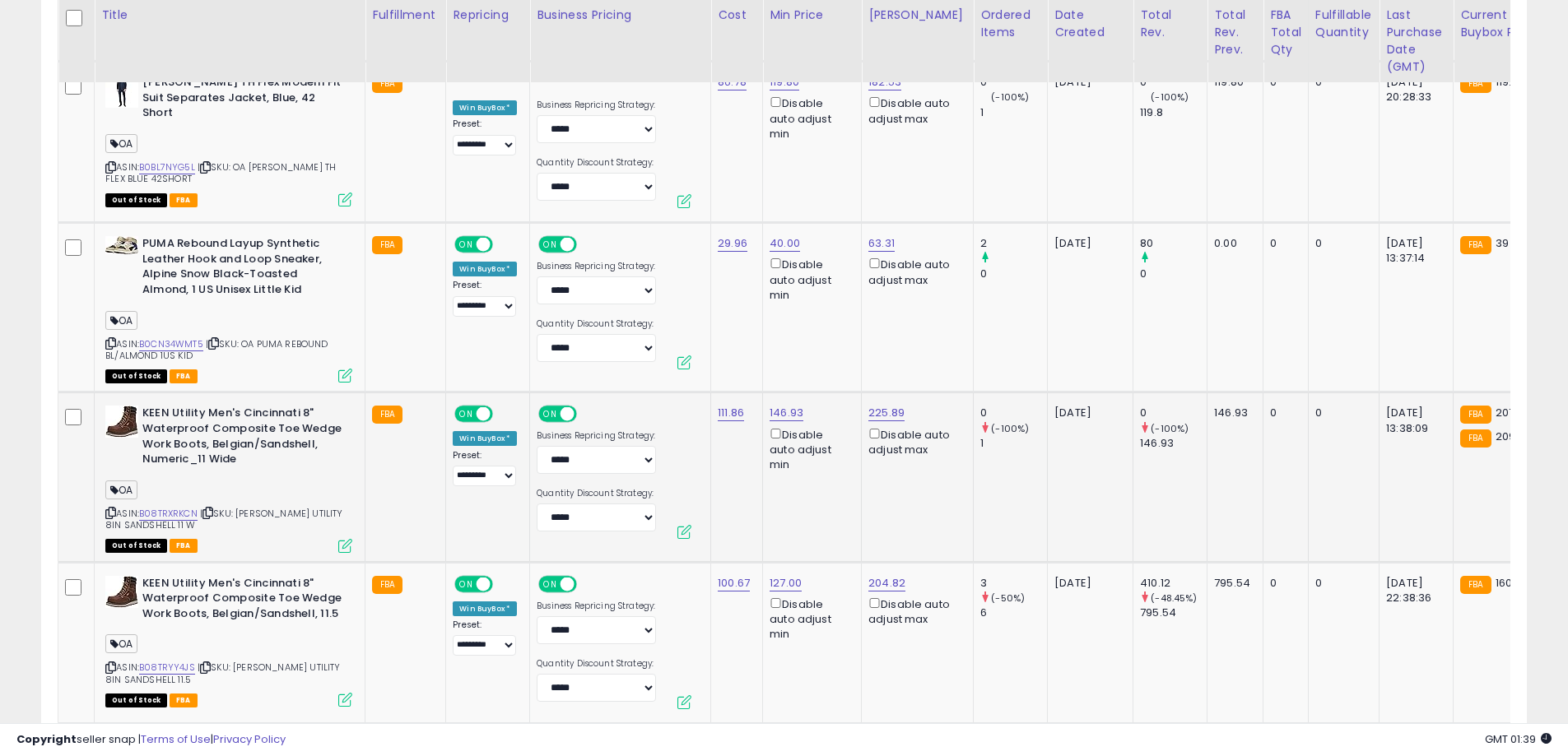
click at [105, 487] on div "KEEN Utility Men's Cincinnati 8" Waterproof Composite Toe Wedge Work Boots, Bel…" at bounding box center [227, 478] width 251 height 145
click at [110, 508] on icon at bounding box center [110, 512] width 11 height 9
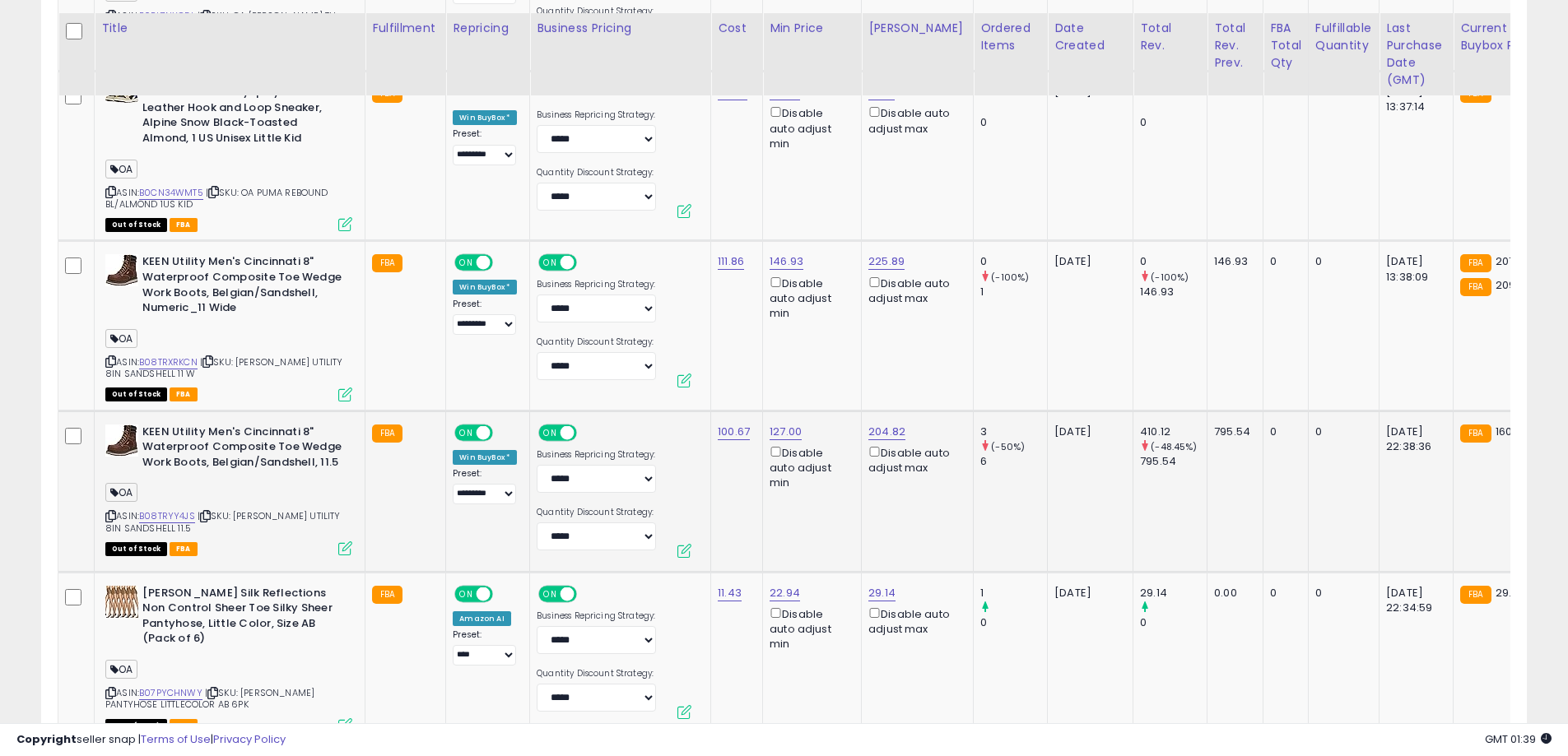
scroll to position [3854, 0]
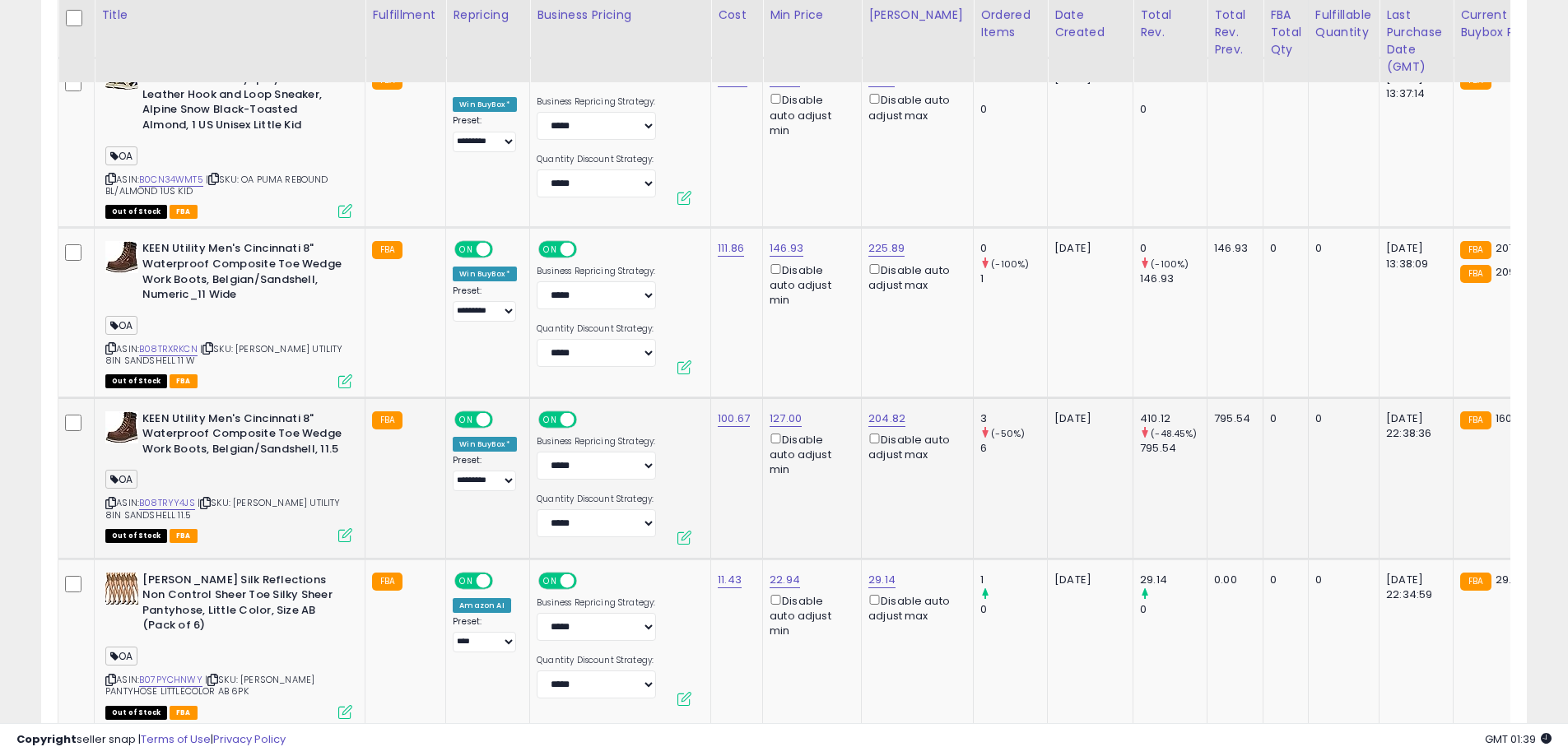
click at [114, 498] on icon at bounding box center [110, 502] width 11 height 9
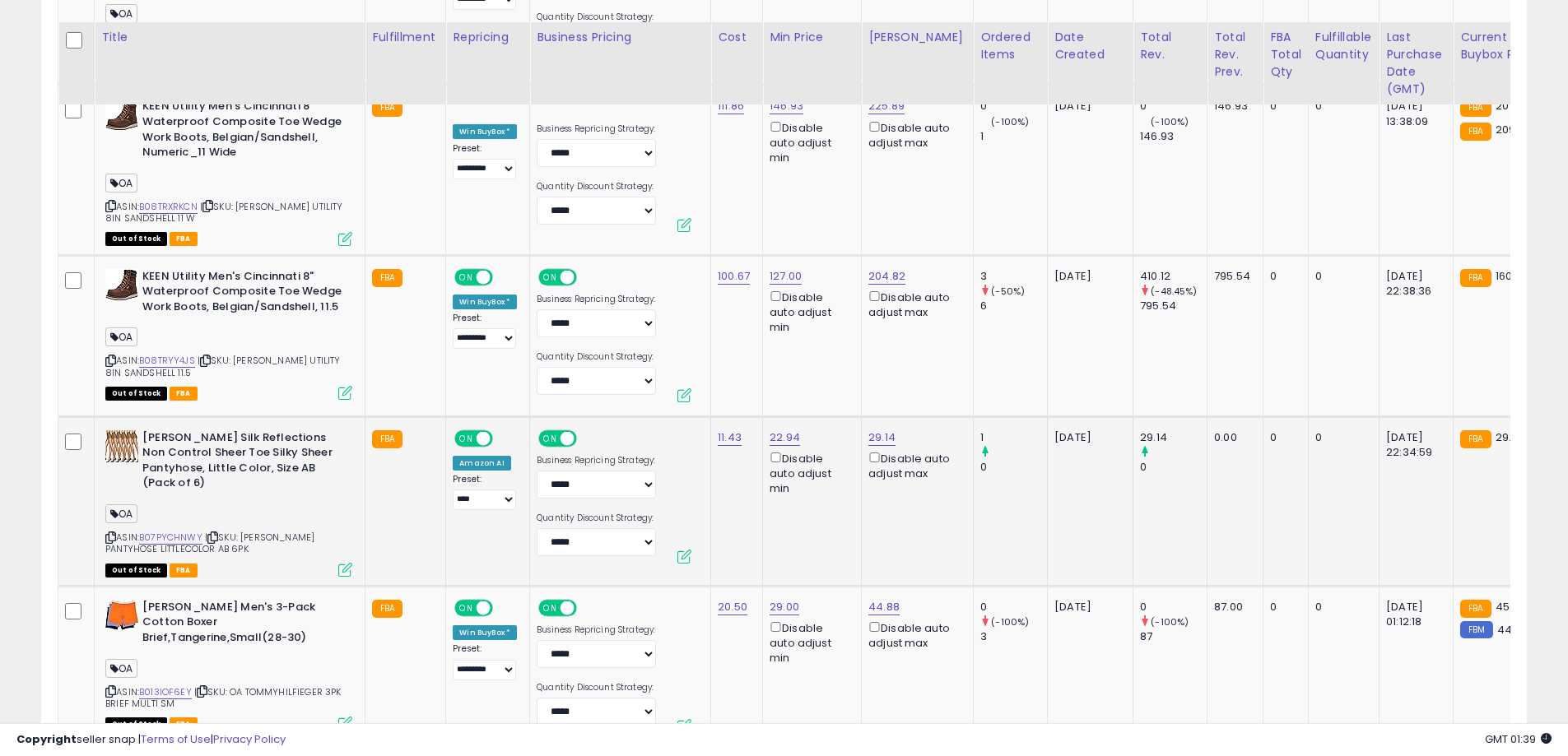
scroll to position [4019, 0]
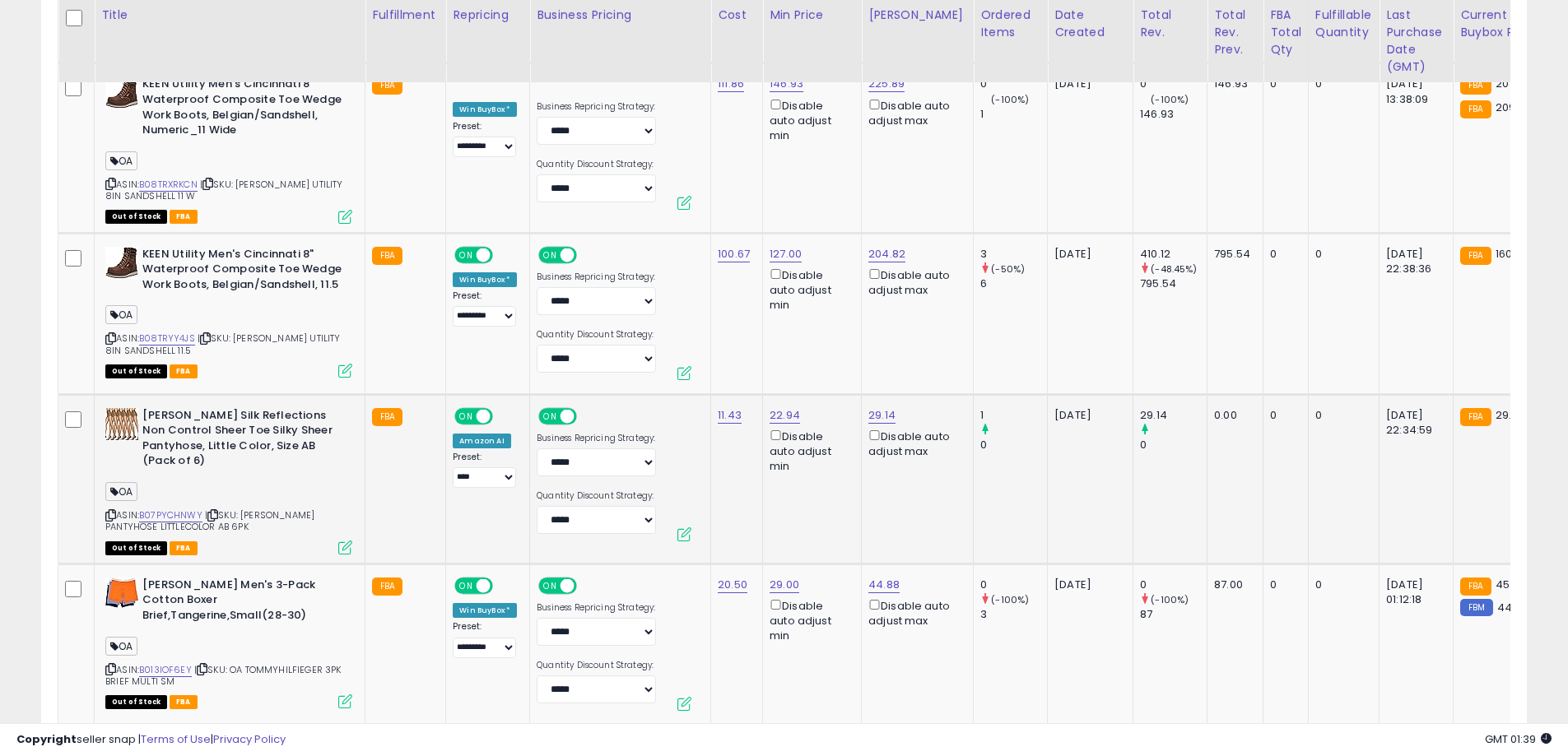
click at [107, 511] on icon at bounding box center [110, 515] width 11 height 9
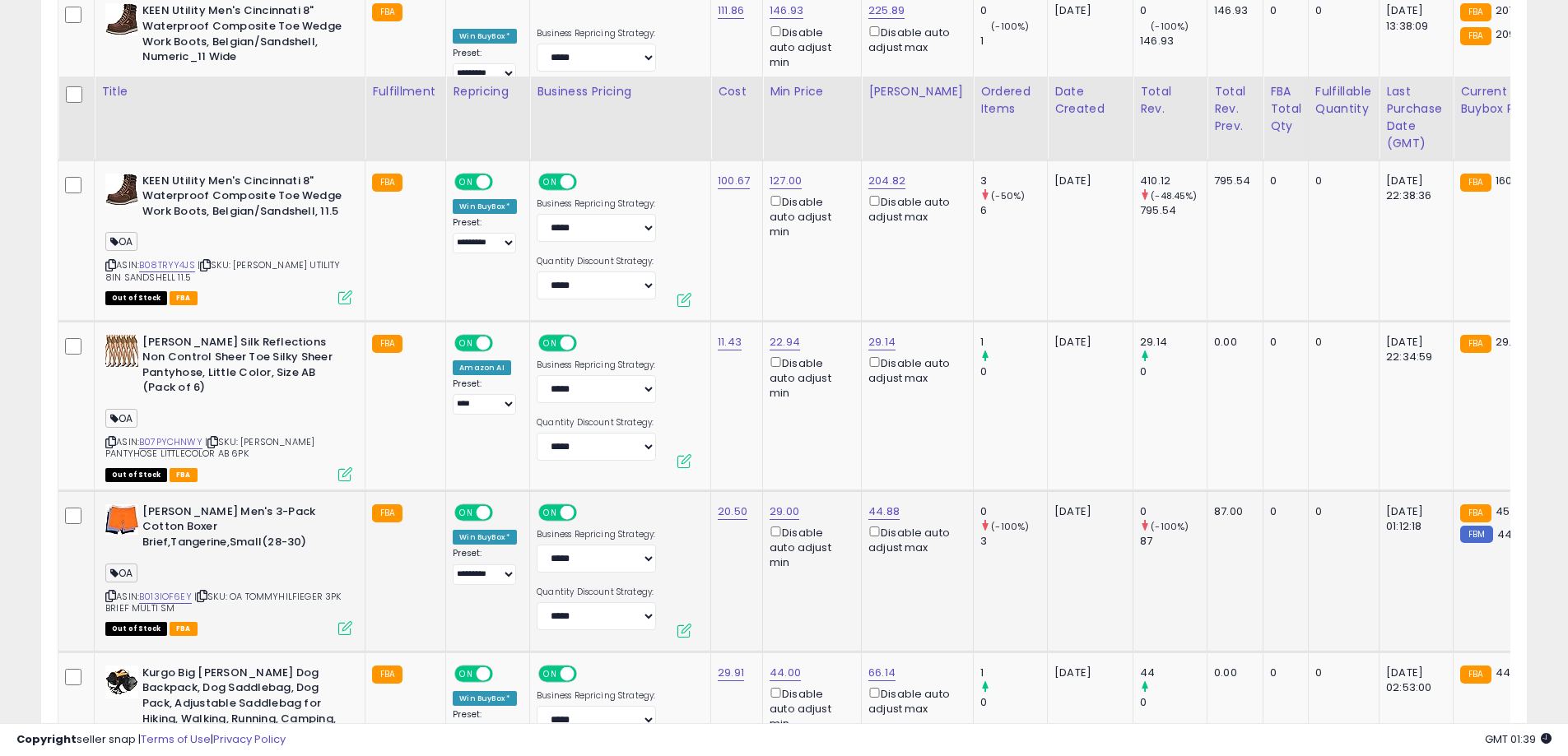
scroll to position [4184, 0]
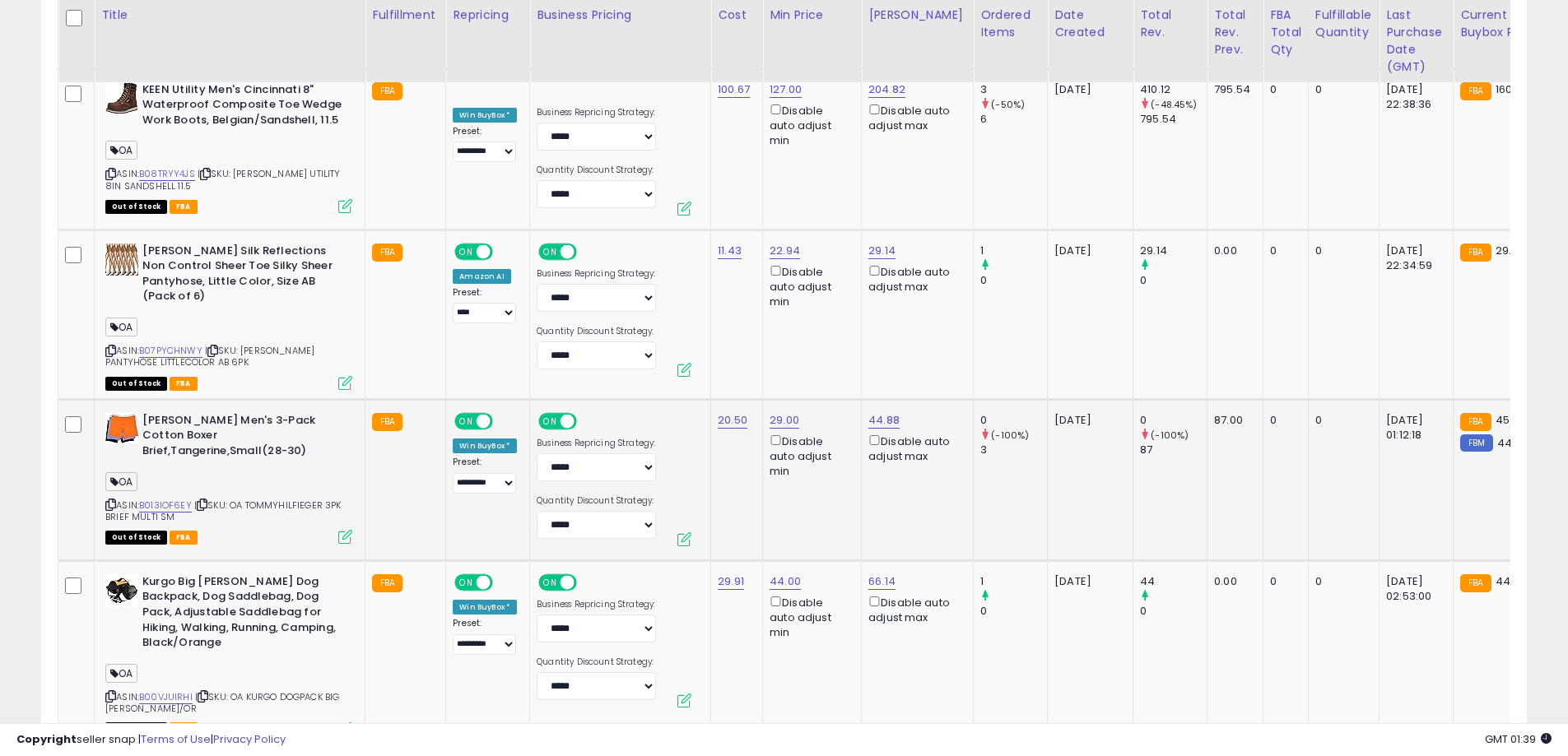
click at [108, 500] on icon at bounding box center [110, 504] width 11 height 9
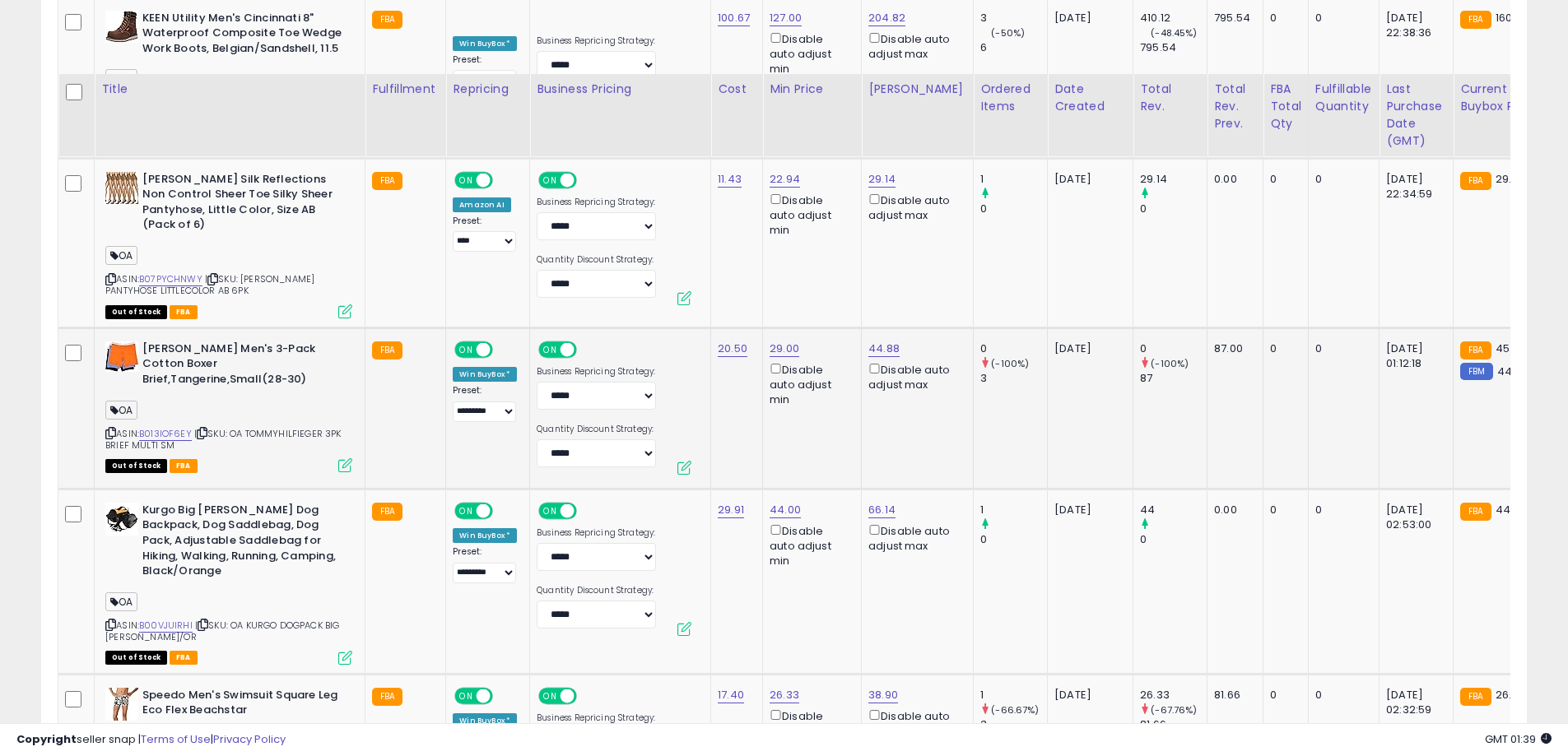
scroll to position [4348, 0]
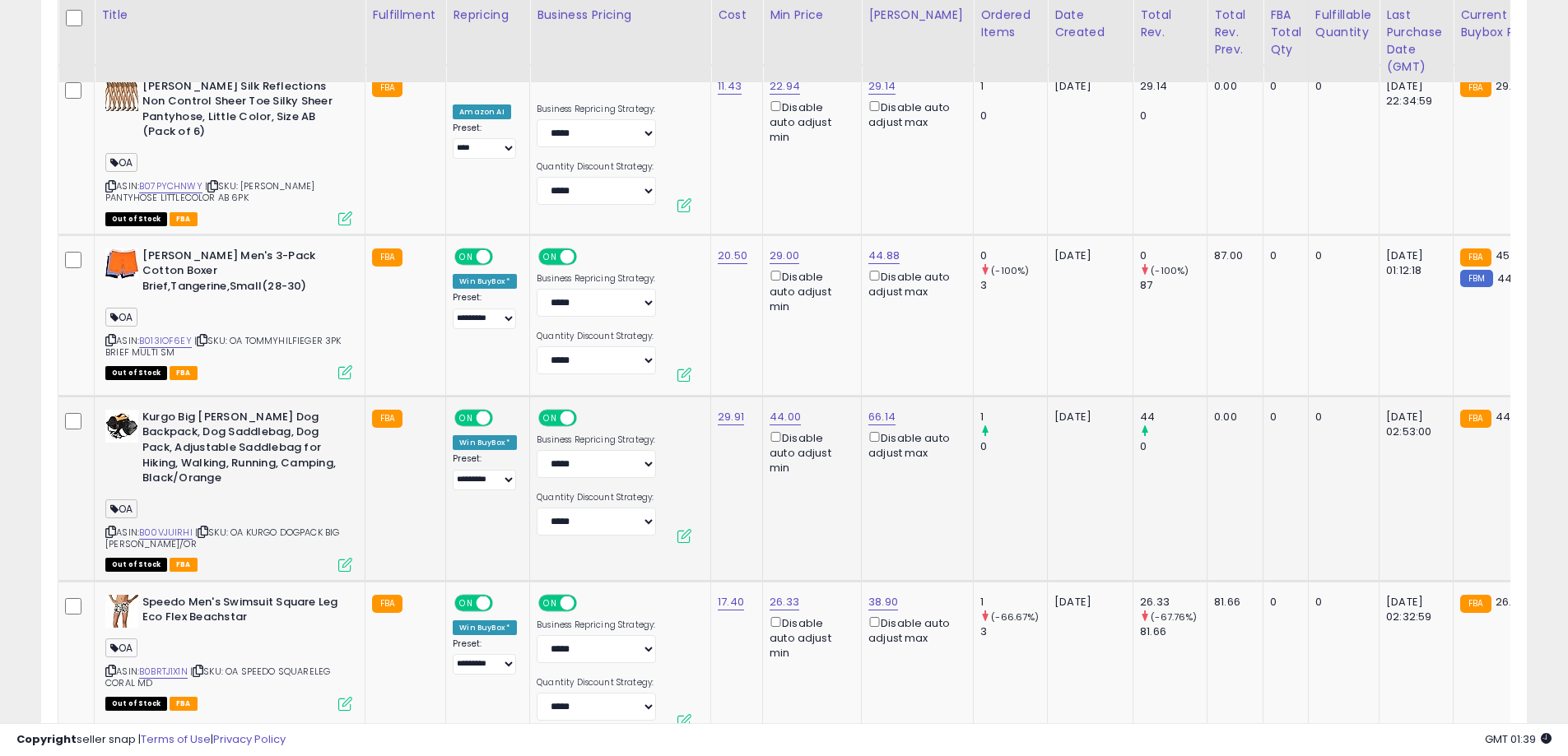
click at [111, 525] on span "| SKU: OA KURGO DOGPACK BIG [PERSON_NAME]/OR" at bounding box center [222, 538] width 235 height 25
click at [111, 527] on icon at bounding box center [110, 531] width 11 height 9
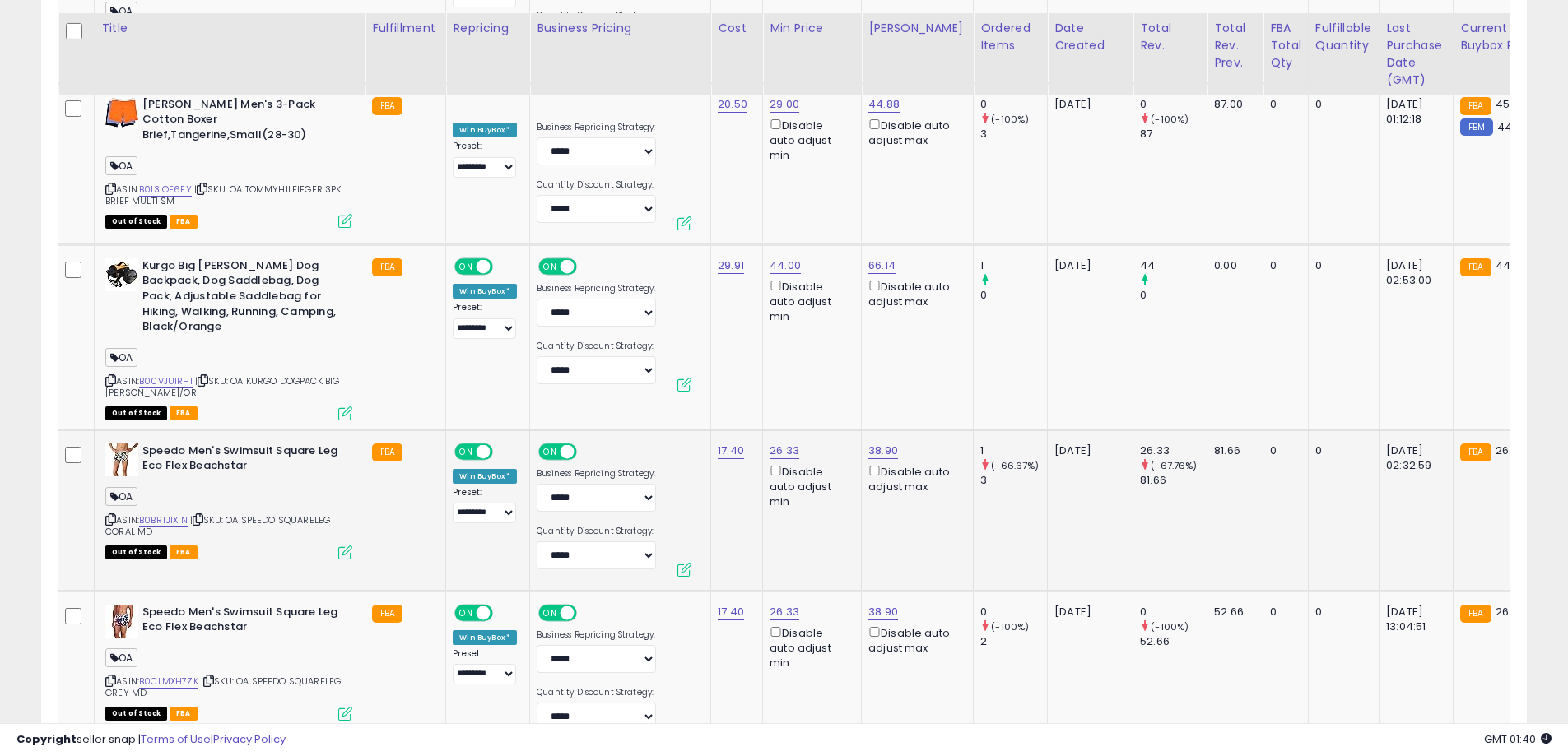
scroll to position [4513, 0]
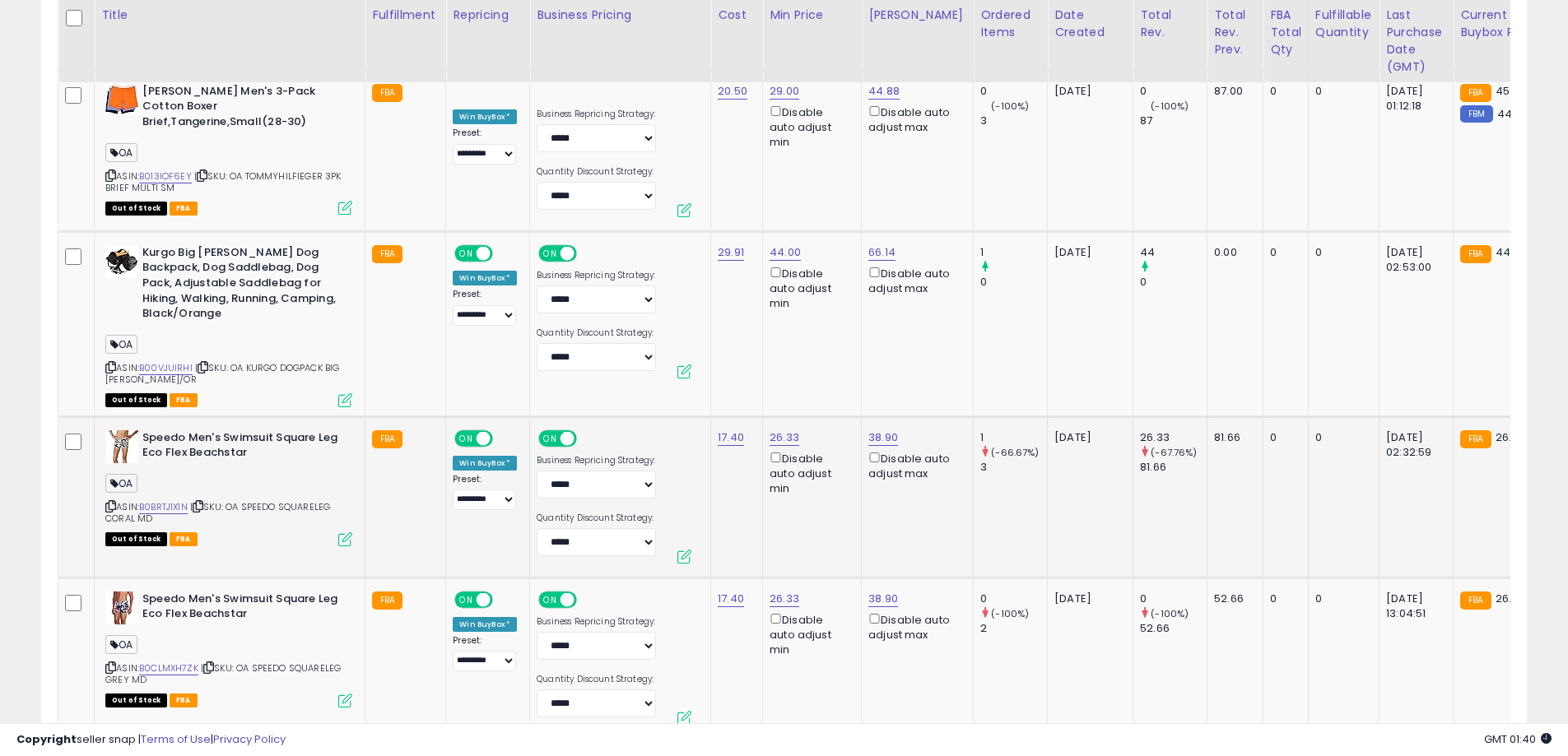
click at [112, 502] on icon at bounding box center [110, 506] width 11 height 9
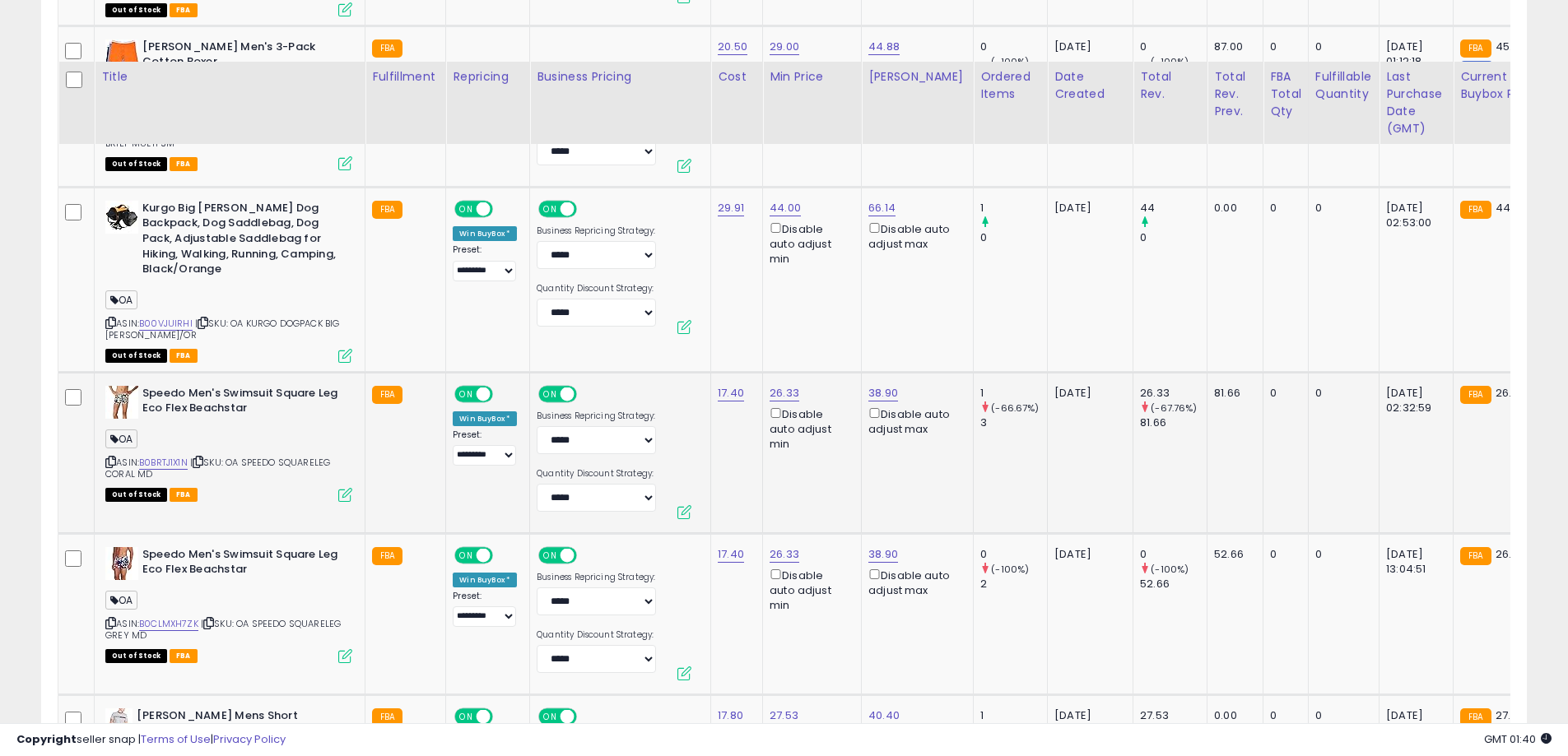
scroll to position [4677, 0]
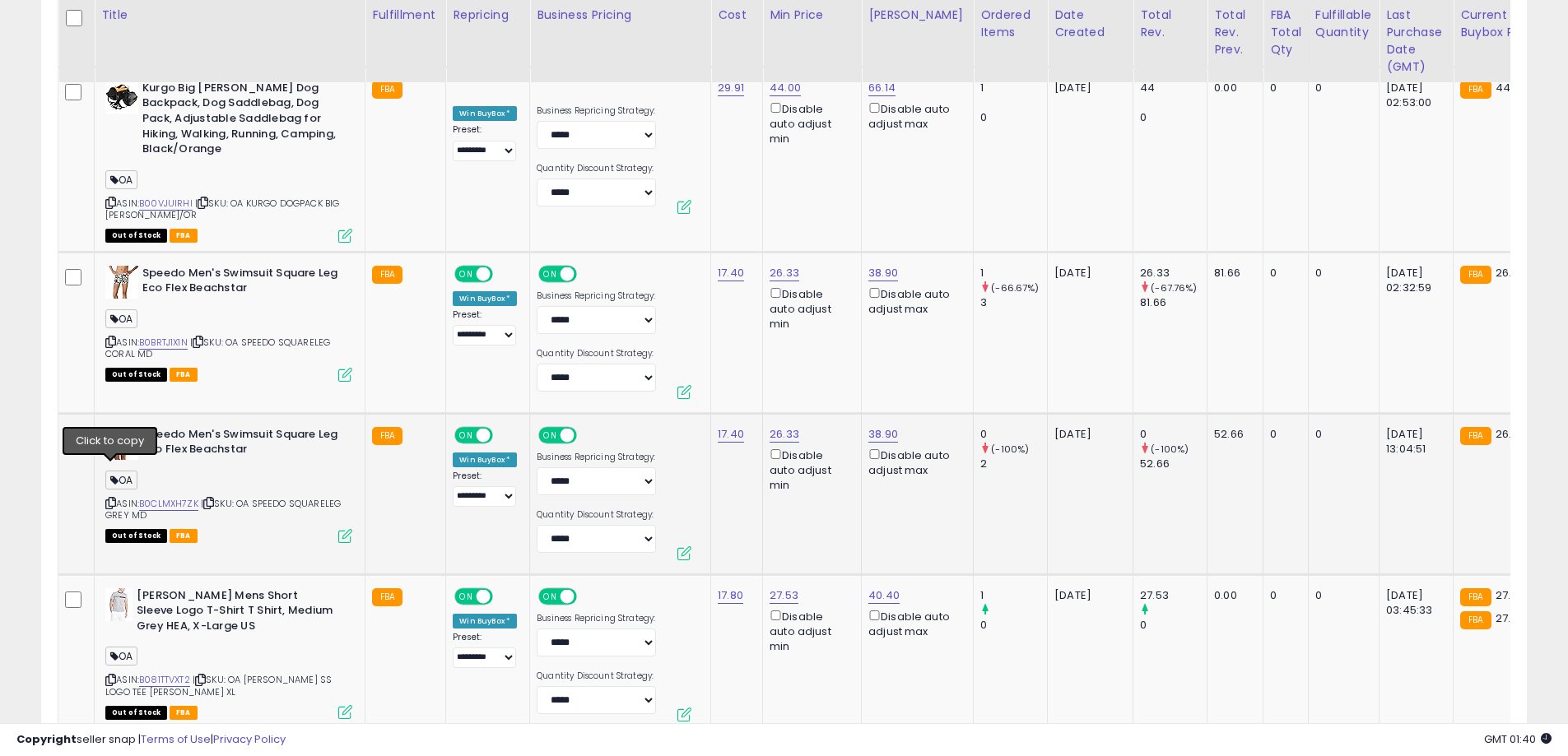
click at [113, 498] on icon at bounding box center [110, 502] width 11 height 9
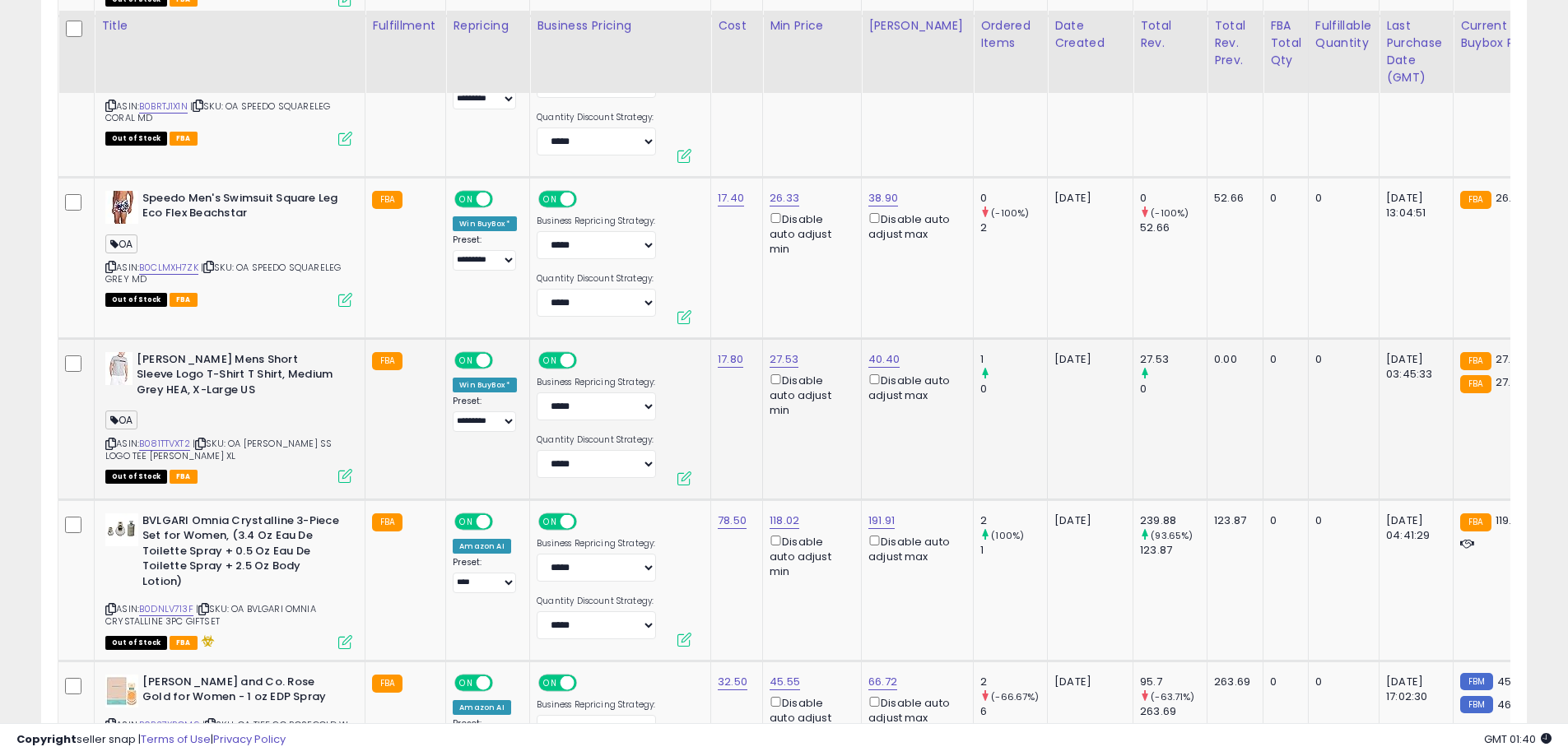
scroll to position [4924, 0]
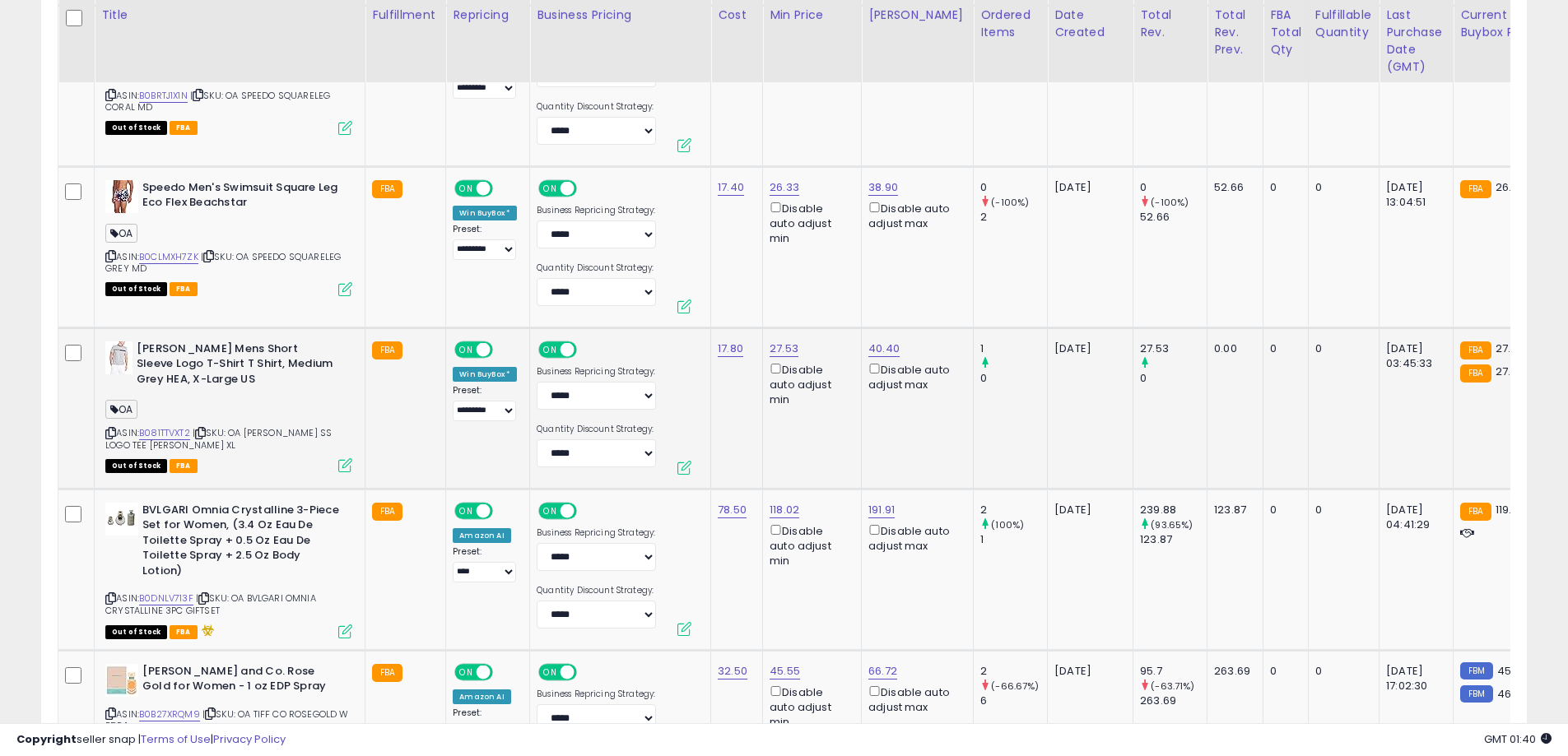
click at [110, 428] on icon at bounding box center [110, 432] width 11 height 9
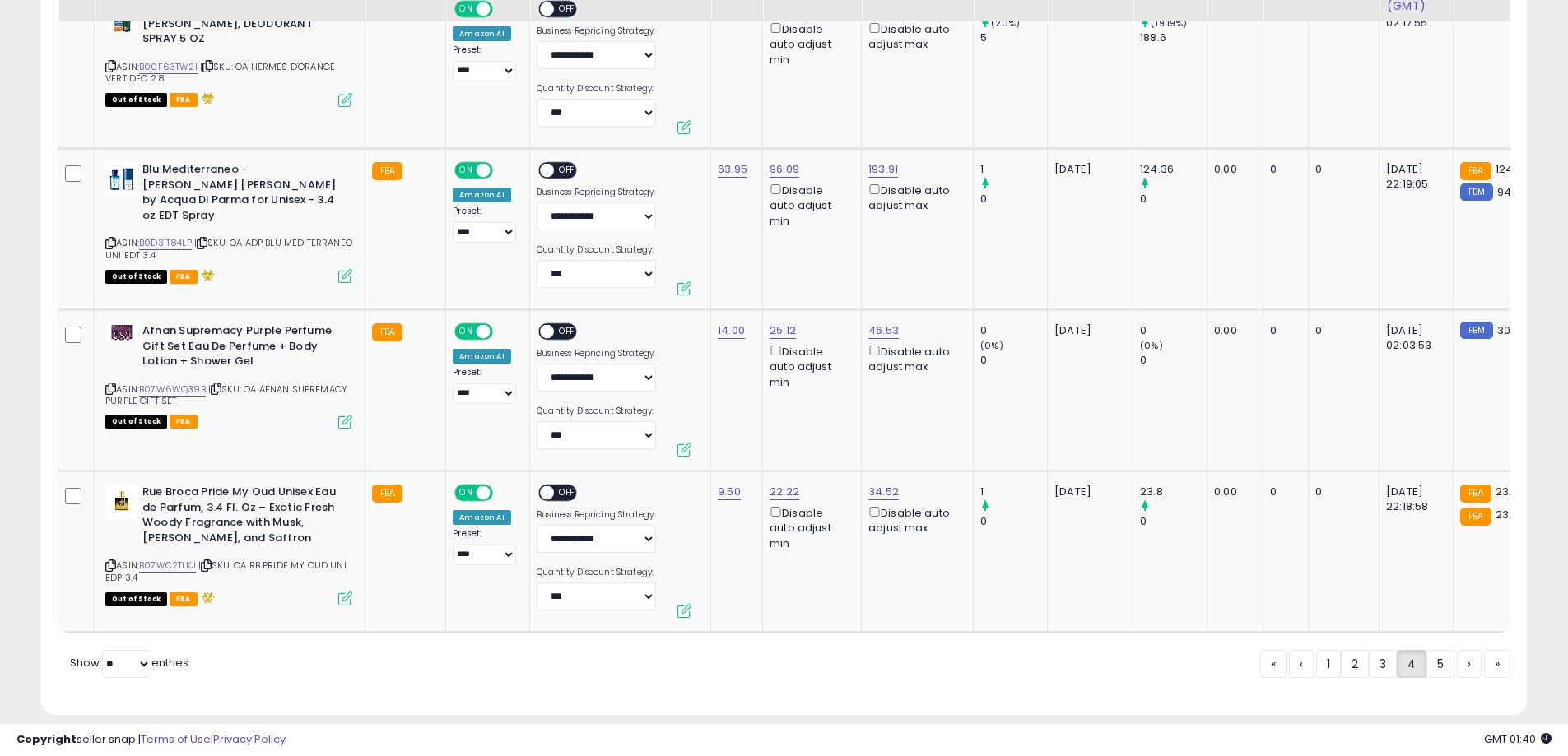
scroll to position [8664, 0]
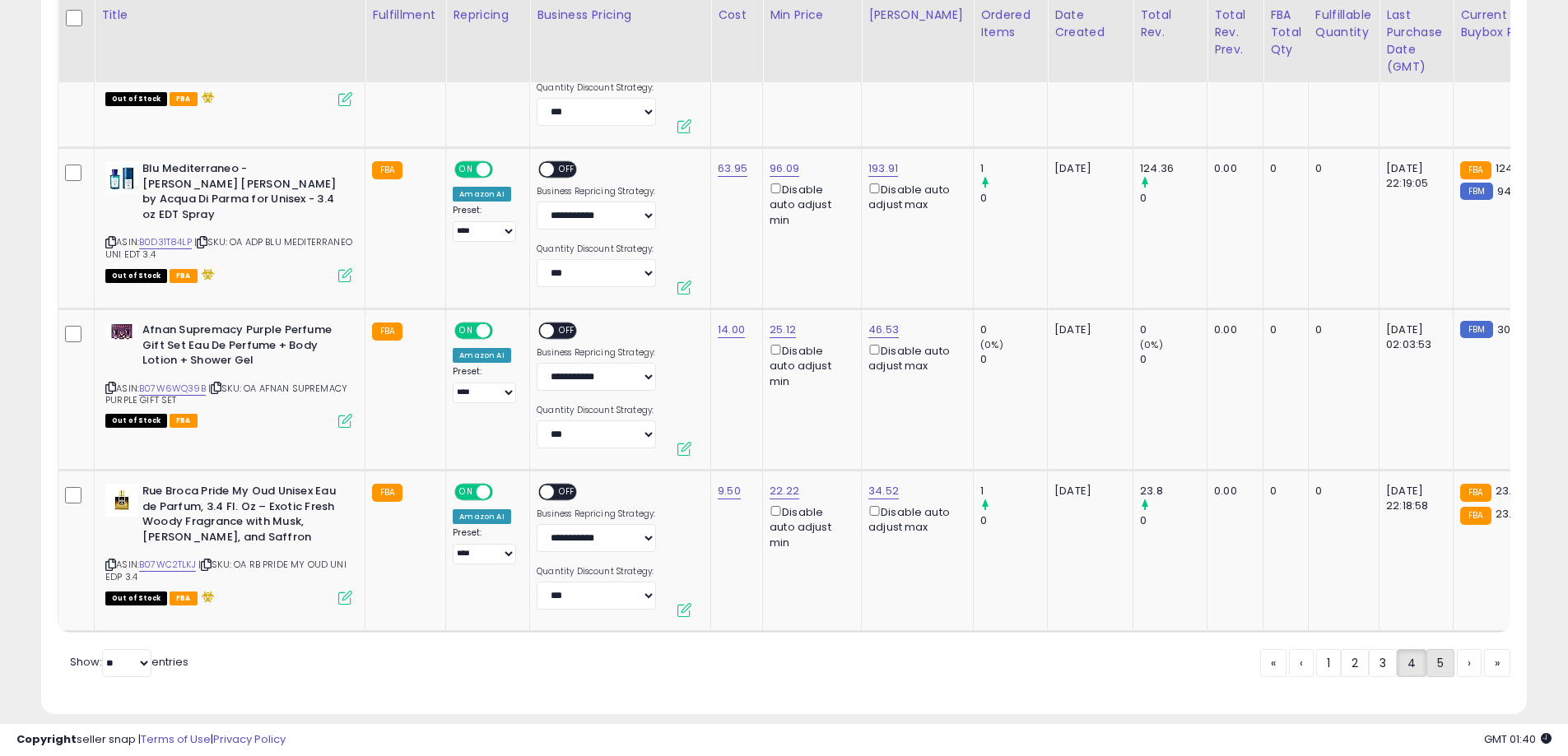
click at [1484, 649] on link "5" at bounding box center [1497, 663] width 26 height 28
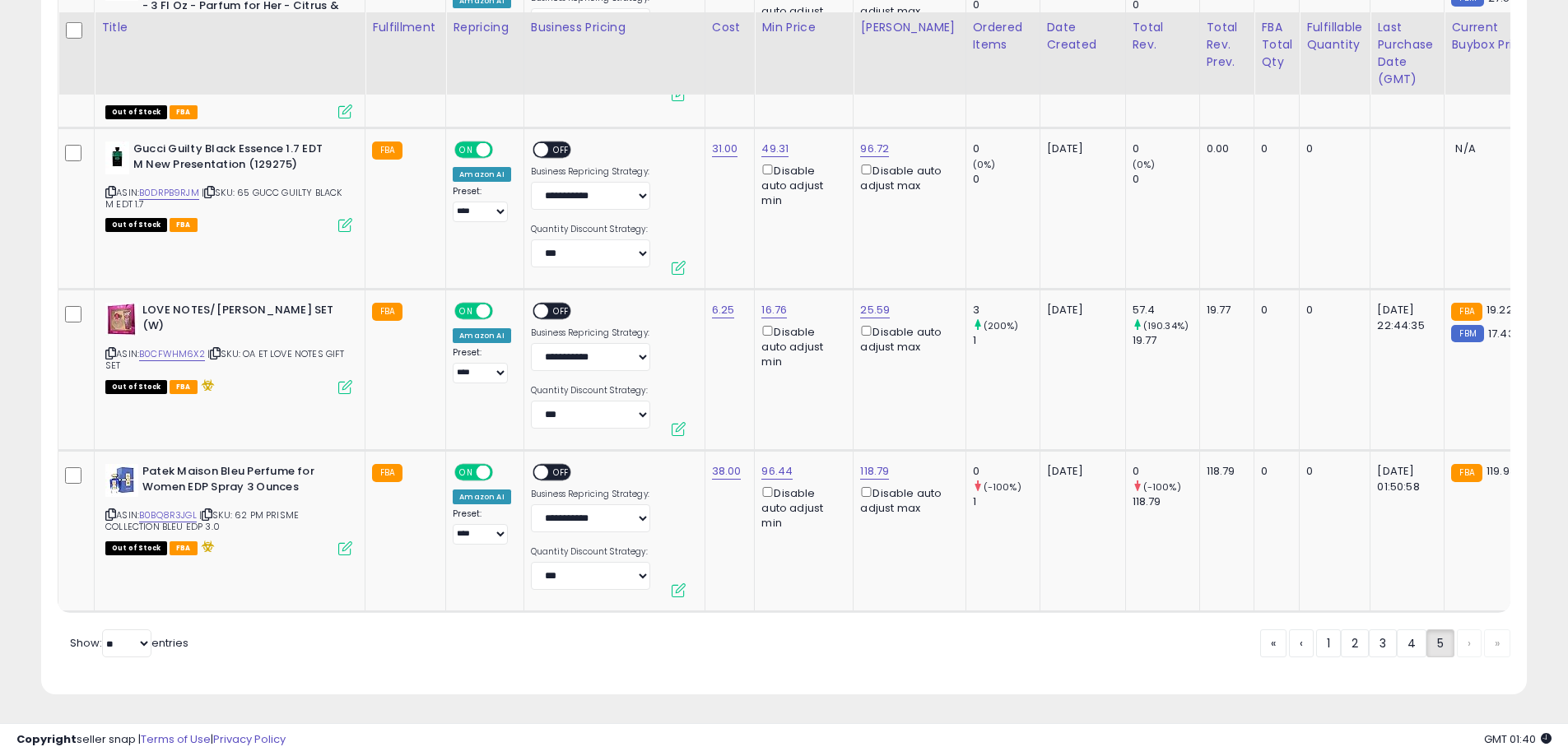
scroll to position [2715, 0]
